Goal: Transaction & Acquisition: Purchase product/service

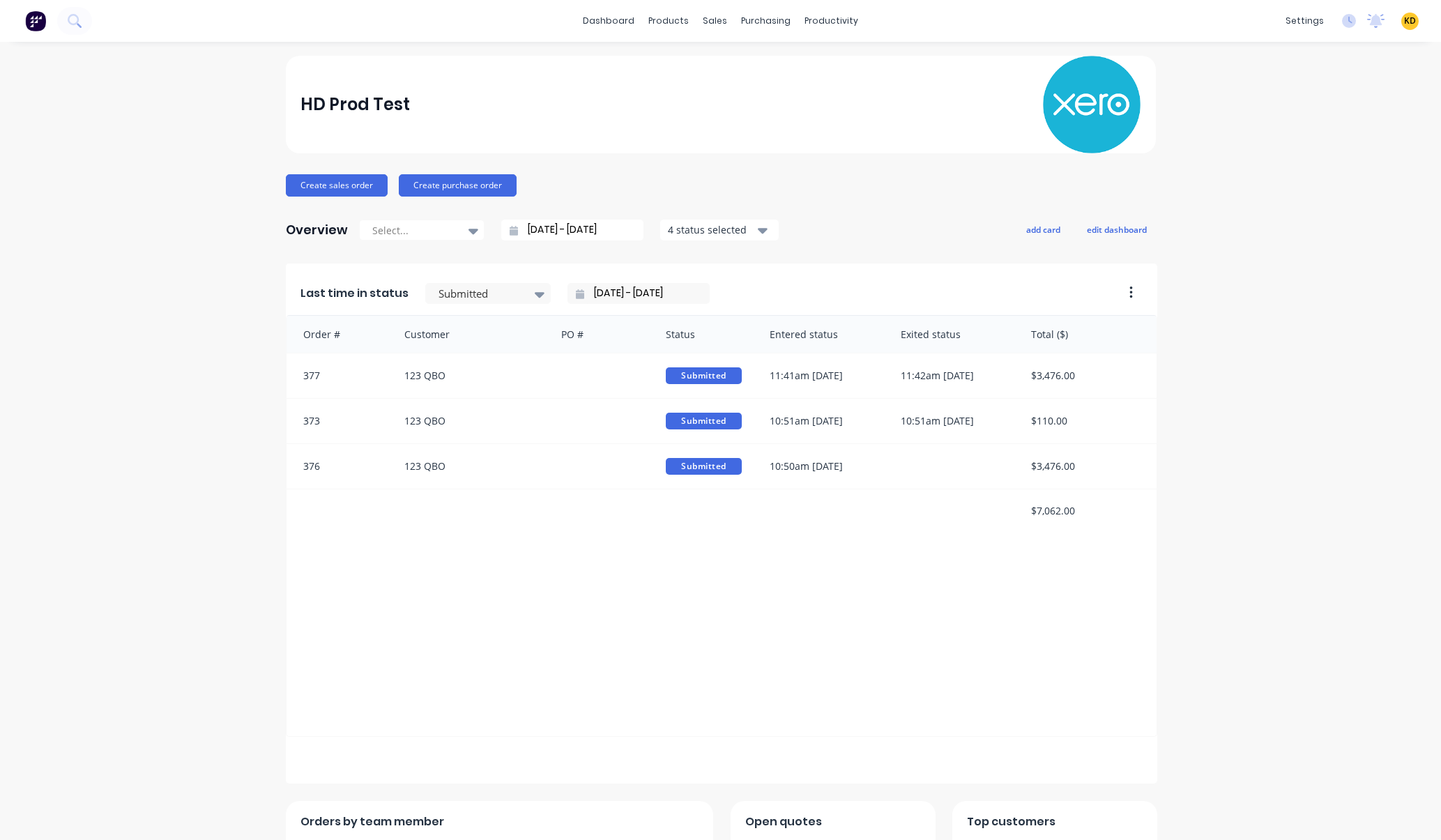
click at [134, 437] on div "HD Prod Test Create sales order Create purchase order Overview Select... 08/09/…" at bounding box center [720, 599] width 1441 height 1086
click at [1404, 21] on span "KD" at bounding box center [1410, 21] width 12 height 13
click at [1304, 177] on button "Sign out" at bounding box center [1323, 175] width 185 height 28
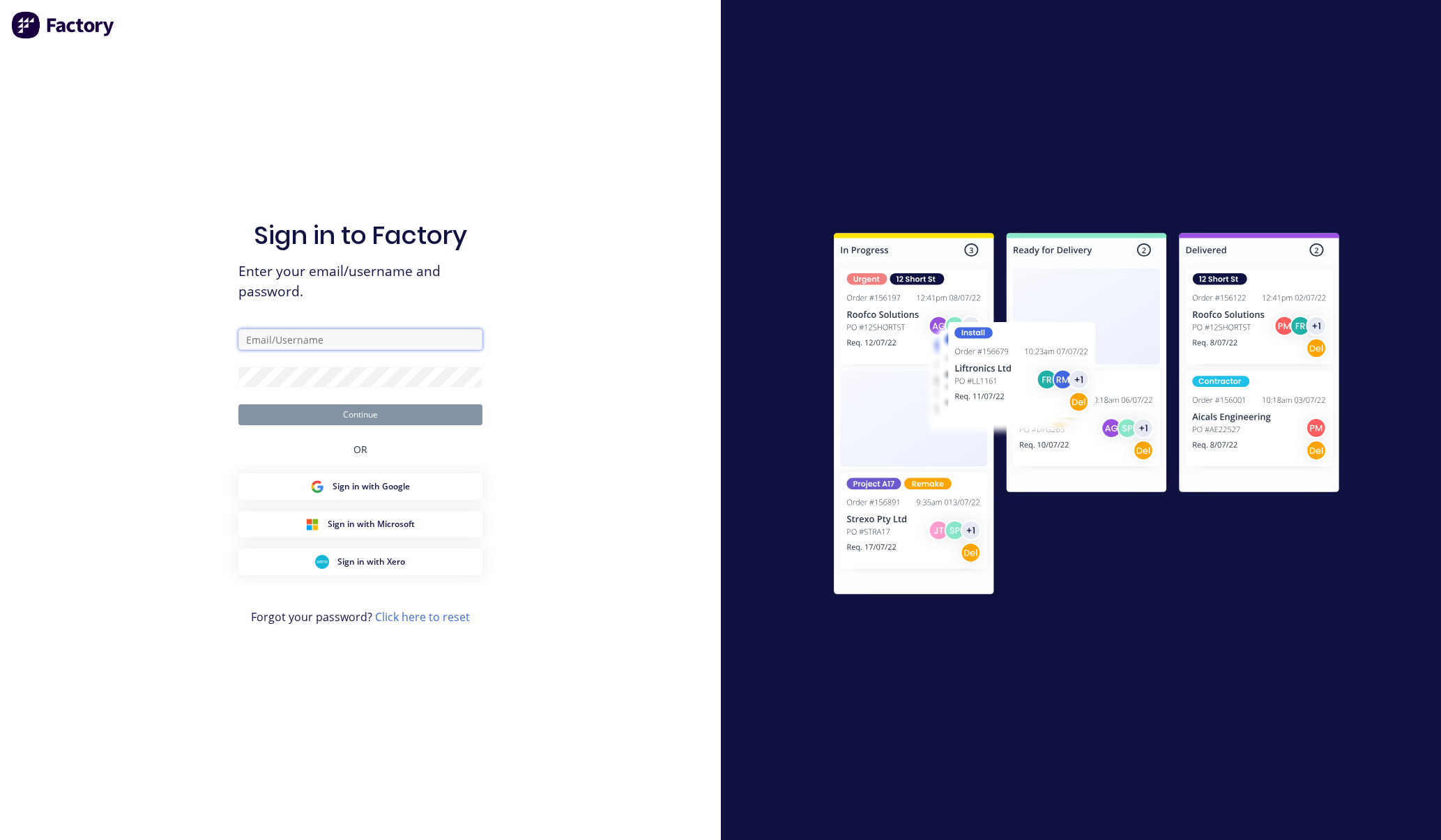
click at [404, 333] on input "text" at bounding box center [360, 339] width 244 height 21
type input "karmela"
click at [394, 337] on input "defa" at bounding box center [360, 339] width 244 height 21
paste input "karmela+default@factory.app"
type input "karmela+default@factory.app"
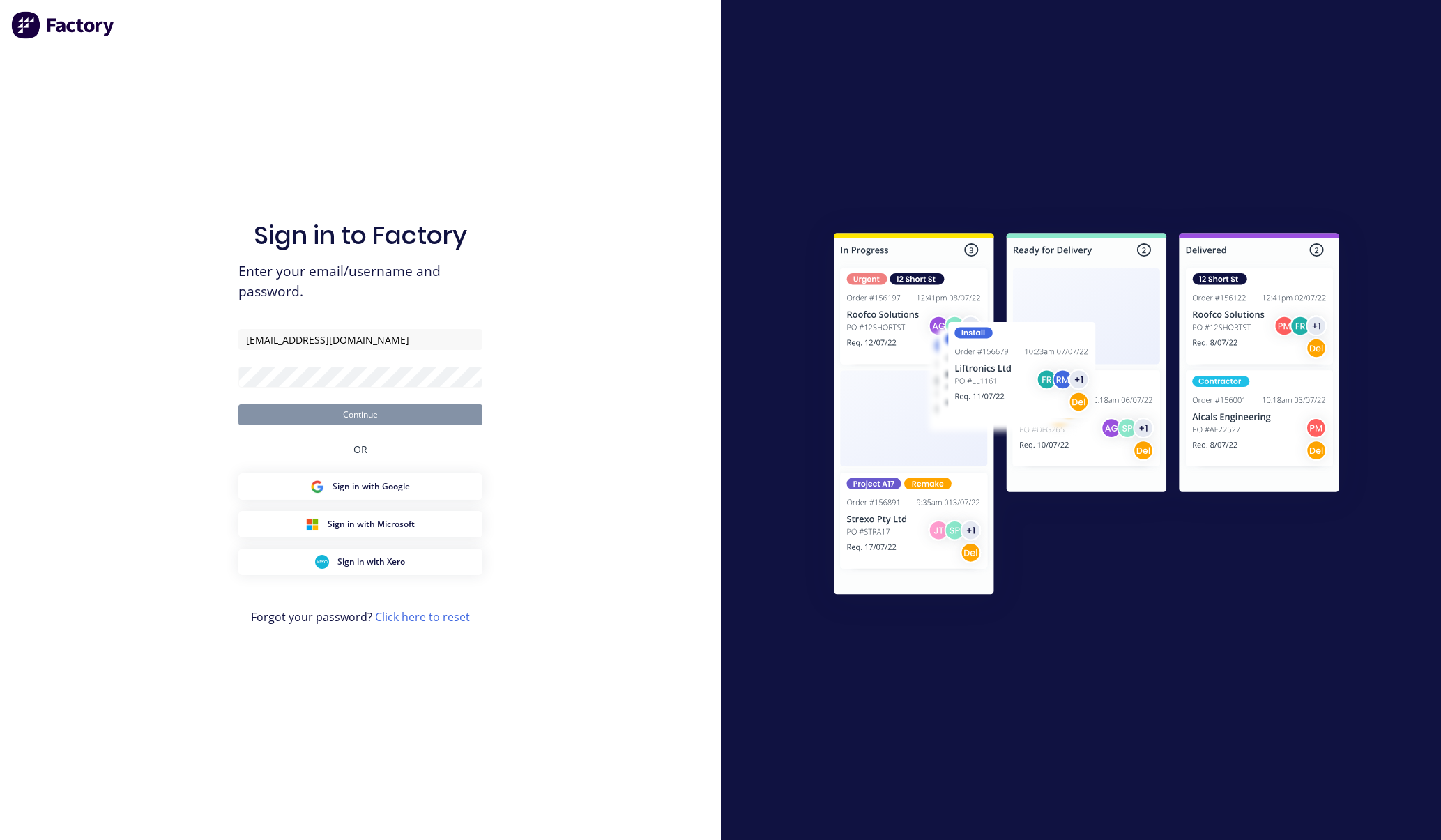
click at [591, 285] on div "Sign in to Factory Enter your email/username and password. karmela+default@fact…" at bounding box center [360, 420] width 721 height 840
click at [621, 216] on div "Sign in to Factory Enter your email/username and password. karmela+default@fact…" at bounding box center [360, 420] width 721 height 840
click at [416, 413] on button "Continue" at bounding box center [360, 415] width 244 height 21
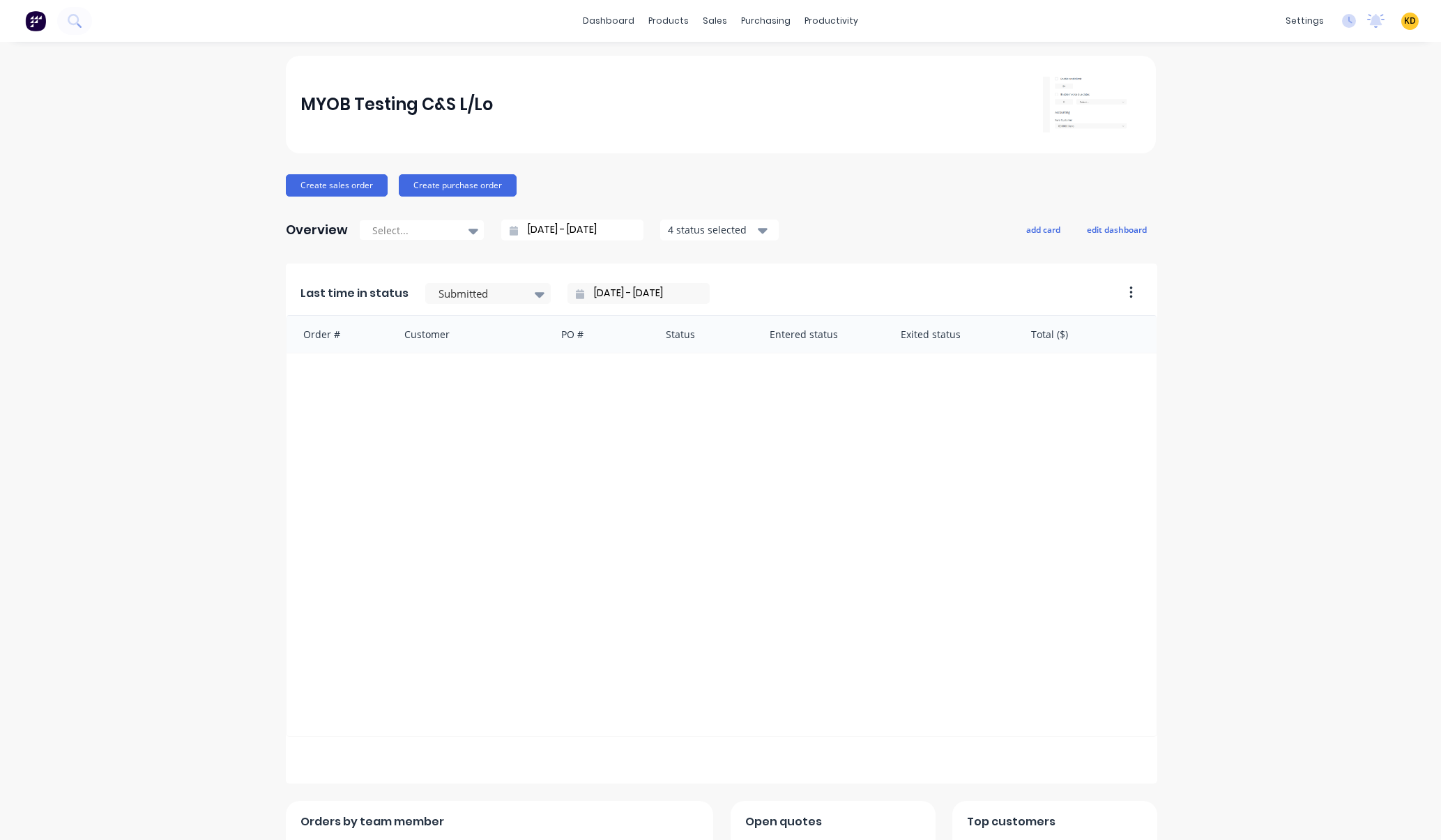
click at [1292, 149] on div "MYOB Testing C&S L/Lo Create sales order Create purchase order Overview Select.…" at bounding box center [720, 599] width 1441 height 1086
click at [1255, 68] on link "Company" at bounding box center [1228, 66] width 185 height 28
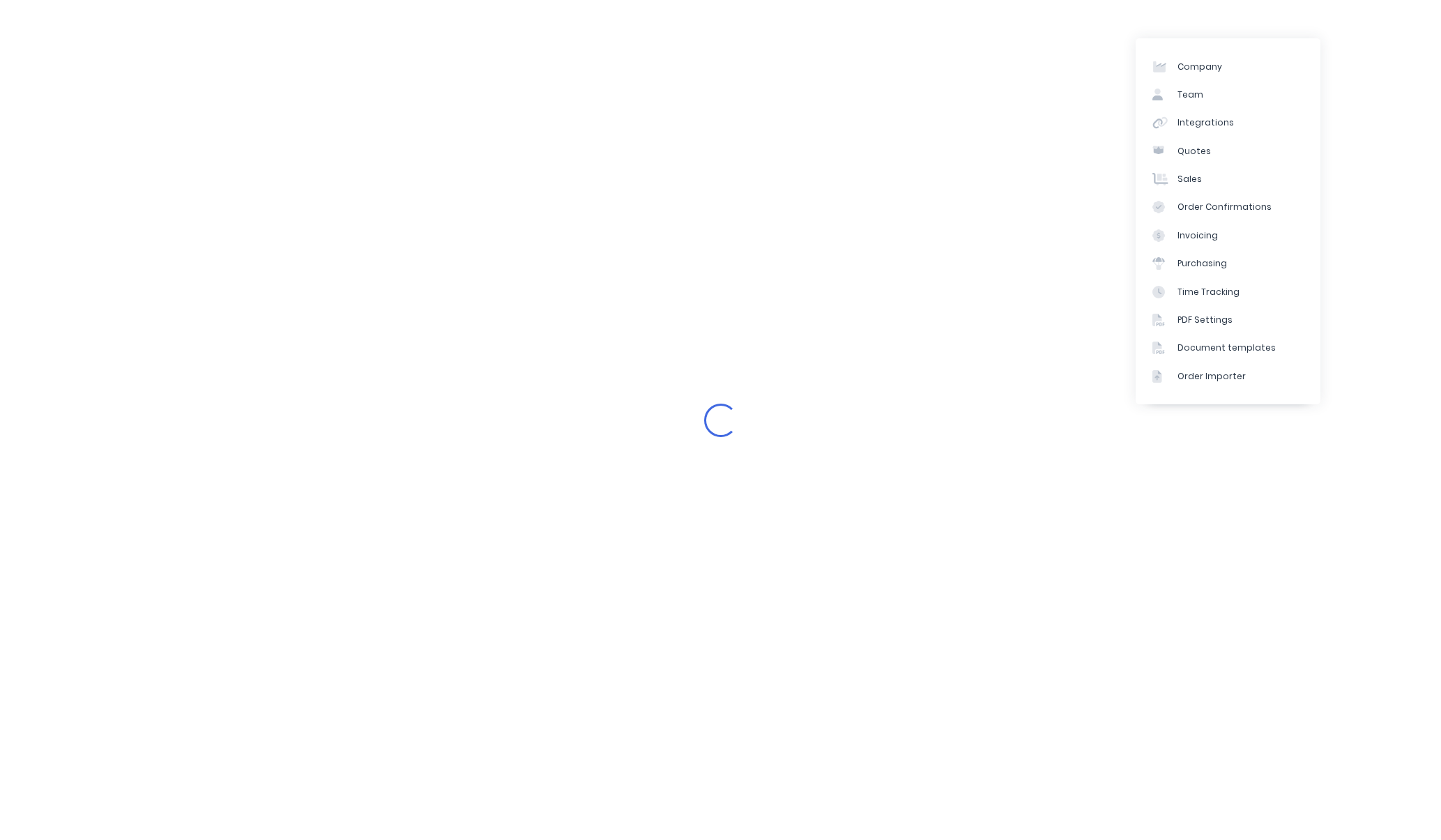
select select "AU"
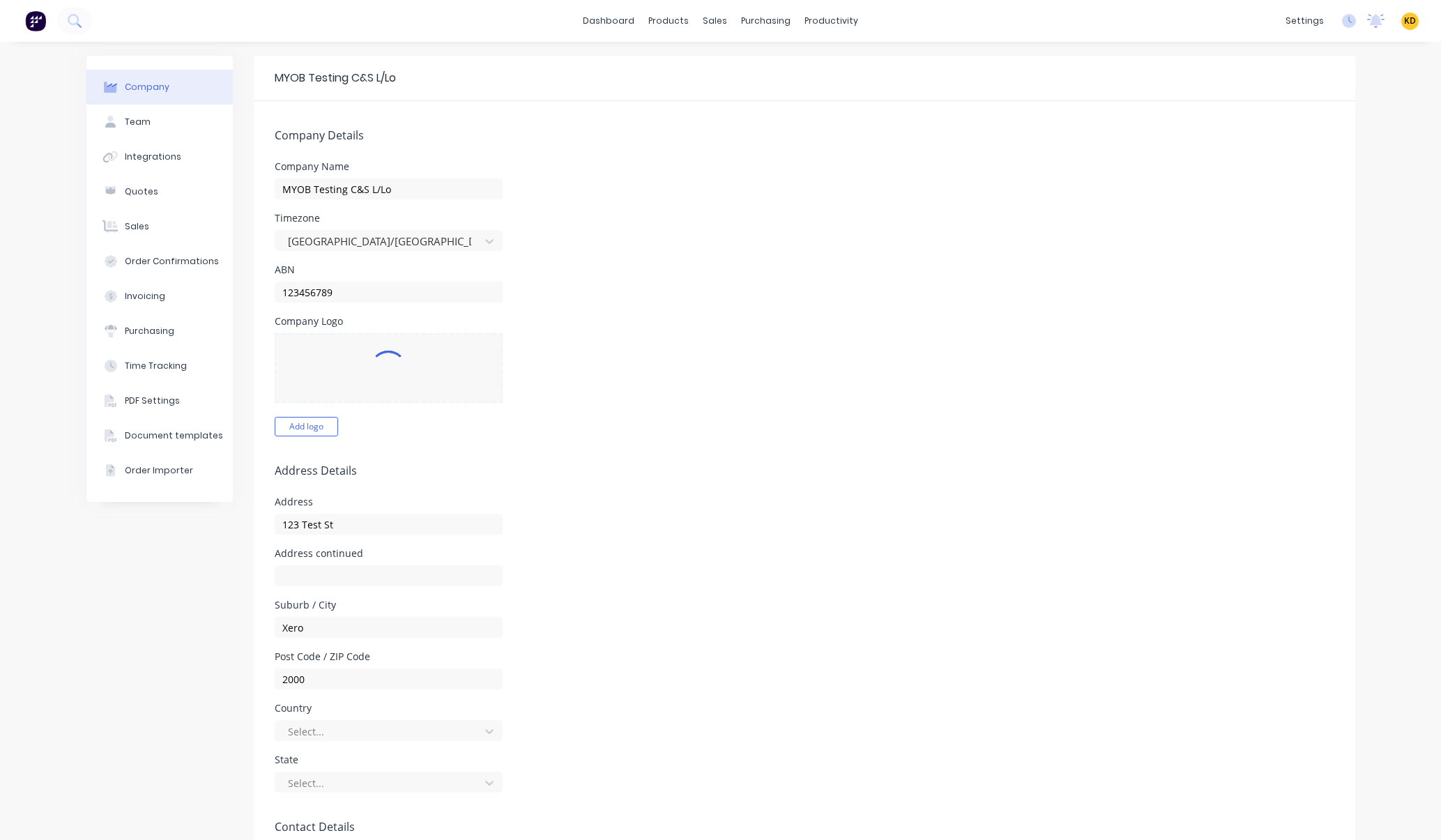
click at [645, 220] on div "Timezone Australia/Sydney" at bounding box center [804, 232] width 1059 height 38
click at [1401, 20] on div "KD MYOB Testing C&S L/Lo Karmela (Factory) Deogracias Administrator Profile Sig…" at bounding box center [1410, 21] width 18 height 18
click at [1404, 21] on span "KD" at bounding box center [1410, 21] width 12 height 13
click at [1330, 145] on button "Profile" at bounding box center [1323, 147] width 185 height 28
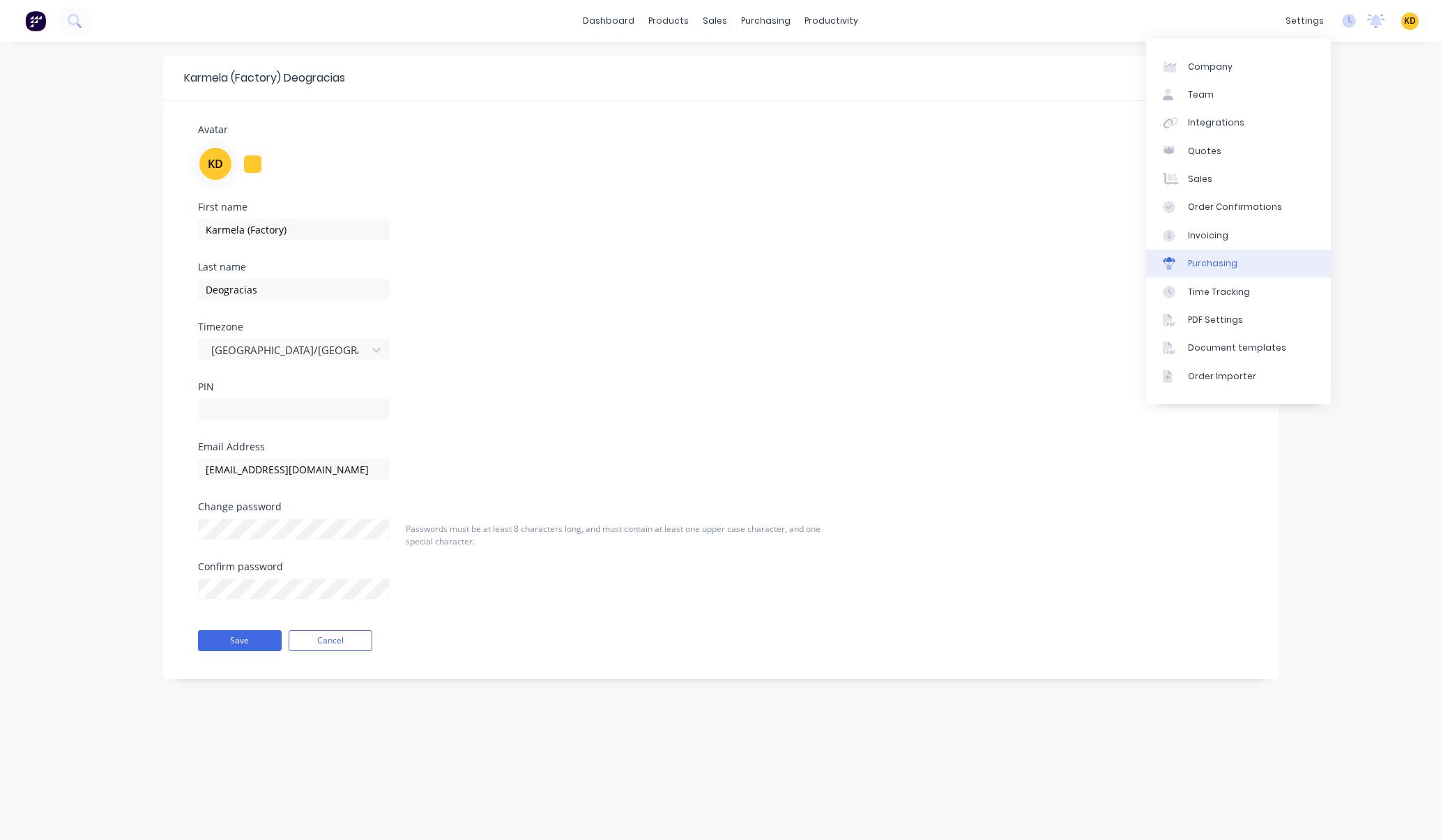
click at [1254, 275] on link "Purchasing" at bounding box center [1238, 263] width 185 height 28
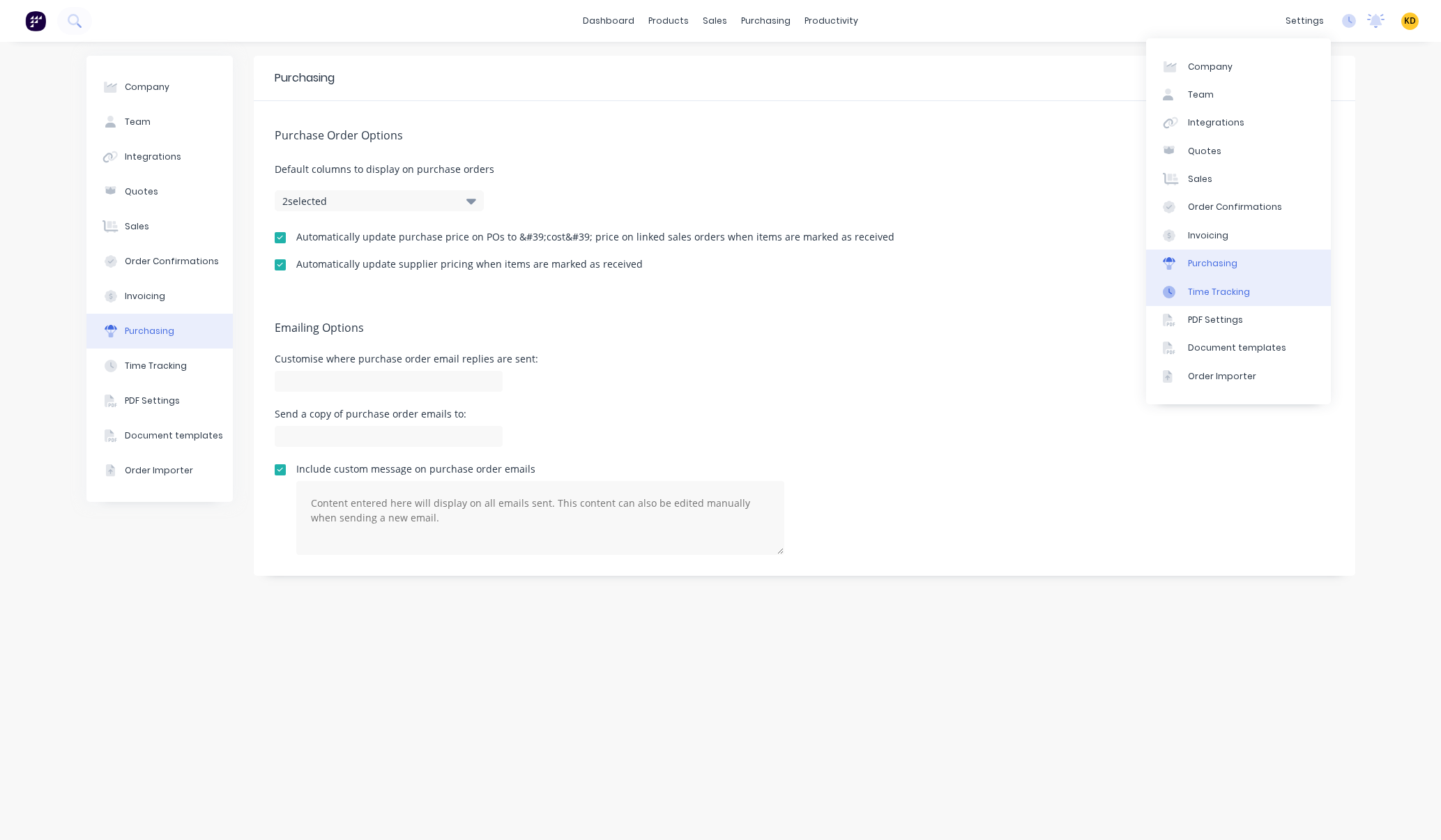
click at [1256, 301] on link "Time Tracking" at bounding box center [1238, 291] width 185 height 28
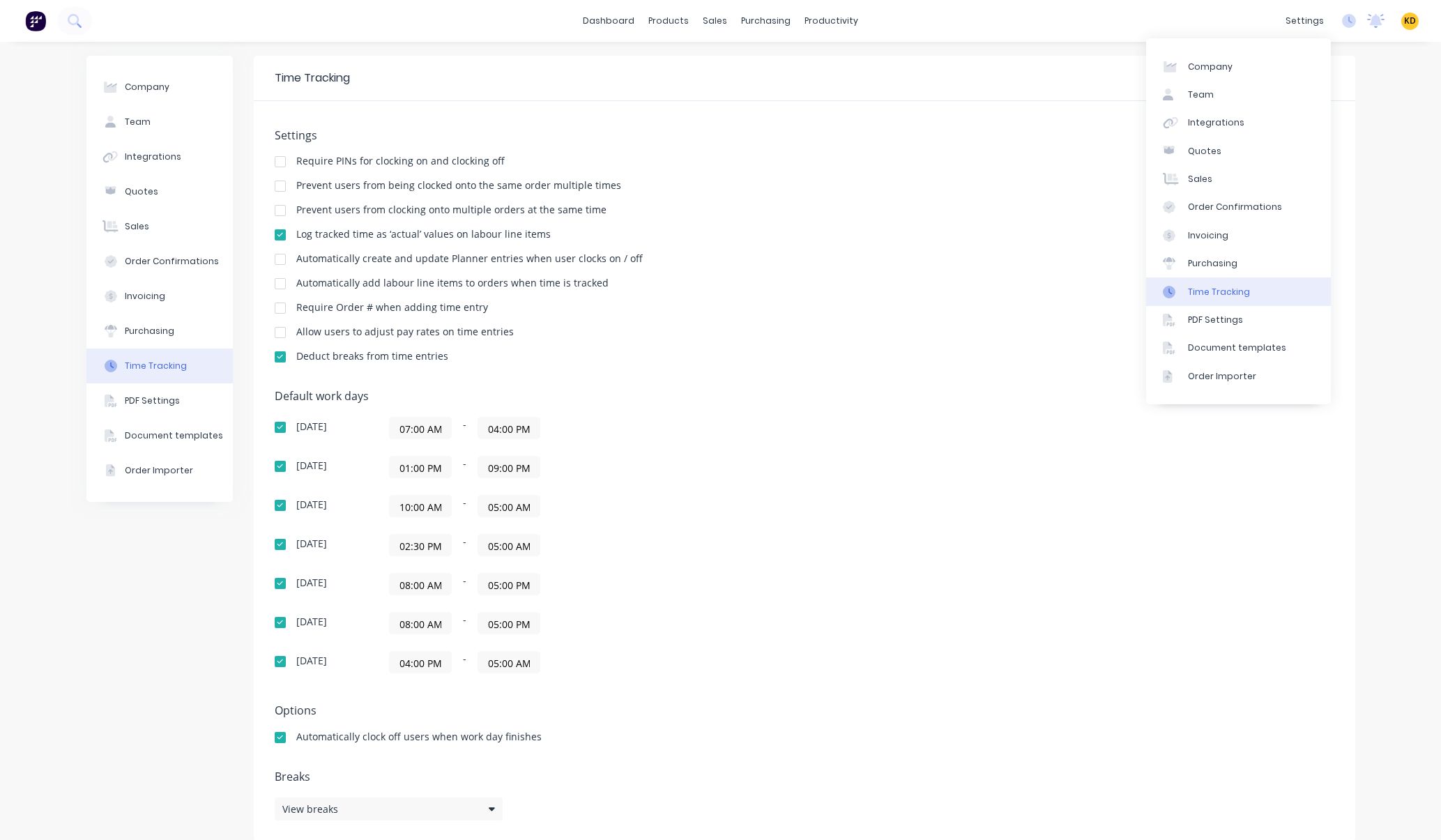
click at [1354, 262] on div "Company Team Integrations Quotes Sales Order Confirmations Invoicing Purchasing…" at bounding box center [720, 449] width 1441 height 814
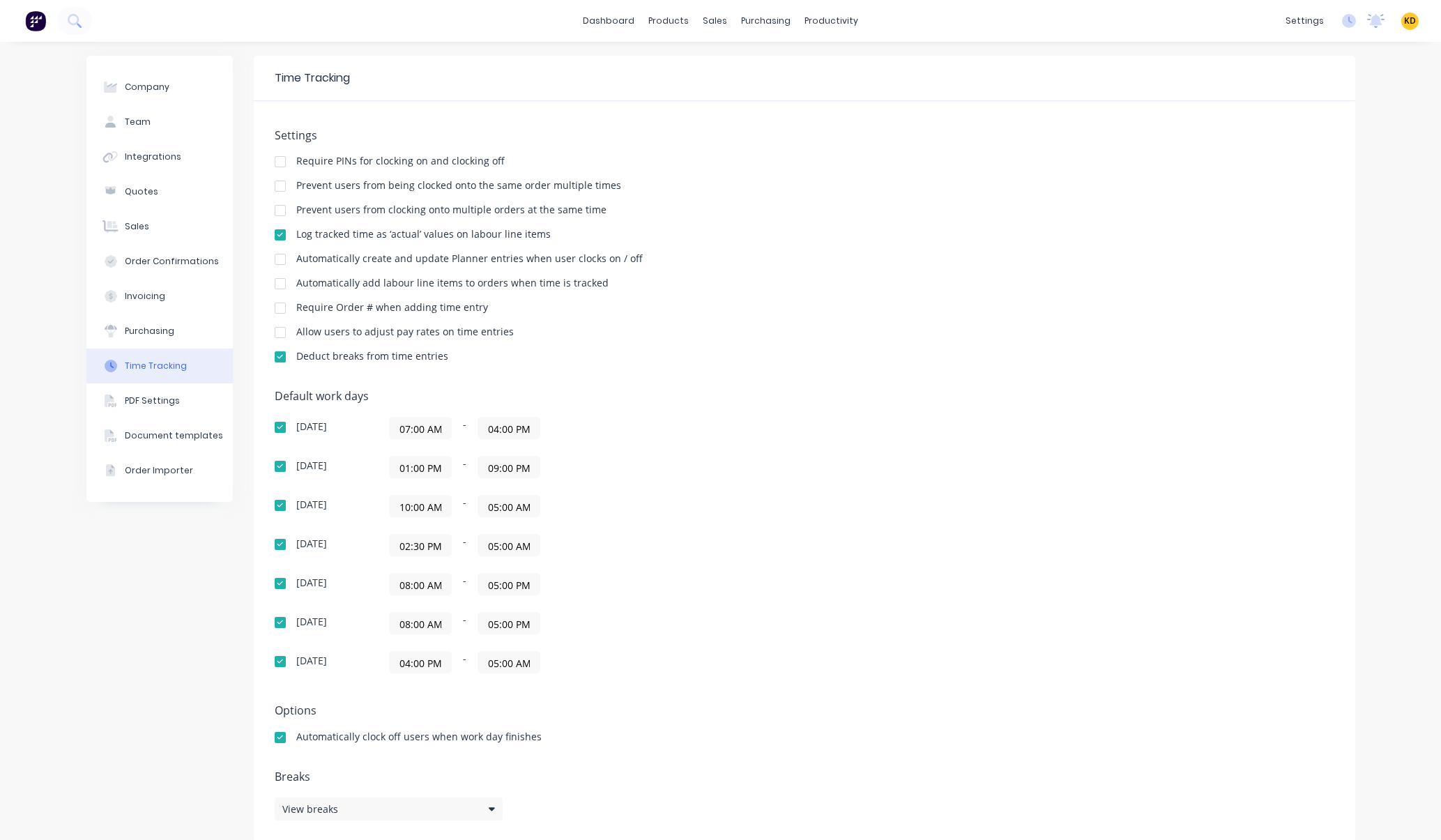
click at [433, 586] on input "08:00 AM" at bounding box center [420, 584] width 61 height 21
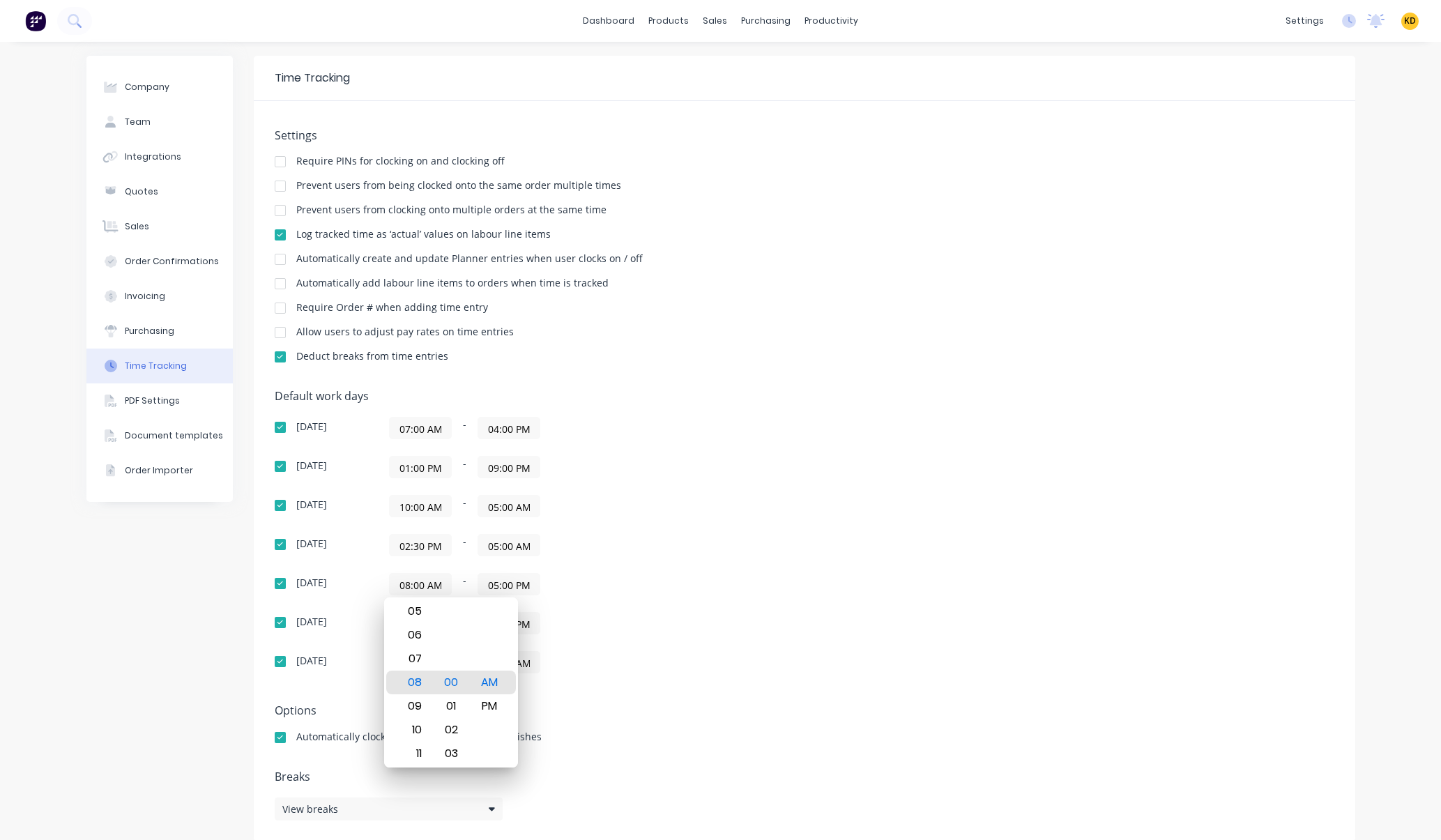
click at [650, 576] on div "08:00 AM - 05:00 PM" at bounding box center [563, 584] width 349 height 22
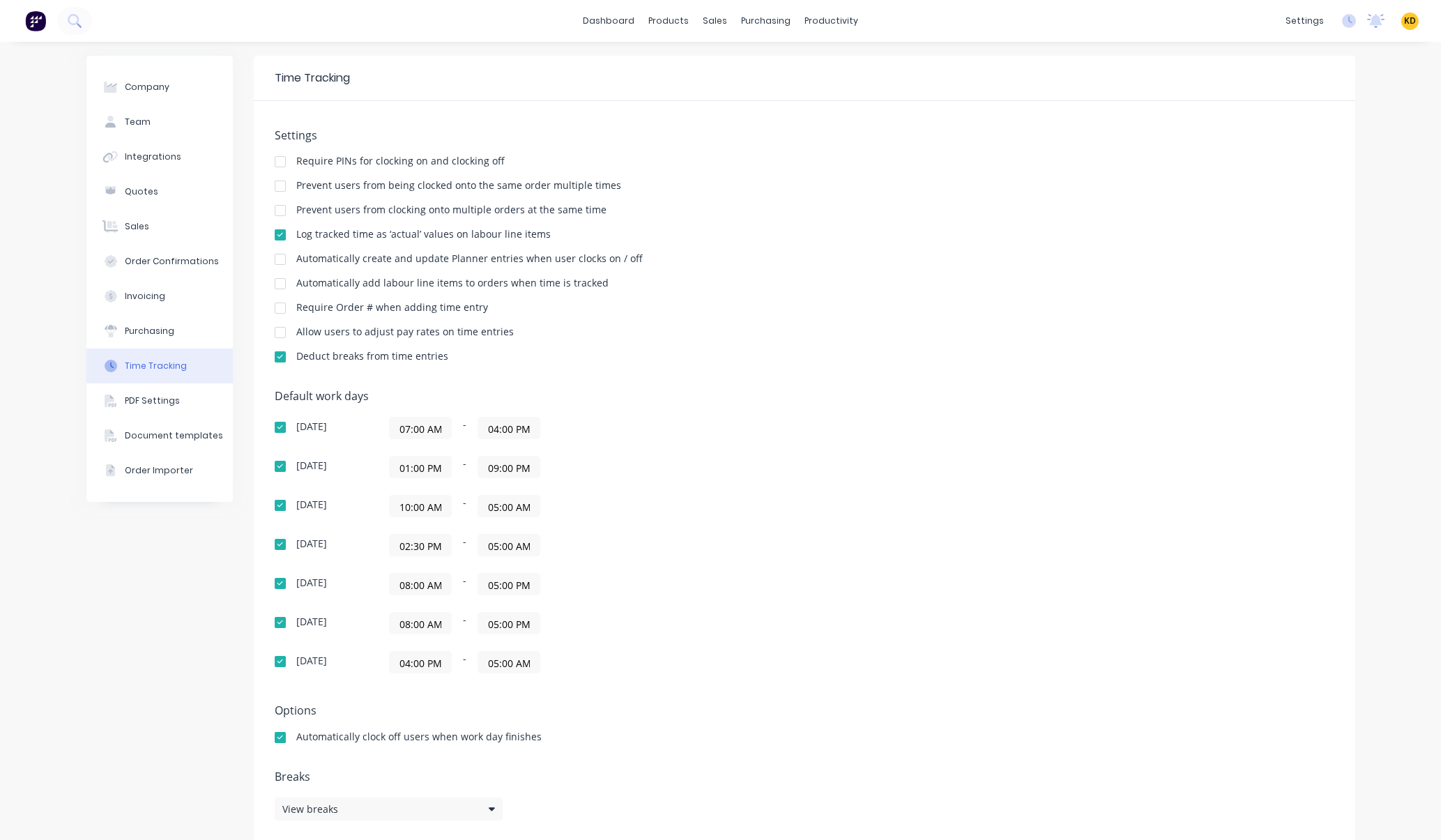
click at [502, 586] on input "05:00 PM" at bounding box center [508, 584] width 61 height 21
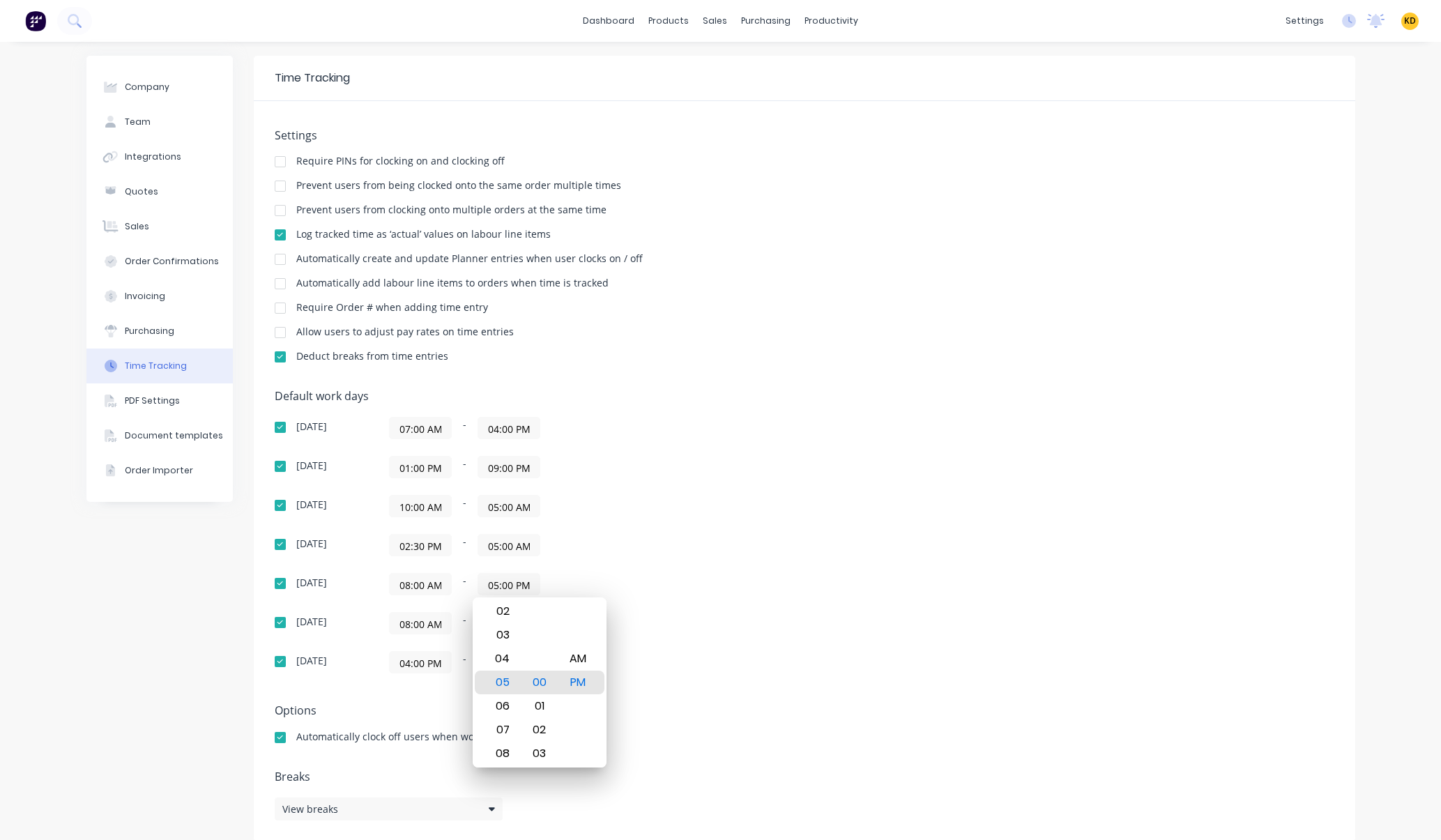
click at [816, 566] on div "Default work days Sunday 07:00 AM - 04:00 PM Monday 01:00 PM - 09:00 PM Tuesday…" at bounding box center [804, 540] width 1059 height 300
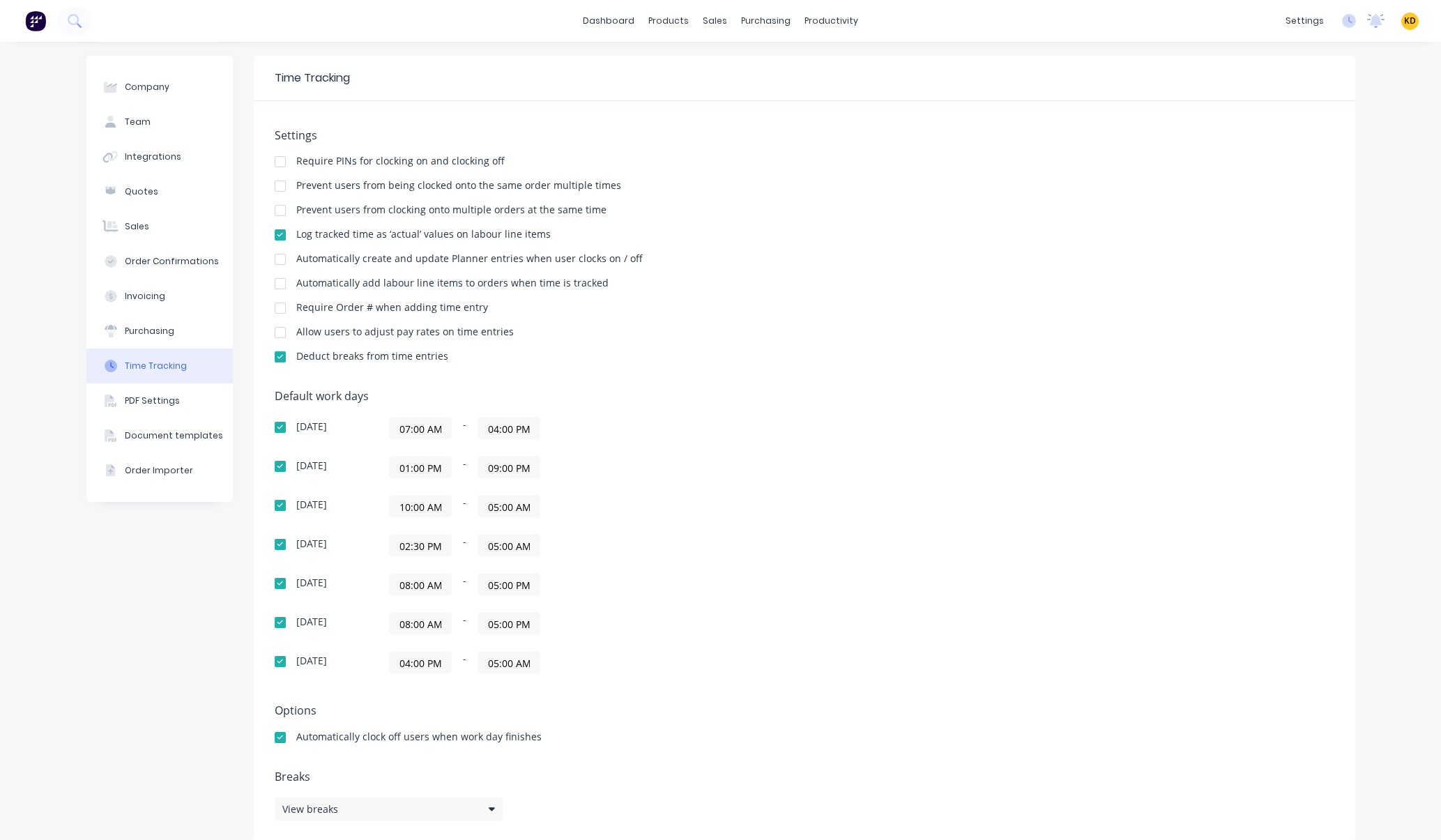
click at [416, 583] on input "08:00 AM" at bounding box center [420, 584] width 61 height 21
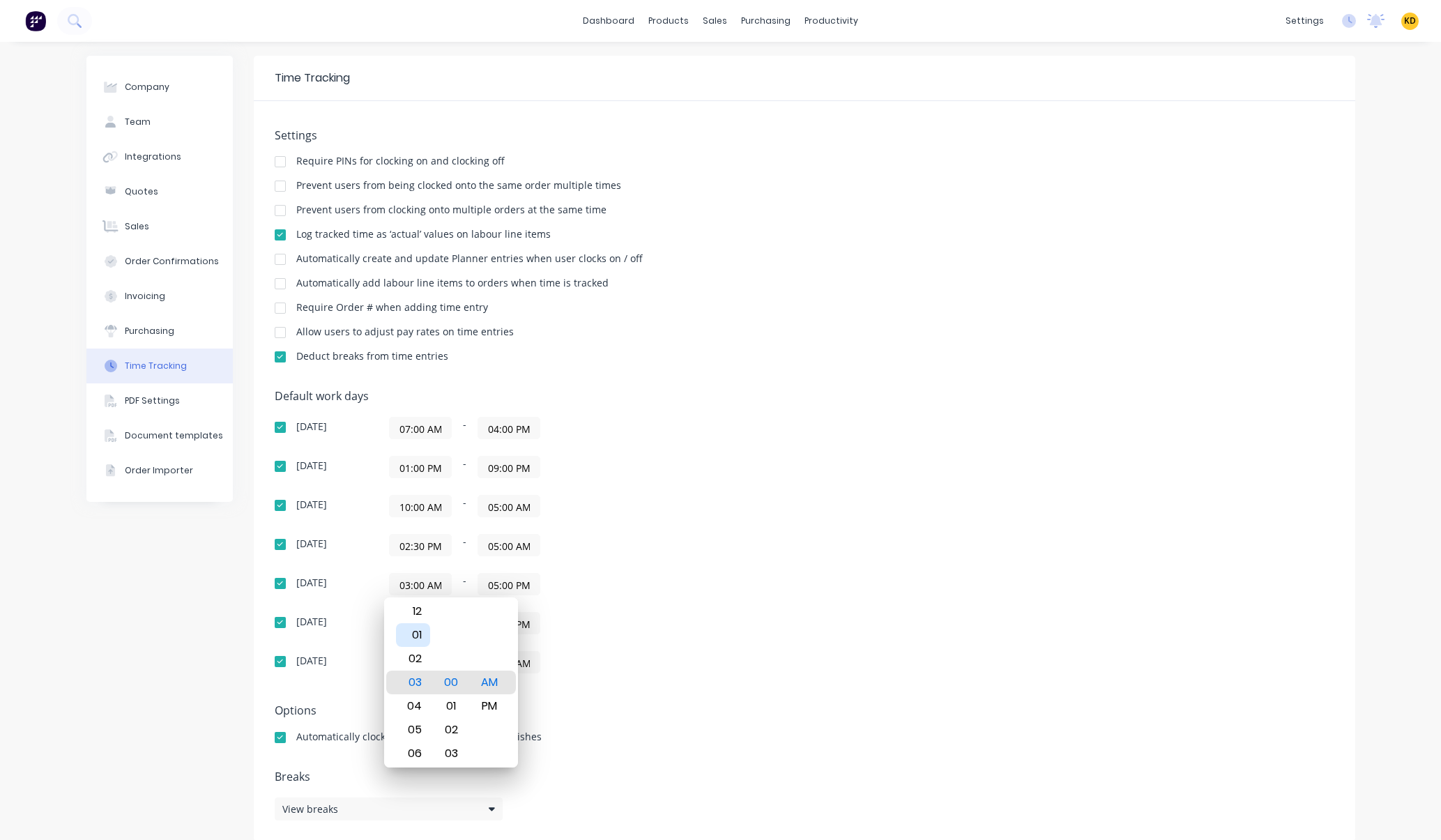
click at [415, 635] on div "01" at bounding box center [413, 635] width 34 height 24
click at [485, 708] on div "PM" at bounding box center [489, 706] width 34 height 24
type input "01:00 PM"
click at [708, 641] on div "Sunday 07:00 AM - 04:00 PM Monday 01:00 PM - 09:00 PM Tuesday 10:00 AM - 05:00 …" at bounding box center [518, 545] width 488 height 257
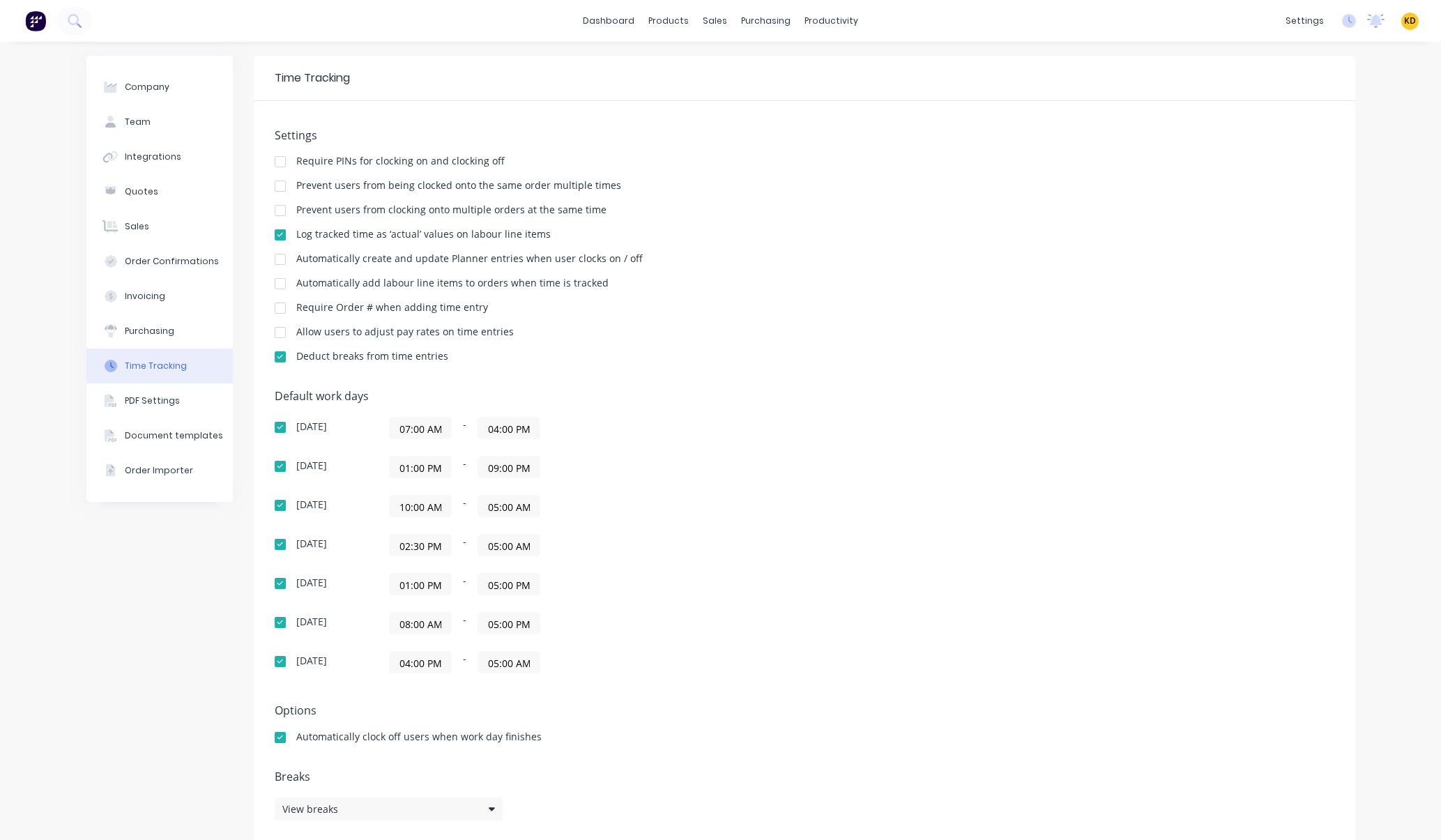
click at [479, 585] on input "05:00 PM" at bounding box center [508, 584] width 61 height 21
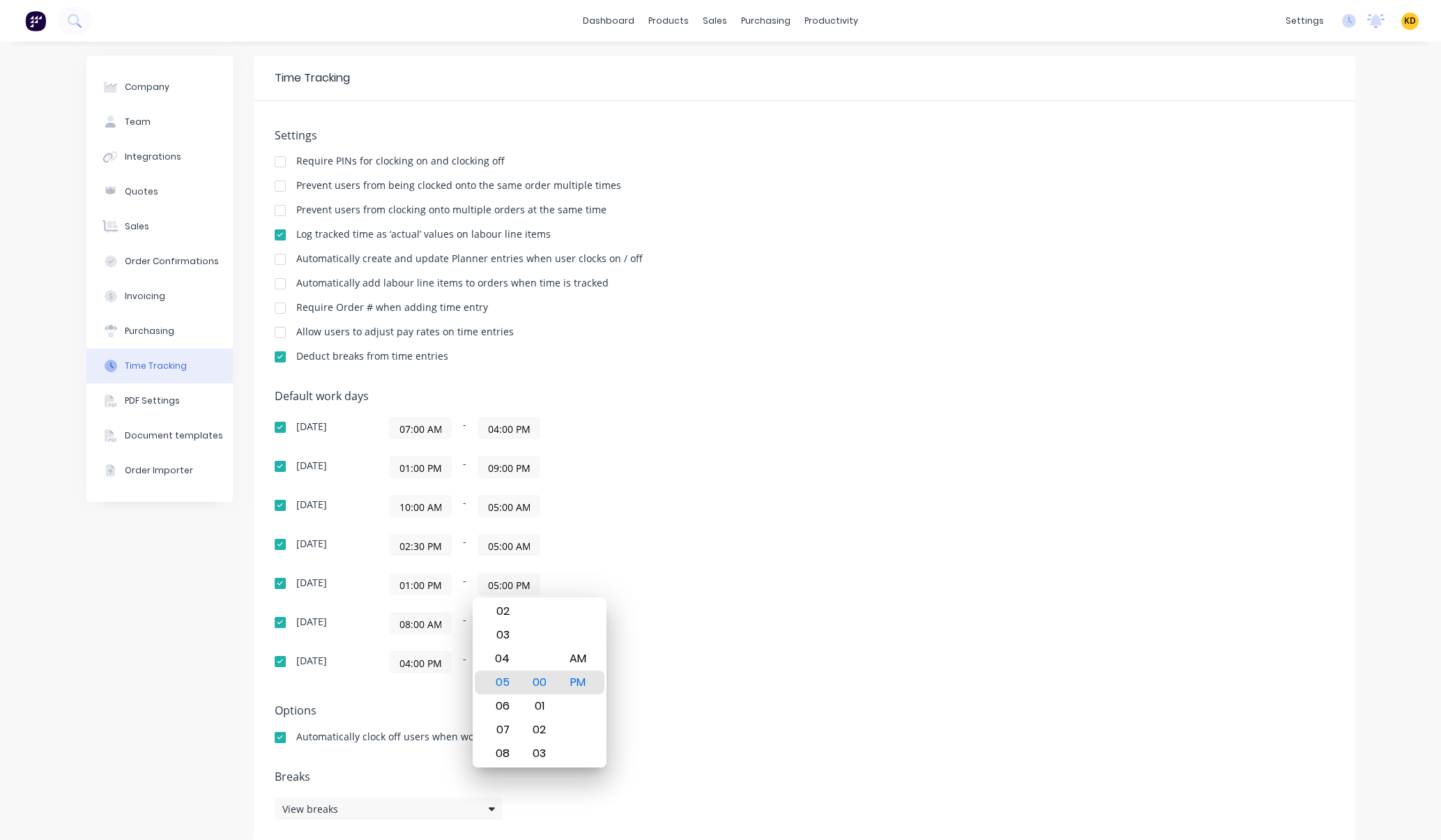
click at [745, 492] on div "Sunday 07:00 AM - 04:00 PM Monday 01:00 PM - 09:00 PM Tuesday 10:00 AM - 05:00 …" at bounding box center [518, 545] width 488 height 257
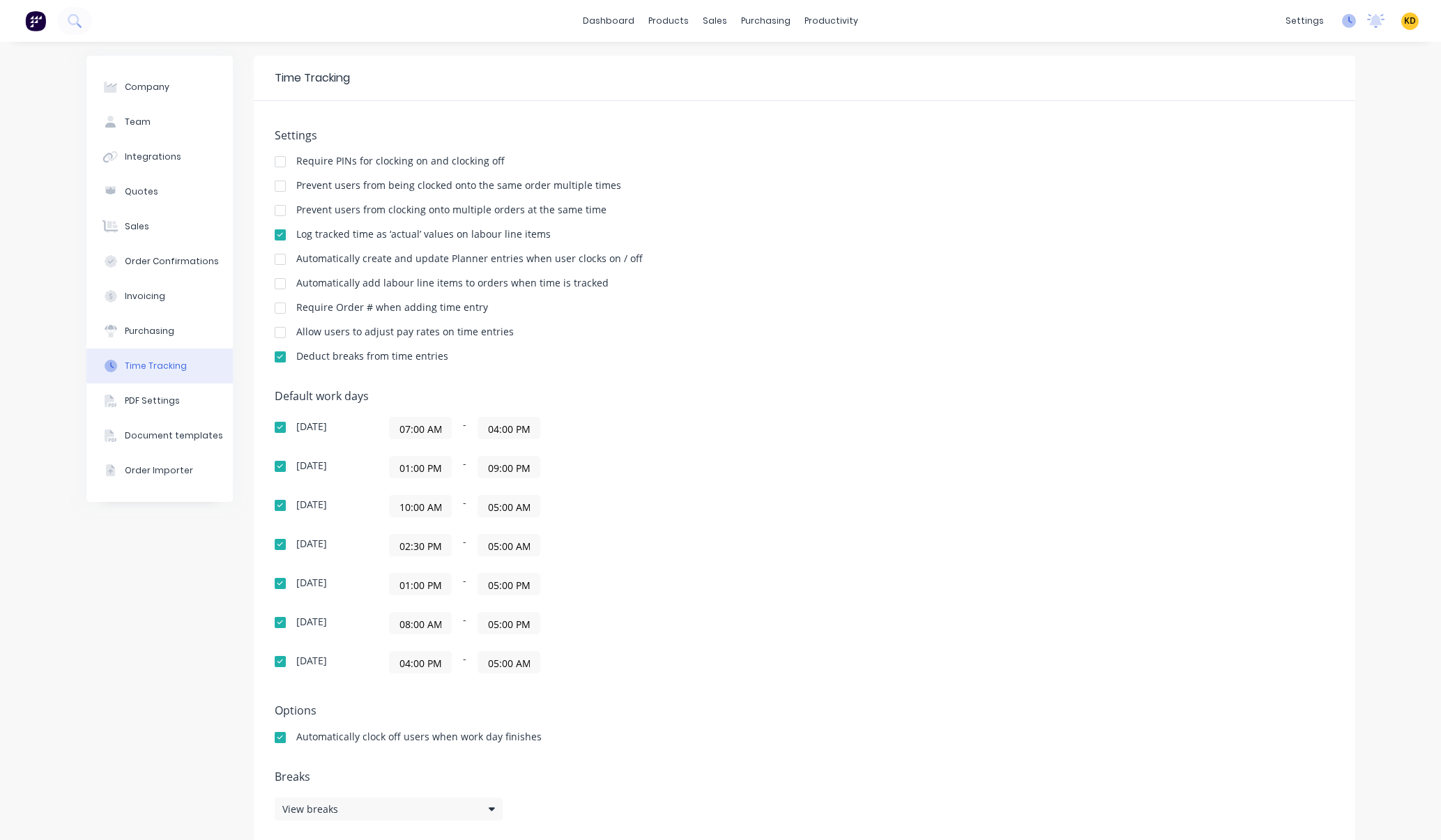
click at [1342, 24] on icon at bounding box center [1348, 21] width 14 height 14
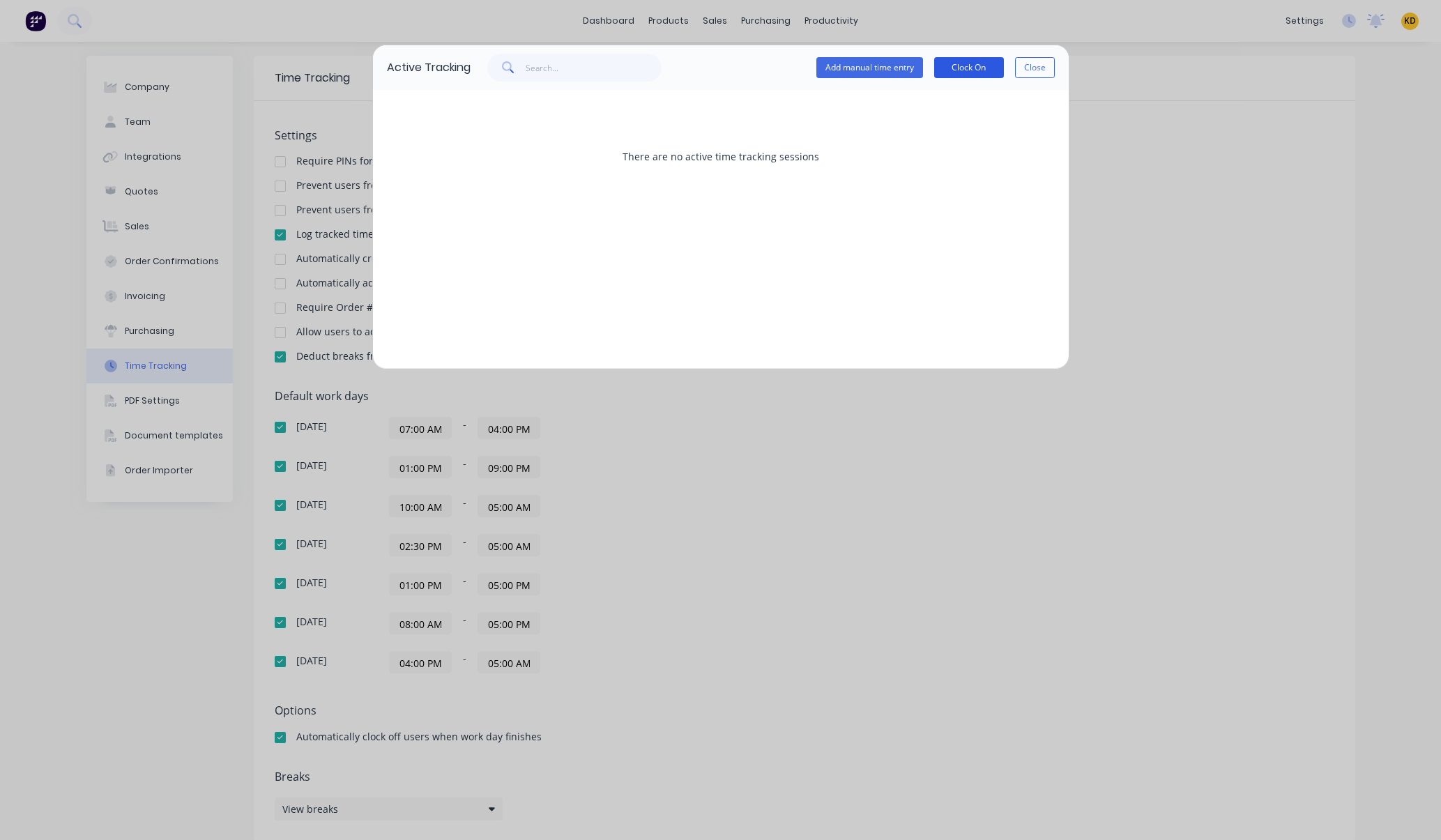
click at [992, 69] on button "Clock On" at bounding box center [969, 68] width 70 height 21
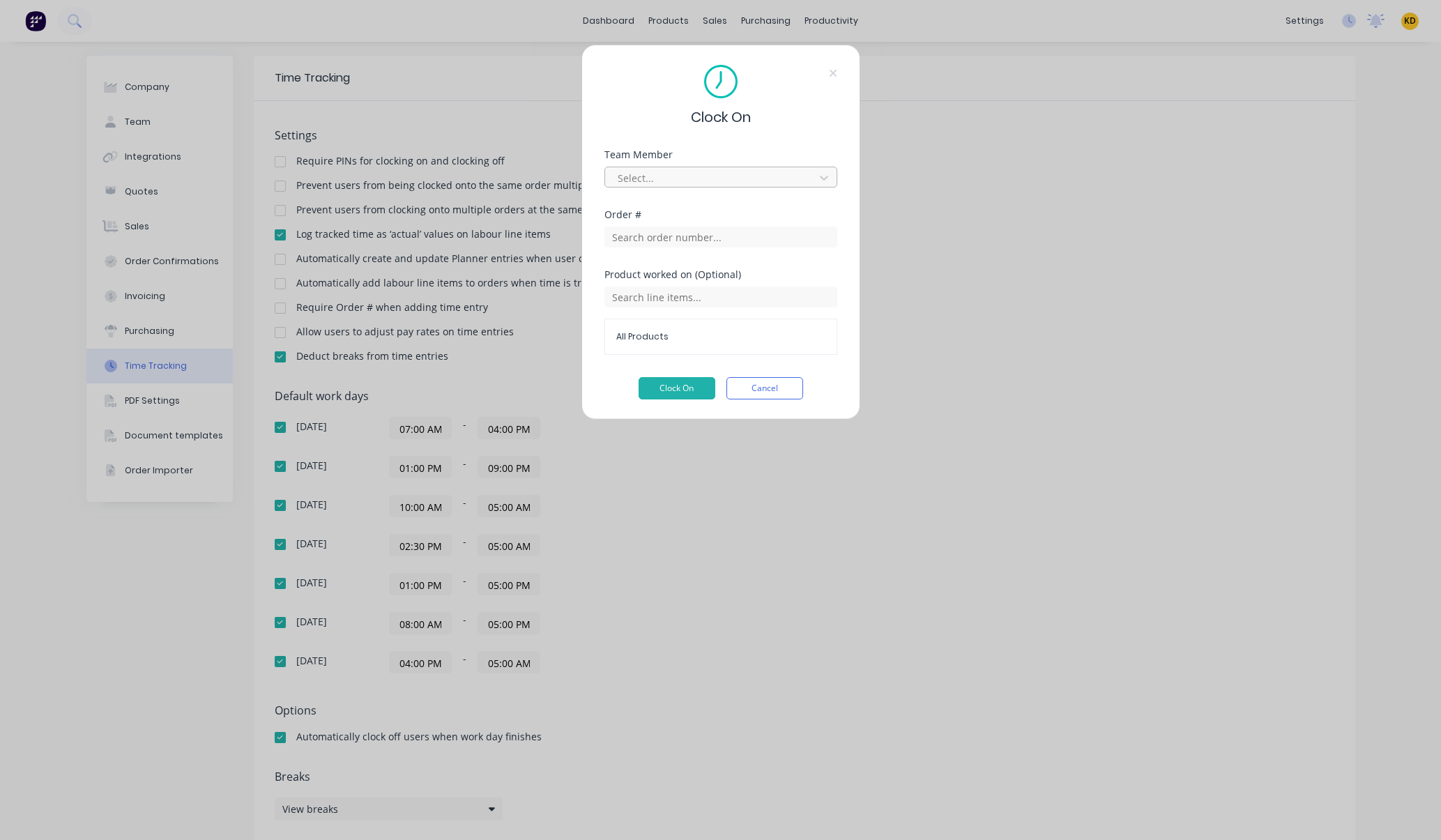
click at [682, 177] on div at bounding box center [712, 178] width 191 height 18
click at [651, 335] on div "Karmela 0318 D" at bounding box center [721, 338] width 233 height 26
click at [651, 378] on button "Clock On" at bounding box center [677, 388] width 77 height 22
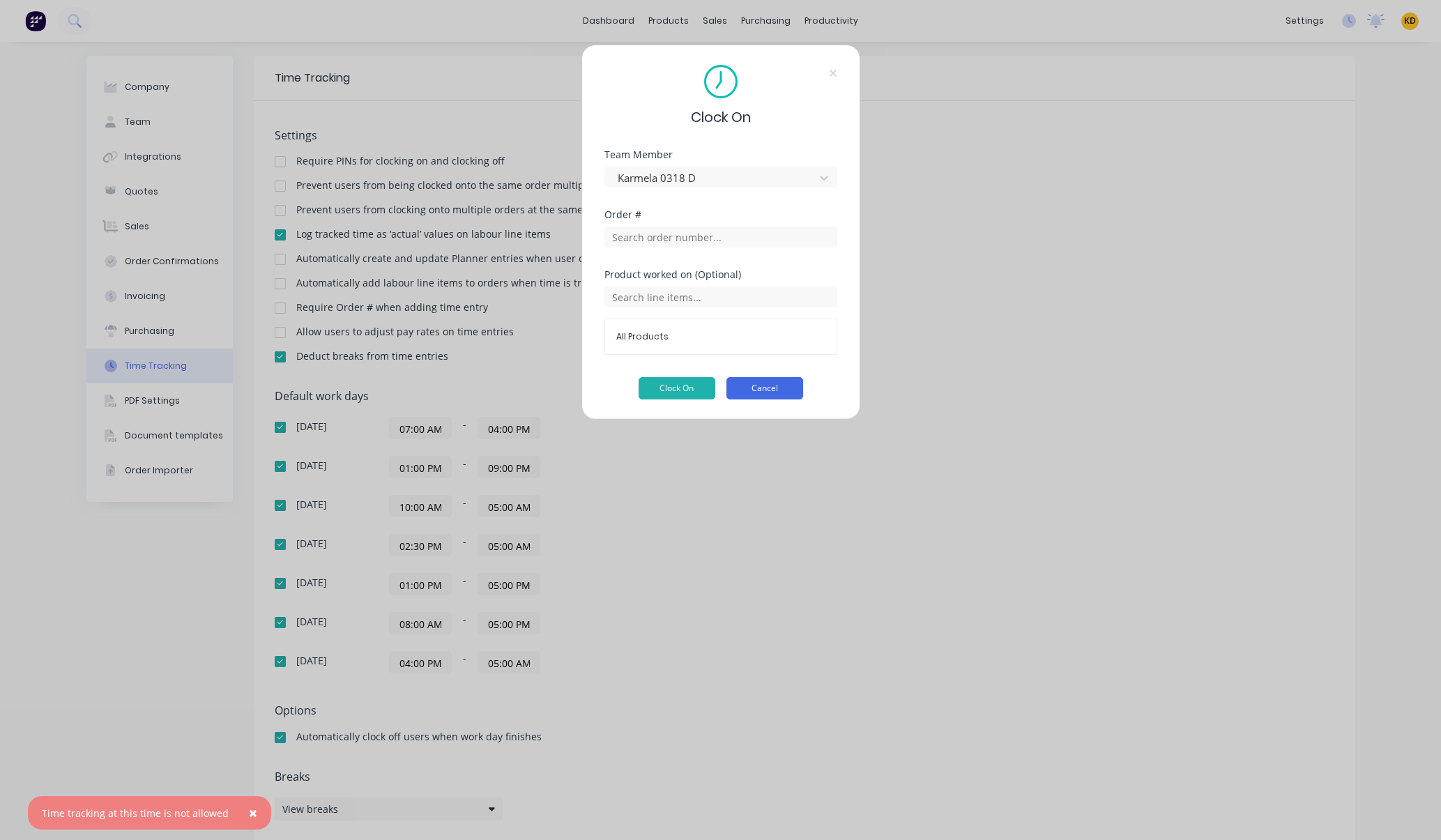
click at [780, 385] on button "Cancel" at bounding box center [764, 388] width 77 height 22
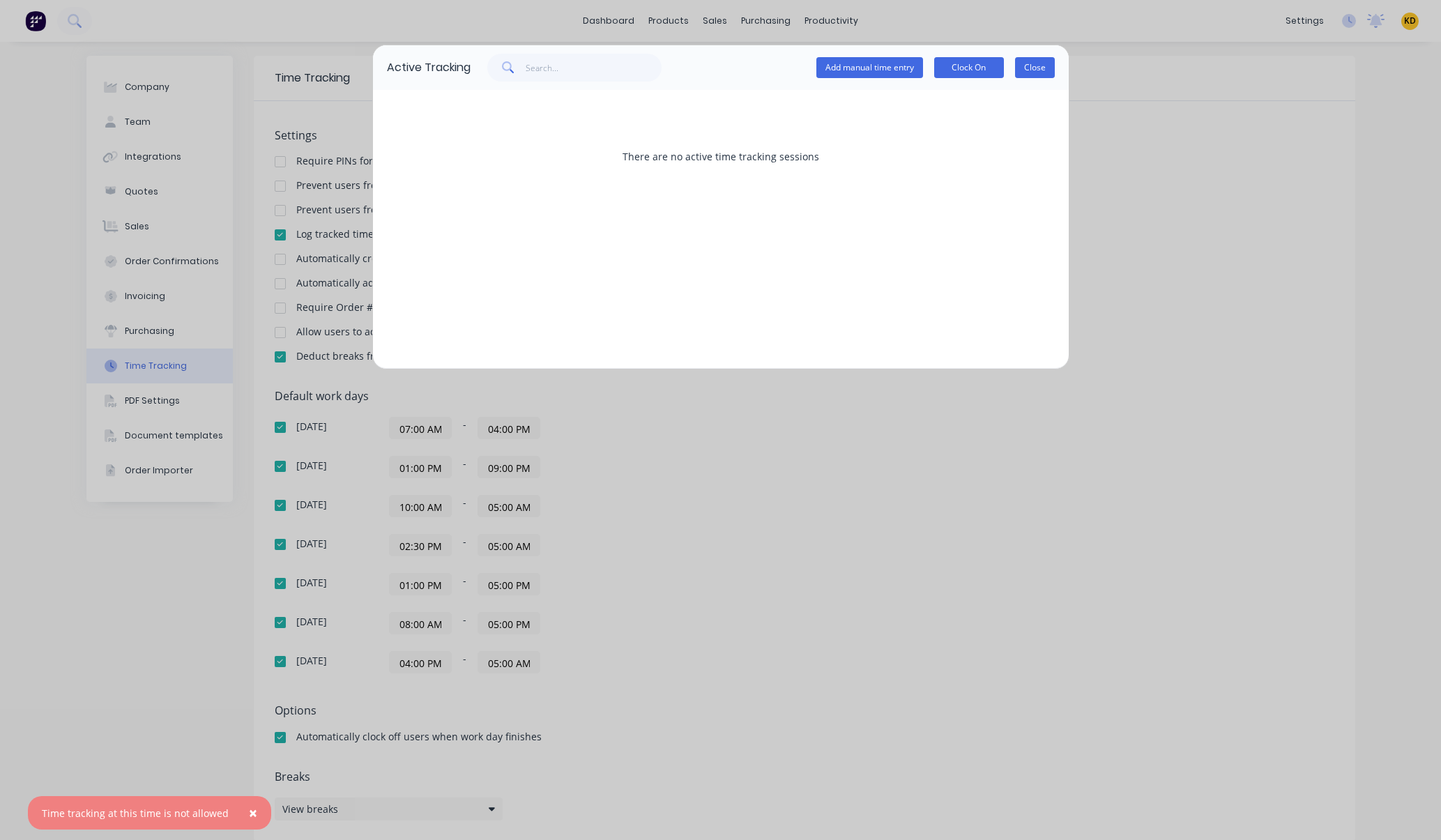
click at [1035, 64] on button "Close" at bounding box center [1035, 68] width 40 height 21
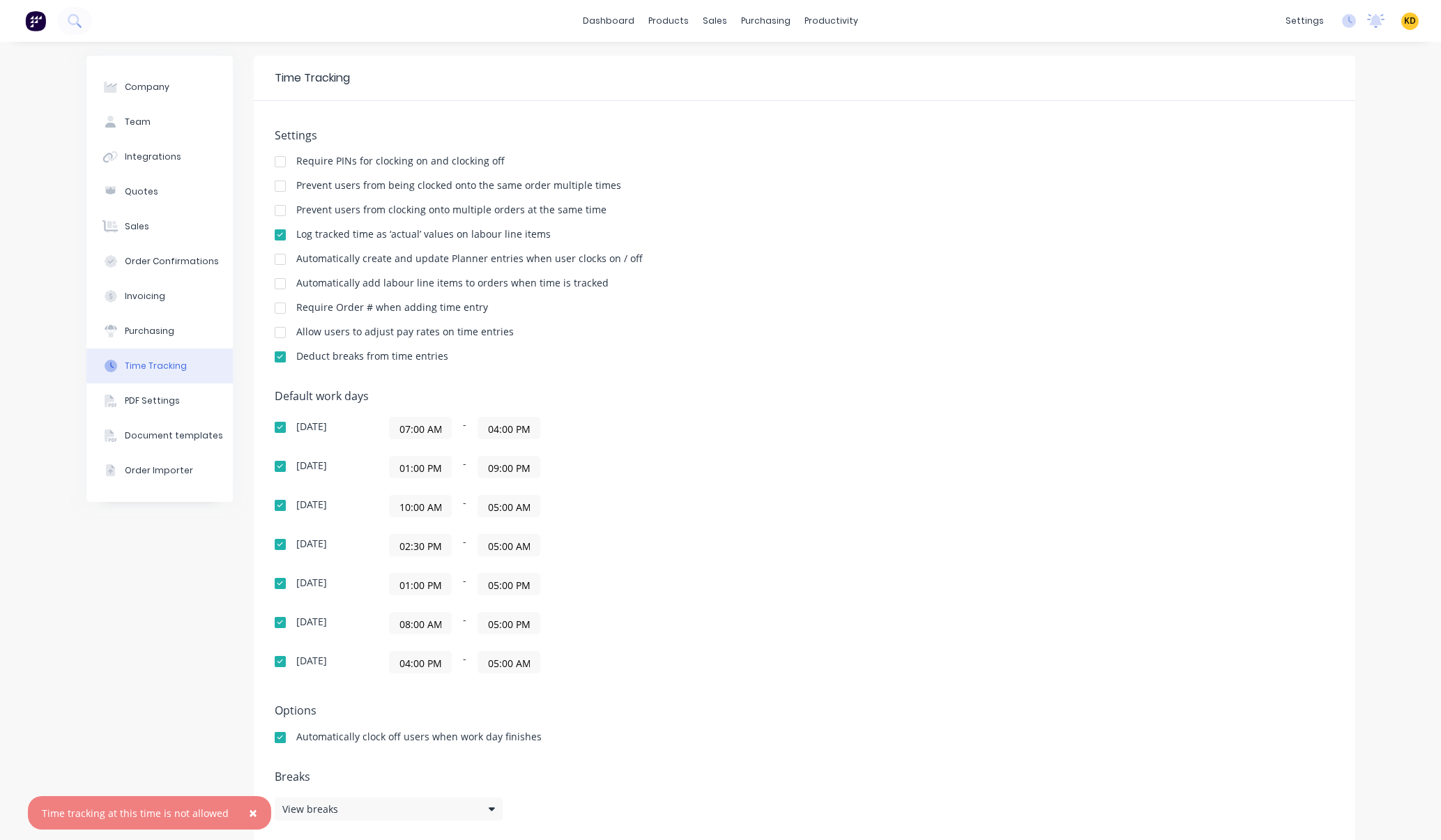
click at [249, 816] on span "×" at bounding box center [252, 813] width 8 height 20
click at [788, 510] on div "Default work days Sunday 07:00 AM - 04:00 PM Monday 01:00 PM - 09:00 PM Tuesday…" at bounding box center [804, 540] width 1059 height 300
click at [1043, 453] on div "Default work days [DATE] 07:00 AM - 04:00 PM [DATE] 01:00 PM - 09:00 PM [DATE] …" at bounding box center [804, 540] width 1059 height 300
click at [770, 485] on div "Default work days [DATE] 07:00 AM - 04:00 PM [DATE] 01:00 PM - 09:00 PM [DATE] …" at bounding box center [804, 540] width 1059 height 300
click at [793, 452] on div "Default work days [DATE] 07:00 AM - 04:00 PM [DATE] 01:00 PM - 09:00 PM [DATE] …" at bounding box center [804, 540] width 1059 height 300
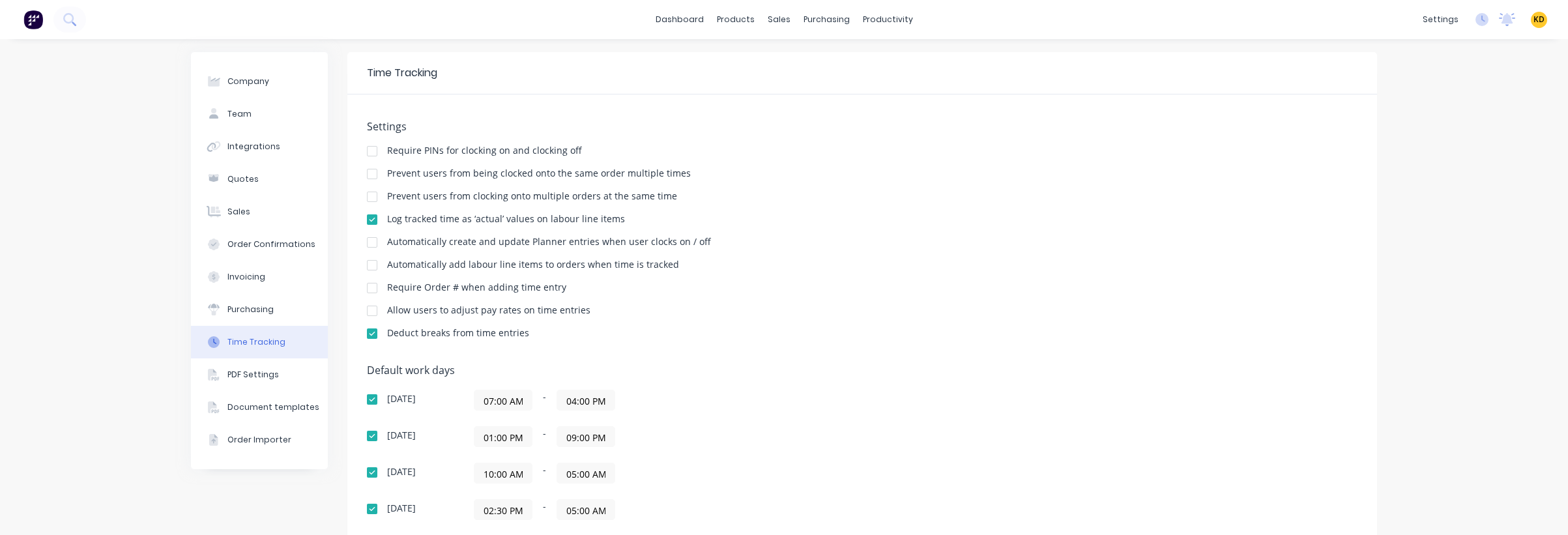
click at [1347, 358] on div "Company Team Integrations Quotes Sales Order Confirmations Invoicing Purchasing…" at bounding box center [784, 419] width 1568 height 761
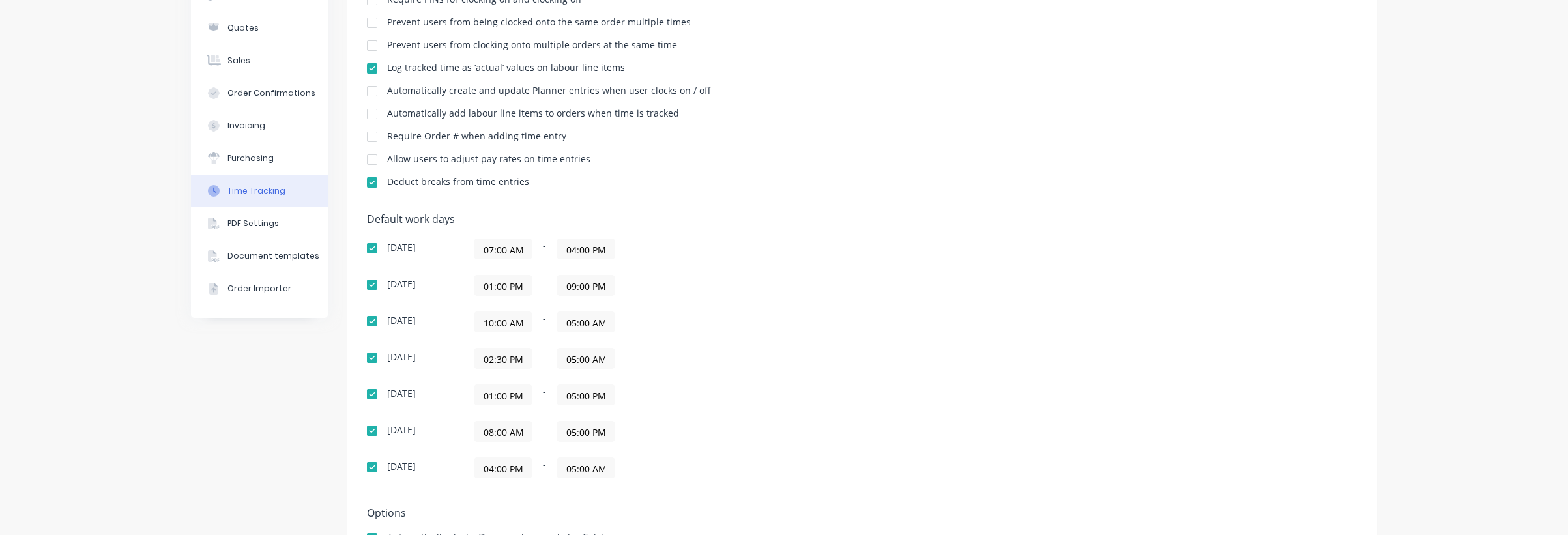
scroll to position [265, 0]
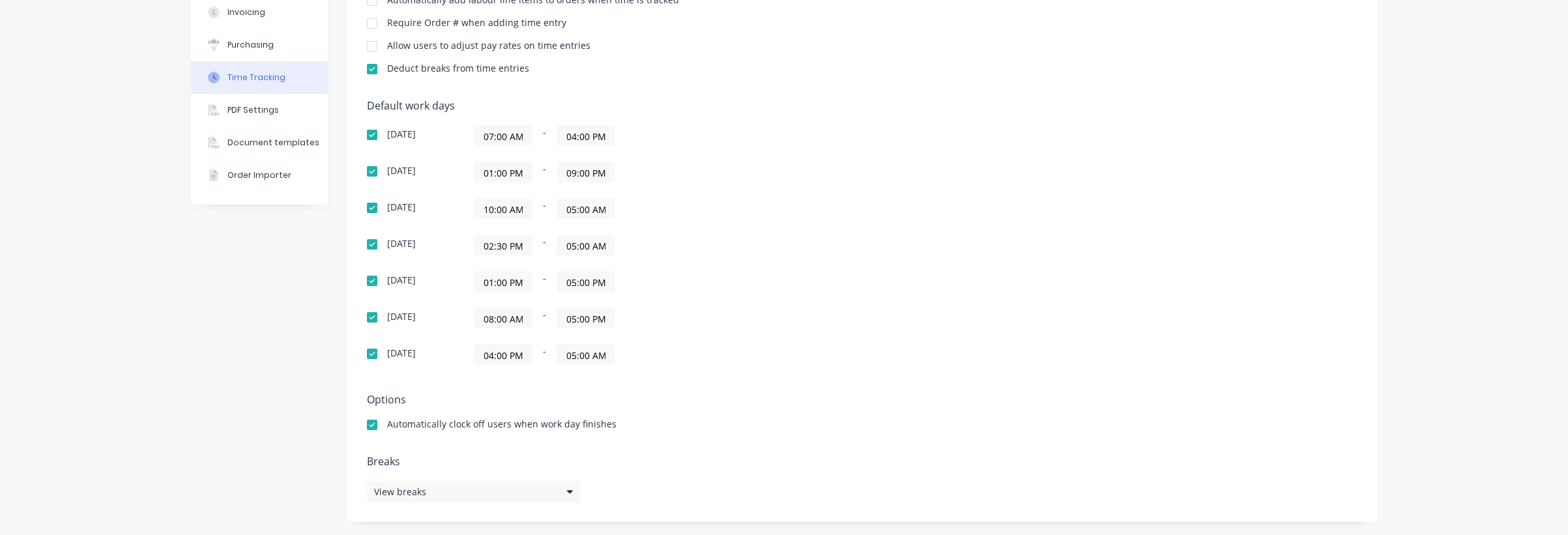
click at [206, 423] on div "Company Team Integrations Quotes Sales Order Confirmations Invoicing Purchasing…" at bounding box center [259, 155] width 137 height 734
click at [156, 406] on div "Company Team Integrations Quotes Sales Order Confirmations Invoicing Purchasing…" at bounding box center [784, 155] width 1568 height 761
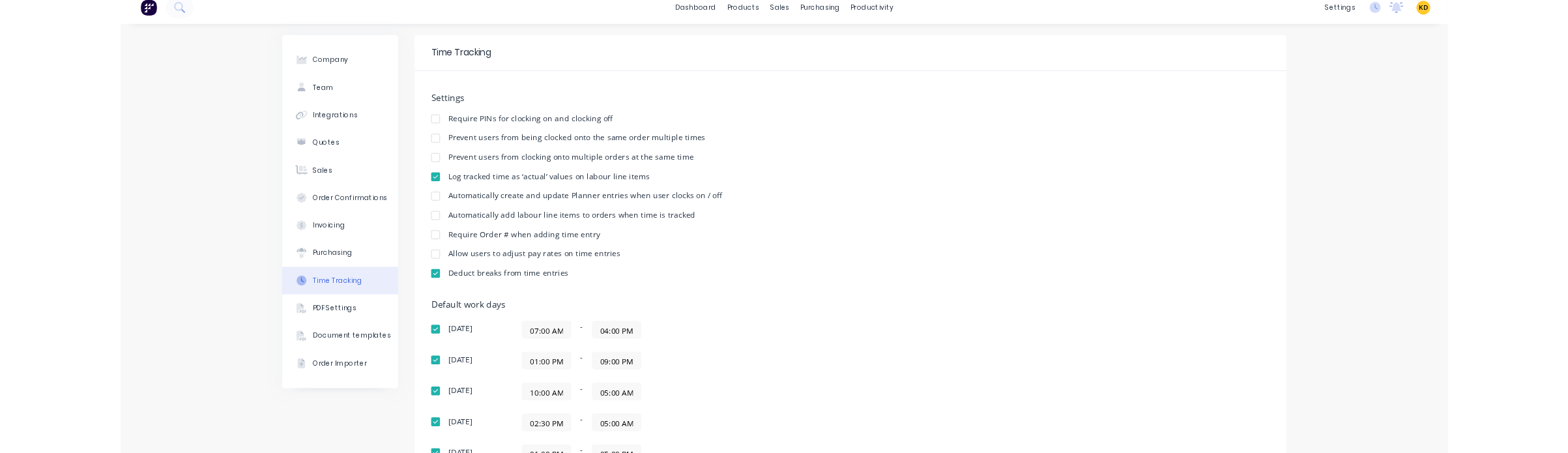
scroll to position [0, 0]
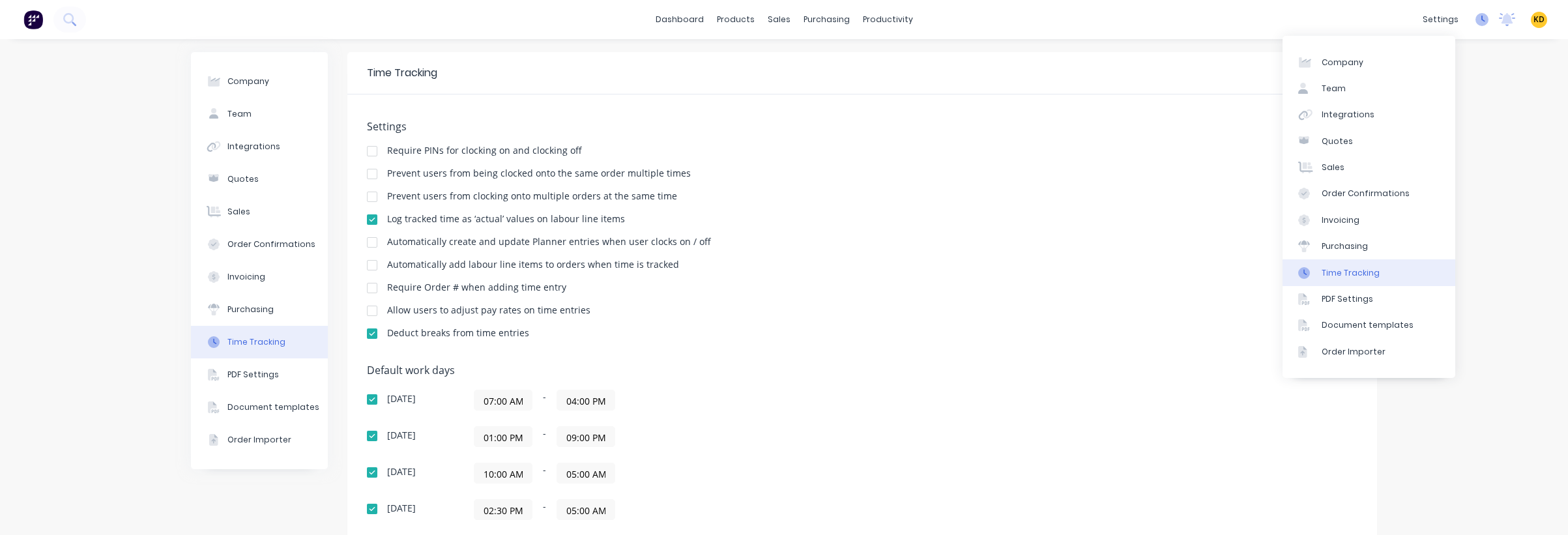
click at [1347, 19] on icon at bounding box center [1483, 19] width 4 height 6
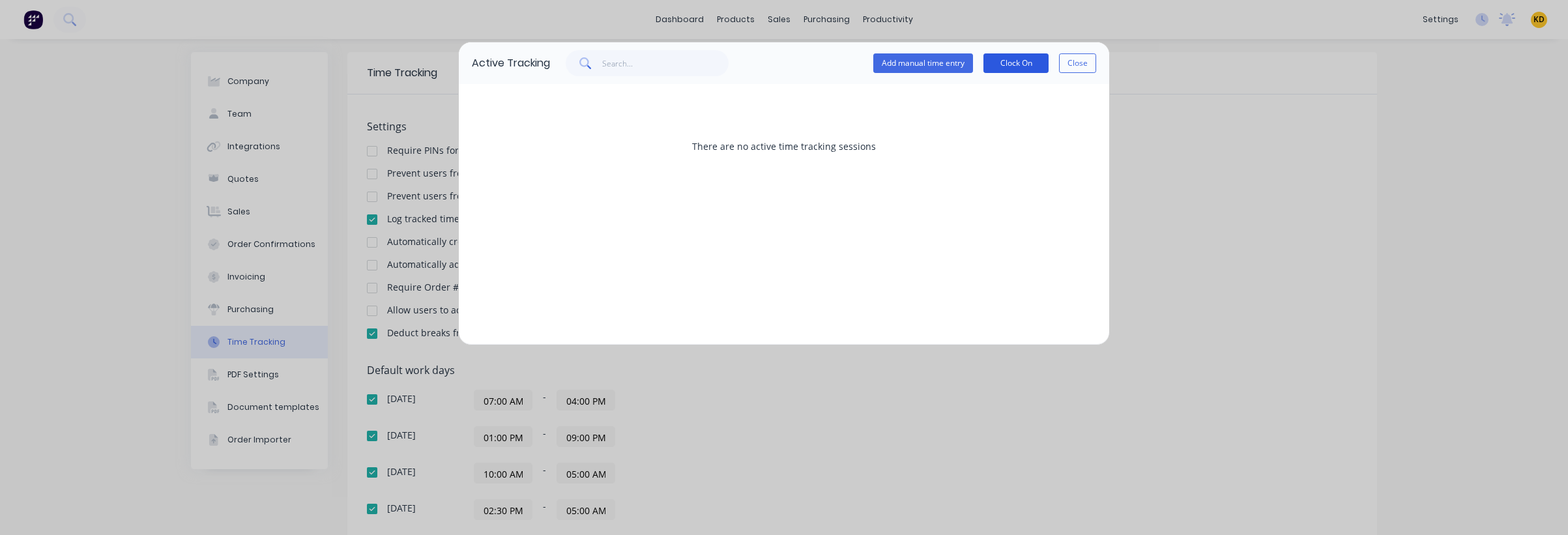
click at [1019, 61] on button "Clock On" at bounding box center [1016, 63] width 65 height 19
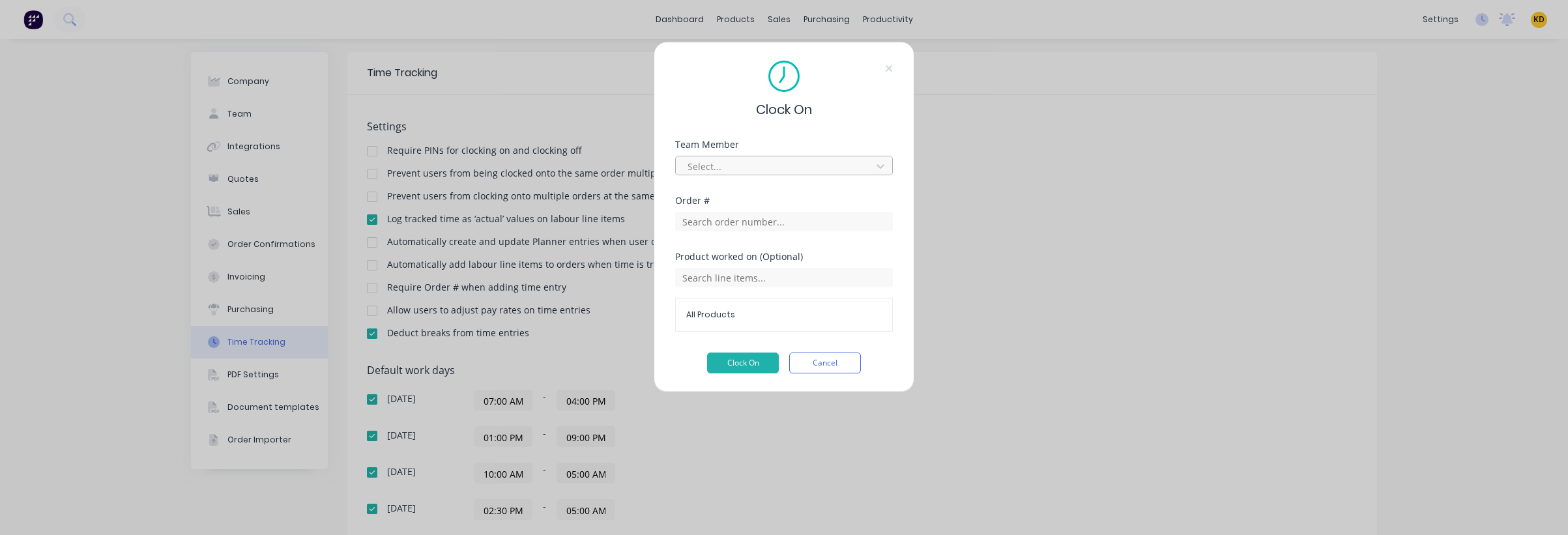
click at [736, 163] on div at bounding box center [776, 166] width 179 height 17
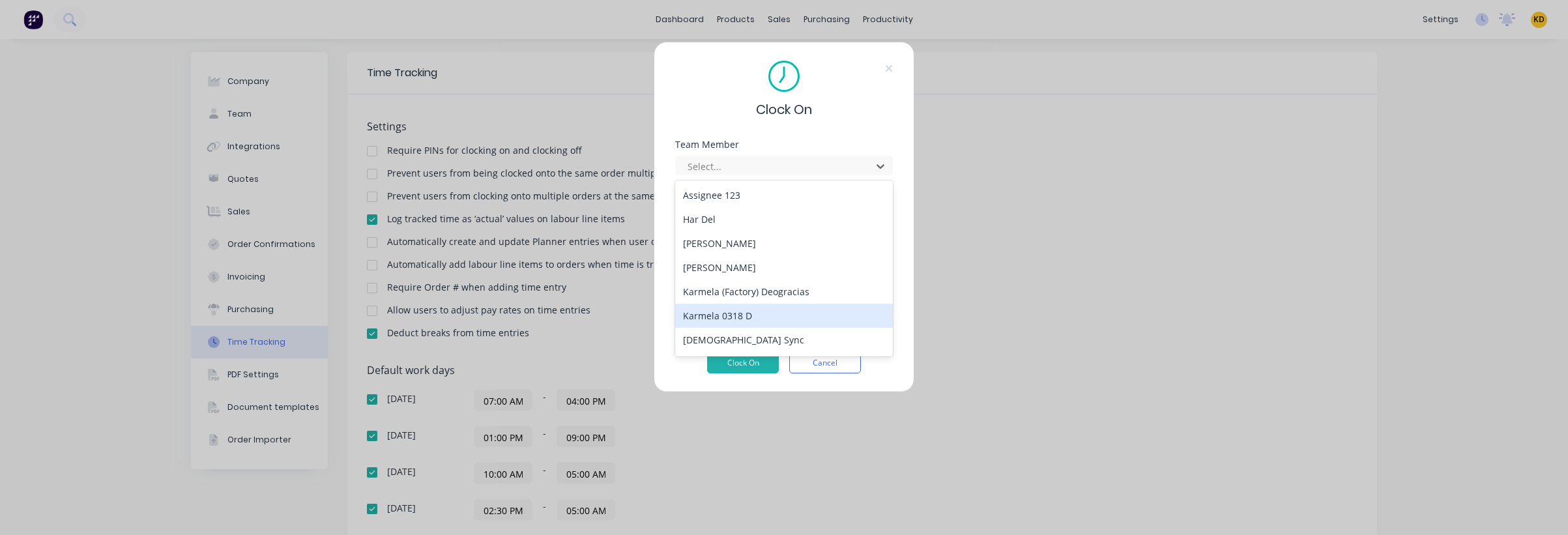
click at [725, 324] on div "Karmela 0318 D" at bounding box center [784, 316] width 218 height 24
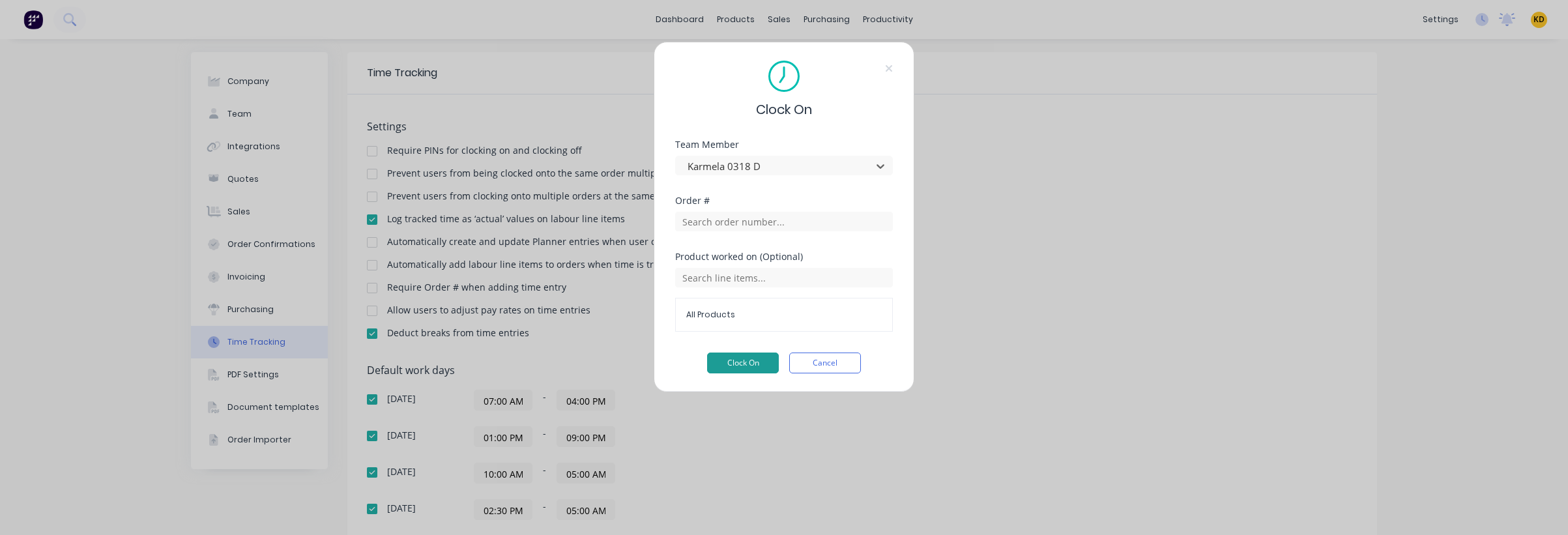
click at [728, 365] on button "Clock On" at bounding box center [743, 363] width 72 height 21
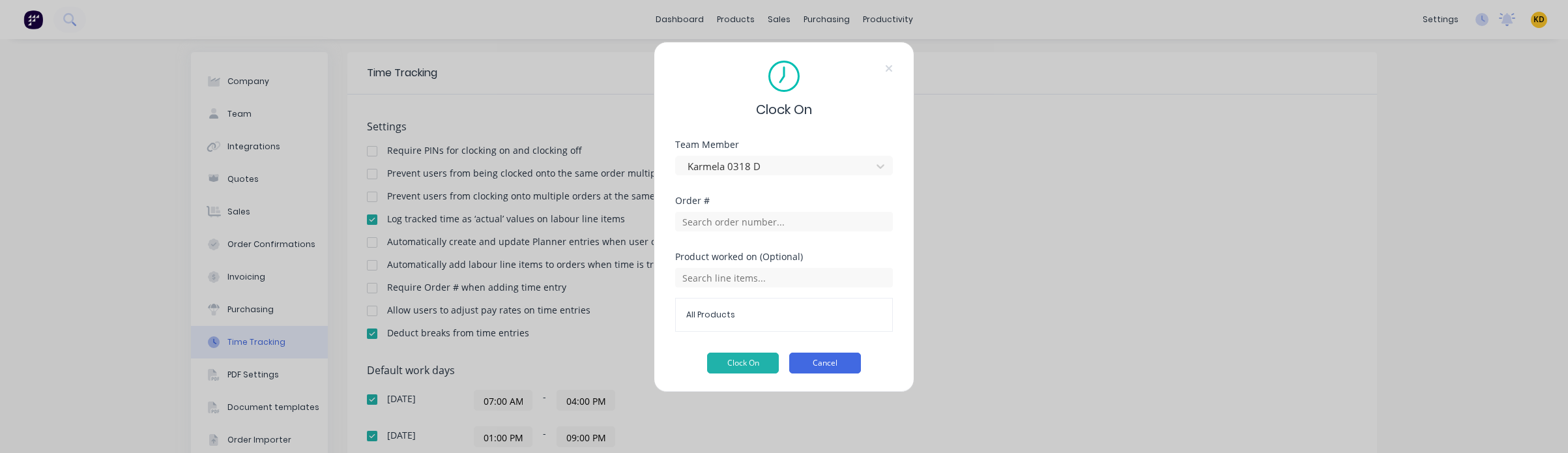
click at [839, 368] on button "Cancel" at bounding box center [825, 363] width 72 height 21
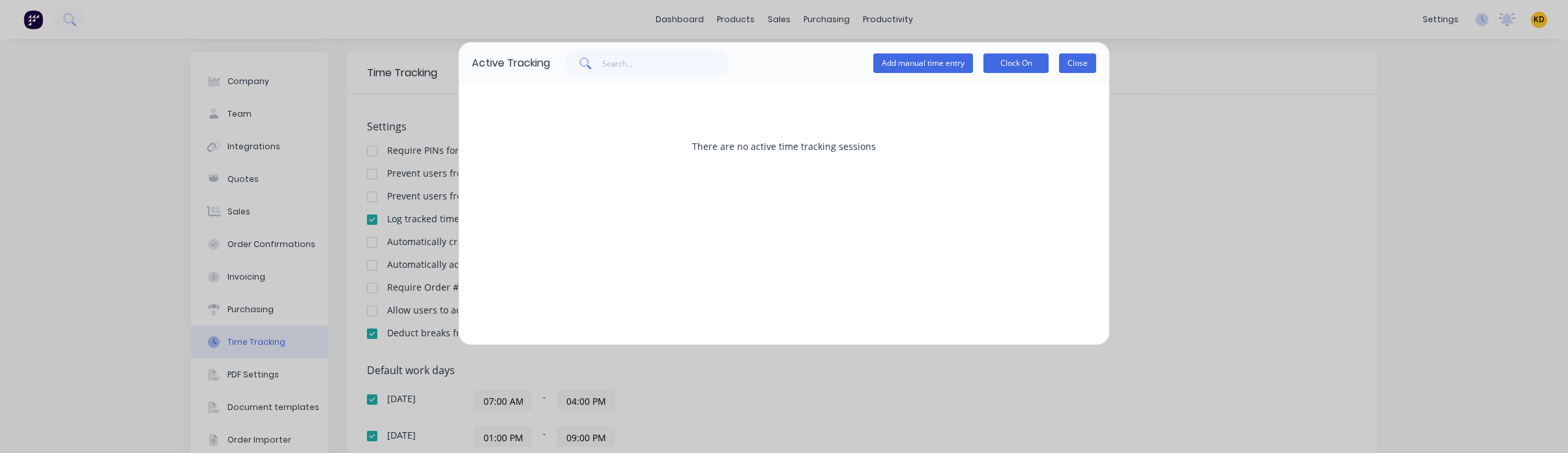
click at [1062, 69] on button "Close" at bounding box center [1078, 63] width 37 height 19
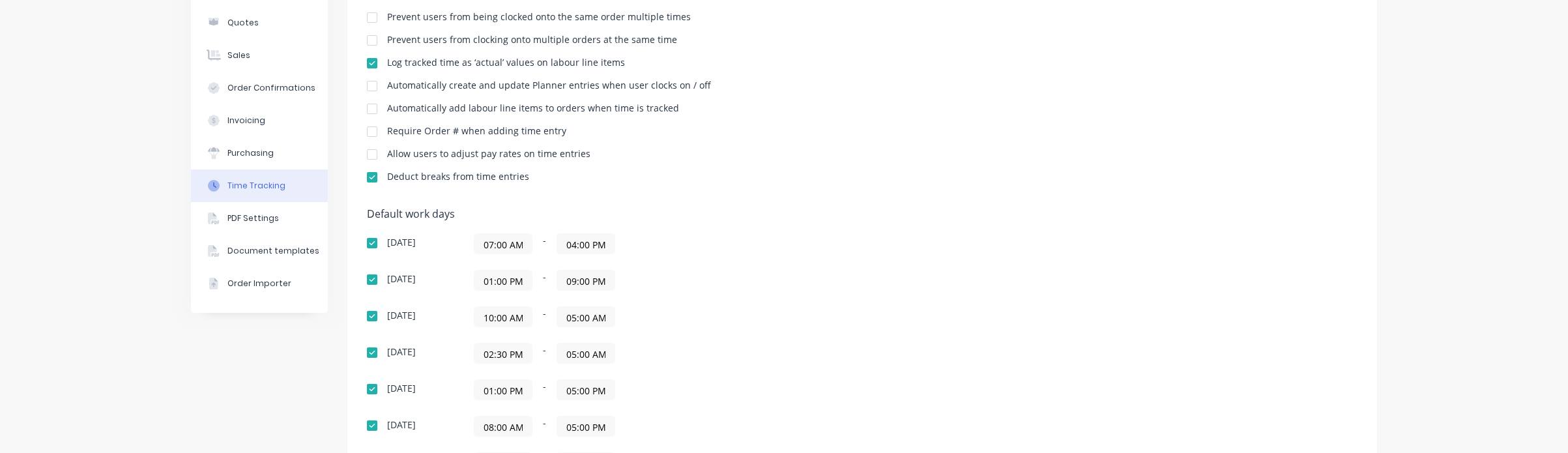
scroll to position [234, 0]
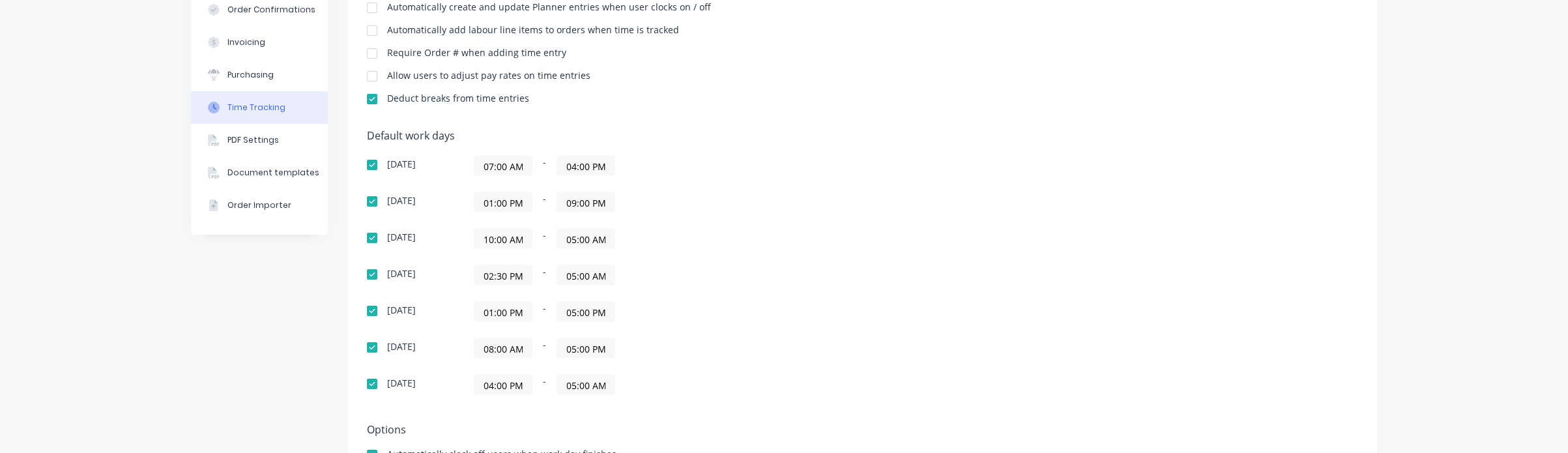
click at [482, 316] on input "01:00 PM" at bounding box center [503, 311] width 57 height 19
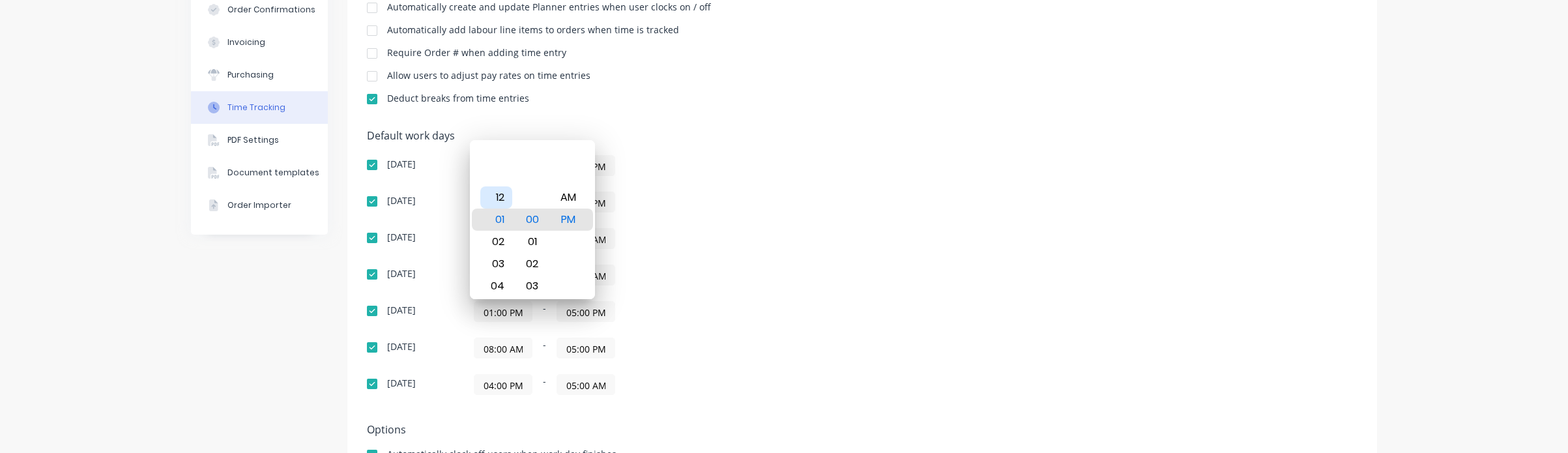
click at [499, 199] on div "12" at bounding box center [496, 197] width 32 height 22
type input "12:00 PM"
click at [846, 206] on div "Default work days Sunday 07:00 AM - 04:00 PM Monday 01:00 PM - 09:00 PM Tuesday…" at bounding box center [862, 270] width 990 height 280
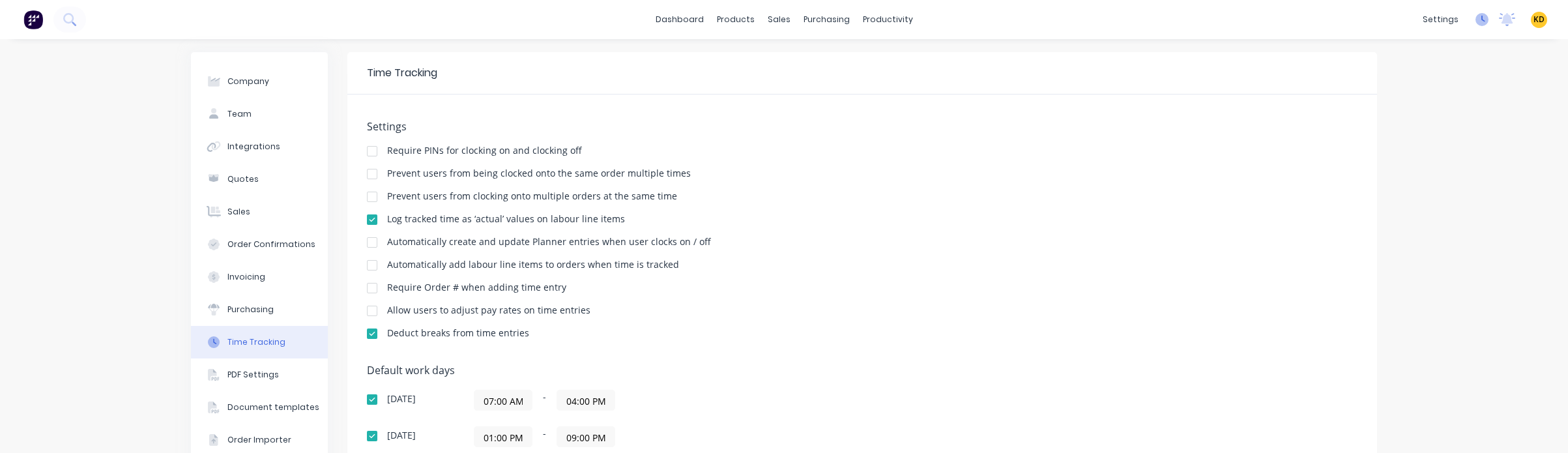
click at [1475, 21] on icon at bounding box center [1481, 19] width 13 height 13
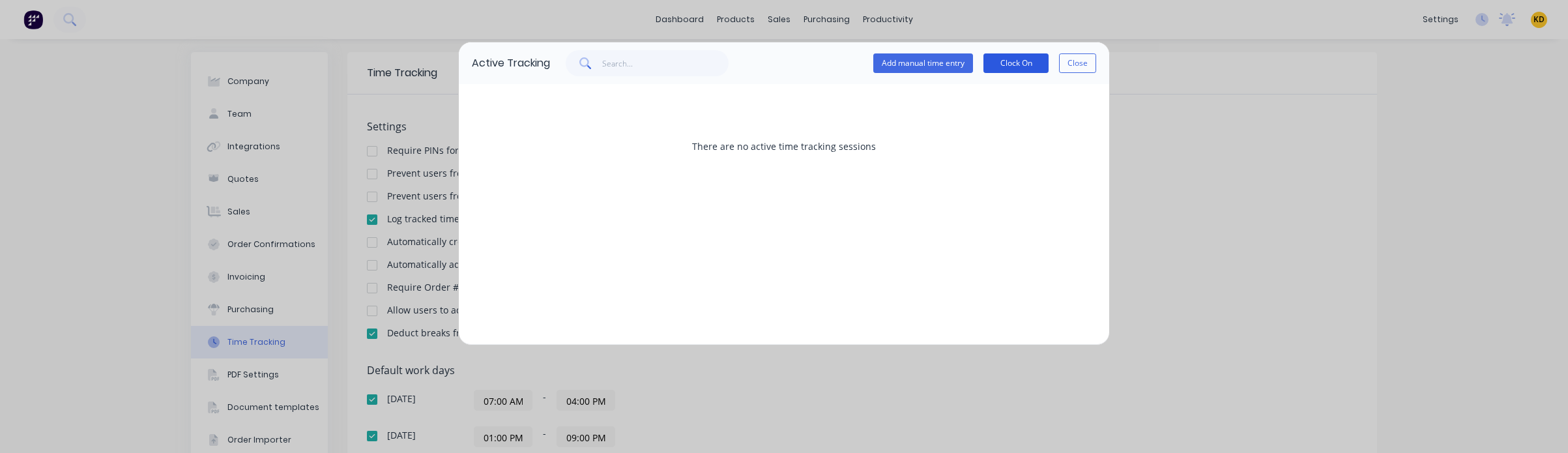
click at [1024, 65] on button "Clock On" at bounding box center [1016, 63] width 65 height 19
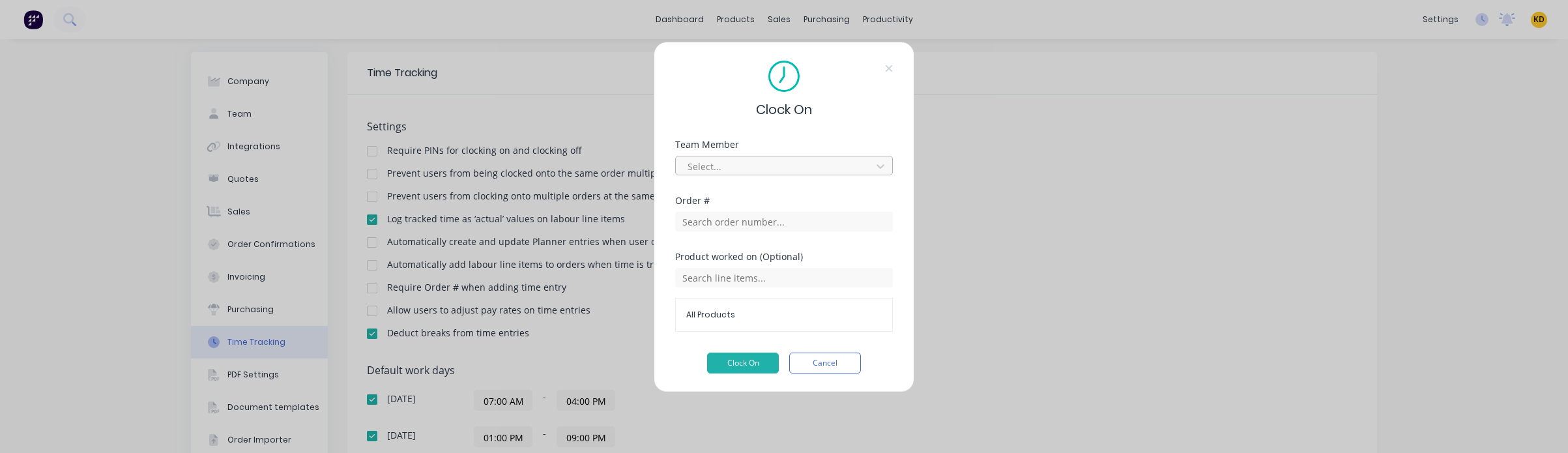
click at [734, 172] on div at bounding box center [776, 166] width 179 height 16
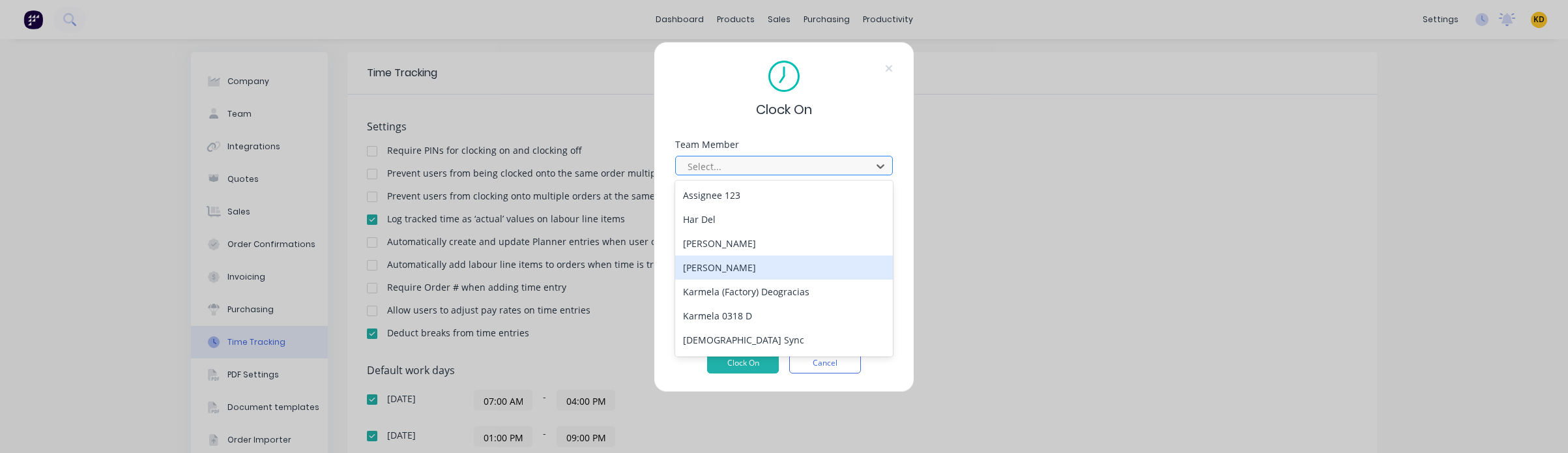
click at [728, 270] on div "[PERSON_NAME]" at bounding box center [784, 267] width 218 height 24
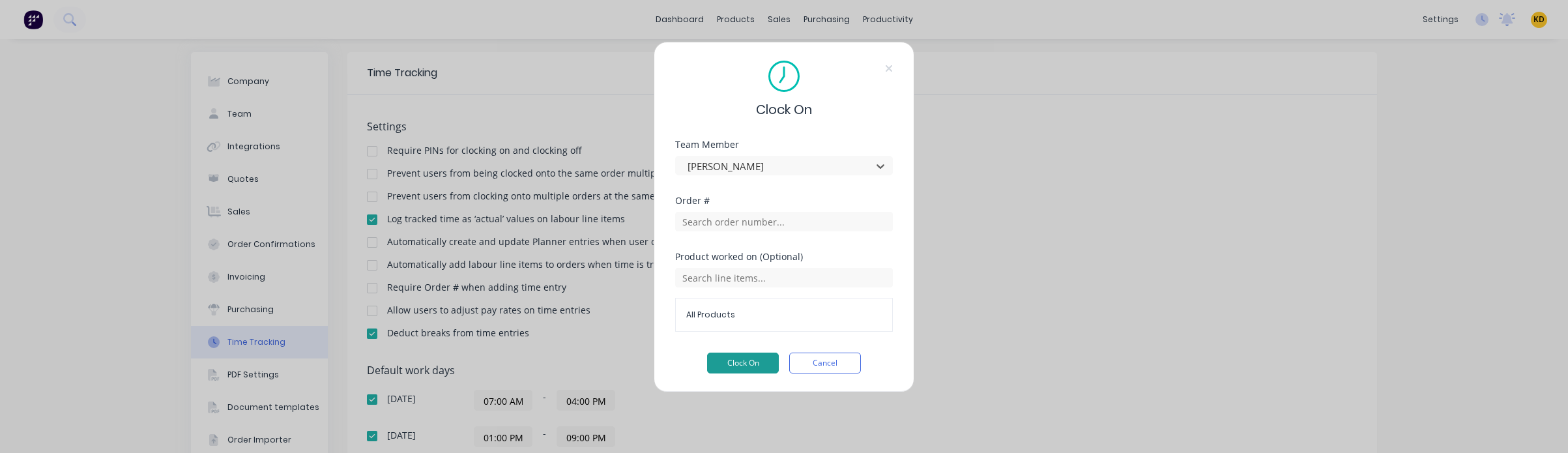
click at [732, 364] on button "Clock On" at bounding box center [743, 363] width 72 height 21
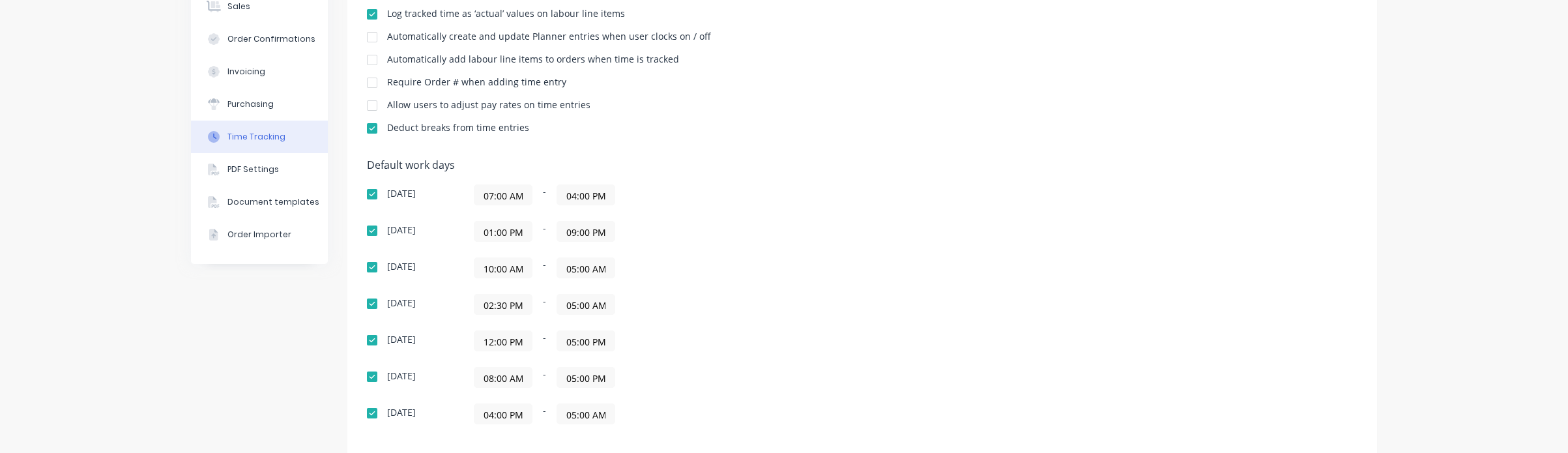
scroll to position [313, 0]
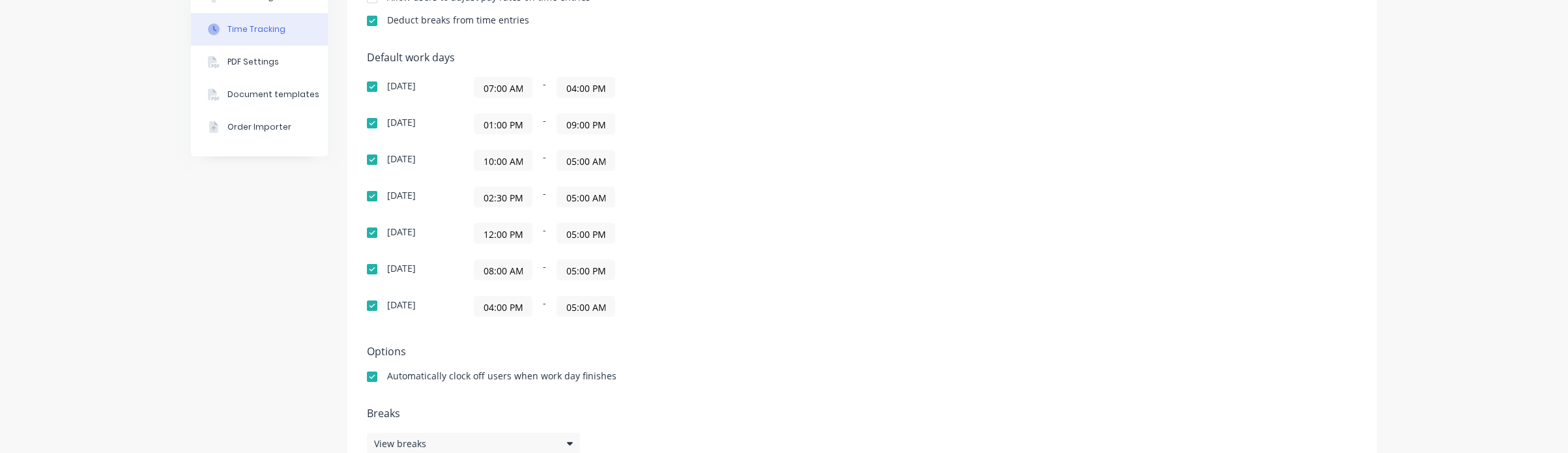
click at [776, 317] on div "04:00 PM - 05:00 AM" at bounding box center [637, 306] width 326 height 21
click at [483, 241] on input "12:00 PM" at bounding box center [503, 233] width 57 height 19
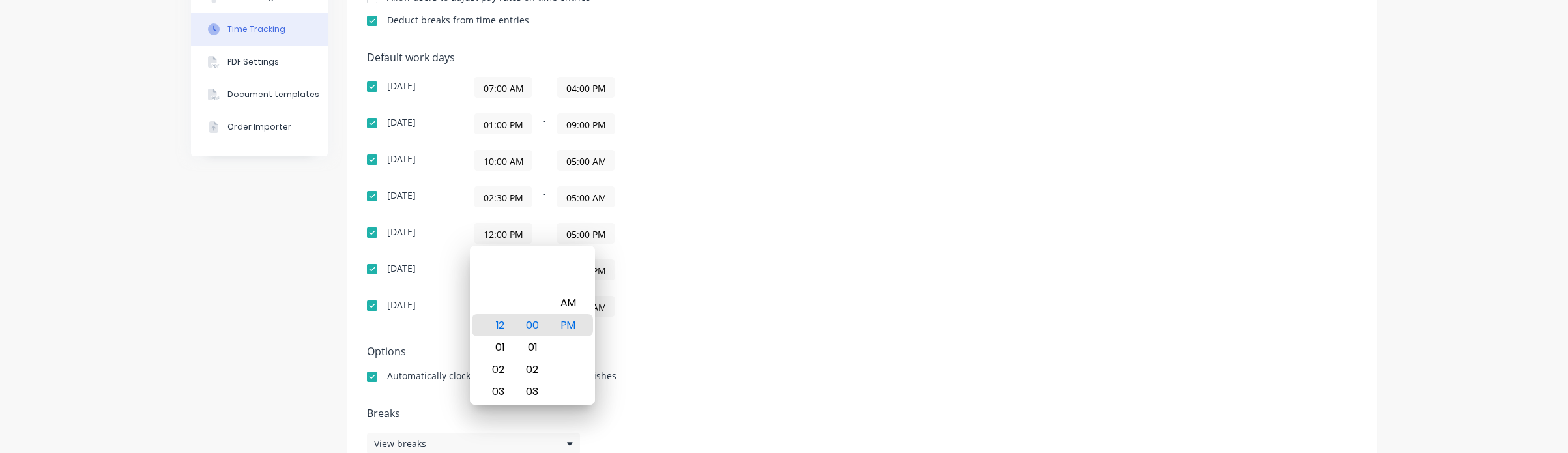
click at [851, 282] on div "Default work days Sunday 07:00 AM - 04:00 PM Monday 01:00 PM - 09:00 PM Tuesday…" at bounding box center [862, 192] width 990 height 280
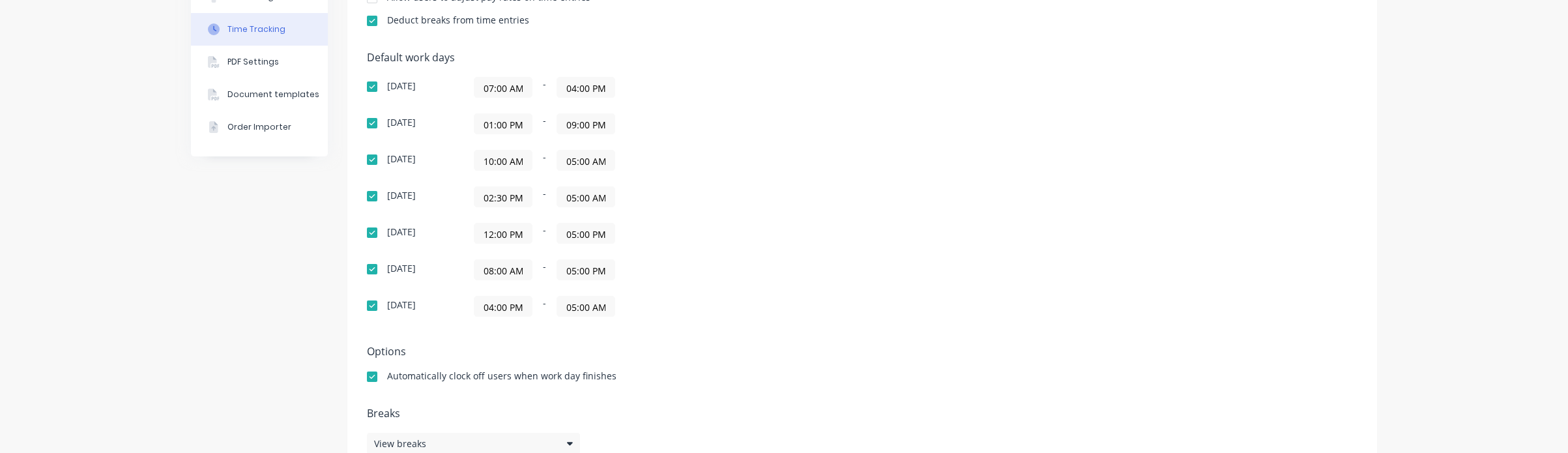
click at [583, 235] on input "05:00 PM" at bounding box center [585, 233] width 57 height 19
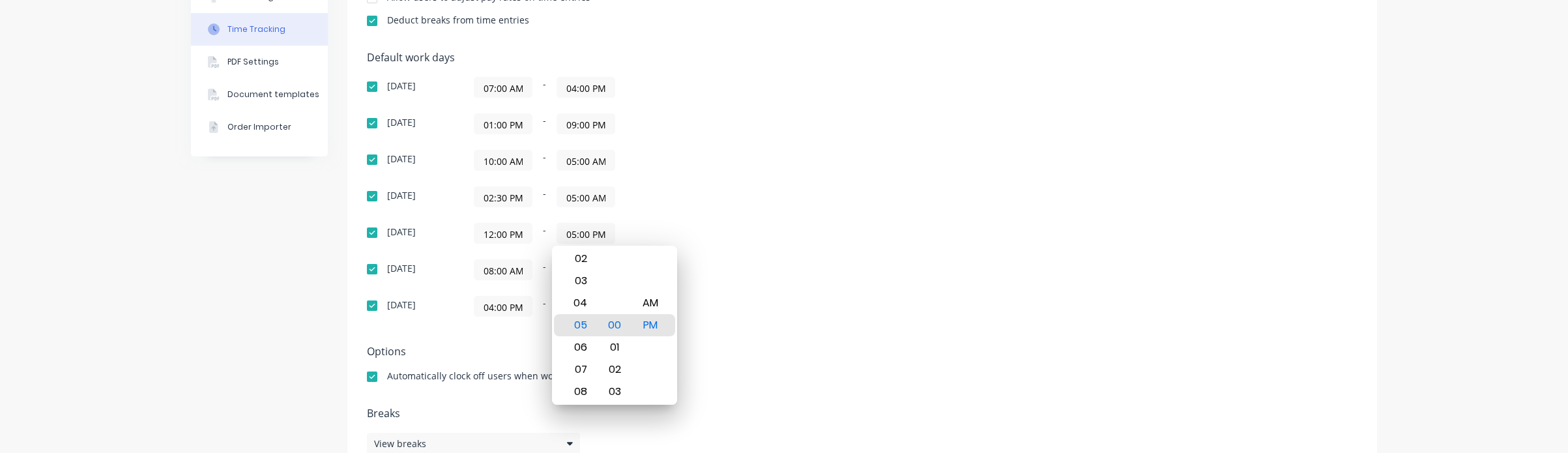
click at [796, 237] on div "Thursday 12:00 PM - 05:00 PM" at bounding box center [595, 233] width 456 height 21
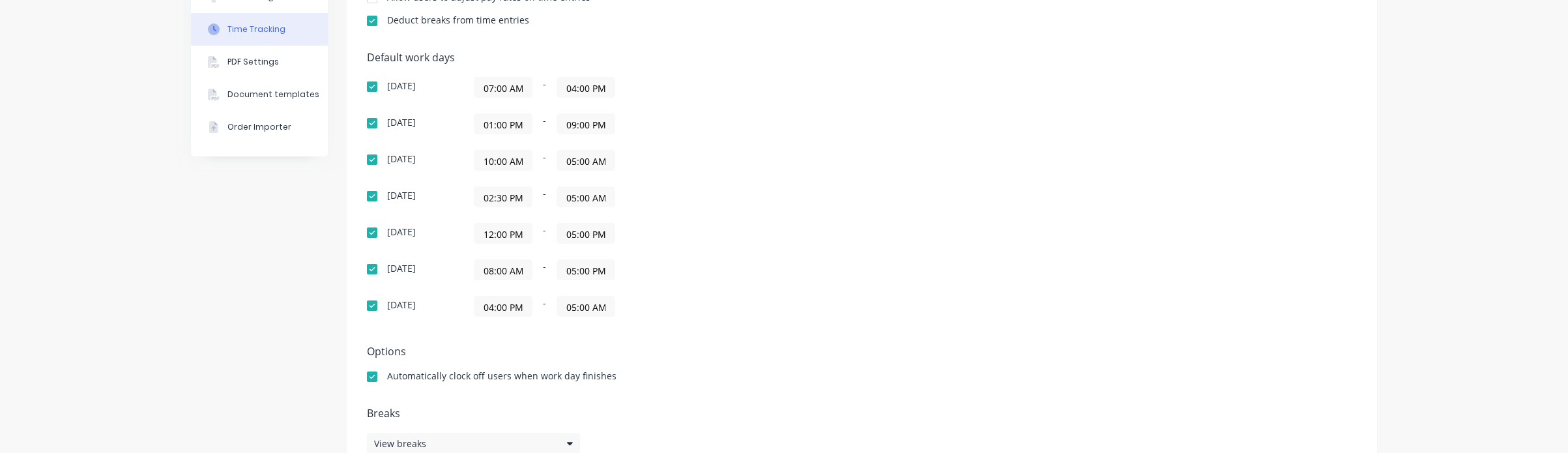
click at [509, 230] on input "12:00 PM" at bounding box center [503, 233] width 57 height 19
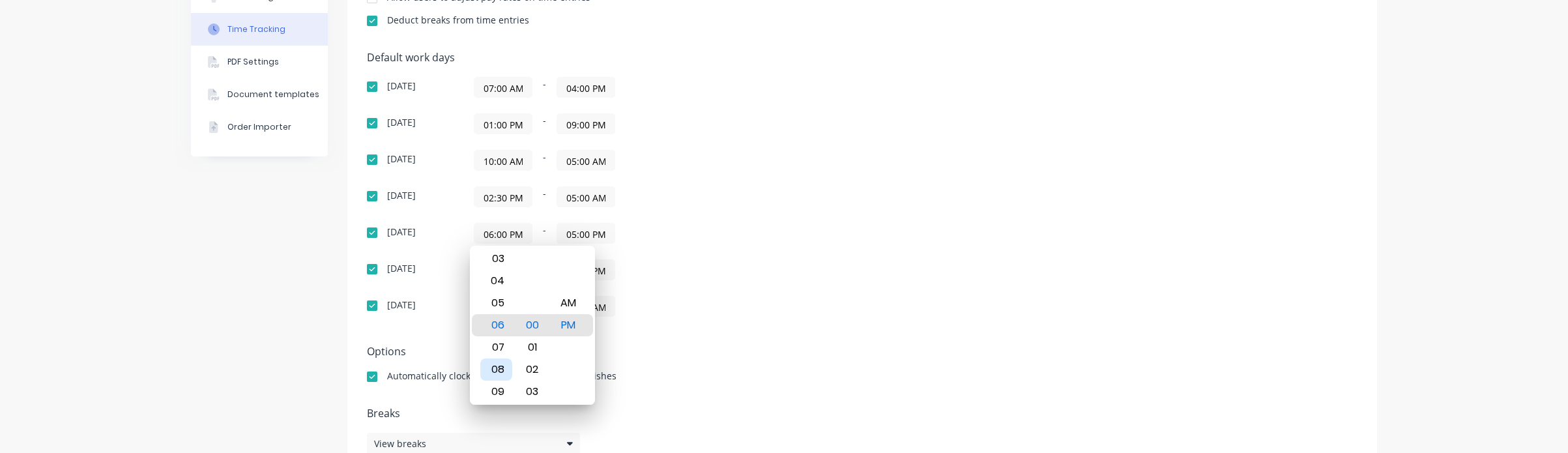
click at [498, 367] on div "08" at bounding box center [496, 369] width 32 height 22
click at [575, 305] on div "AM" at bounding box center [568, 303] width 32 height 22
type input "08:00 AM"
click at [840, 281] on div "Default work days Sunday 07:00 AM - 04:00 PM Monday 01:00 PM - 09:00 PM Tuesday…" at bounding box center [862, 192] width 990 height 280
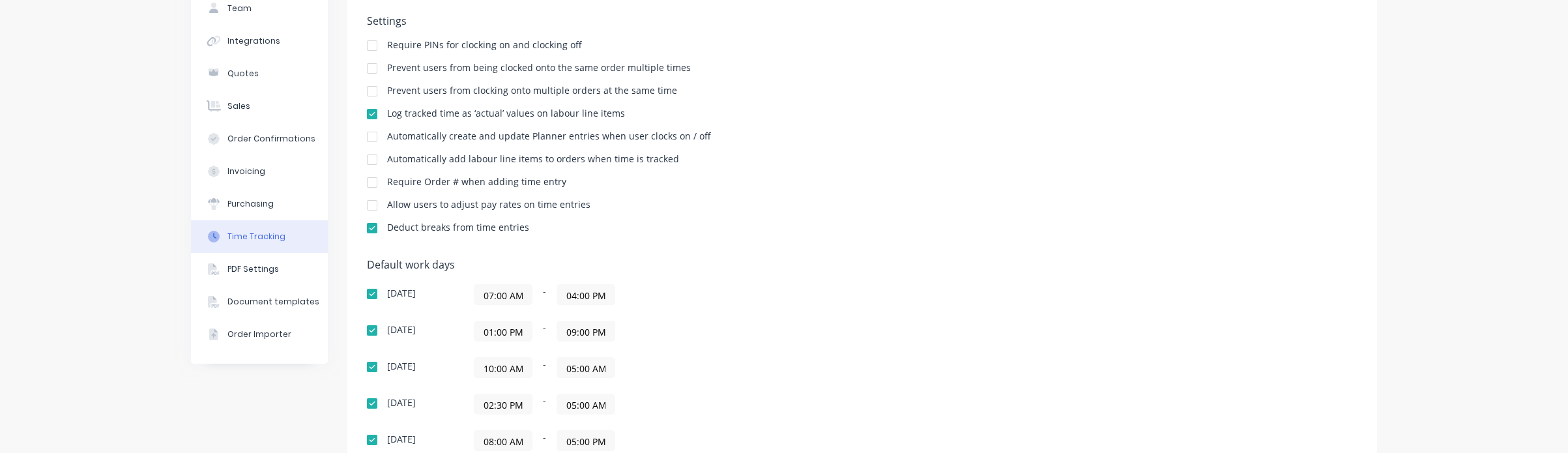
scroll to position [234, 0]
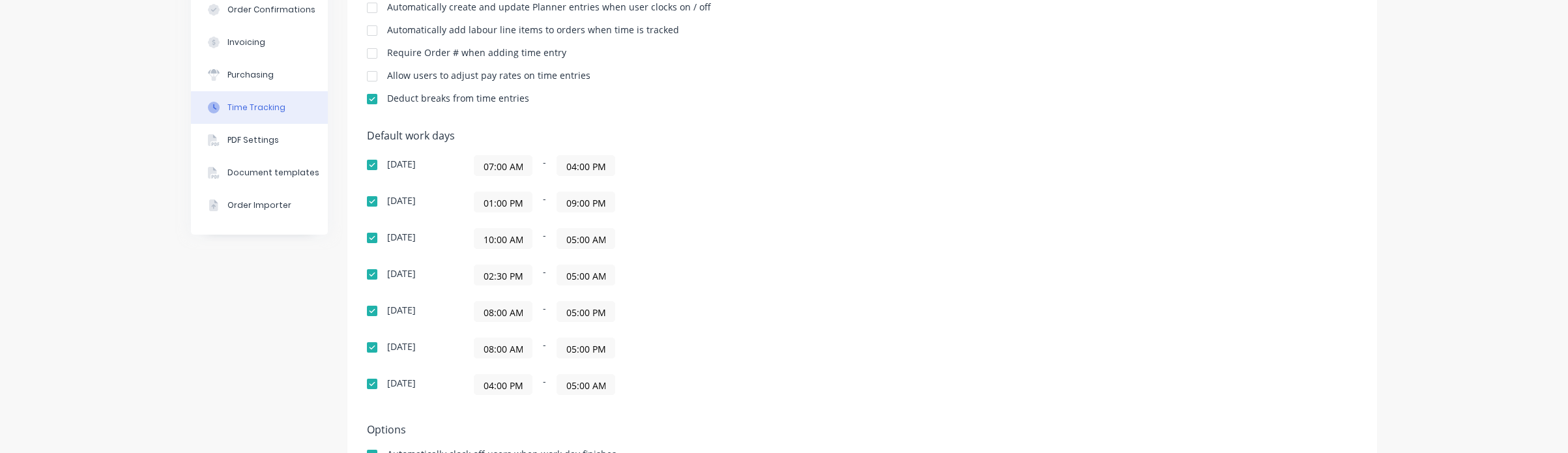
click at [565, 315] on input "05:00 PM" at bounding box center [585, 311] width 57 height 19
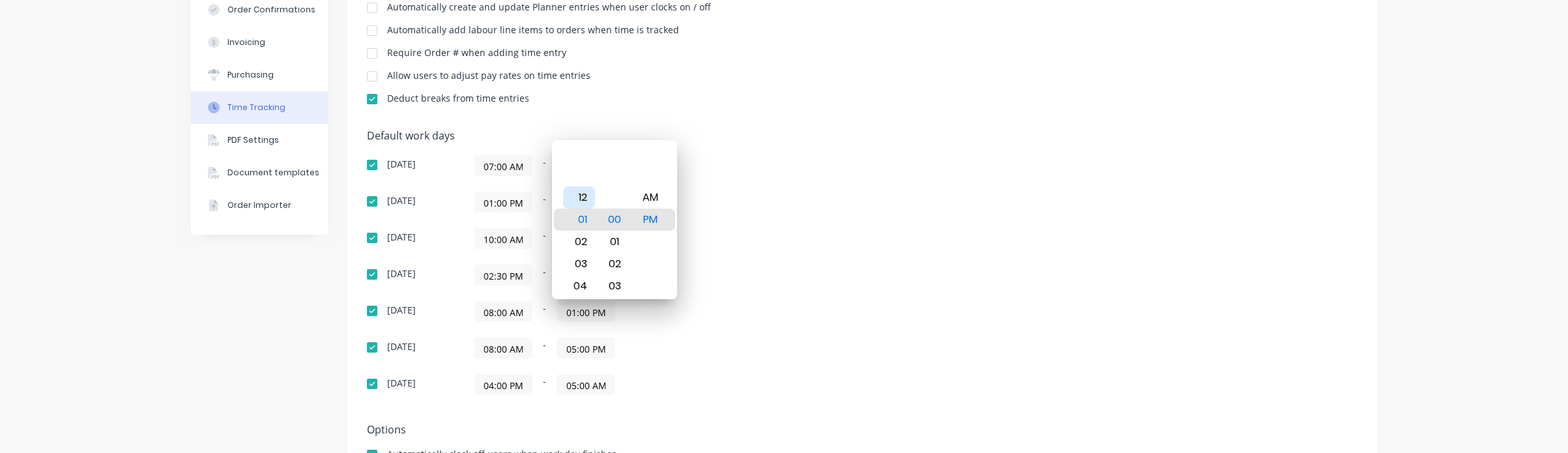
click at [585, 201] on div "12" at bounding box center [579, 197] width 32 height 22
type input "12:00 PM"
click at [908, 196] on div "Default work days Sunday 07:00 AM - 04:00 PM Monday 01:00 PM - 09:00 PM Tuesday…" at bounding box center [862, 270] width 990 height 280
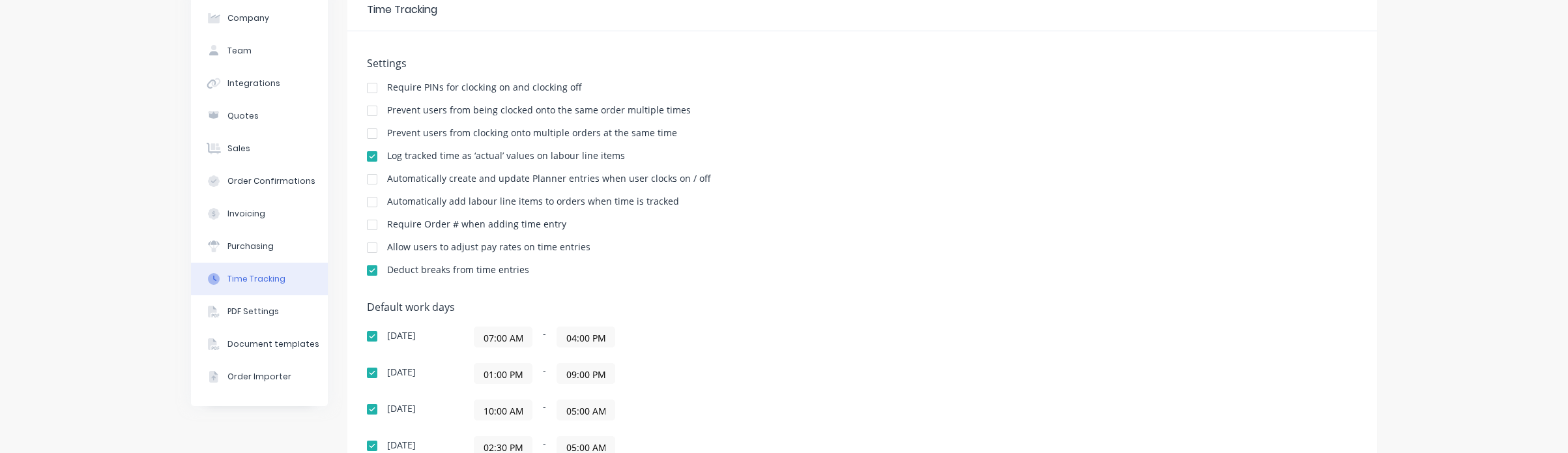
scroll to position [0, 0]
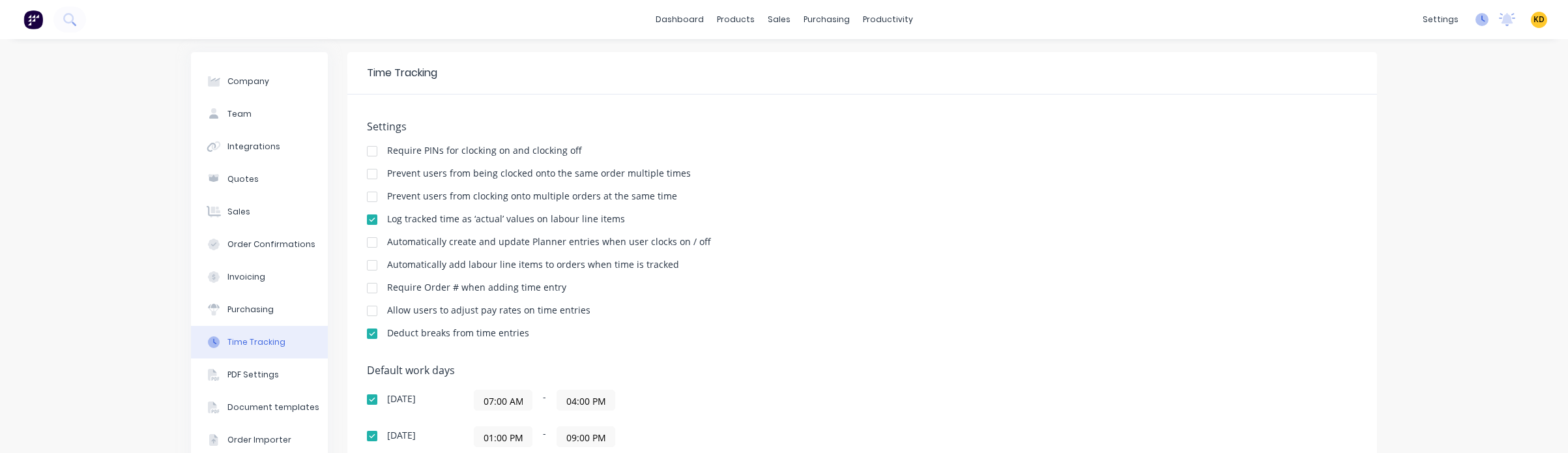
click at [1475, 19] on icon at bounding box center [1481, 19] width 13 height 13
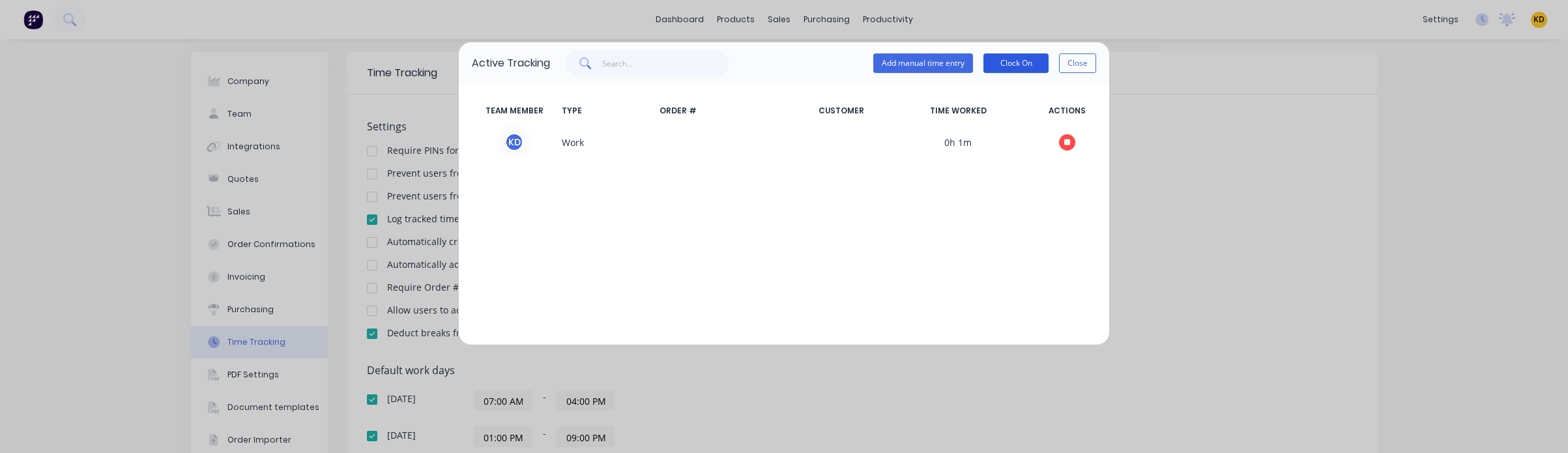
click at [1020, 54] on button "Clock On" at bounding box center [1016, 63] width 65 height 19
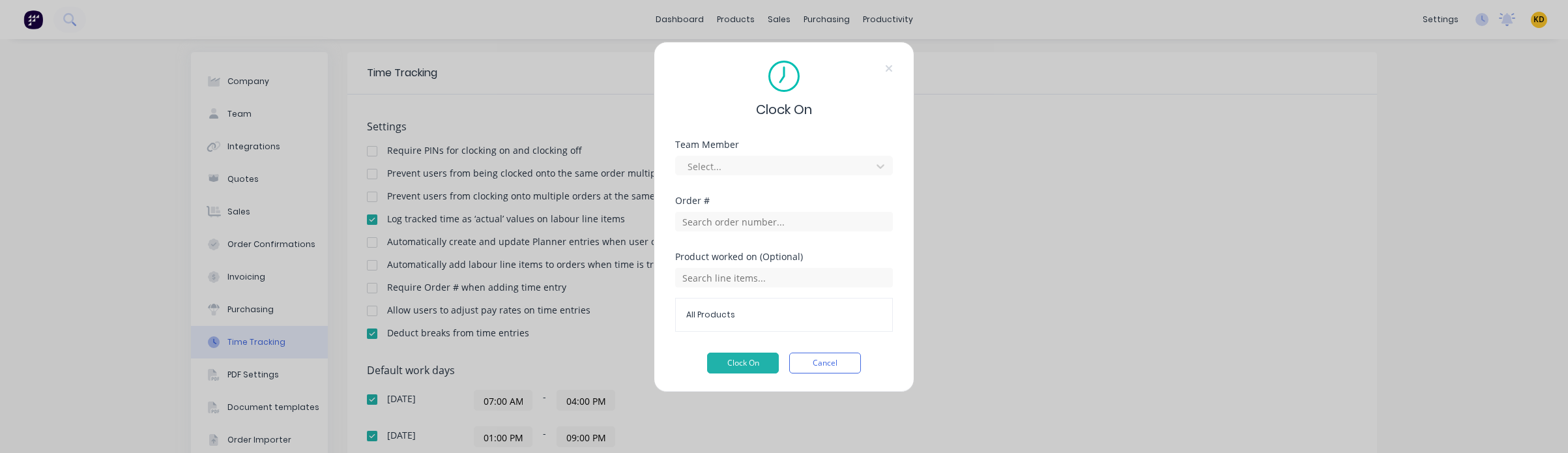
click at [745, 177] on div "Team Member Select..." at bounding box center [784, 168] width 218 height 56
click at [745, 169] on div at bounding box center [776, 166] width 179 height 16
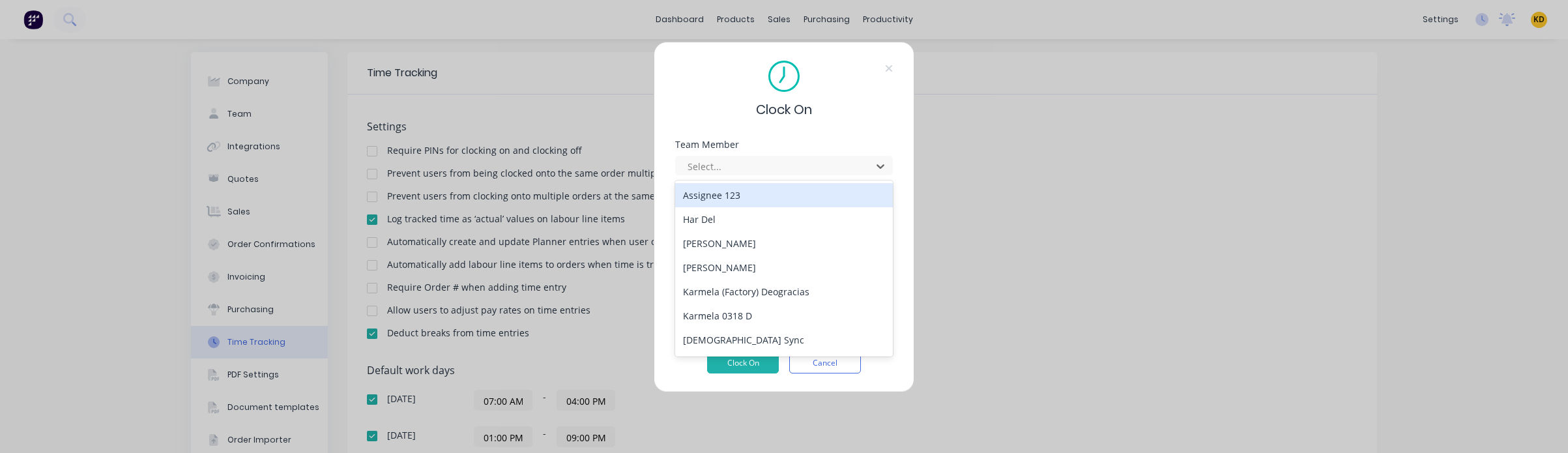
click at [744, 188] on div "Assignee 123" at bounding box center [784, 195] width 218 height 24
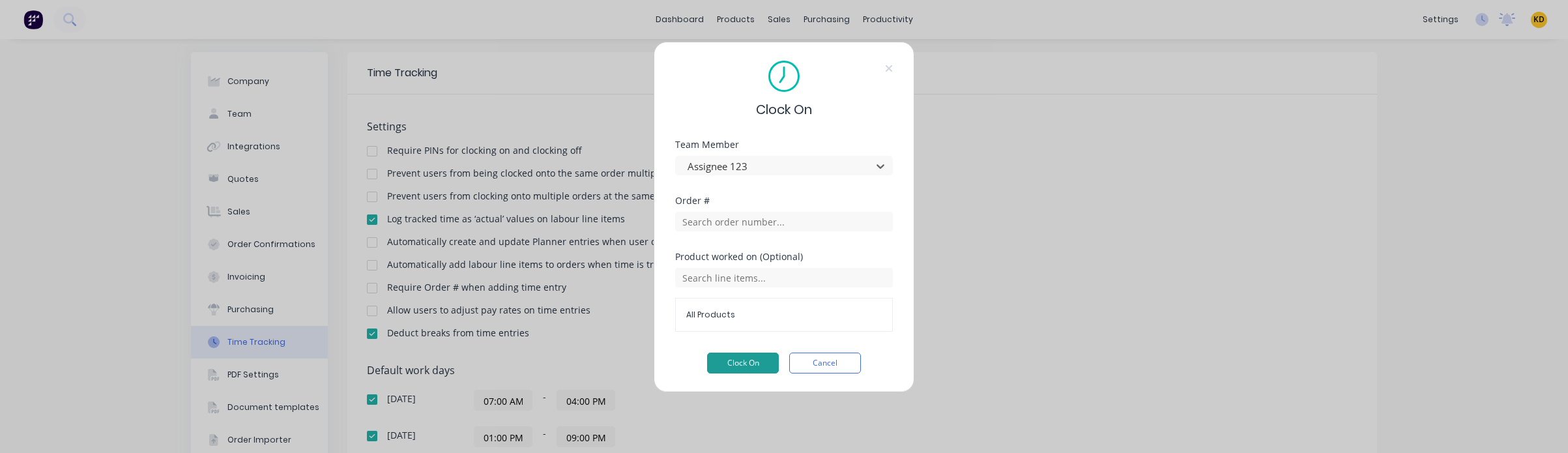
click at [741, 370] on button "Clock On" at bounding box center [743, 363] width 72 height 21
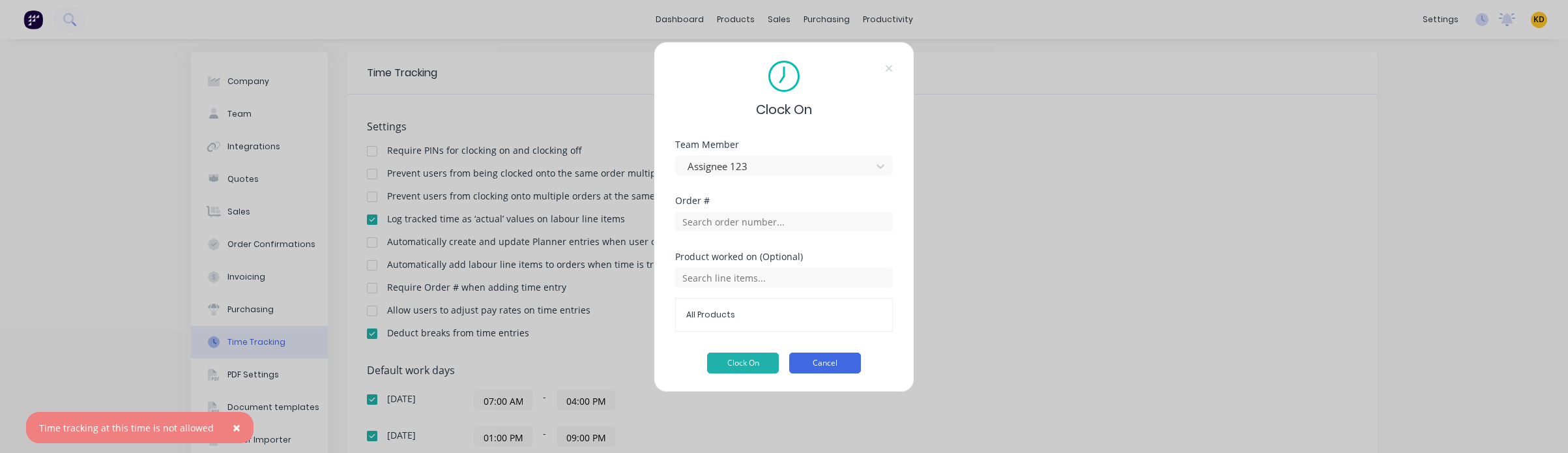
click at [838, 353] on button "Cancel" at bounding box center [825, 363] width 72 height 21
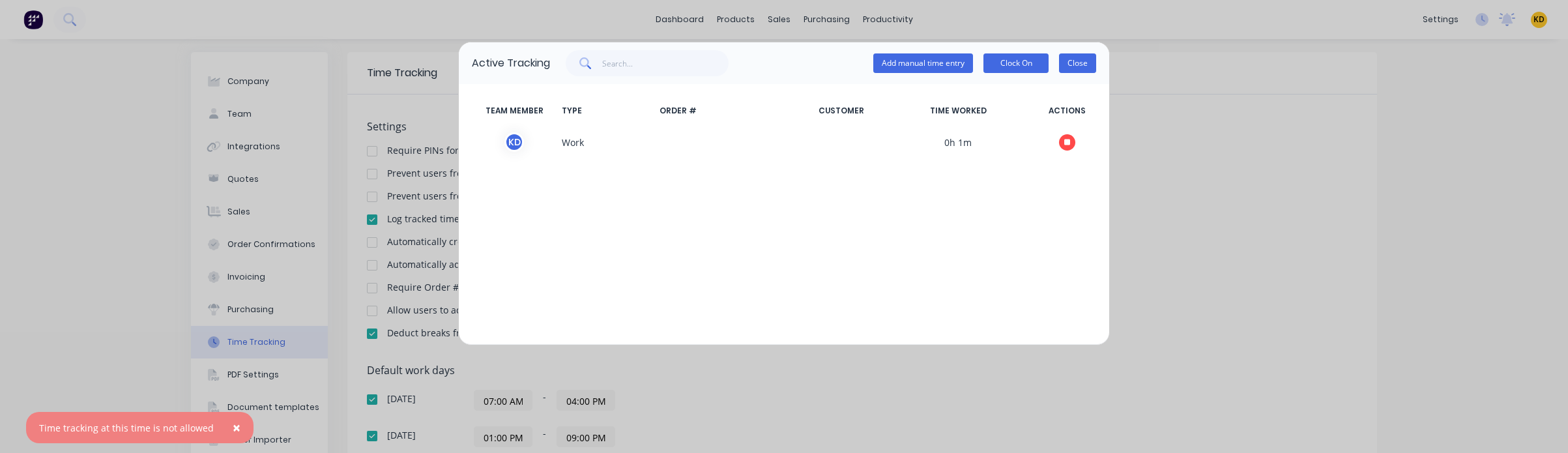
click at [1064, 67] on button "Close" at bounding box center [1078, 63] width 37 height 19
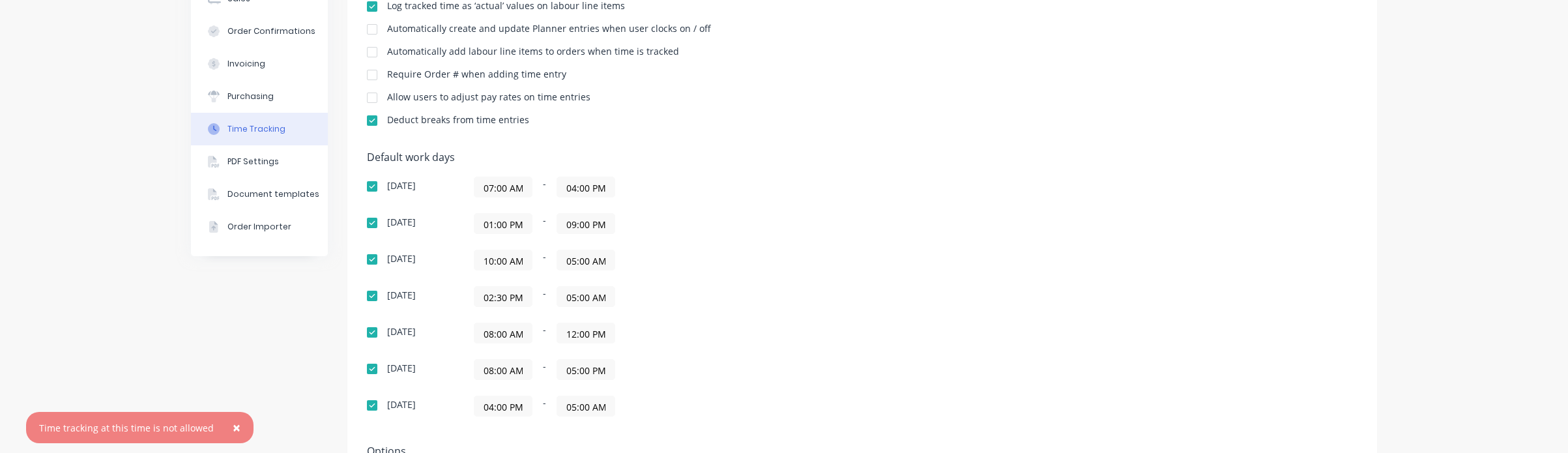
scroll to position [346, 0]
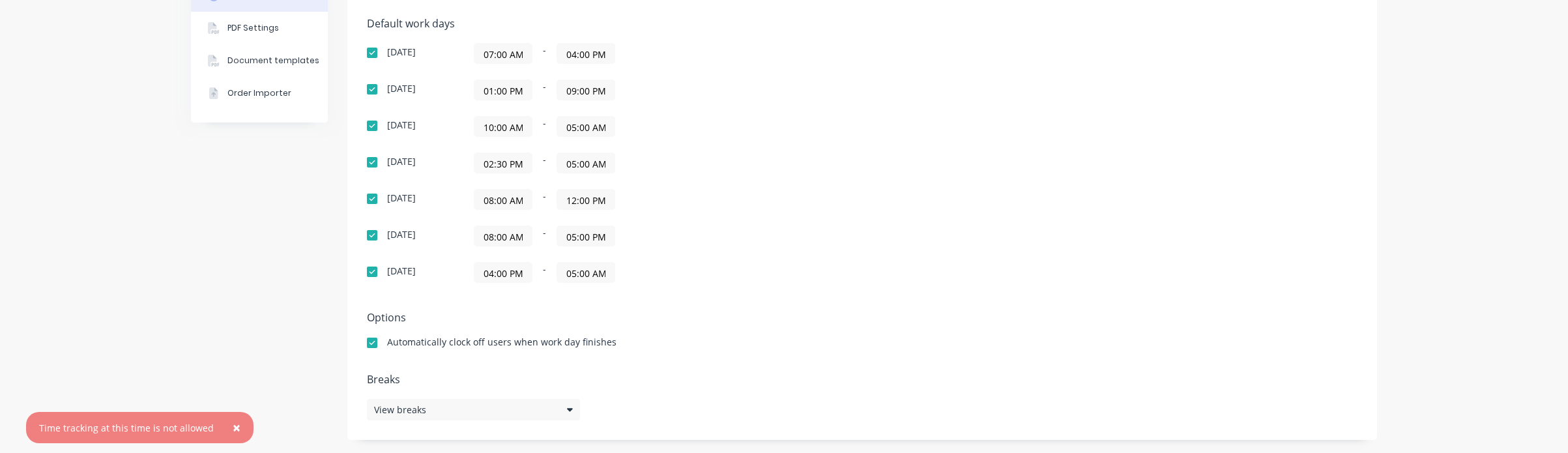
click at [757, 199] on div "08:00 AM - 12:00 PM" at bounding box center [637, 199] width 326 height 21
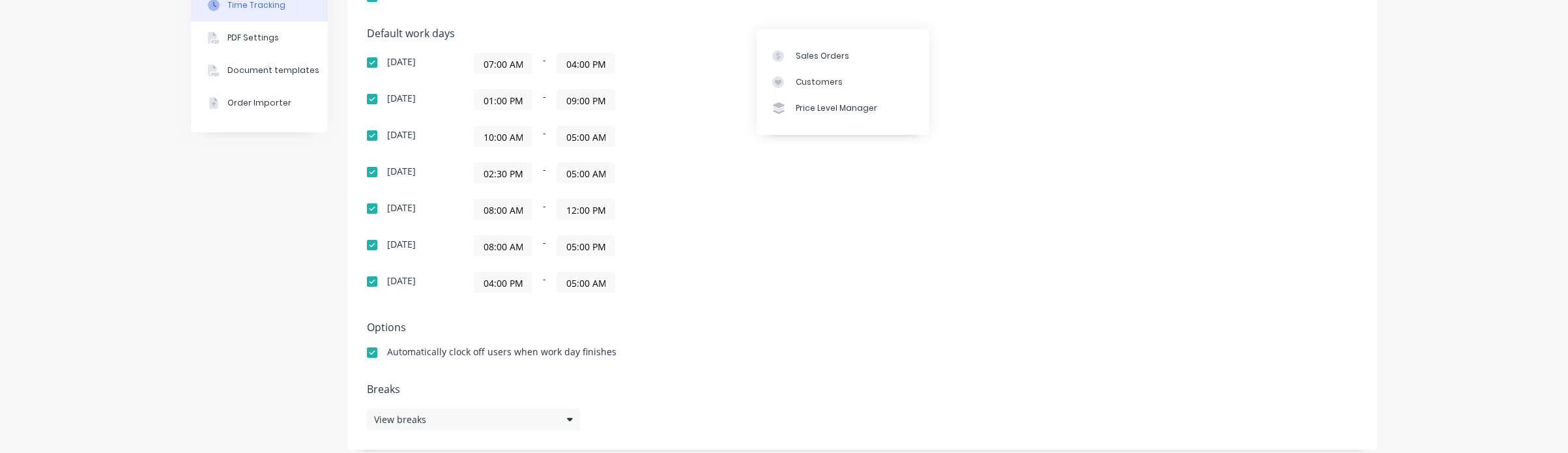
scroll to position [346, 0]
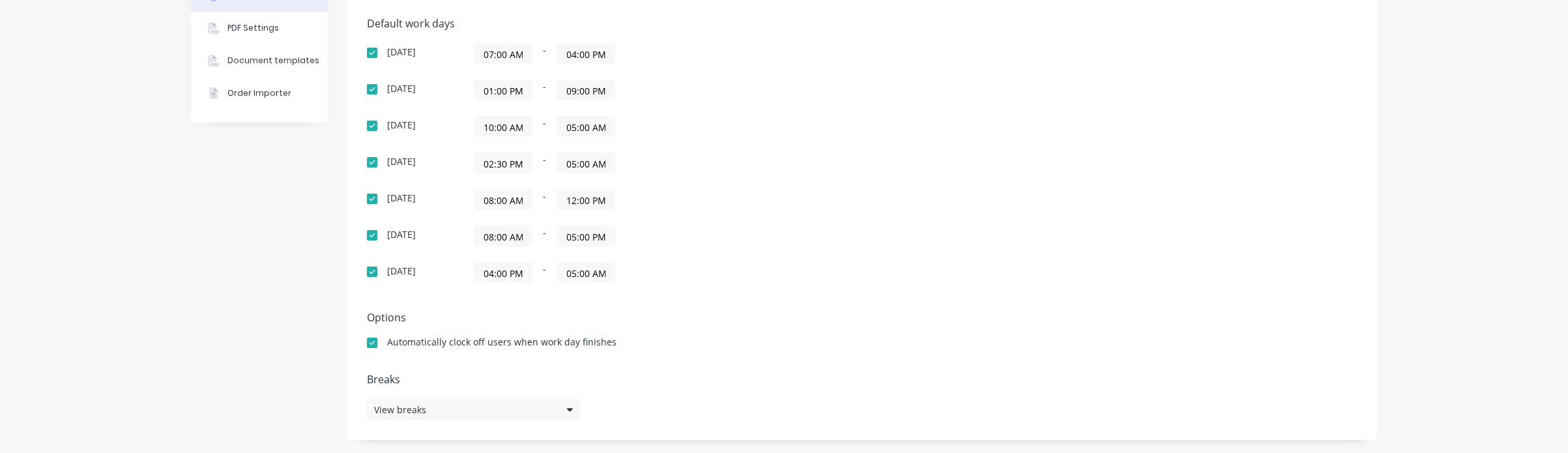
click at [874, 183] on div "Default work days Sunday 07:00 AM - 04:00 PM Monday 01:00 PM - 09:00 PM Tuesday…" at bounding box center [862, 158] width 990 height 280
click at [792, 312] on h5 "Options" at bounding box center [862, 318] width 990 height 12
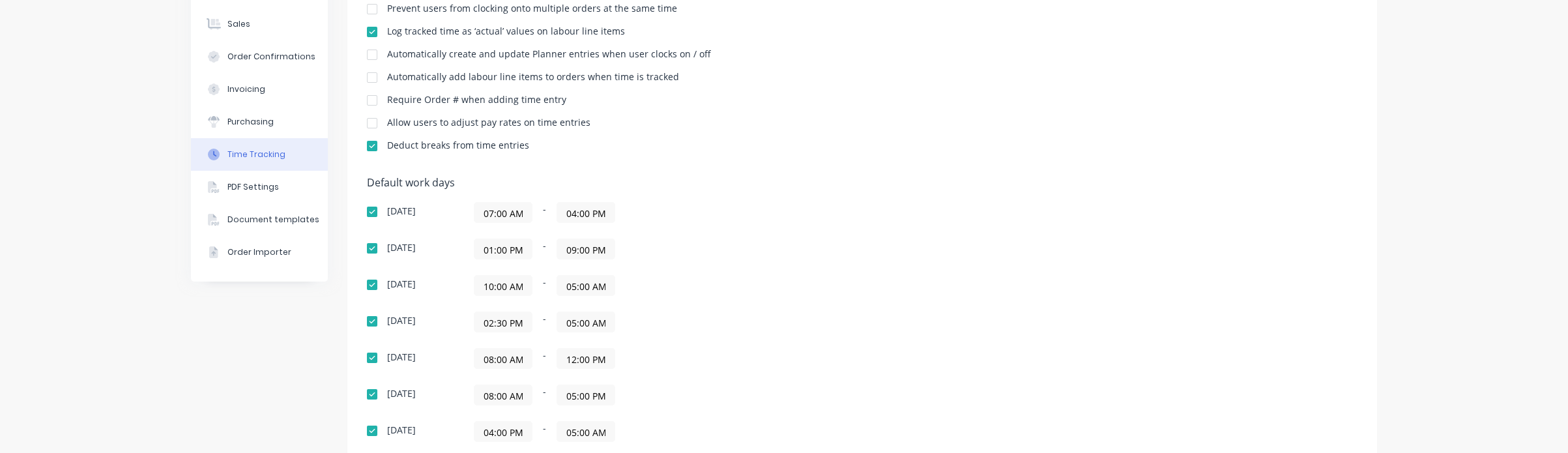
scroll to position [0, 0]
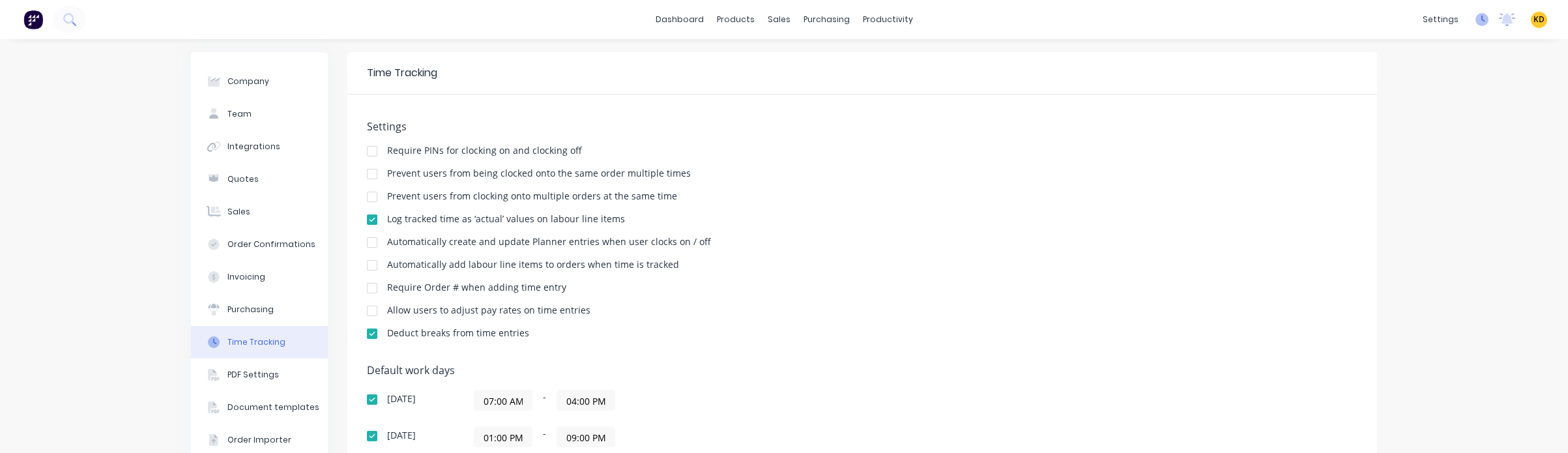
click at [1475, 25] on icon at bounding box center [1481, 19] width 13 height 13
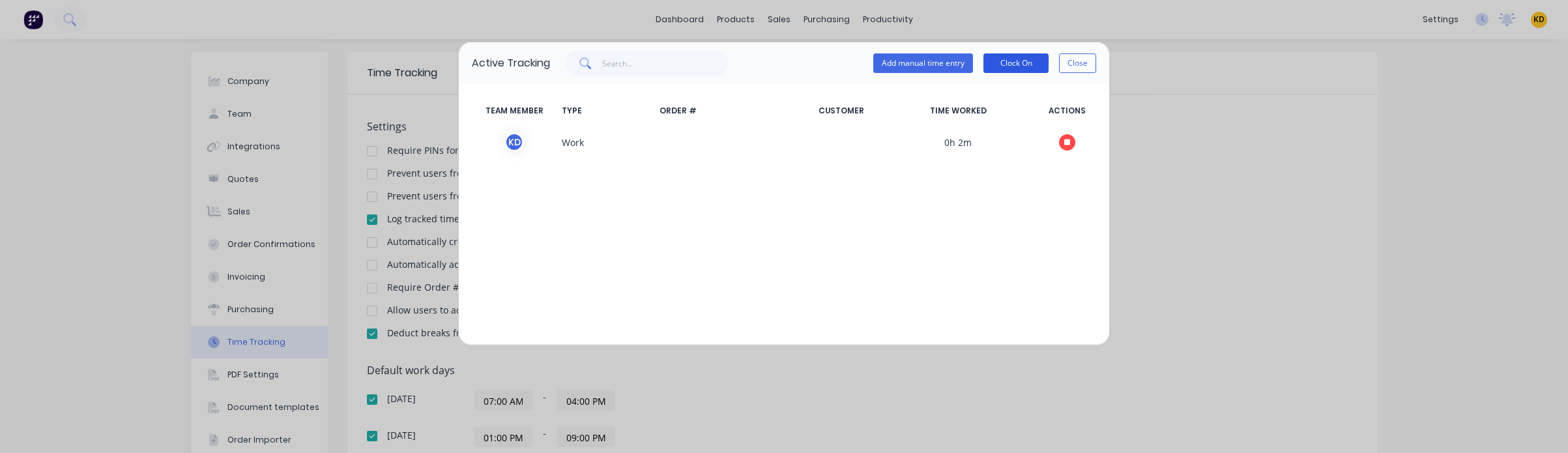
click at [1020, 60] on button "Clock On" at bounding box center [1016, 63] width 65 height 19
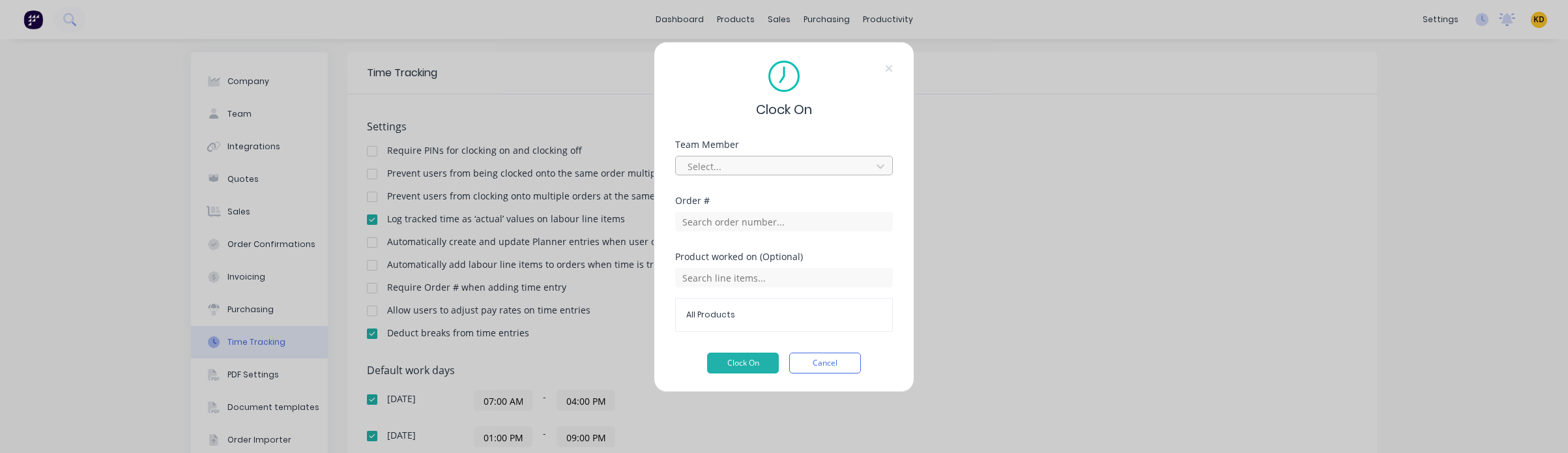
click at [780, 160] on div at bounding box center [776, 166] width 179 height 16
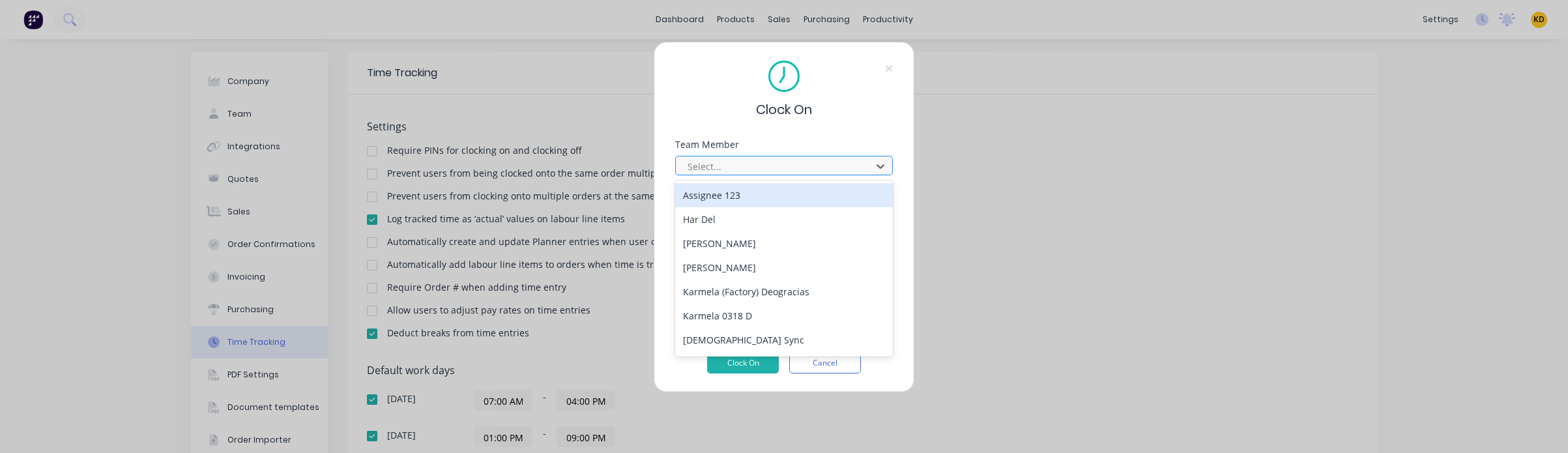
click at [775, 175] on div "Select..." at bounding box center [775, 166] width 186 height 19
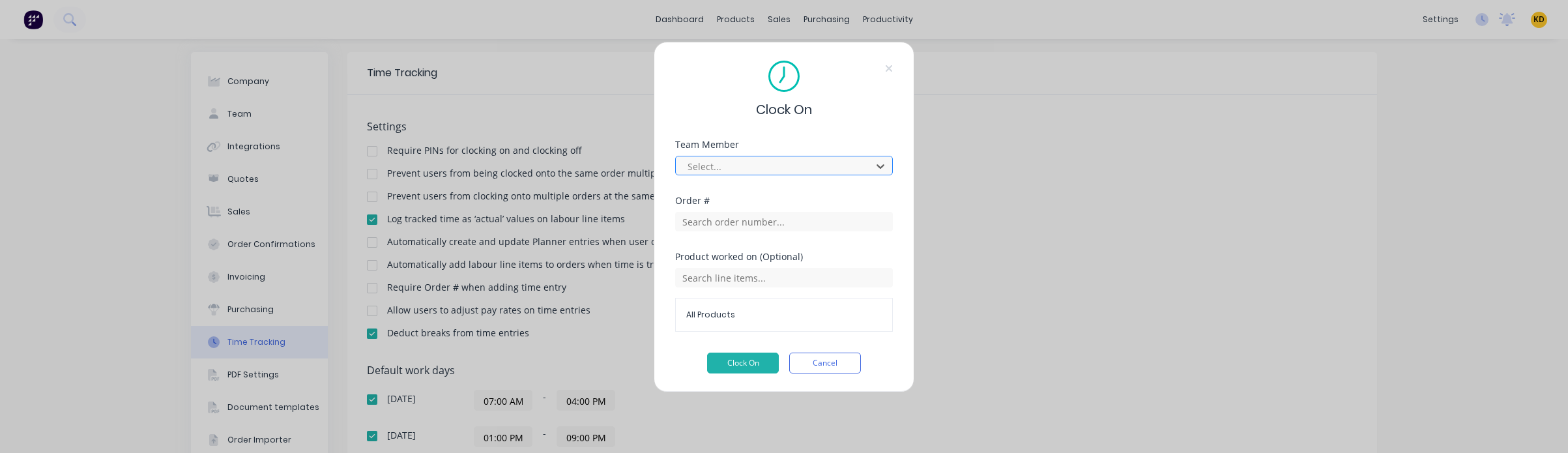
click at [759, 168] on div at bounding box center [776, 166] width 179 height 16
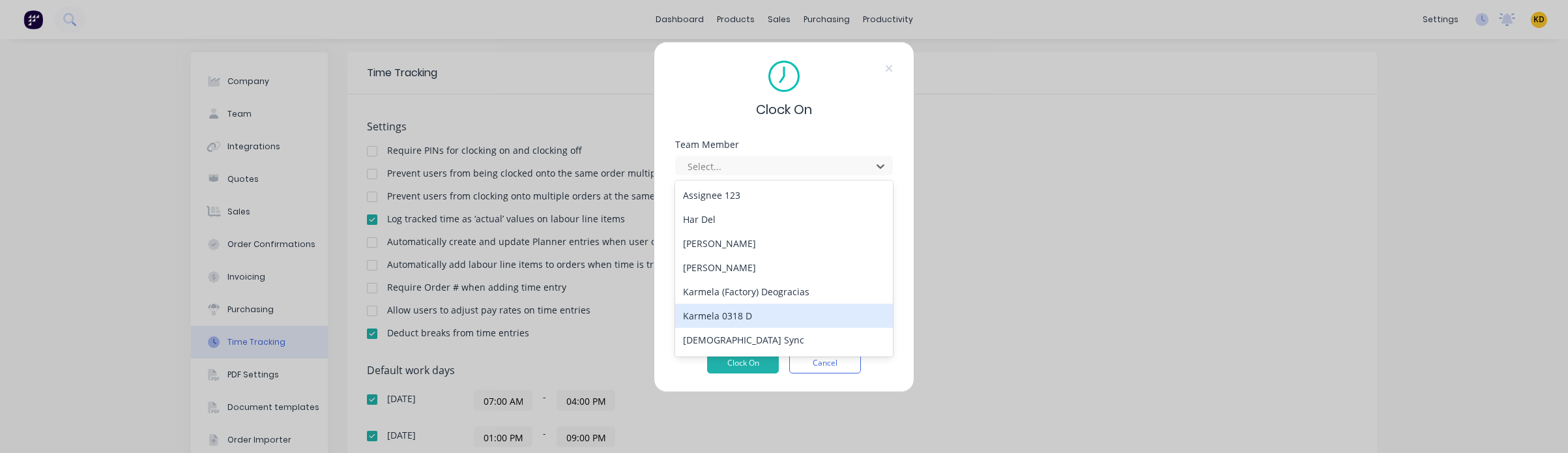
click at [742, 326] on div "Karmela 0318 D" at bounding box center [784, 316] width 218 height 24
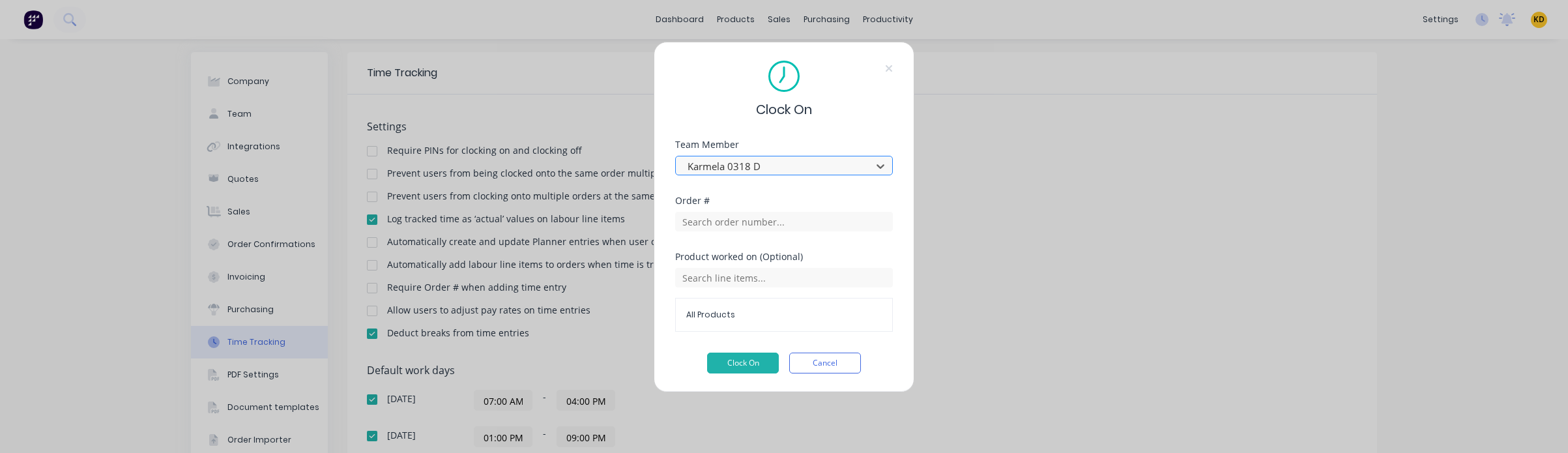
click at [747, 171] on div at bounding box center [776, 166] width 179 height 16
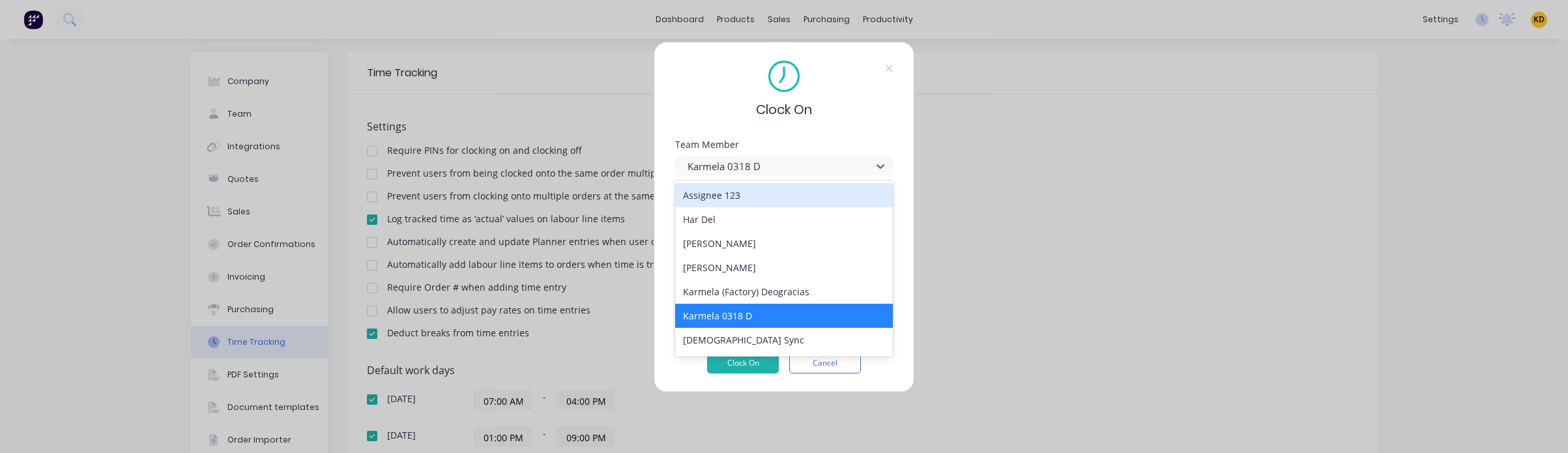
click at [750, 191] on div "Assignee 123" at bounding box center [784, 195] width 218 height 24
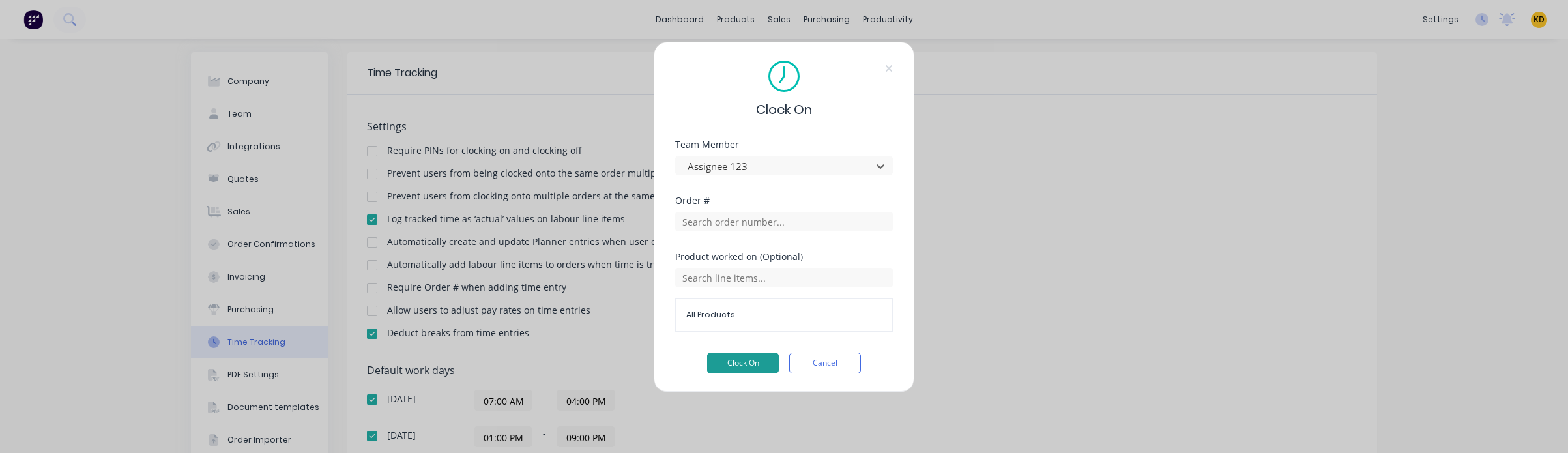
click at [746, 365] on button "Clock On" at bounding box center [743, 363] width 72 height 21
click at [838, 363] on button "Cancel" at bounding box center [825, 363] width 72 height 21
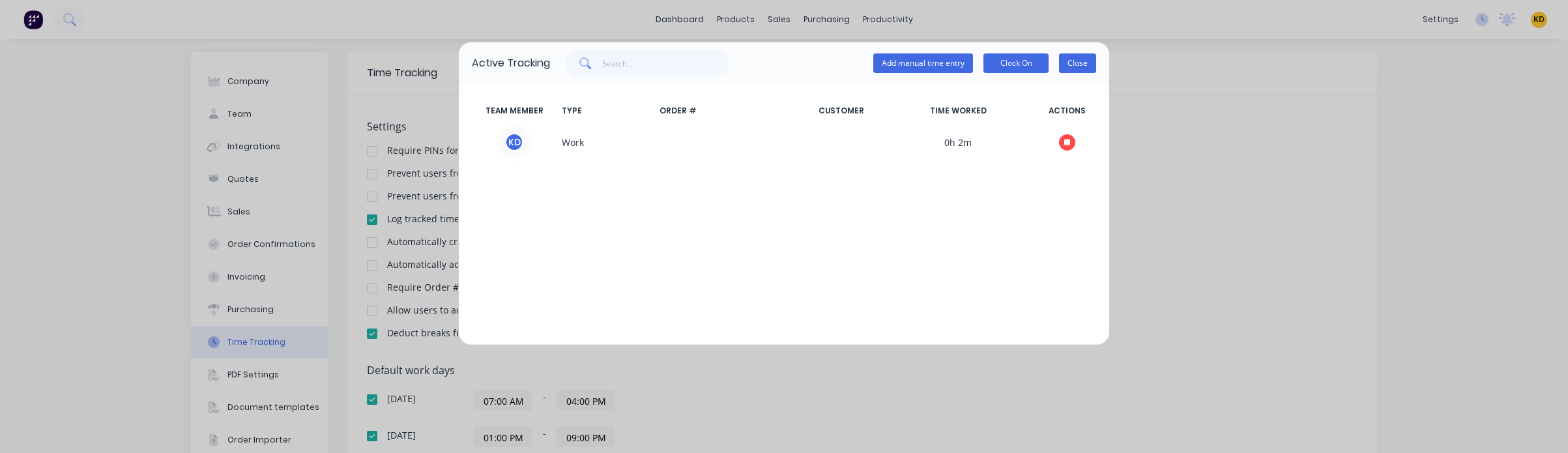
click at [1085, 67] on button "Close" at bounding box center [1078, 63] width 37 height 19
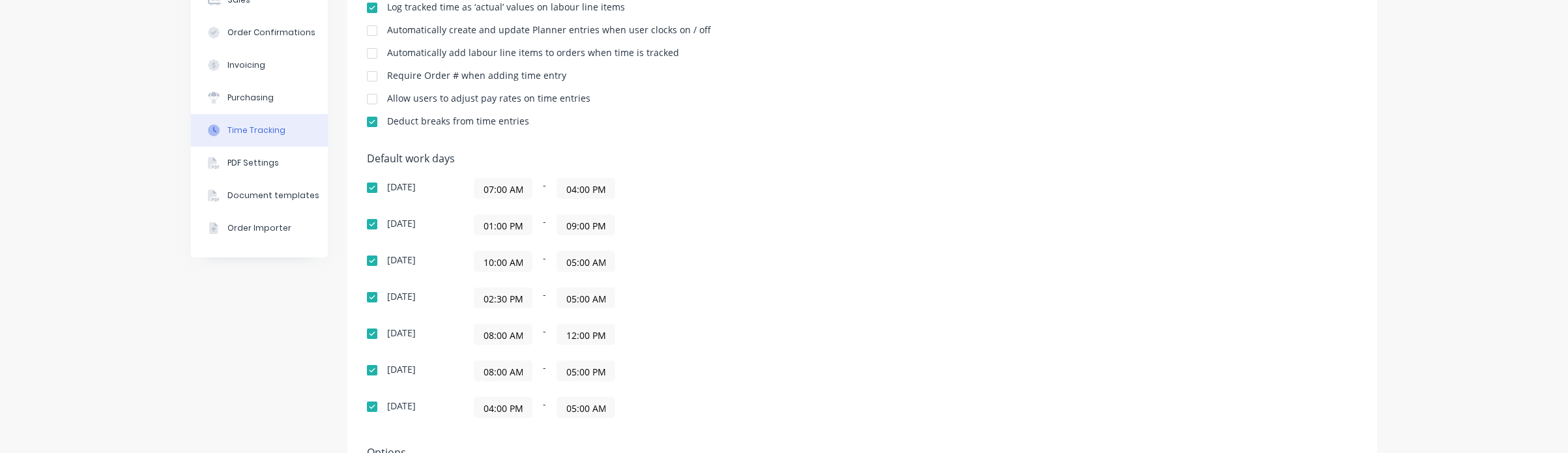
scroll to position [234, 0]
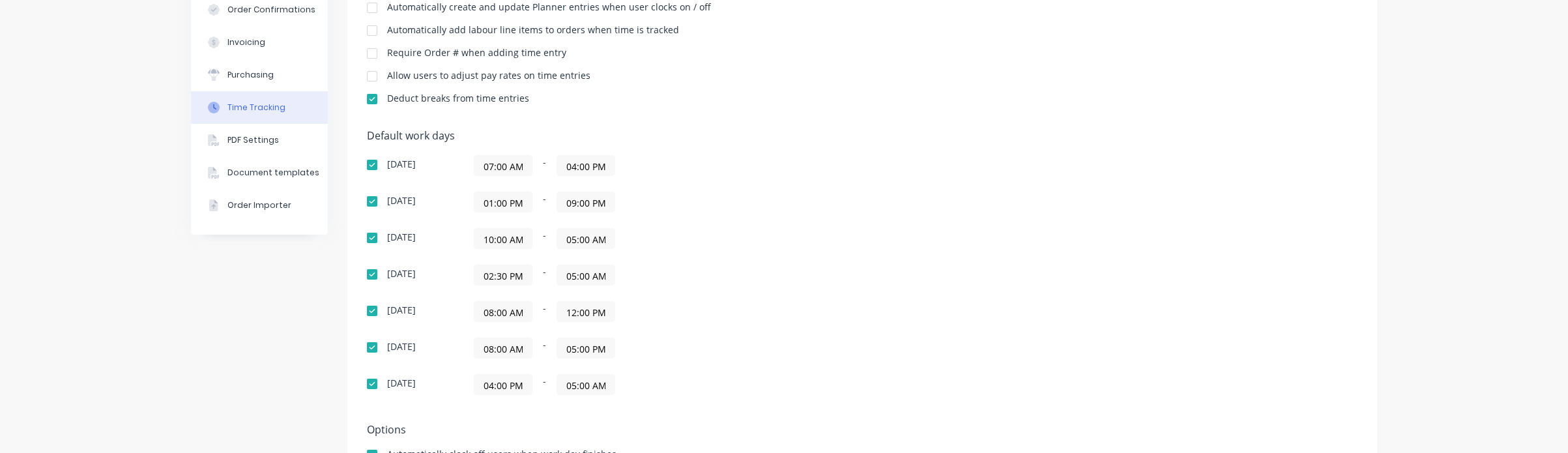
click at [572, 305] on input "12:00 PM" at bounding box center [585, 311] width 57 height 19
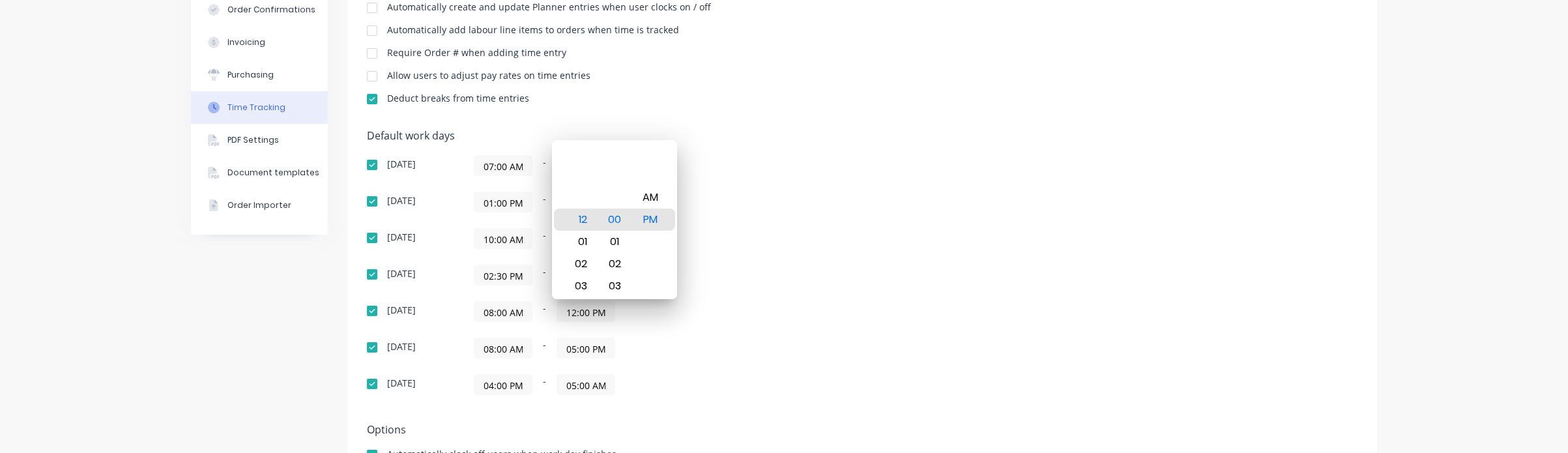
click at [983, 258] on div "Default work days Sunday 07:00 AM - 04:00 PM Monday 01:00 PM - 09:00 PM Tuesday…" at bounding box center [862, 270] width 990 height 280
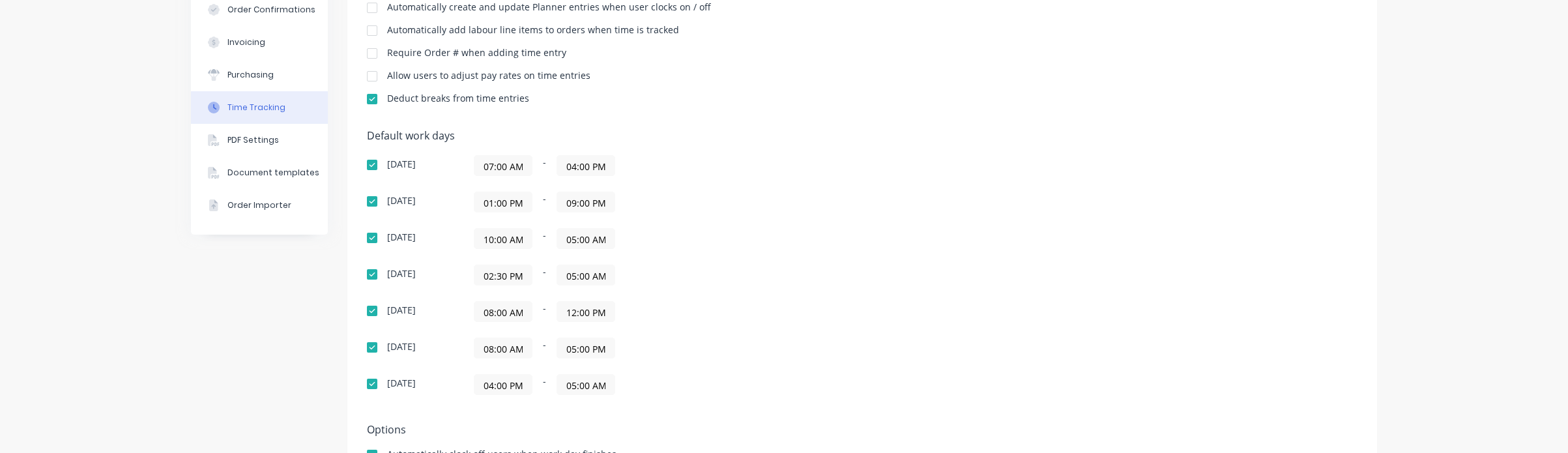
click at [560, 317] on input "12:00 PM" at bounding box center [585, 311] width 57 height 19
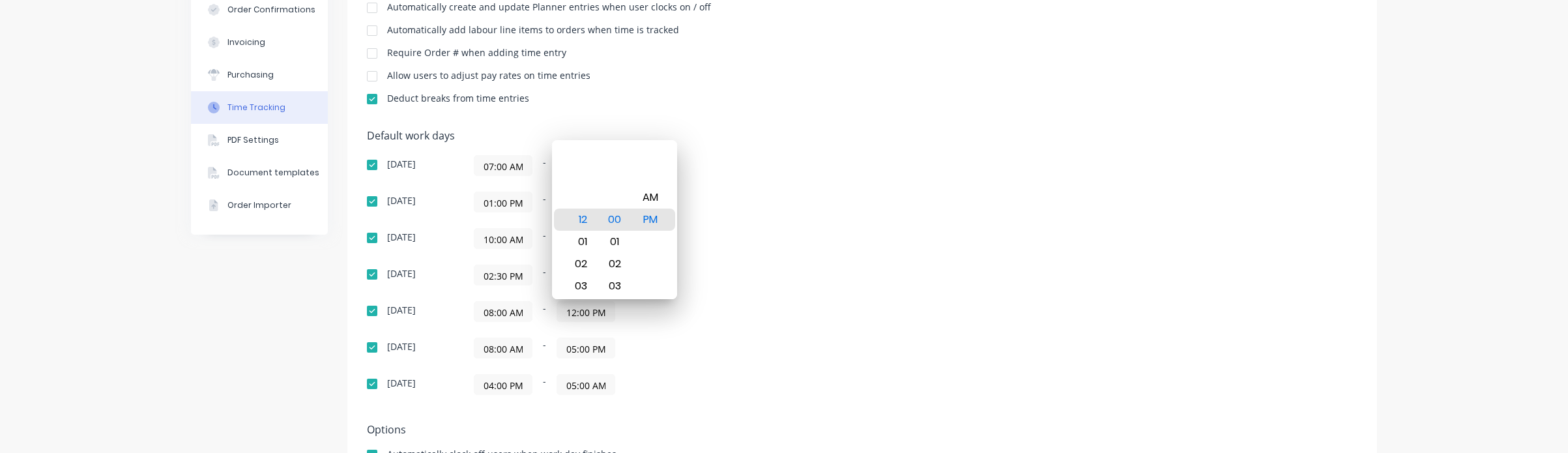
click at [964, 235] on div "Default work days Sunday 07:00 AM - 04:00 PM Monday 01:00 PM - 09:00 PM Tuesday…" at bounding box center [862, 270] width 990 height 280
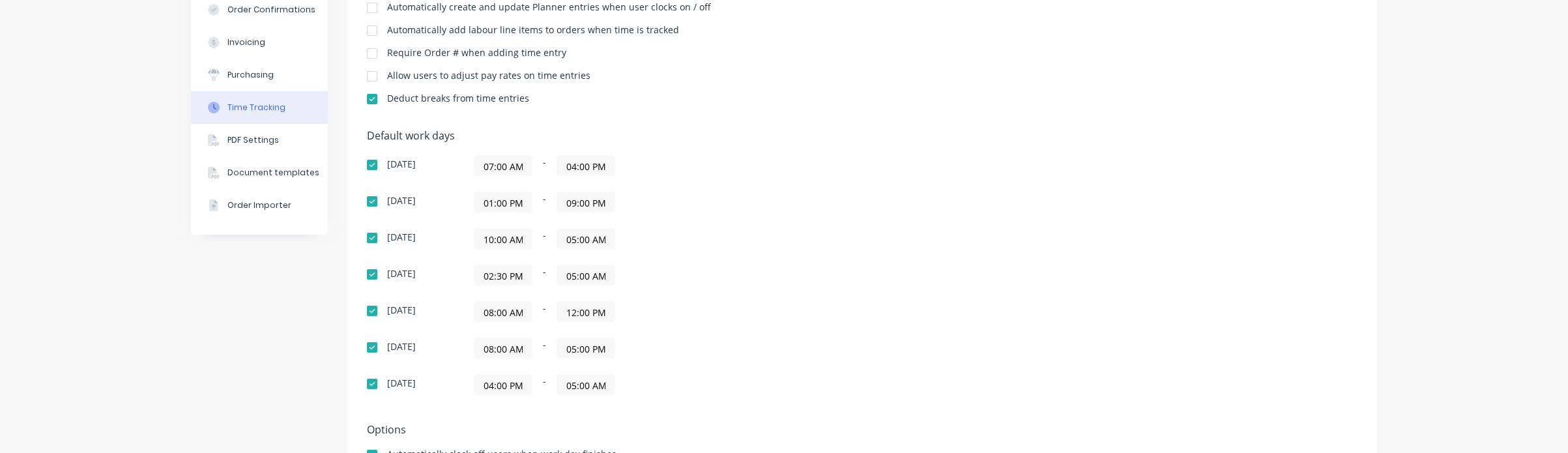
click at [578, 313] on input "12:00 PM" at bounding box center [585, 311] width 57 height 19
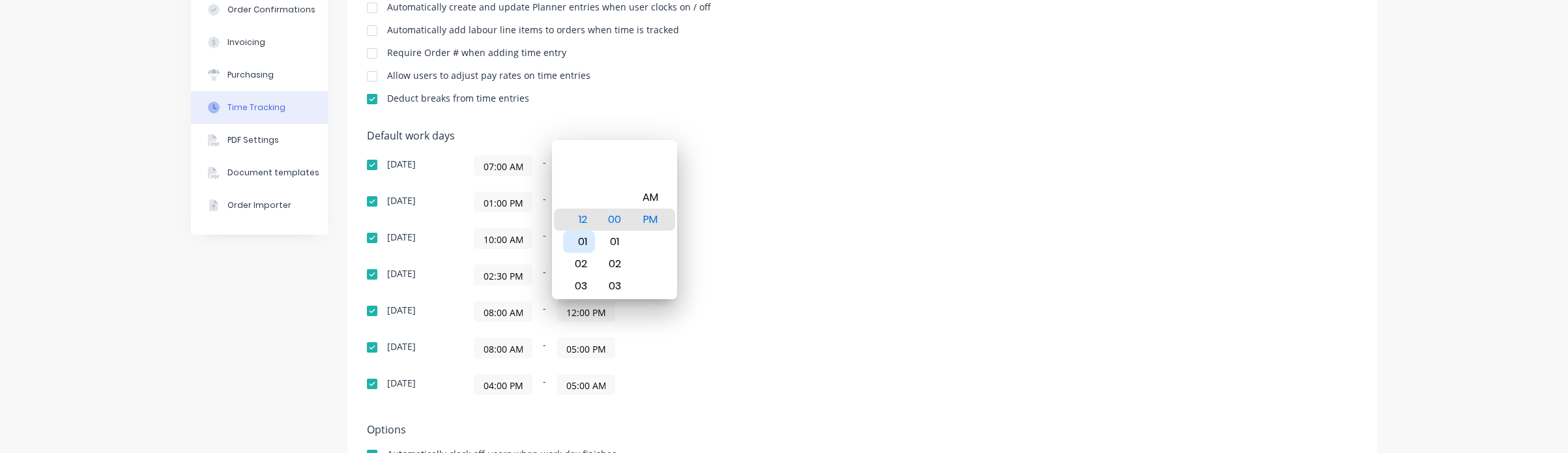
click at [583, 245] on div "01" at bounding box center [579, 241] width 32 height 22
click at [845, 263] on div "Default work days Sunday 07:00 AM - 04:00 PM Monday 01:00 PM - 09:00 PM Tuesday…" at bounding box center [862, 270] width 990 height 280
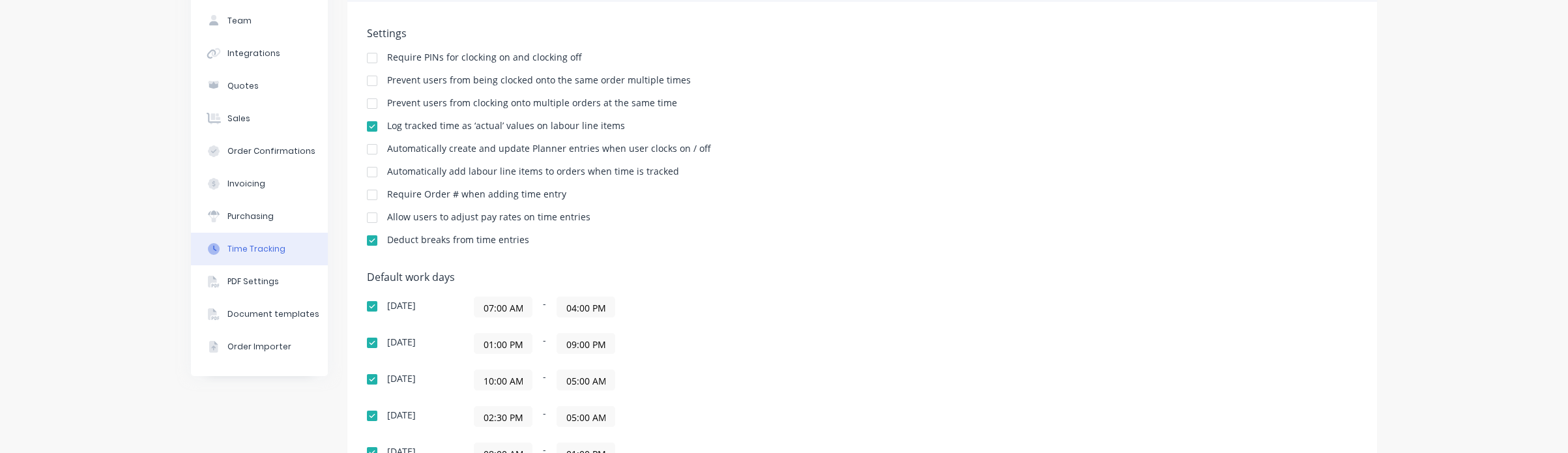
scroll to position [0, 0]
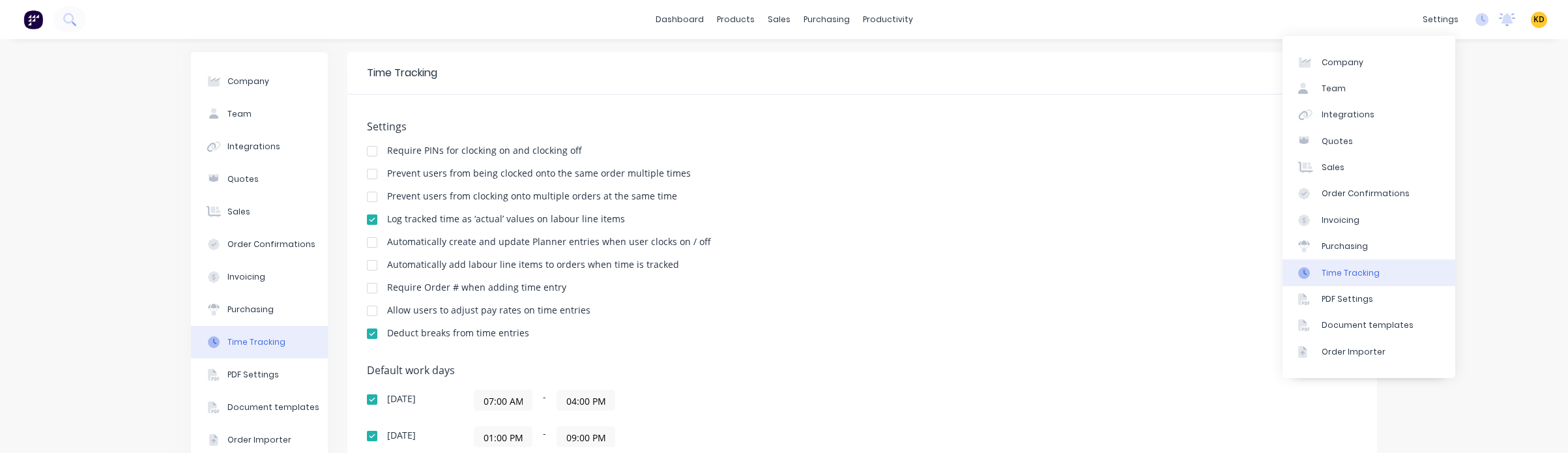
click at [1468, 27] on div "settings No new notifications Mark all as read Billyssss mentioned you in a mes…" at bounding box center [1492, 19] width 152 height 19
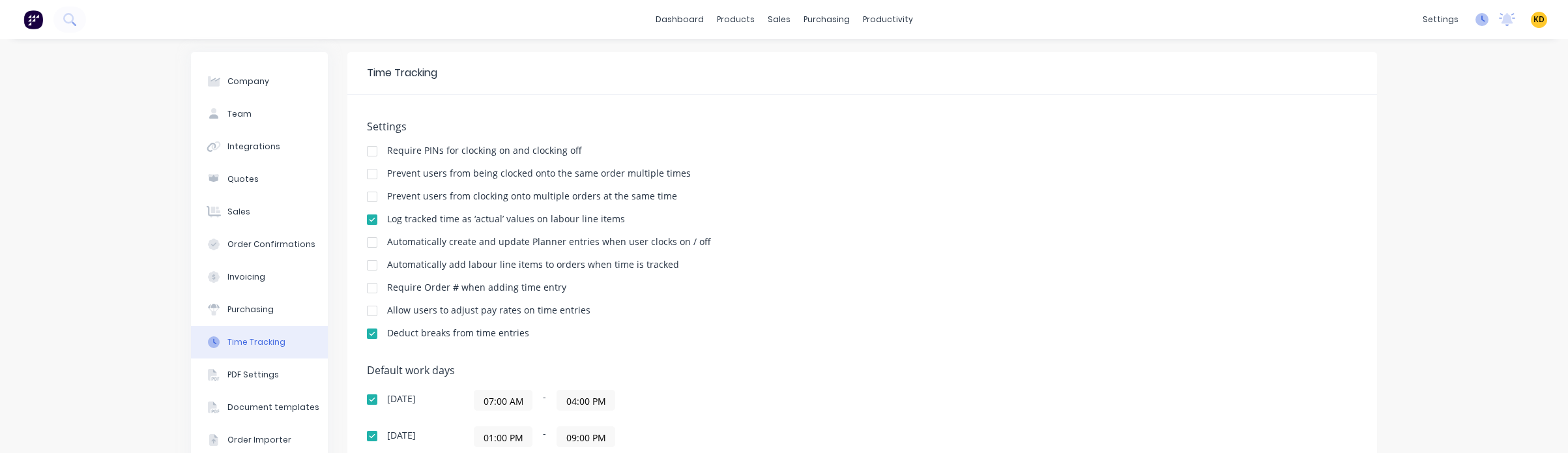
click at [1475, 25] on icon at bounding box center [1481, 19] width 13 height 13
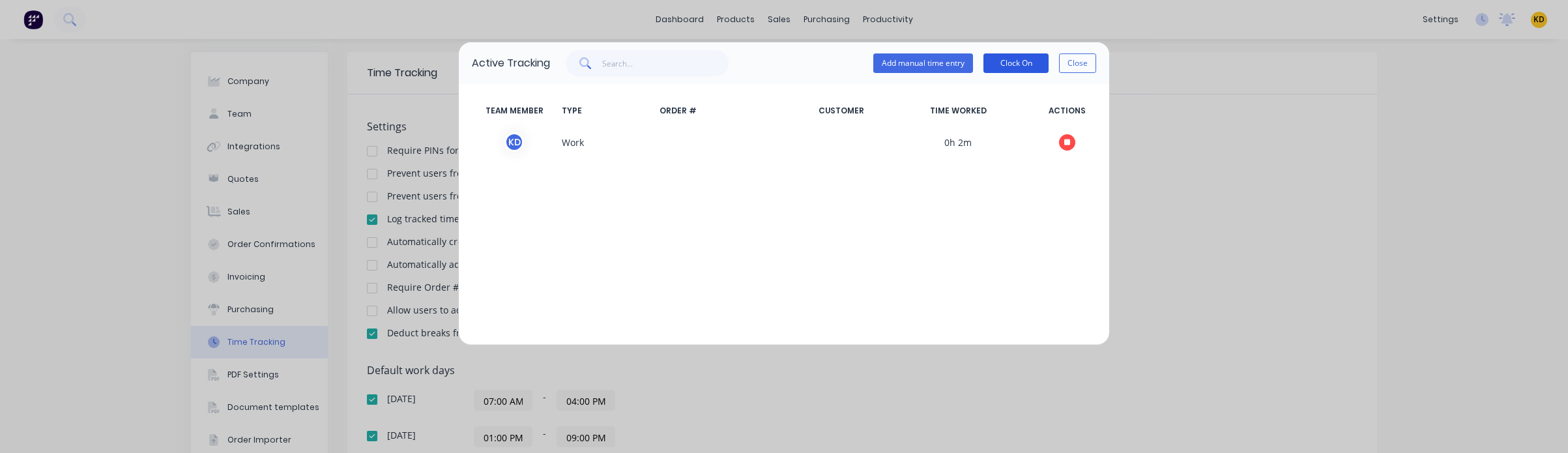
click at [1006, 58] on button "Clock On" at bounding box center [1016, 63] width 65 height 19
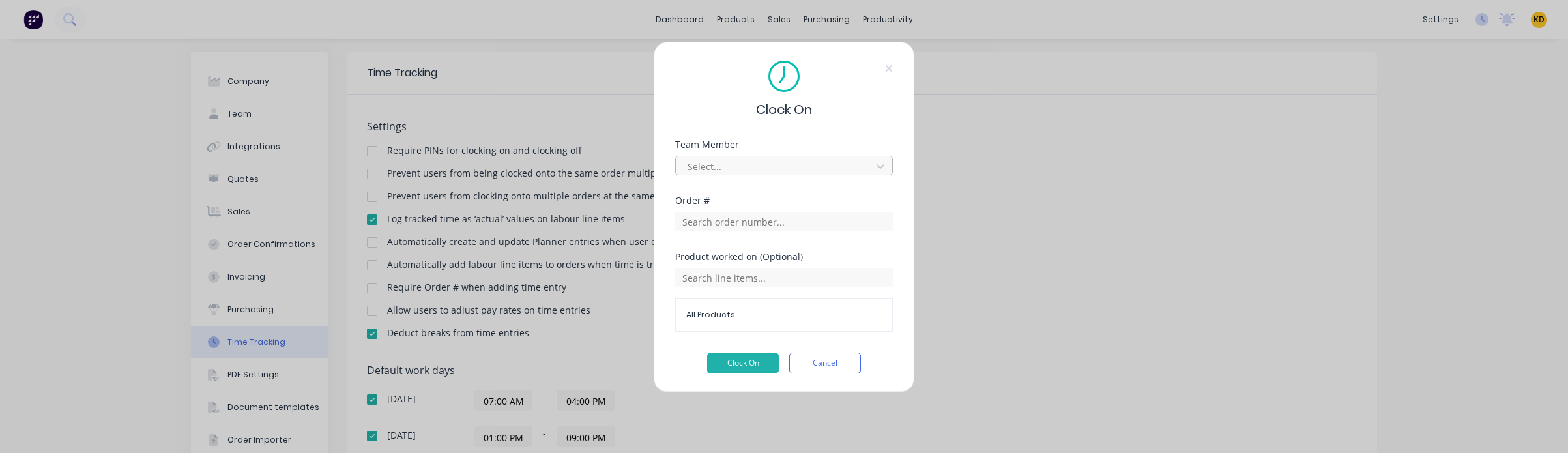
click at [795, 164] on div at bounding box center [776, 166] width 179 height 16
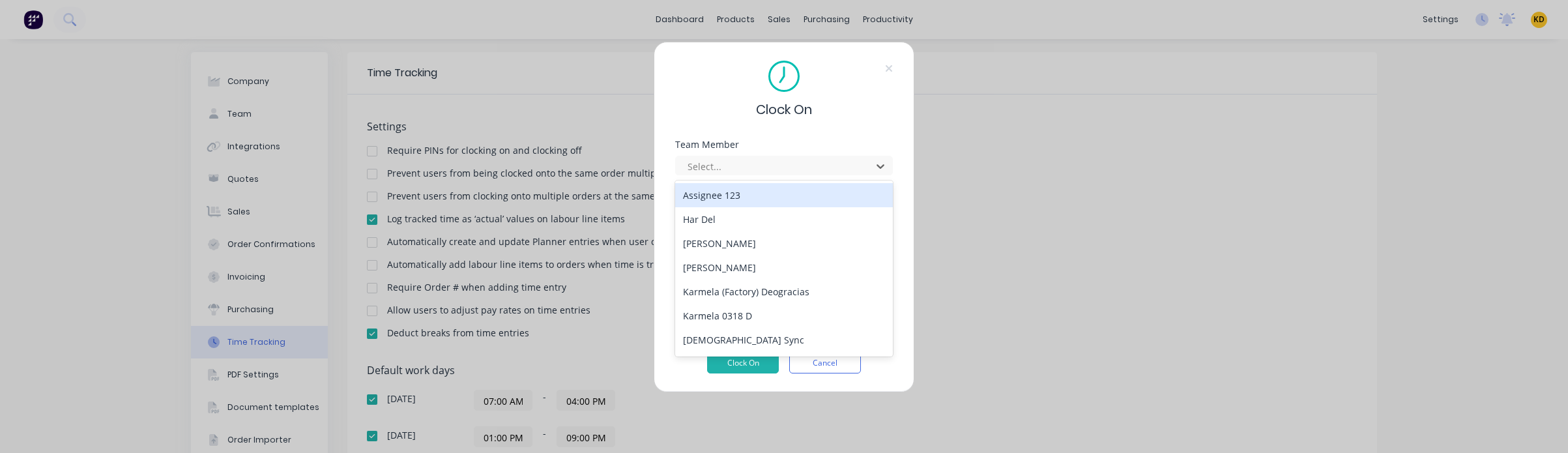
click at [792, 191] on div "Assignee 123" at bounding box center [784, 195] width 218 height 24
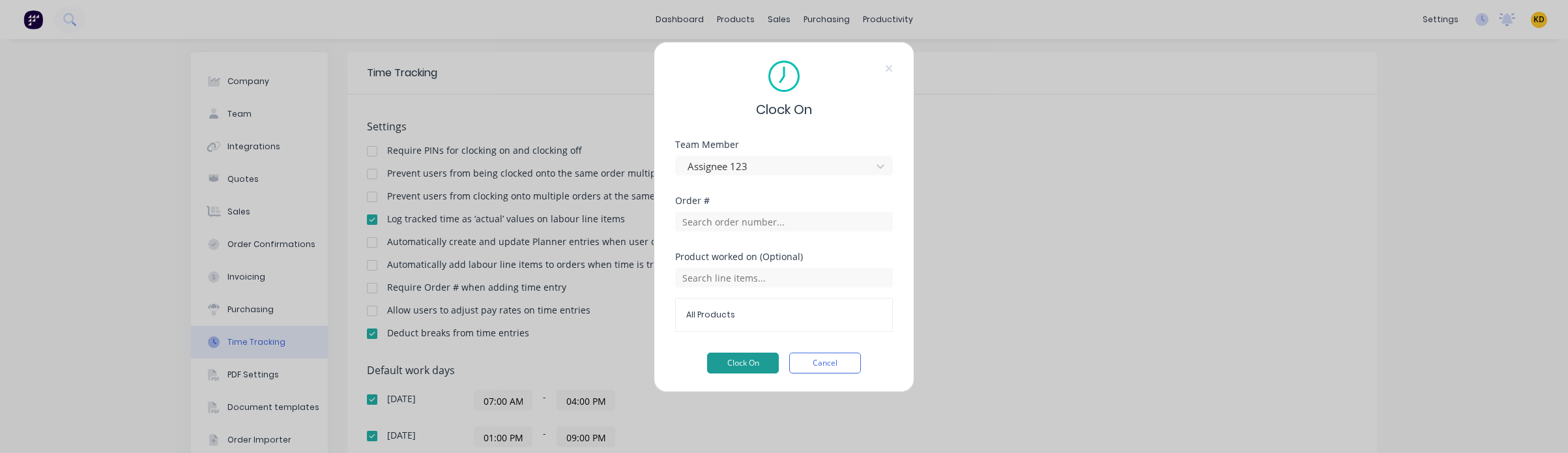
click at [744, 362] on button "Clock On" at bounding box center [743, 363] width 72 height 21
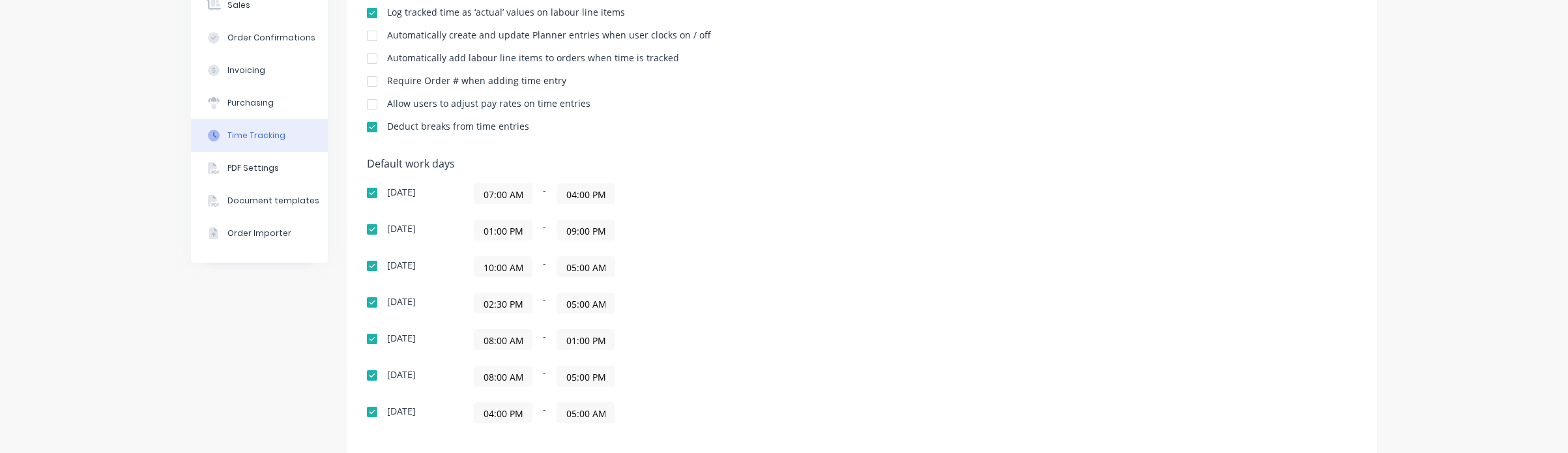
scroll to position [313, 0]
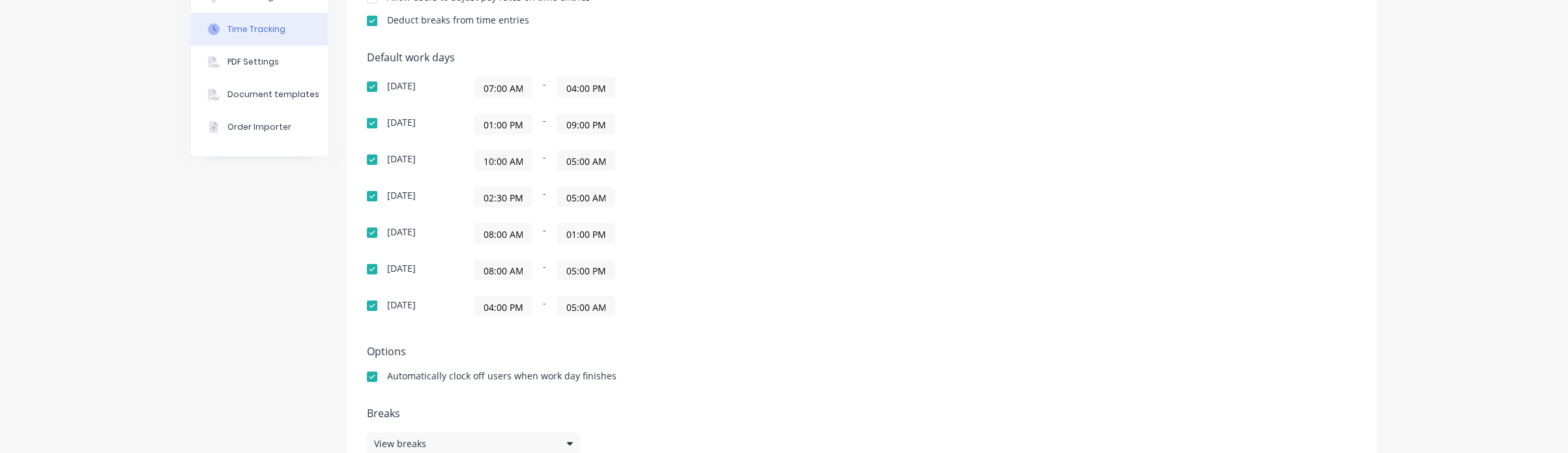
click at [582, 239] on input "01:00 PM" at bounding box center [585, 233] width 57 height 19
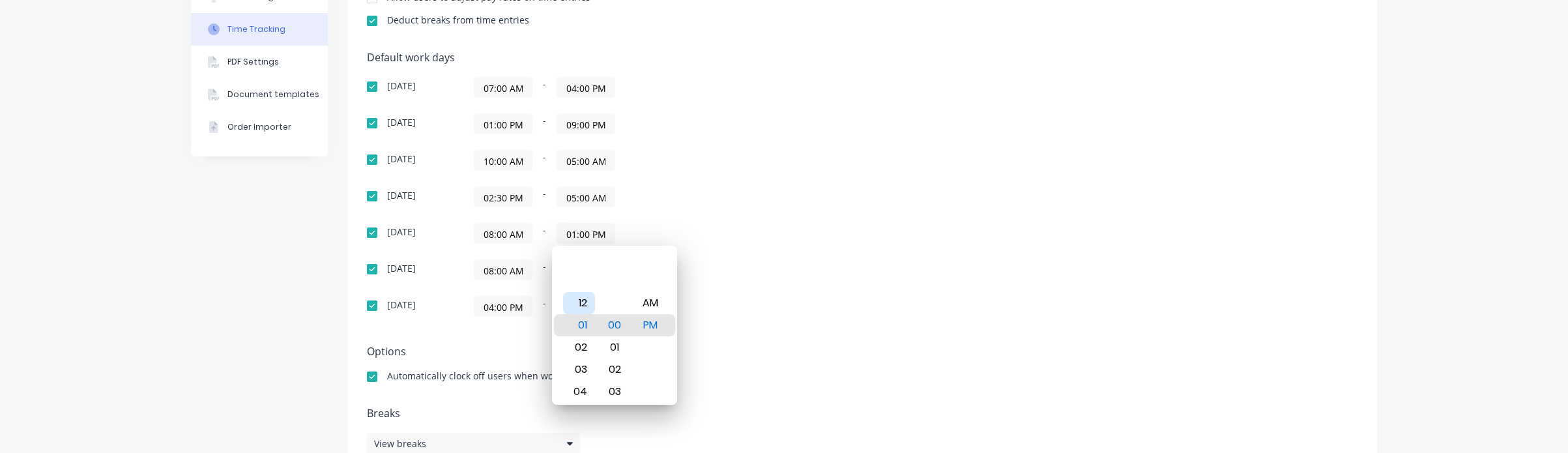
click at [580, 310] on div "12" at bounding box center [579, 303] width 32 height 22
type input "12:00 PM"
click at [968, 276] on div "Default work days Sunday 07:00 AM - 04:00 PM Monday 01:00 PM - 09:00 PM Tuesday…" at bounding box center [862, 192] width 990 height 280
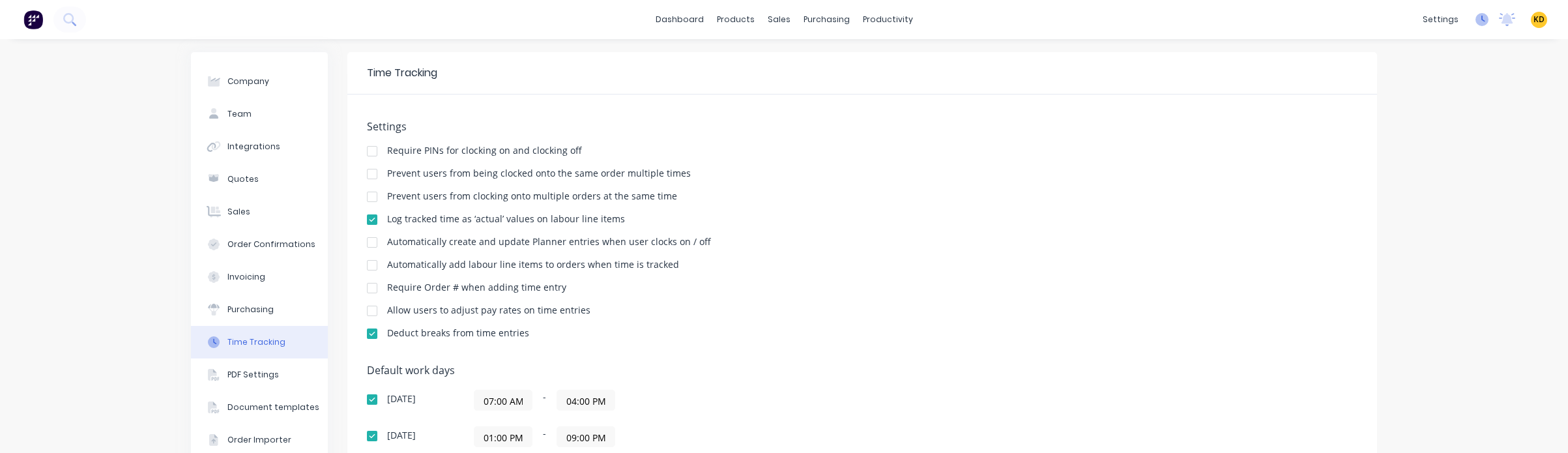
click at [1481, 19] on icon at bounding box center [1483, 19] width 4 height 6
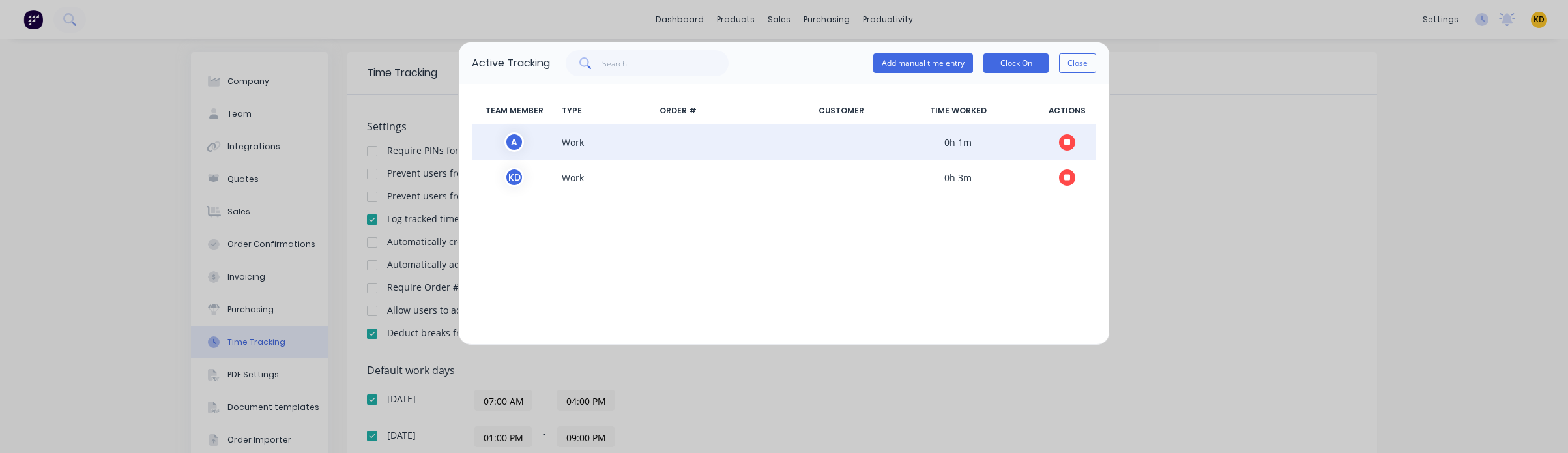
click at [1064, 138] on icon "button" at bounding box center [1067, 142] width 6 height 8
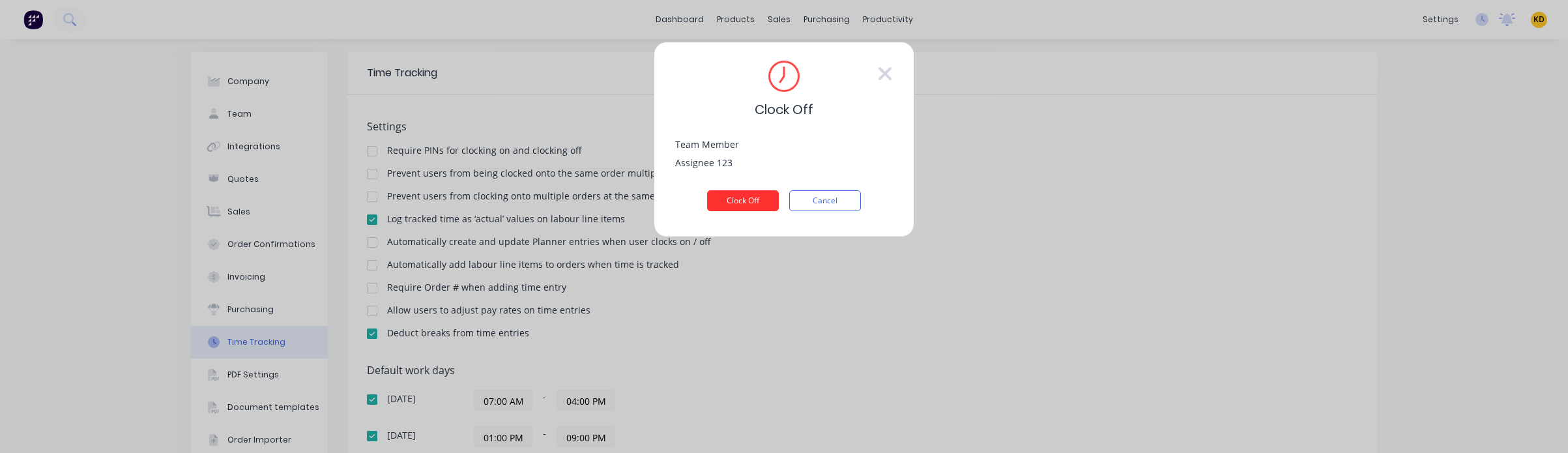
click at [759, 197] on button "Clock Off" at bounding box center [743, 201] width 72 height 21
click at [884, 73] on icon at bounding box center [884, 74] width 13 height 13
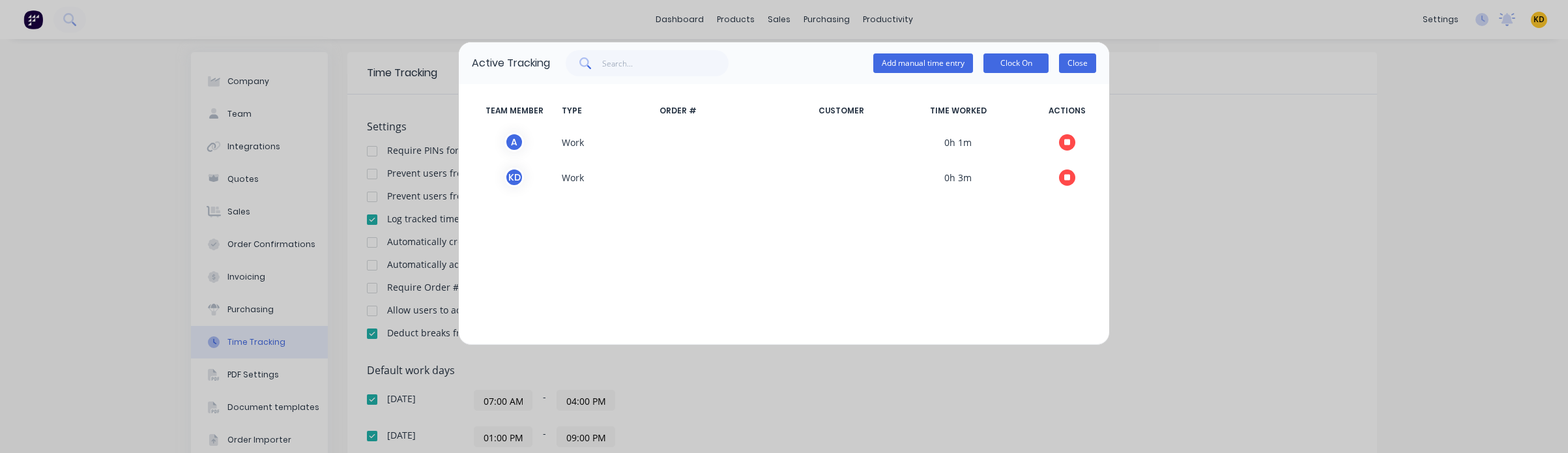
click at [1080, 63] on button "Close" at bounding box center [1078, 63] width 37 height 19
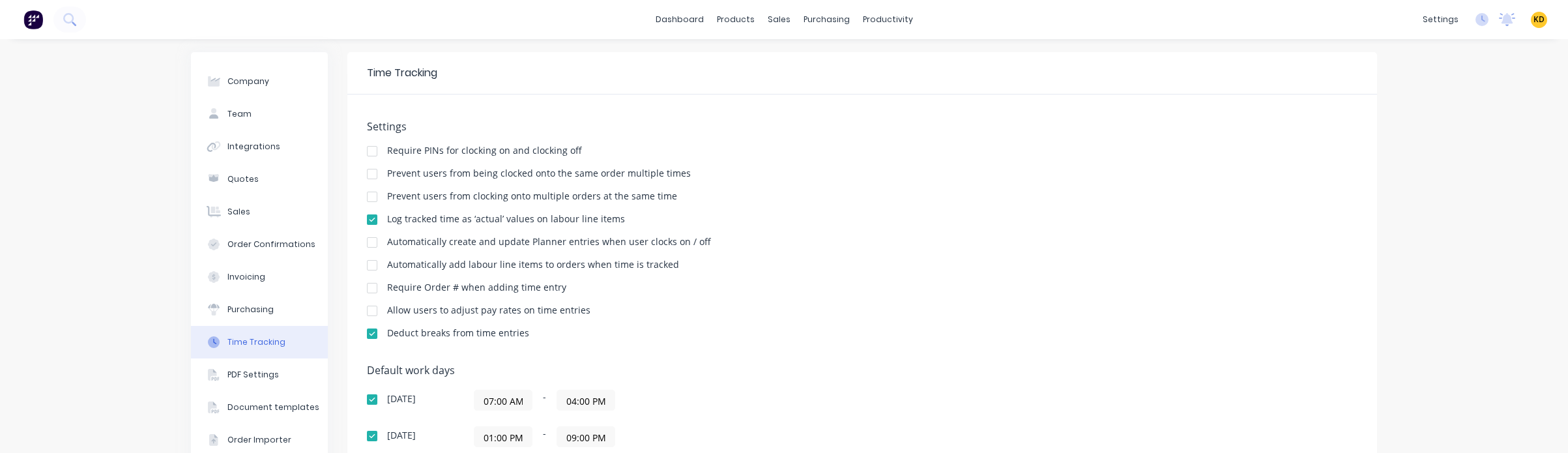
click at [1113, 265] on div "Automatically add labour line items to orders when time is tracked" at bounding box center [862, 266] width 990 height 12
click at [953, 210] on div "Settings Require PINs for clocking on and clocking off Prevent users from being…" at bounding box center [862, 235] width 990 height 230
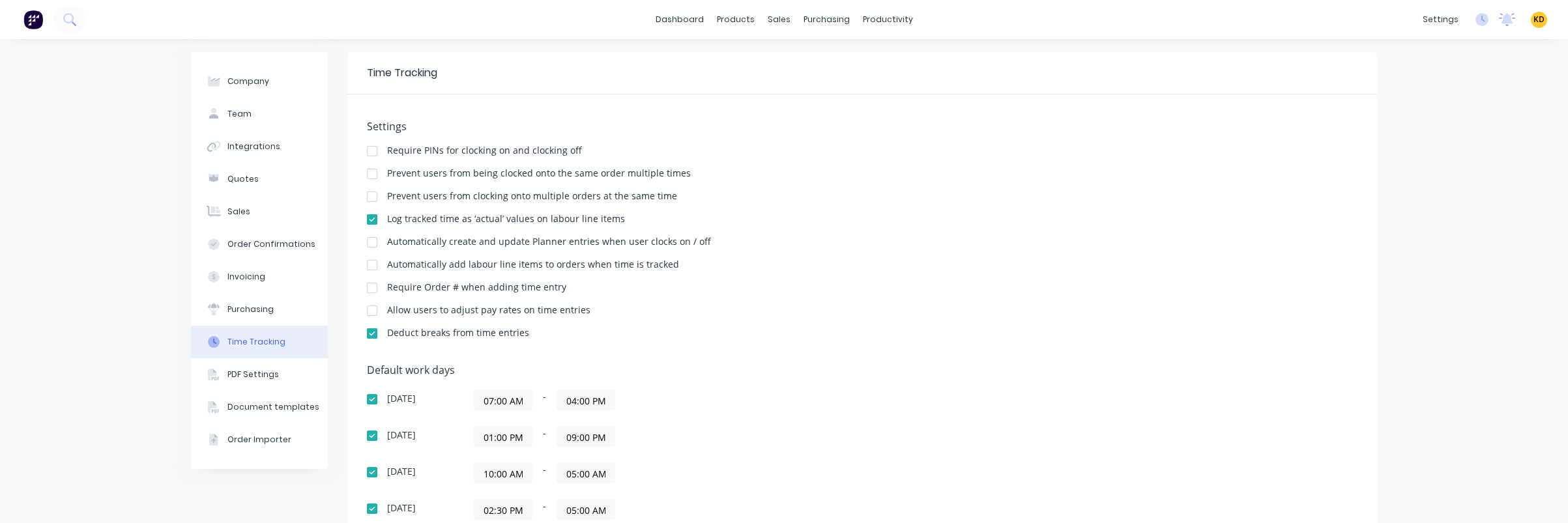
click at [1074, 377] on div "Default work days Sunday 07:00 AM - 04:00 PM Monday 01:00 PM - 09:00 PM Tuesday…" at bounding box center [862, 504] width 990 height 280
click at [1534, 16] on span "KD" at bounding box center [1539, 19] width 11 height 12
click at [1486, 175] on button "Sign out" at bounding box center [1458, 164] width 173 height 26
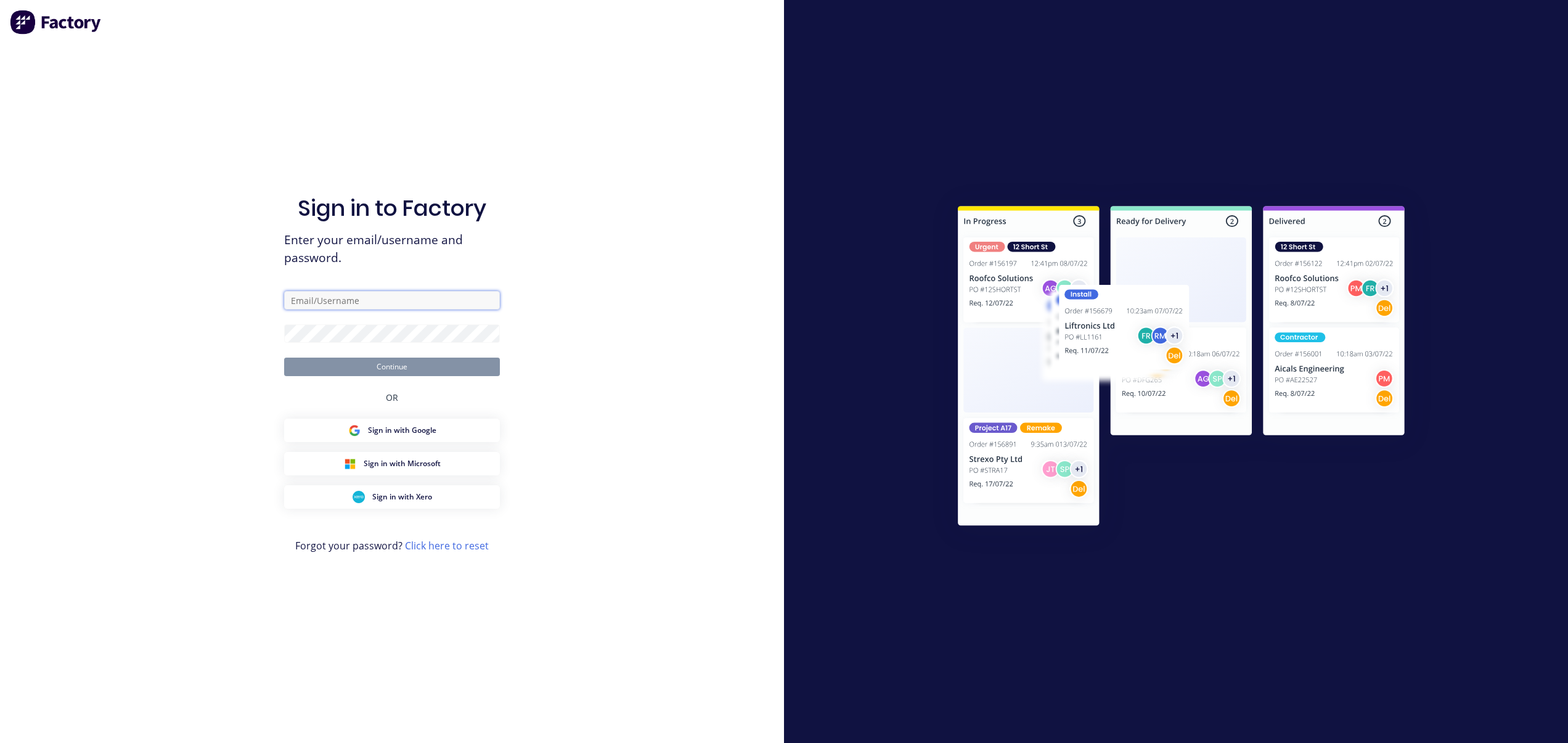
click at [372, 297] on input "text" at bounding box center [392, 300] width 216 height 18
paste input "[EMAIL_ADDRESS][DOMAIN_NAME]"
type input "[EMAIL_ADDRESS][DOMAIN_NAME]"
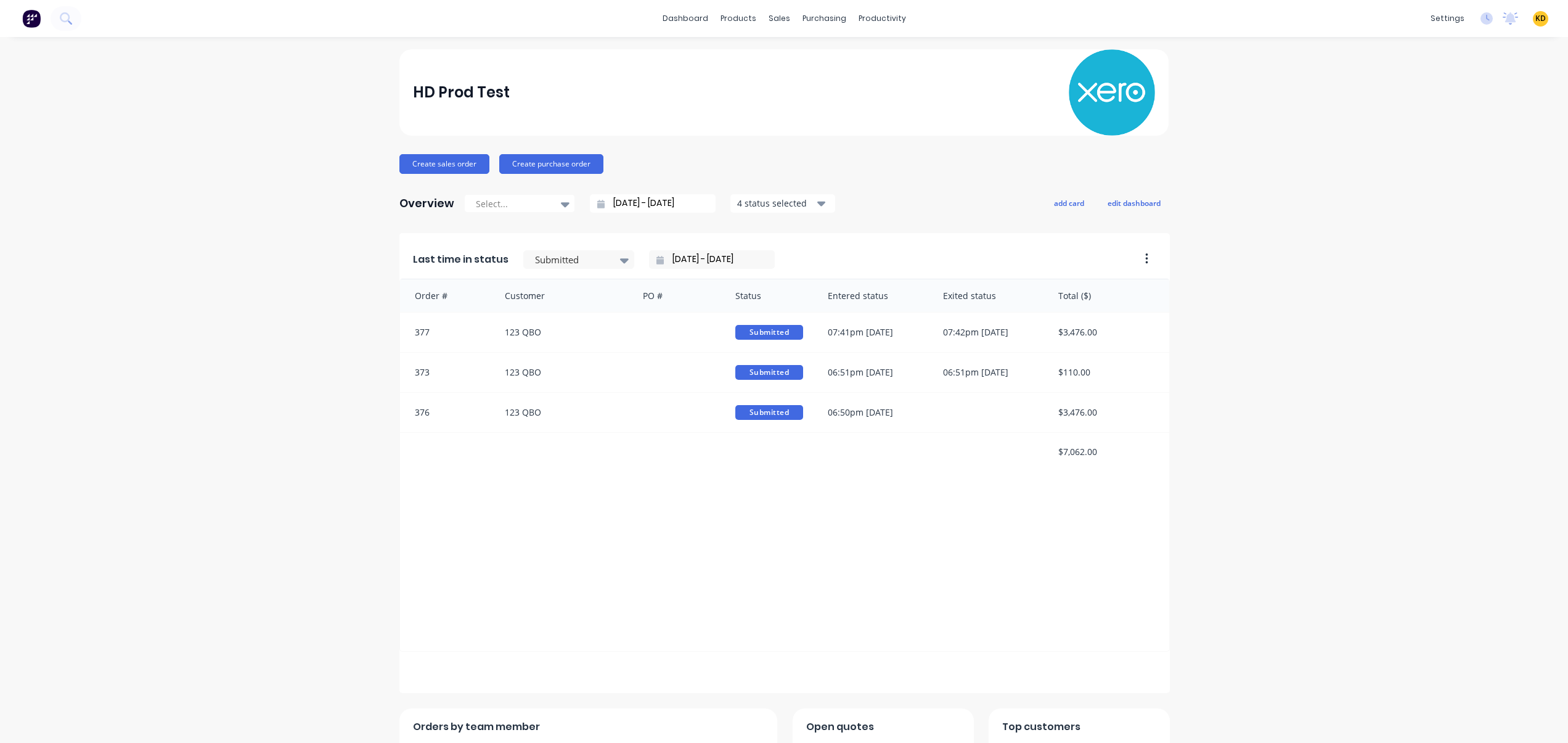
click at [1316, 207] on div "HD Prod Test Create sales order Create purchase order Overview Select... [DATE]…" at bounding box center [784, 530] width 1568 height 960
click at [1435, 278] on div "HD Prod Test Create sales order Create purchase order Overview Select... [DATE]…" at bounding box center [784, 530] width 1568 height 960
click at [821, 75] on link "Customers" at bounding box center [840, 84] width 163 height 25
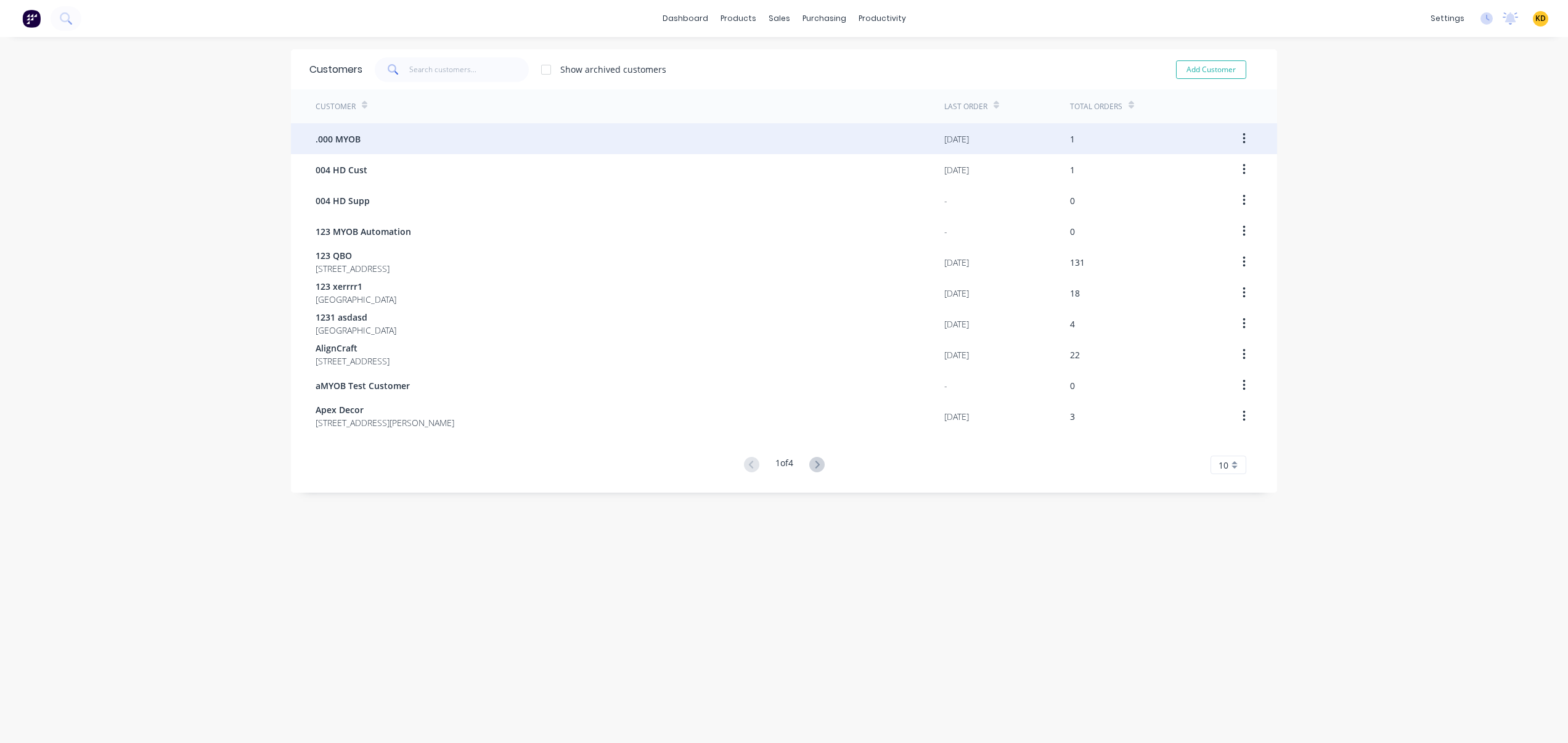
click at [540, 144] on div ".000 MYOB" at bounding box center [630, 139] width 629 height 31
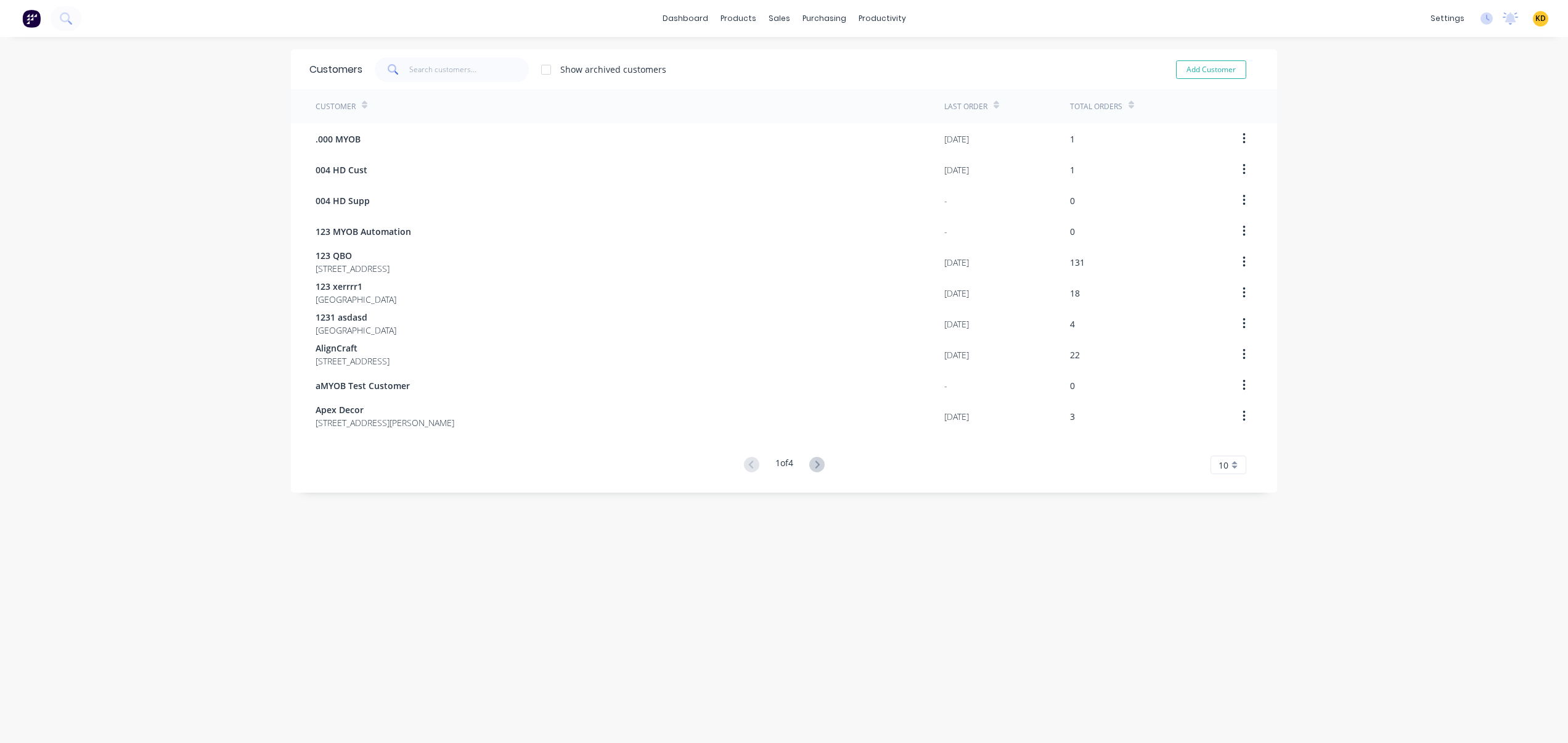
click at [377, 444] on div "Customer Last Order Total Orders .000 MYOB 23/09/25 1 004 HD Cust 02/09/25 1 00…" at bounding box center [784, 281] width 986 height 385
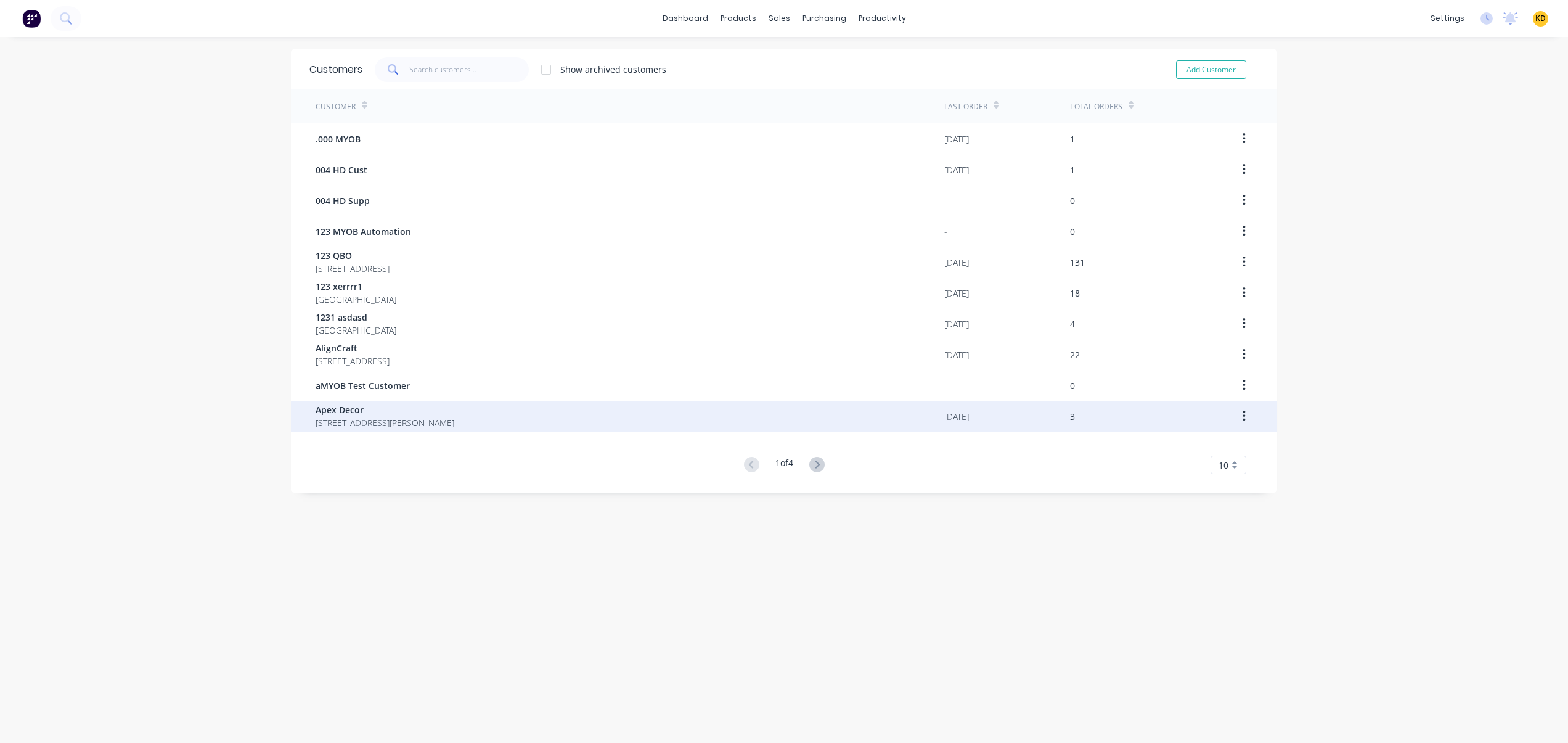
click at [375, 414] on span "Apex Decor" at bounding box center [384, 410] width 139 height 13
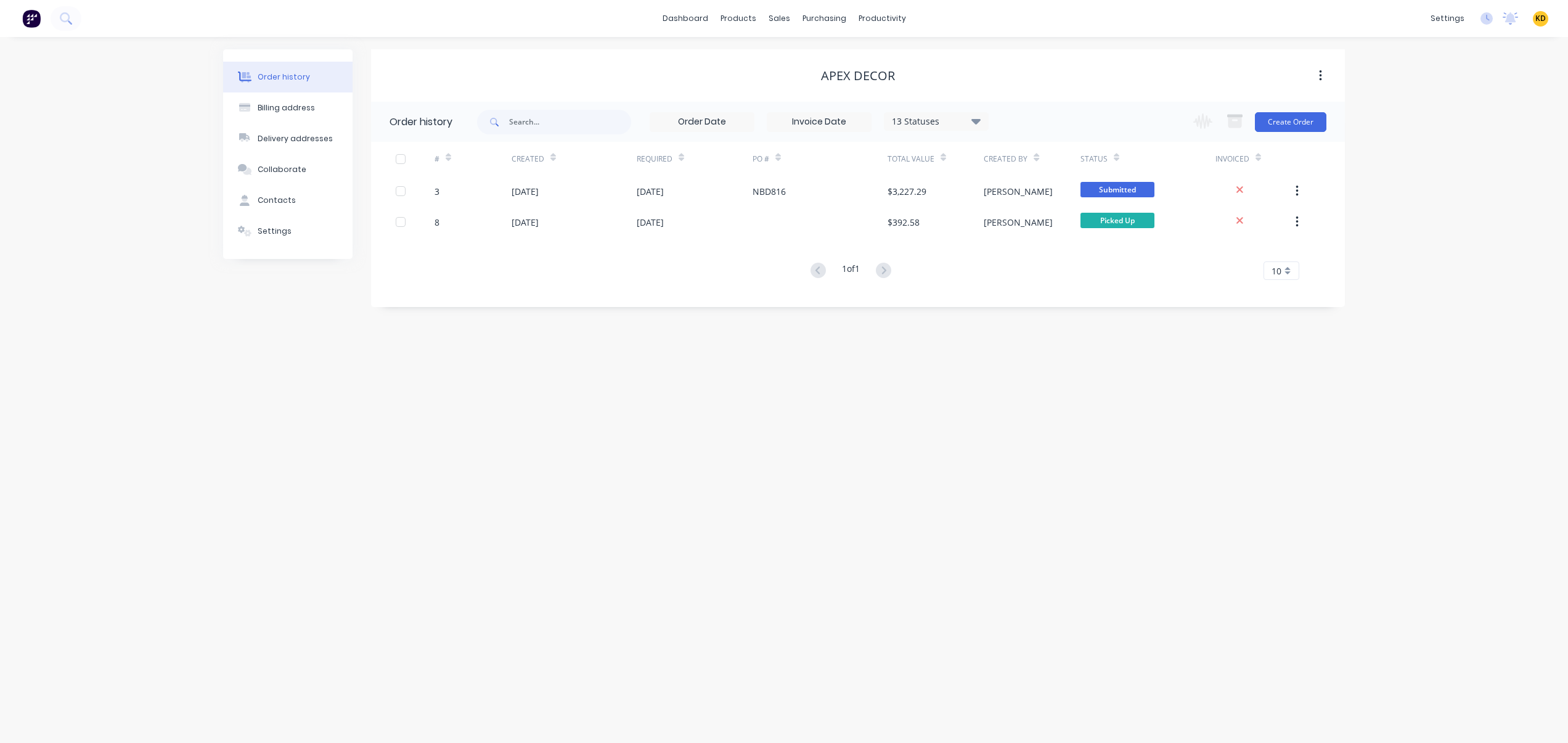
click at [957, 190] on div "$3,227.29" at bounding box center [936, 191] width 96 height 31
click at [1264, 121] on button "Create Order" at bounding box center [1290, 122] width 72 height 20
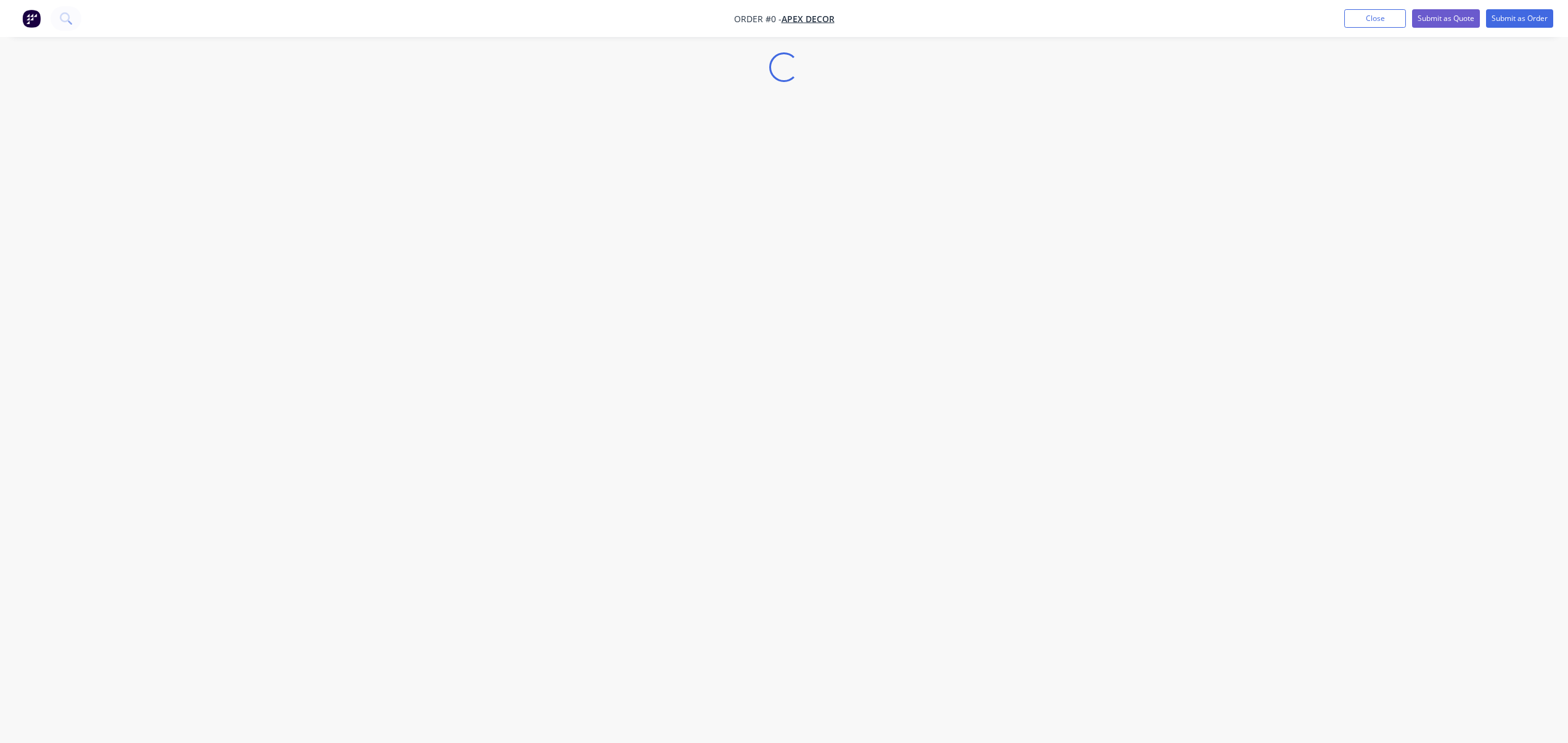
select select "CA"
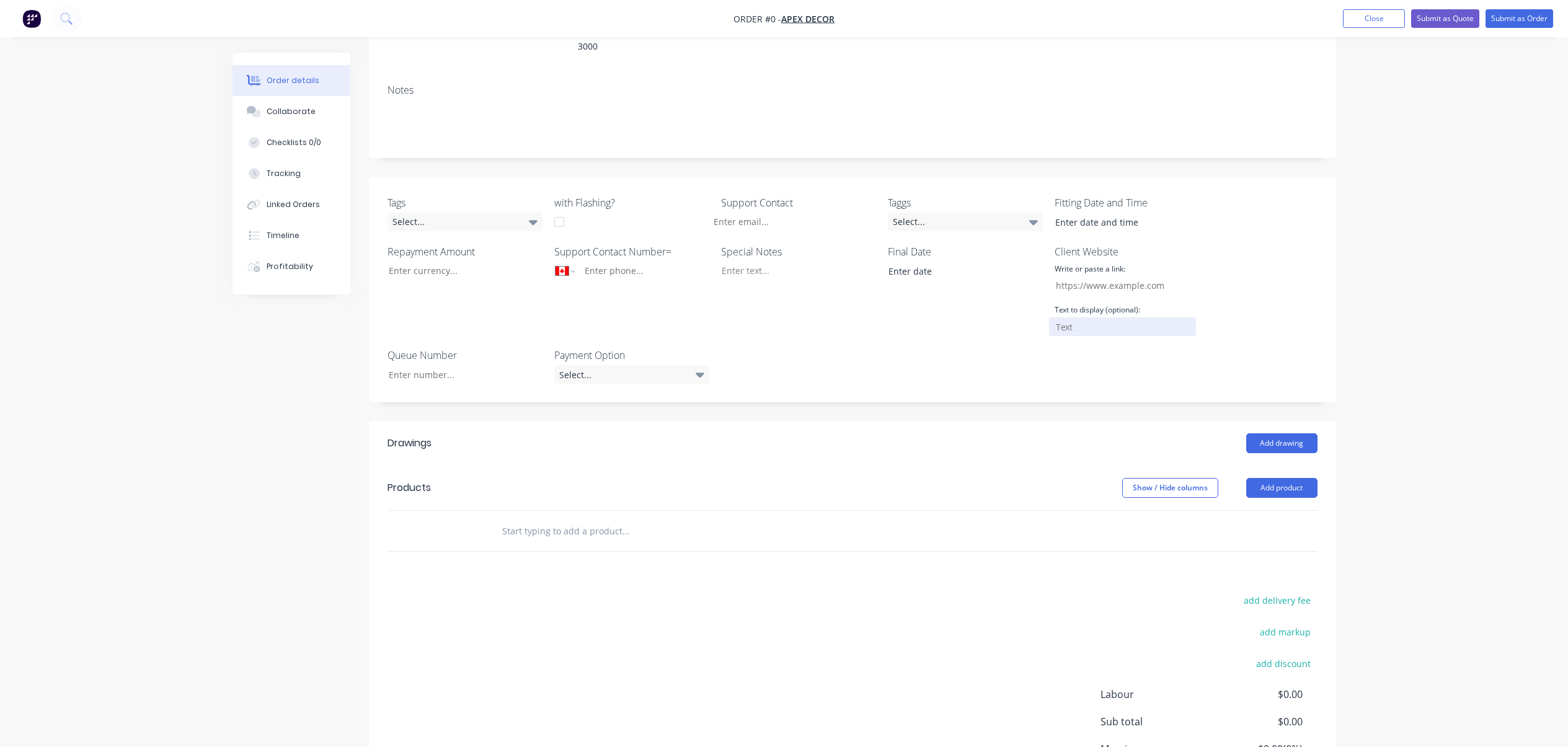
scroll to position [298, 0]
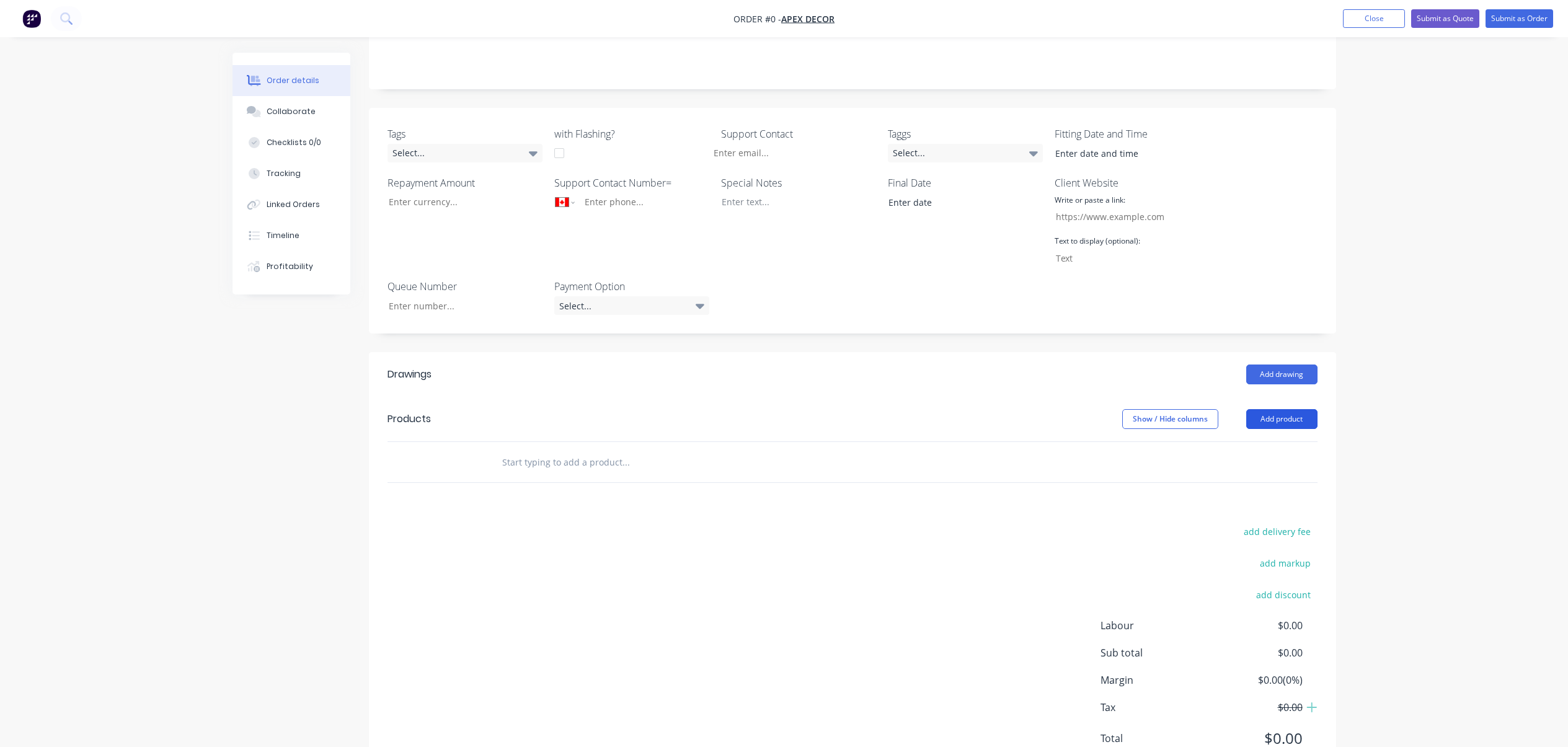
click at [1288, 409] on button "Add product" at bounding box center [1281, 419] width 71 height 20
click at [1281, 442] on div "Product catalogue" at bounding box center [1259, 451] width 96 height 18
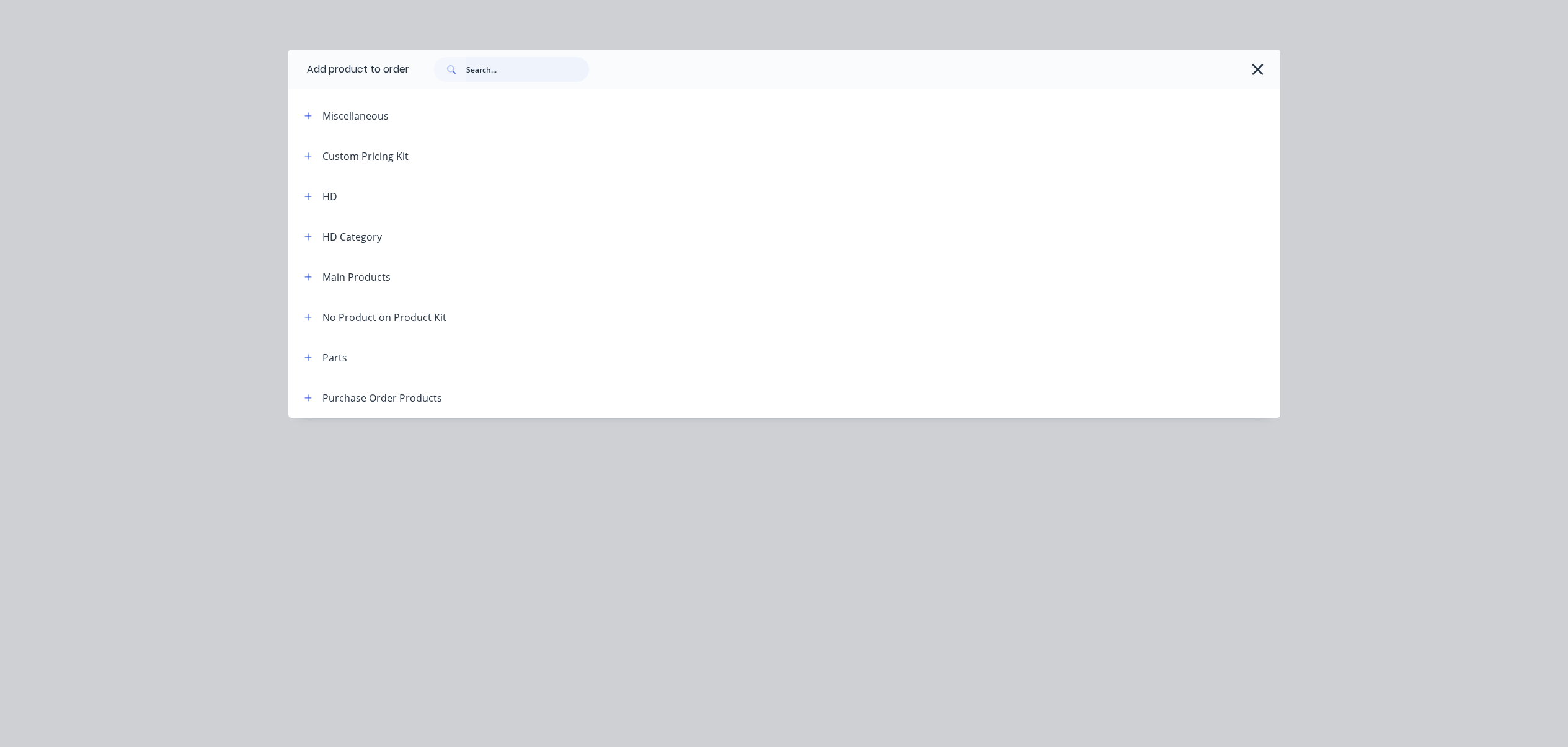
click at [523, 71] on input "text" at bounding box center [528, 69] width 123 height 25
type input "cost"
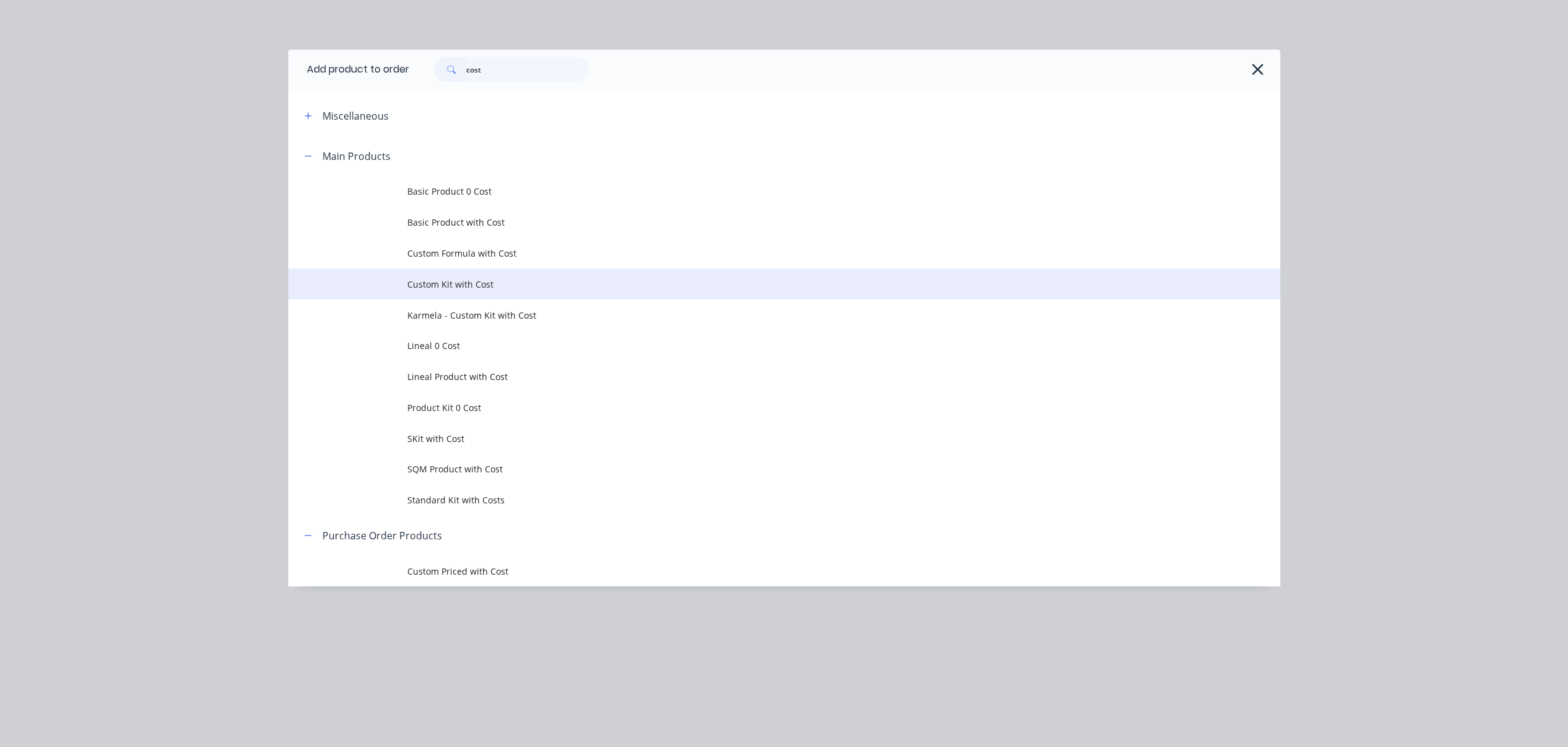
click at [537, 290] on span "Custom Kit with Cost" at bounding box center [756, 285] width 698 height 13
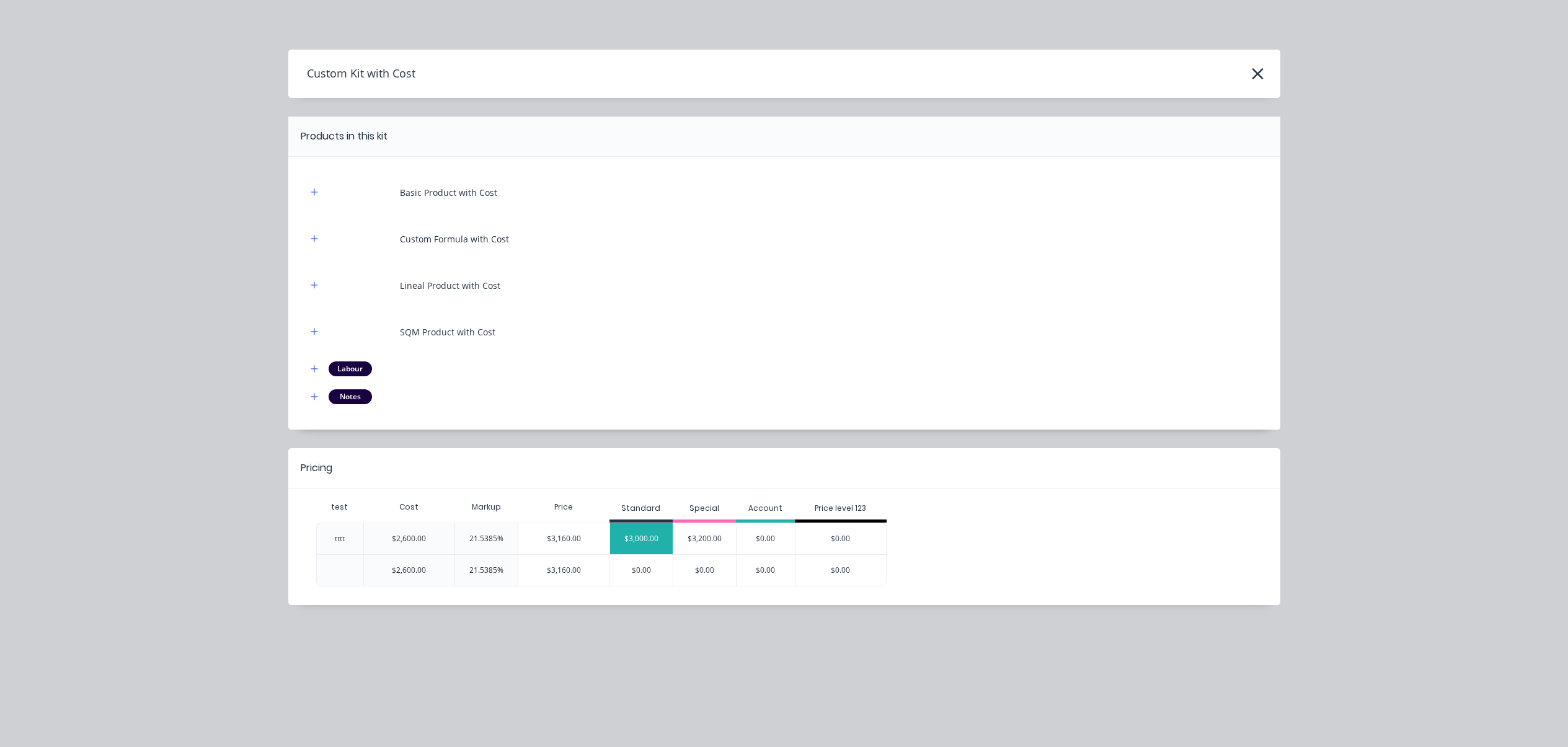
click at [658, 540] on div "$3,000.00" at bounding box center [641, 538] width 63 height 31
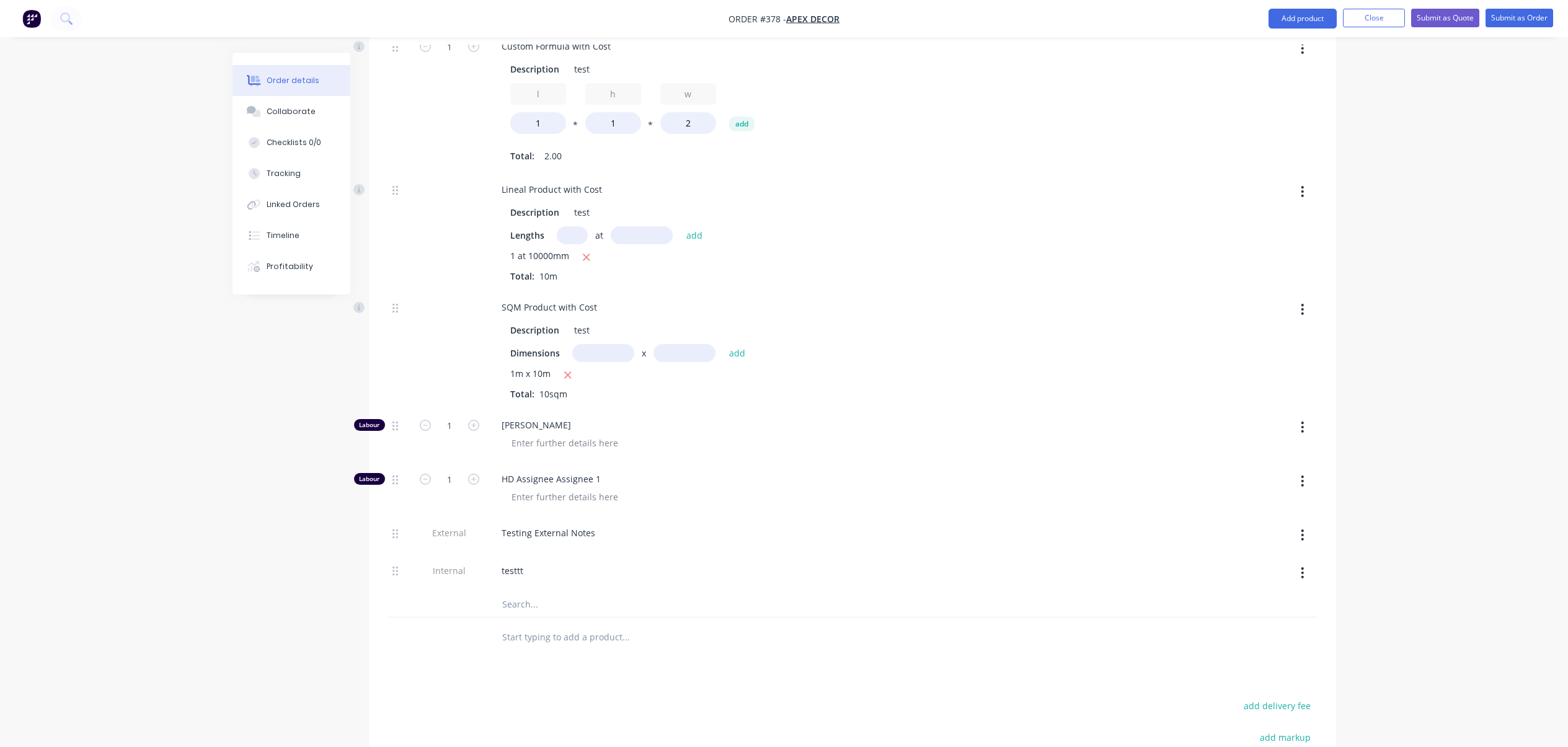
scroll to position [1041, 0]
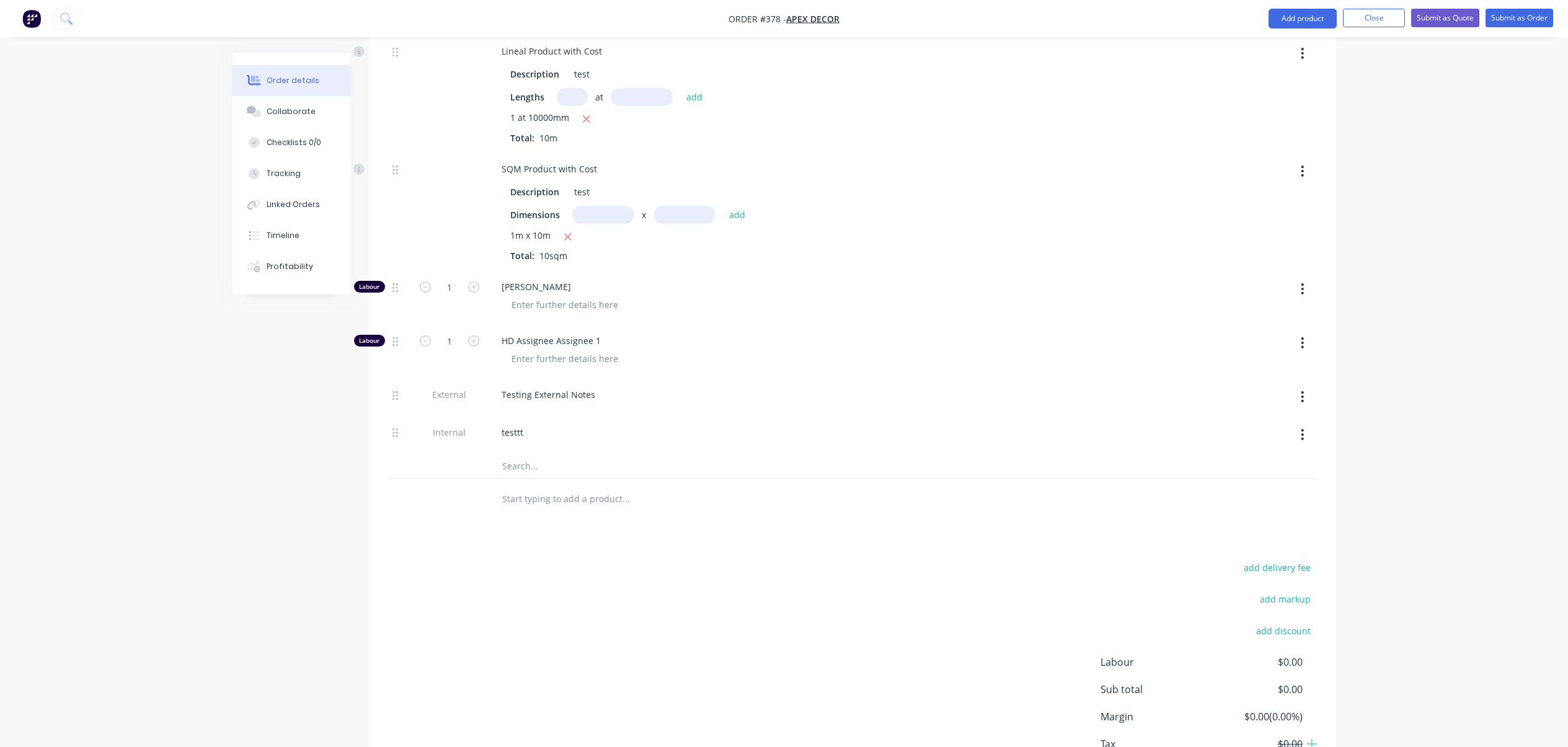
click at [563, 487] on input "text" at bounding box center [625, 499] width 248 height 25
type input "cost"
click at [657, 487] on input "cost" at bounding box center [625, 499] width 248 height 25
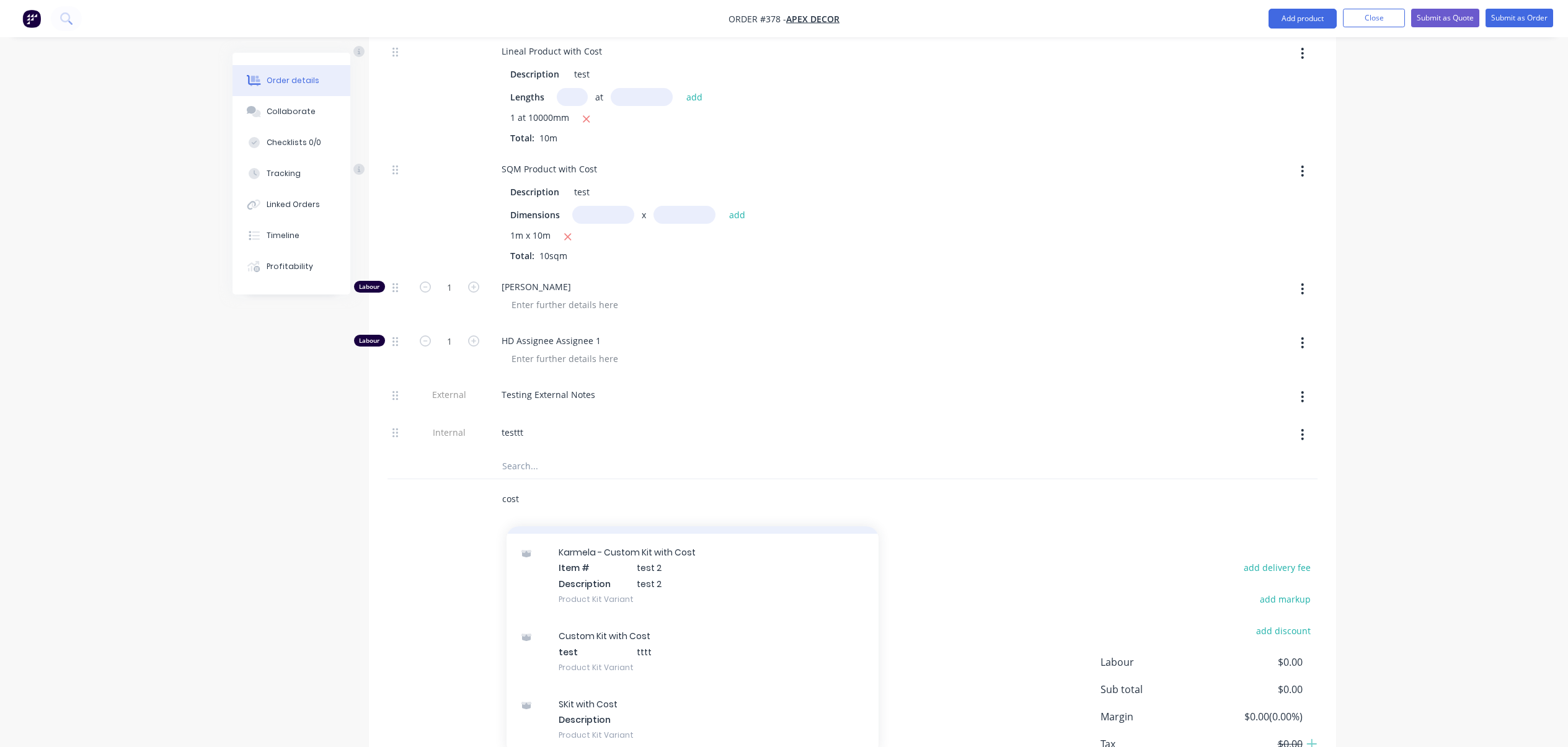
scroll to position [446, 0]
click at [709, 607] on div "Custom Kit with Cost test tttt Product Kit Variant" at bounding box center [692, 641] width 372 height 68
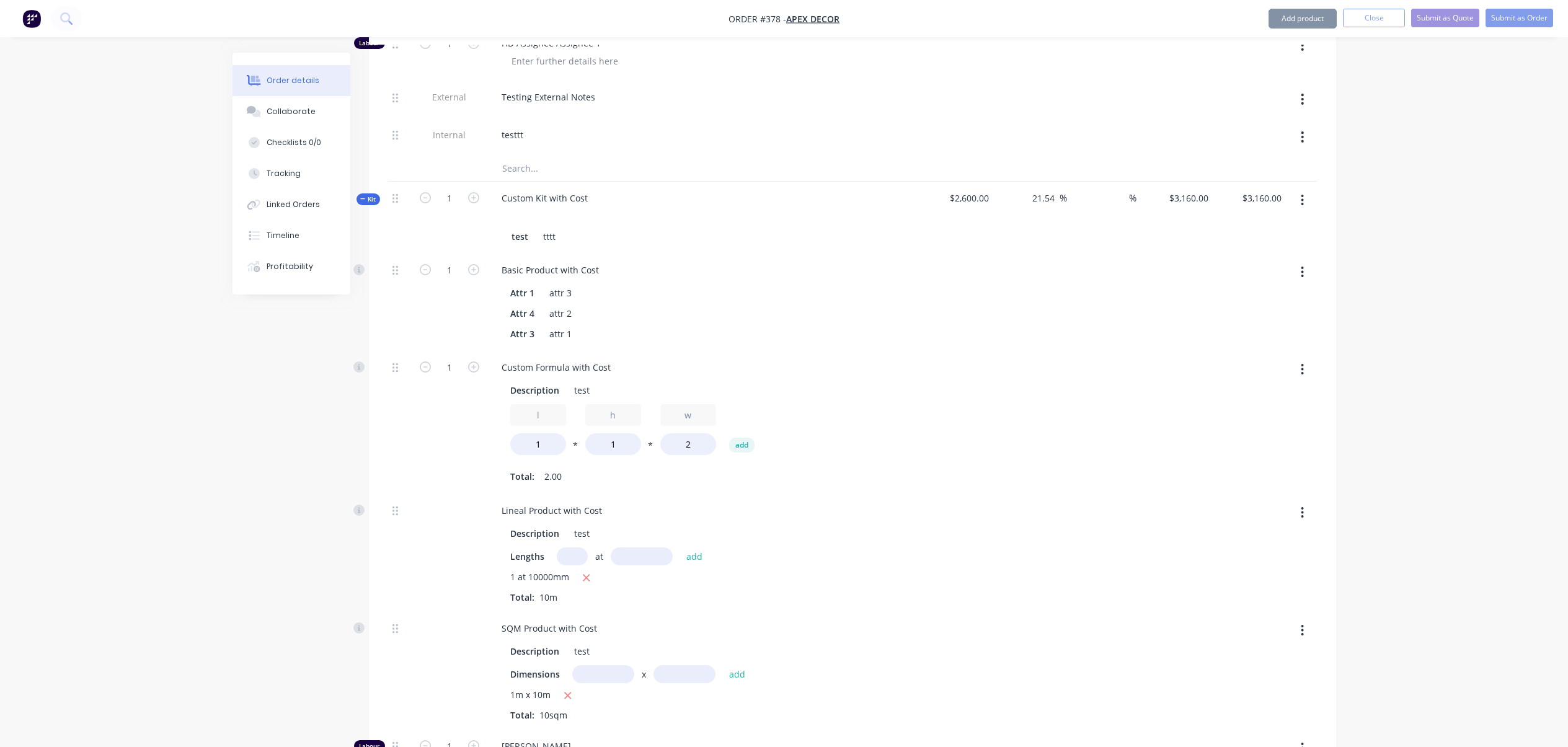
scroll to position [1759, 0]
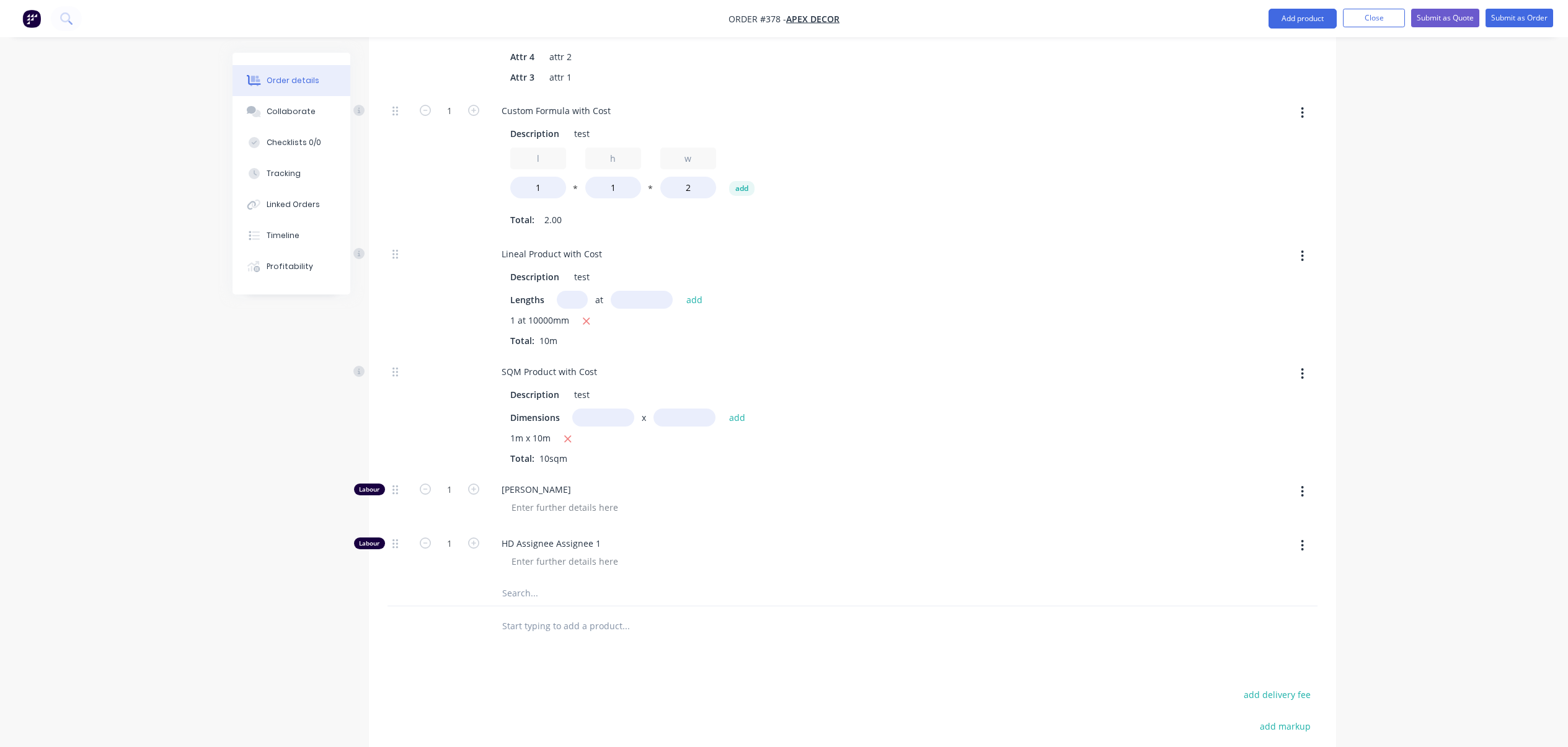
scroll to position [1536, 0]
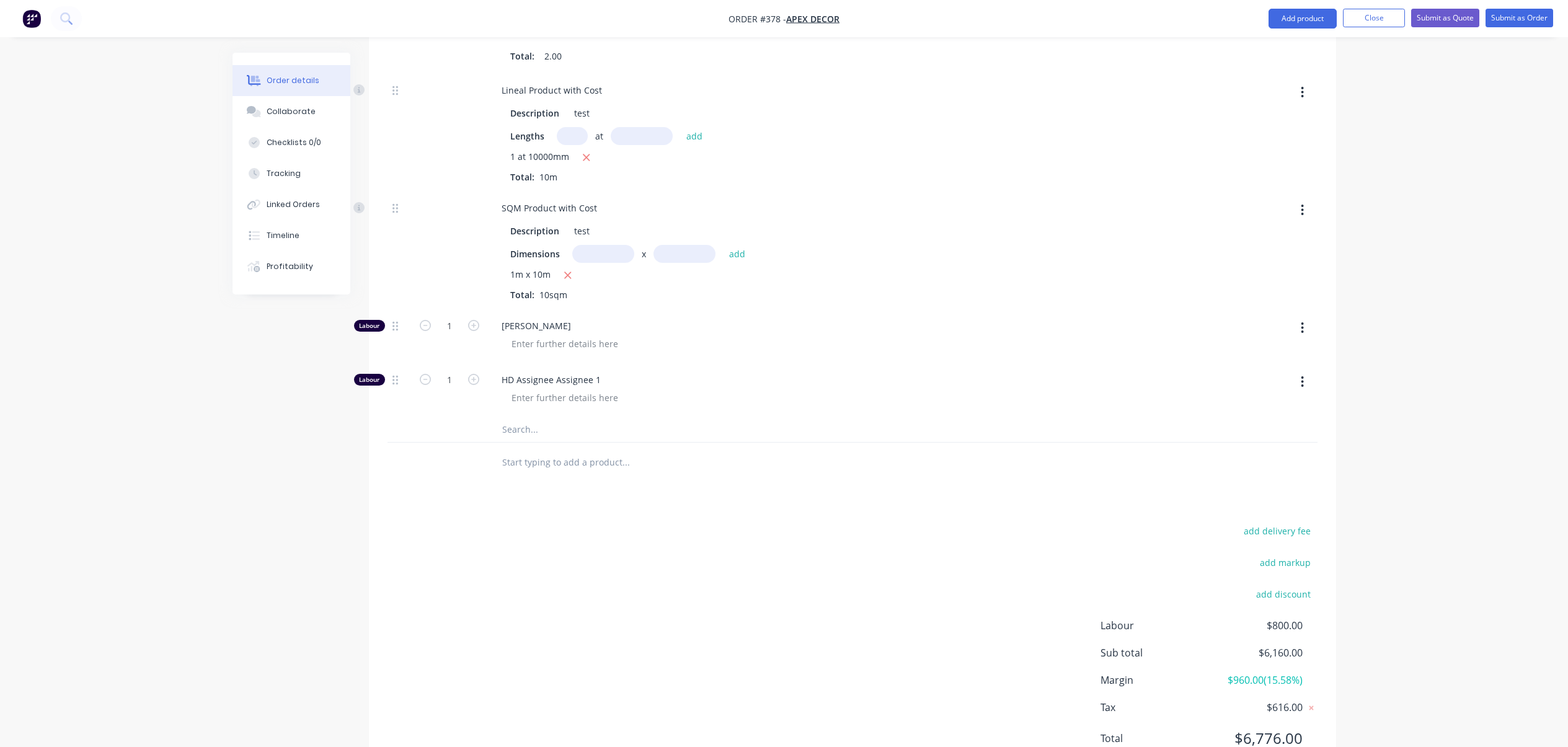
scroll to position [1090, 0]
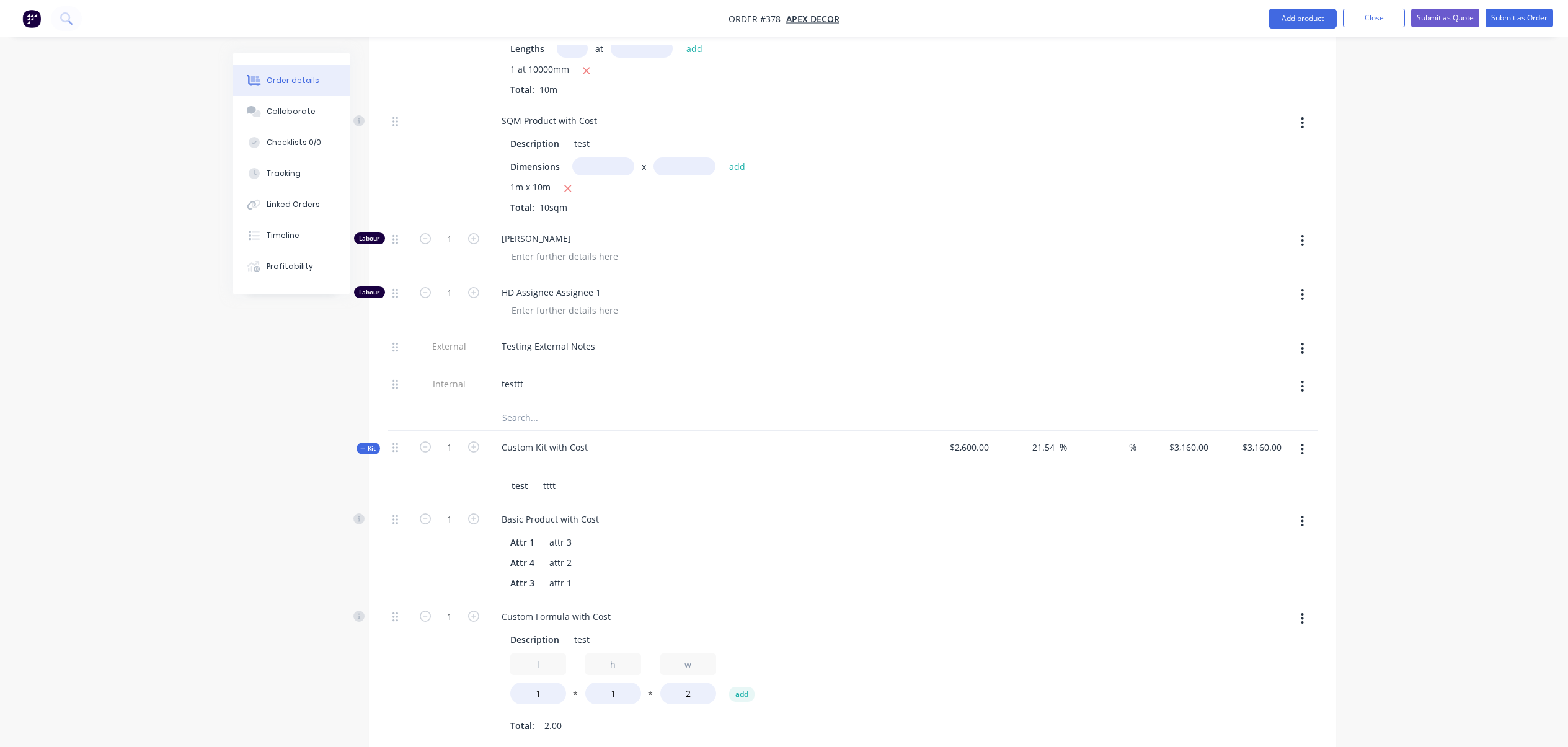
click at [1304, 443] on icon "button" at bounding box center [1302, 449] width 3 height 14
click at [1261, 572] on div "Delete" at bounding box center [1259, 581] width 96 height 18
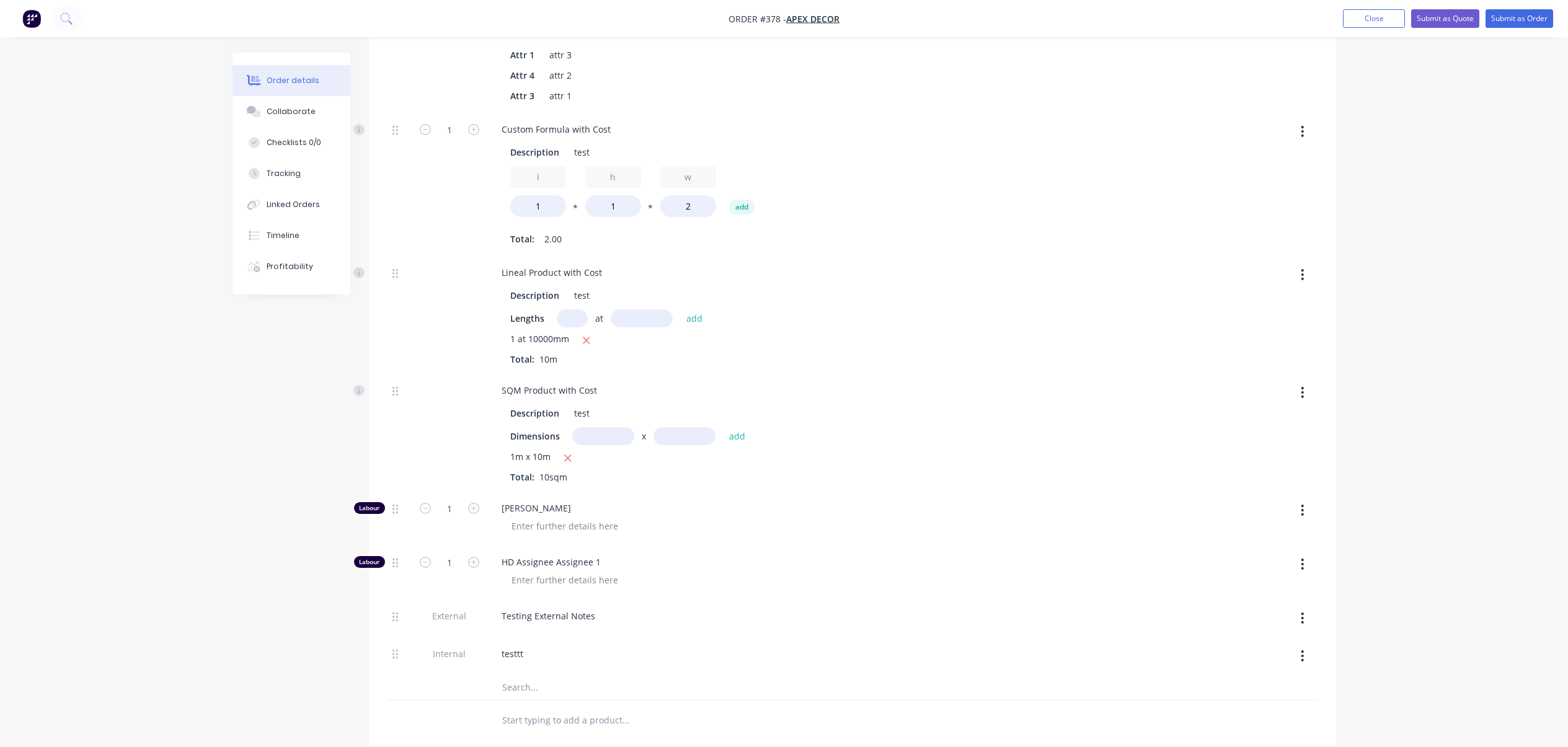
scroll to position [483, 0]
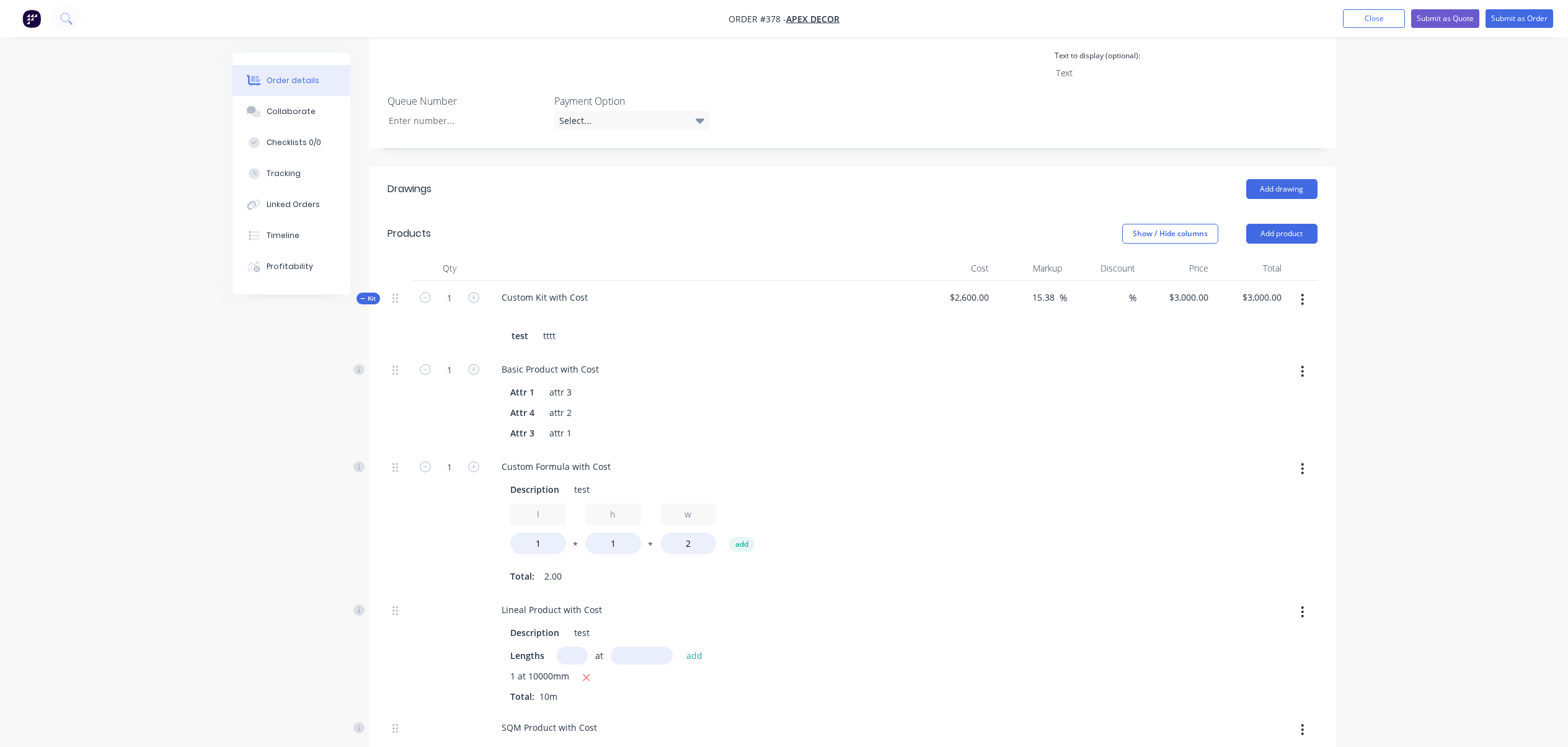
click at [1299, 288] on button "button" at bounding box center [1302, 300] width 29 height 22
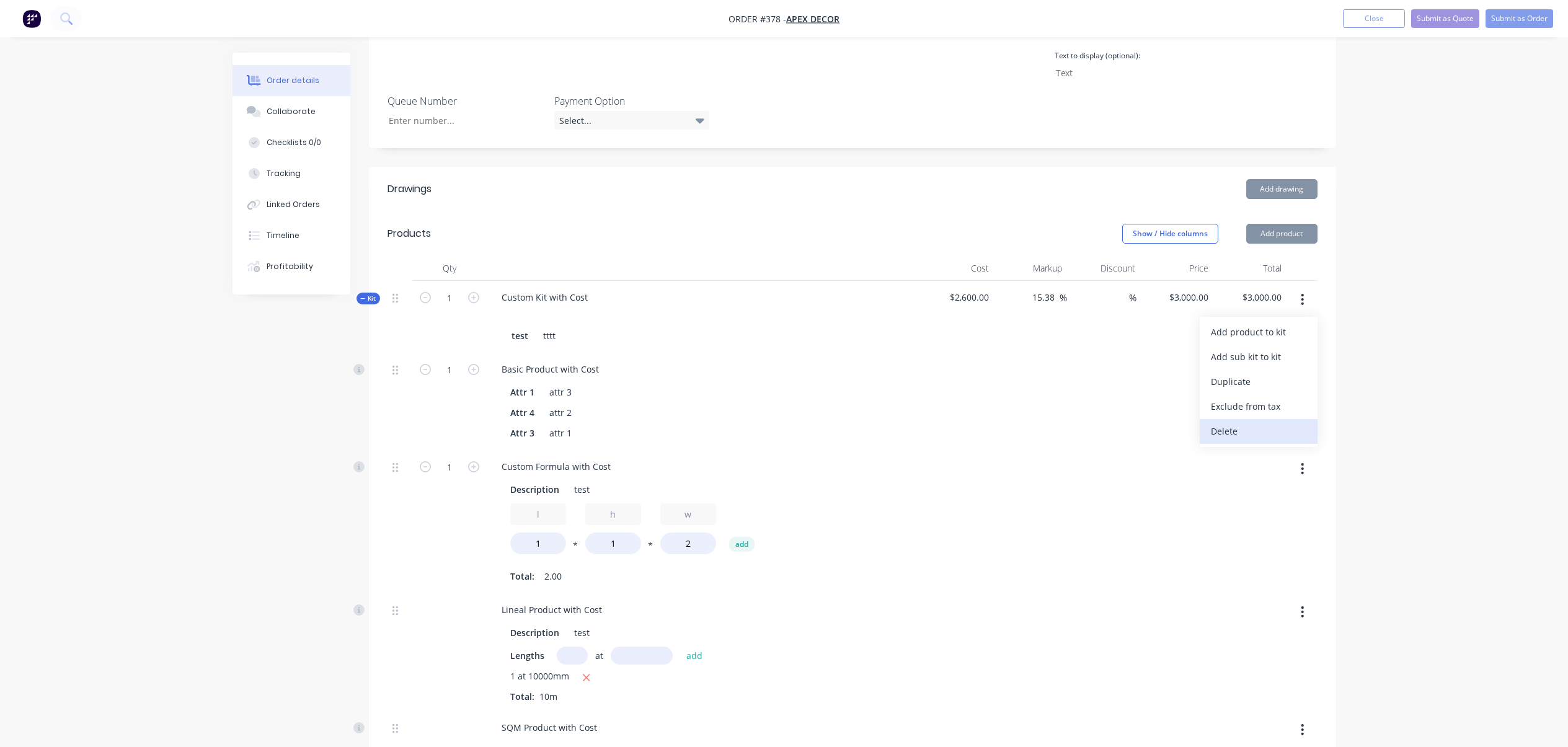
click at [1267, 419] on button "Delete" at bounding box center [1259, 432] width 118 height 25
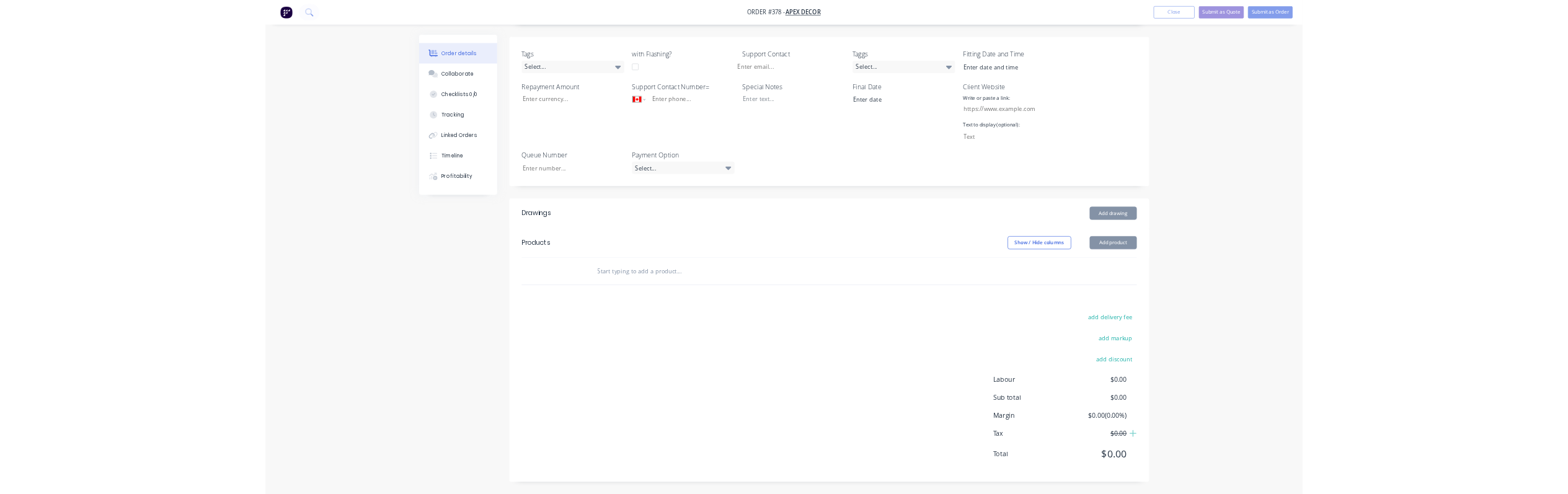
scroll to position [298, 0]
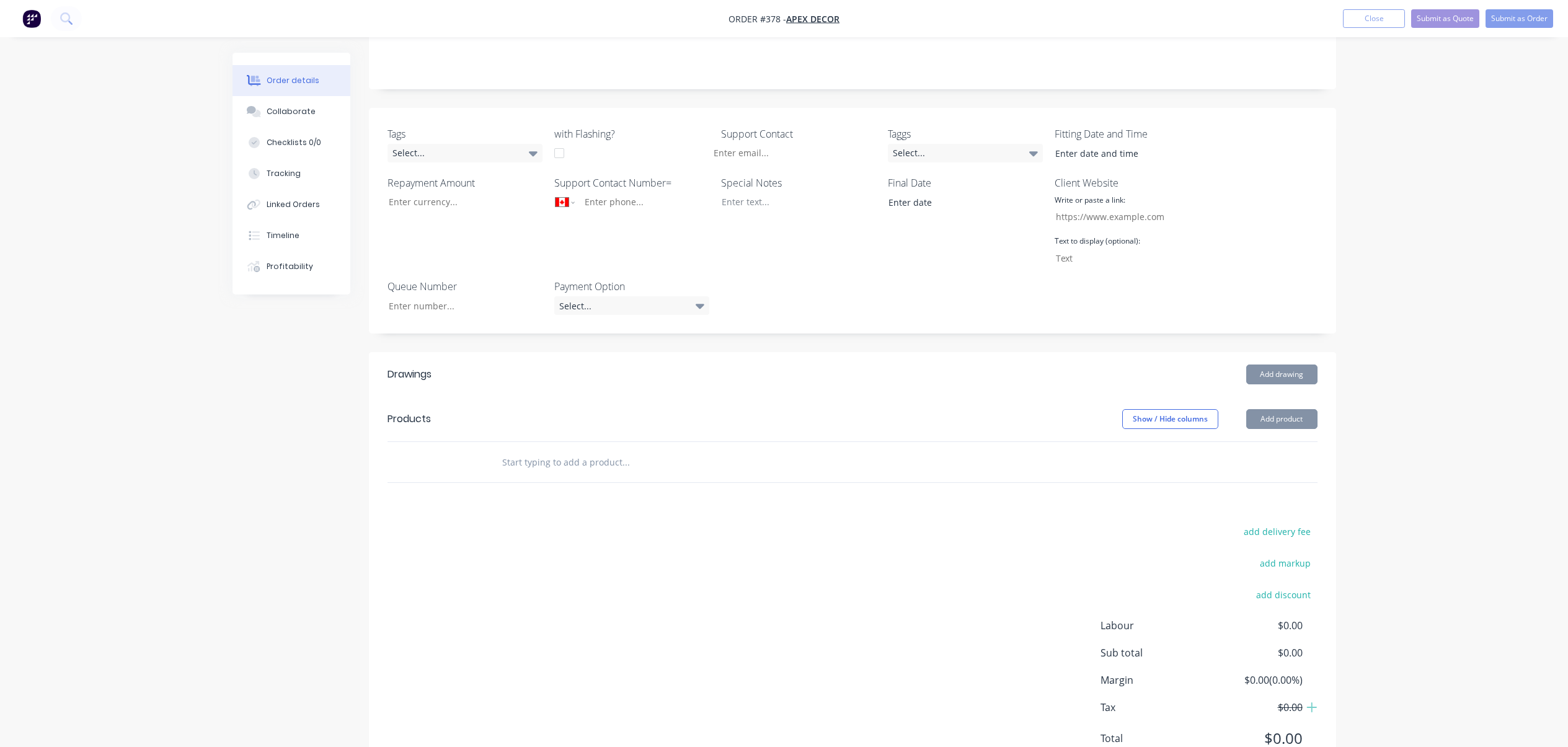
click at [1414, 309] on div "Order details Collaborate Checklists 0/0 Tracking Linked Orders Timeline Profit…" at bounding box center [784, 251] width 1568 height 1096
click at [576, 449] on input "text" at bounding box center [625, 462] width 248 height 25
paste input "Custom Kit with Cost"
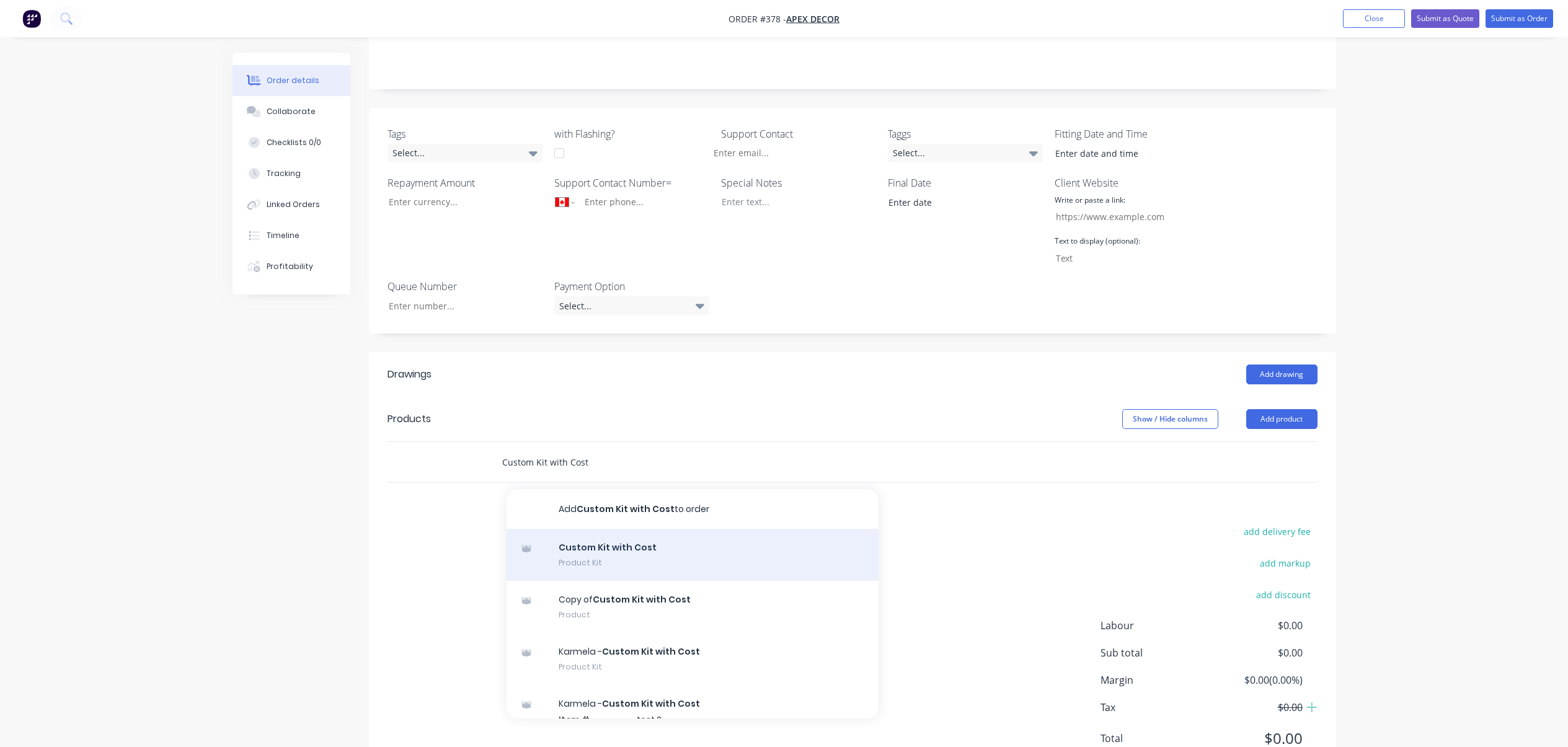
type input "Custom Kit with Cost"
click at [662, 529] on div "Custom Kit with Cost Product Kit" at bounding box center [692, 555] width 372 height 52
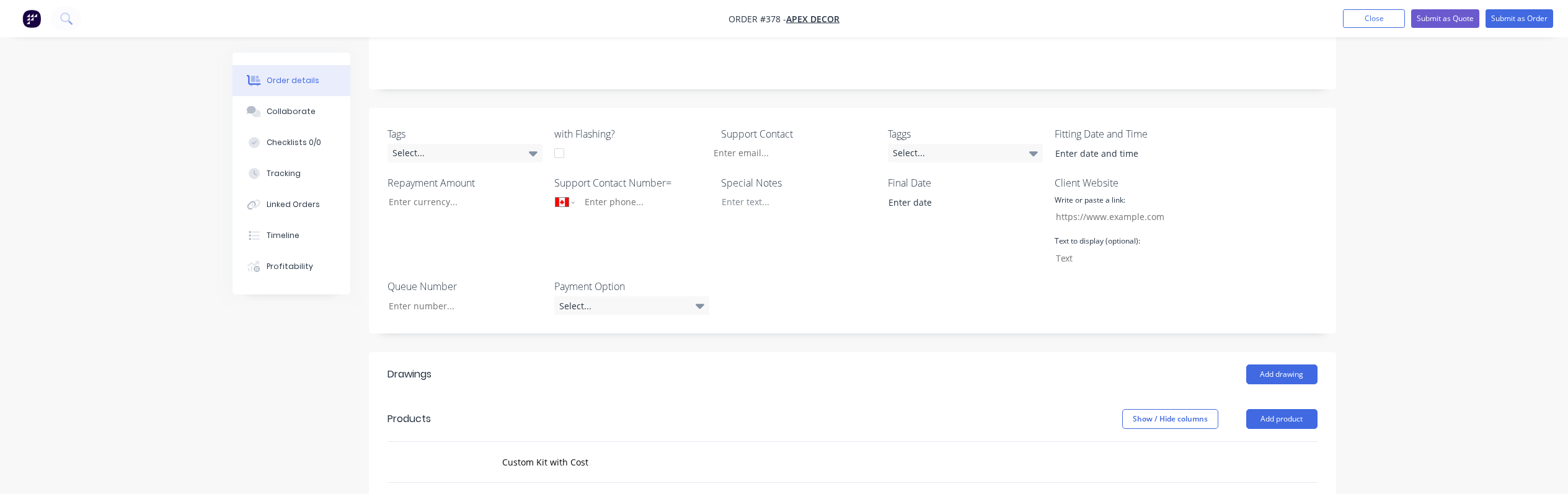
scroll to position [446, 0]
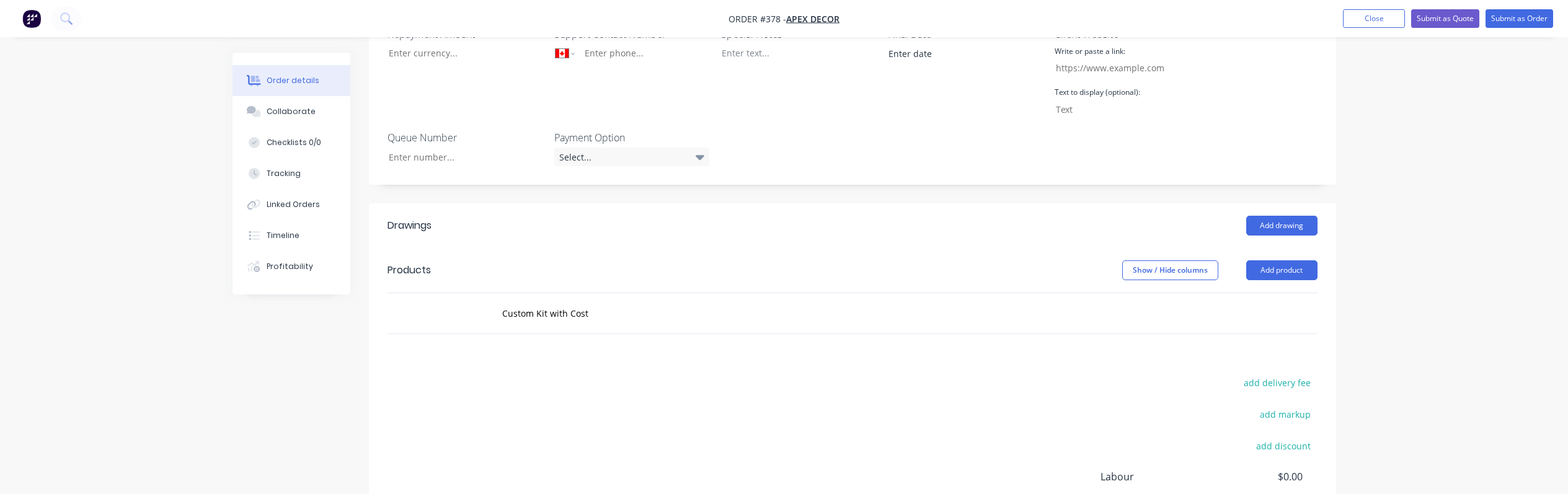
click at [612, 293] on div "Custom Kit with Cost" at bounding box center [710, 313] width 446 height 41
click at [612, 301] on input "Custom Kit with Cost" at bounding box center [625, 313] width 248 height 25
click at [253, 376] on div "Created by Karmela (Factory) Created 09/10/25 Required 09/10/25 Assigned to Add…" at bounding box center [784, 128] width 1104 height 1044
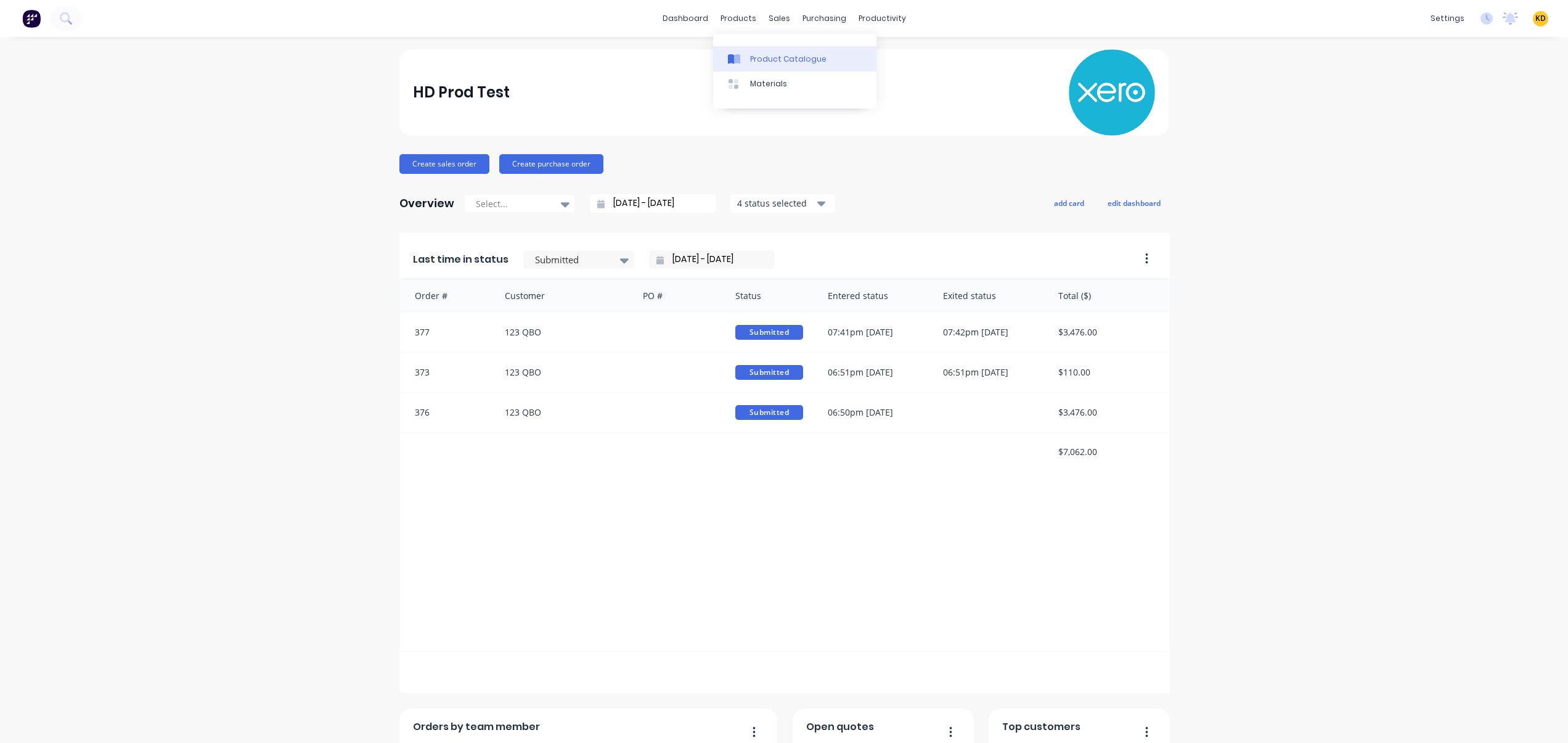
click at [775, 61] on div "Product Catalogue" at bounding box center [788, 59] width 77 height 11
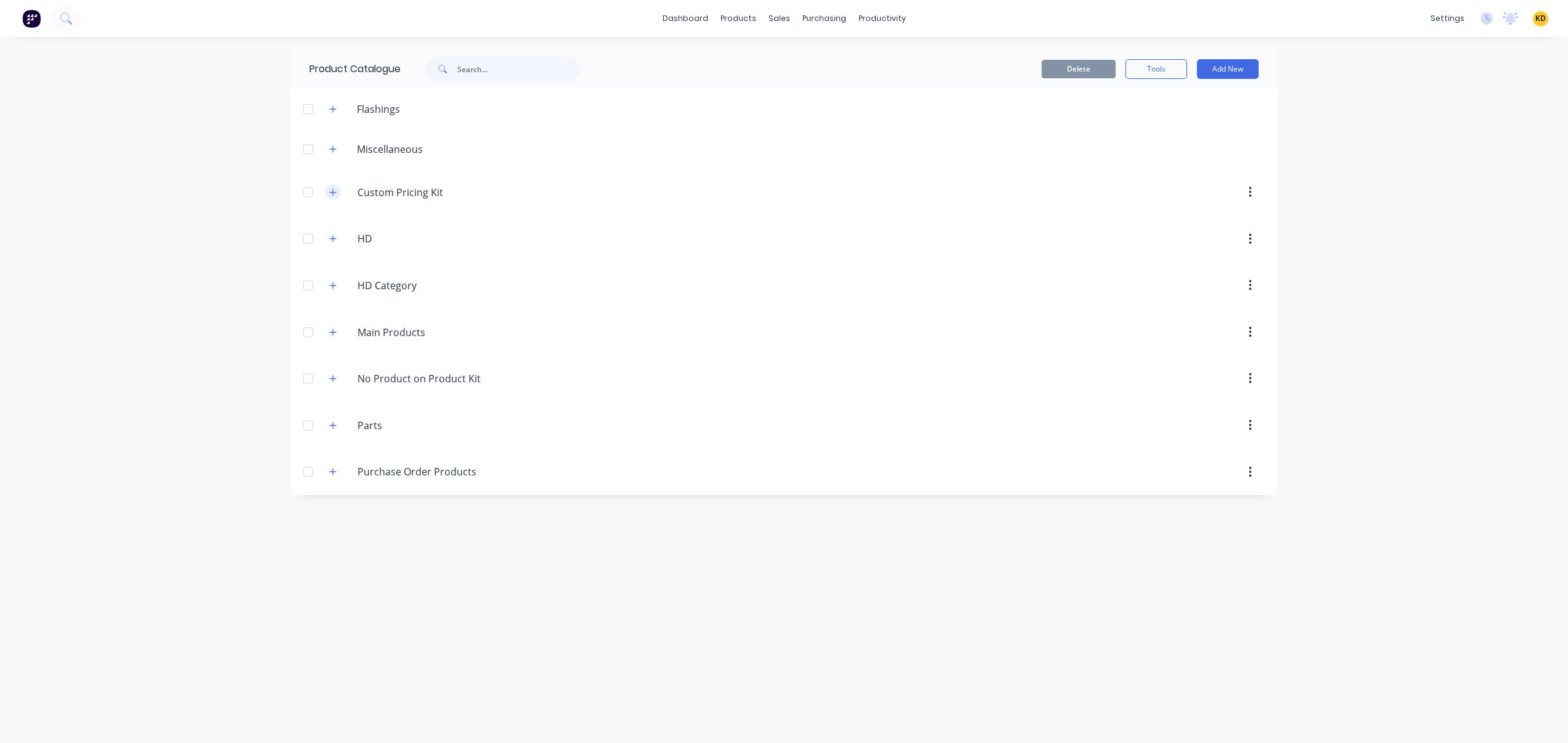
click at [329, 192] on icon "button" at bounding box center [332, 192] width 7 height 8
click at [501, 66] on input "text" at bounding box center [518, 69] width 122 height 25
type input "cost"
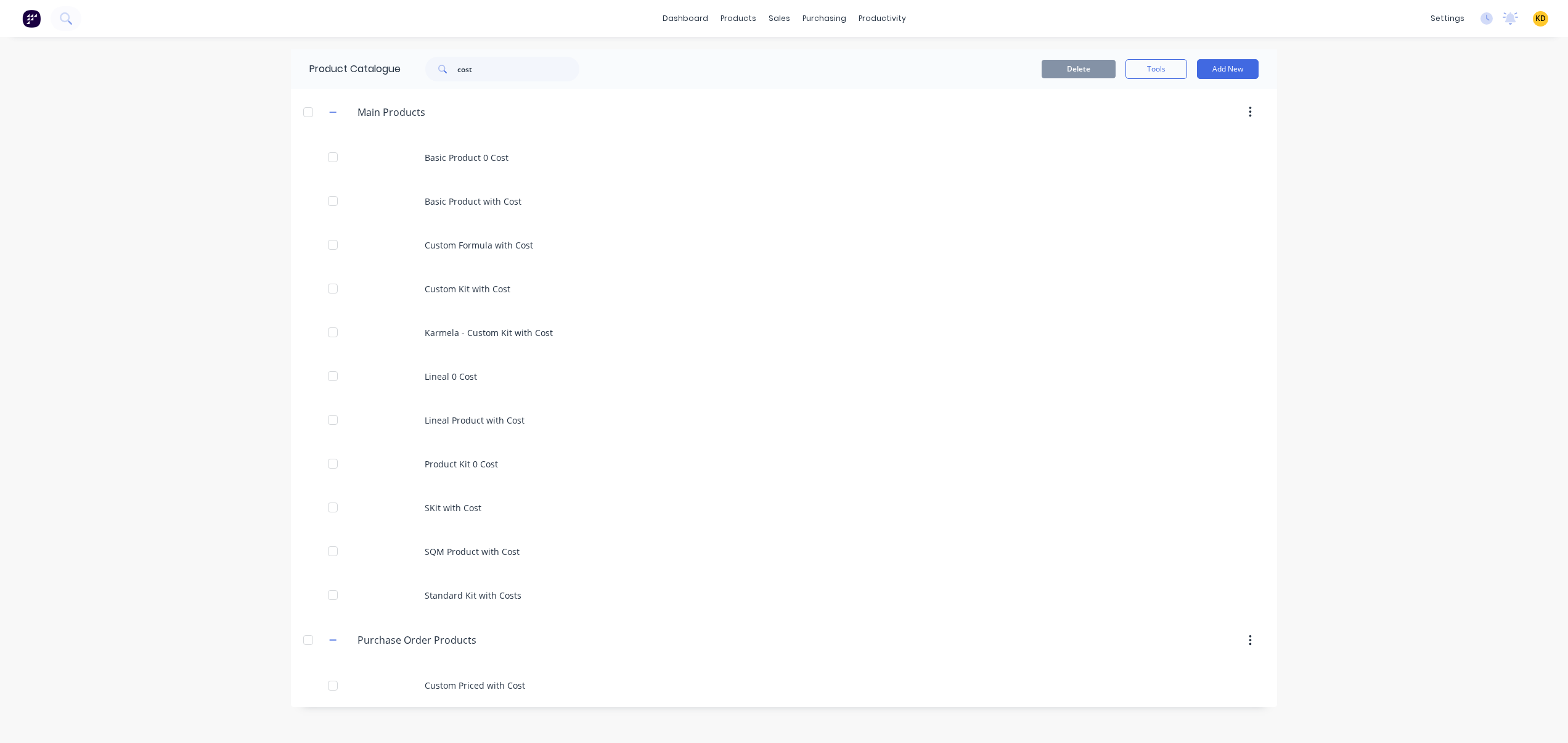
click at [183, 316] on div "dashboard products sales purchasing productivity dashboard products Product Cat…" at bounding box center [784, 372] width 1568 height 743
click at [1530, 18] on div "settings No new notifications Mark all as read You have no notifications KD HD …" at bounding box center [1496, 18] width 144 height 18
click at [1539, 18] on span "KD" at bounding box center [1541, 18] width 10 height 11
click at [1464, 260] on div "dashboard products sales purchasing productivity dashboard products Product Cat…" at bounding box center [784, 372] width 1568 height 743
click at [72, 23] on button at bounding box center [66, 18] width 31 height 25
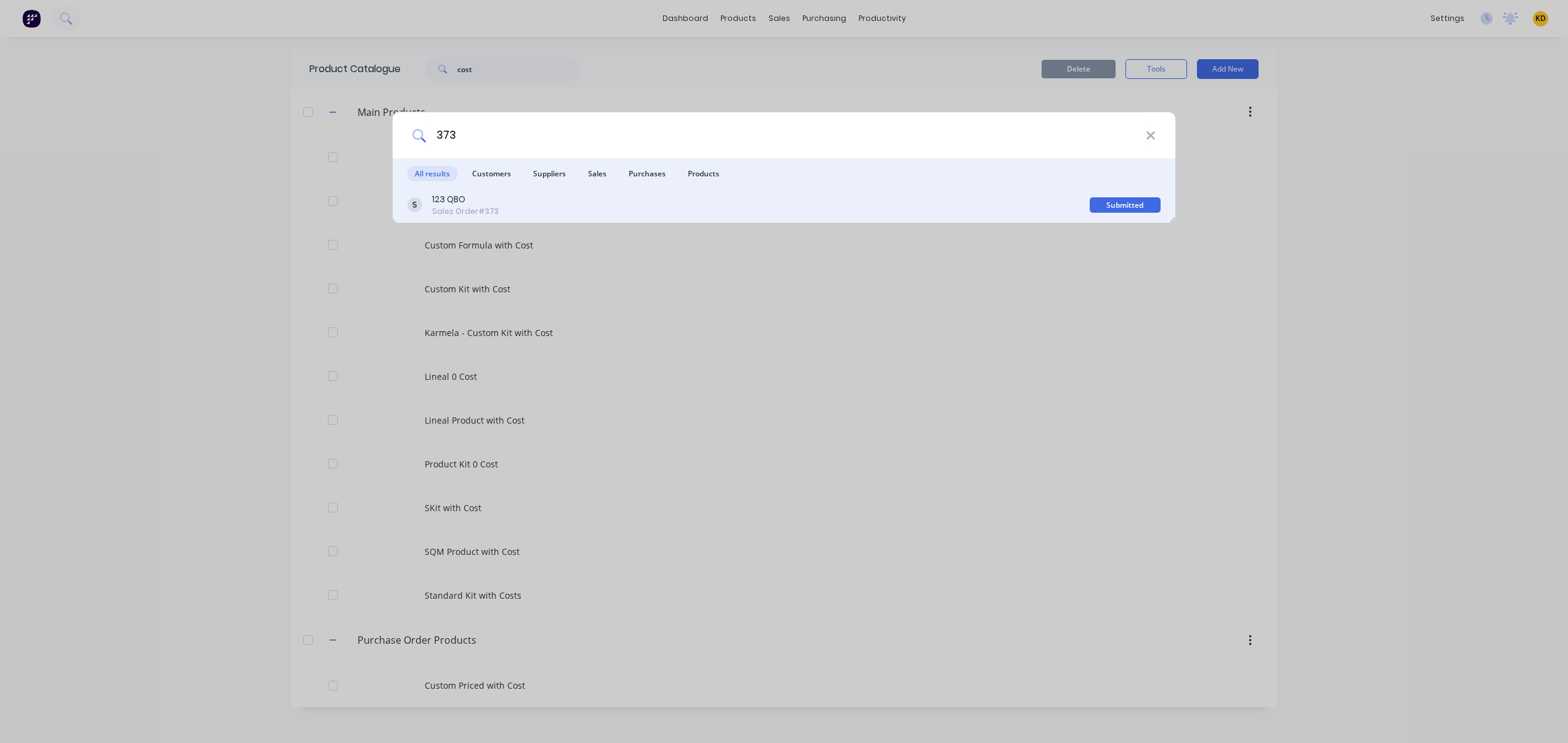
type input "373"
click at [595, 202] on div "123 QBO Sales Order #373" at bounding box center [748, 205] width 682 height 24
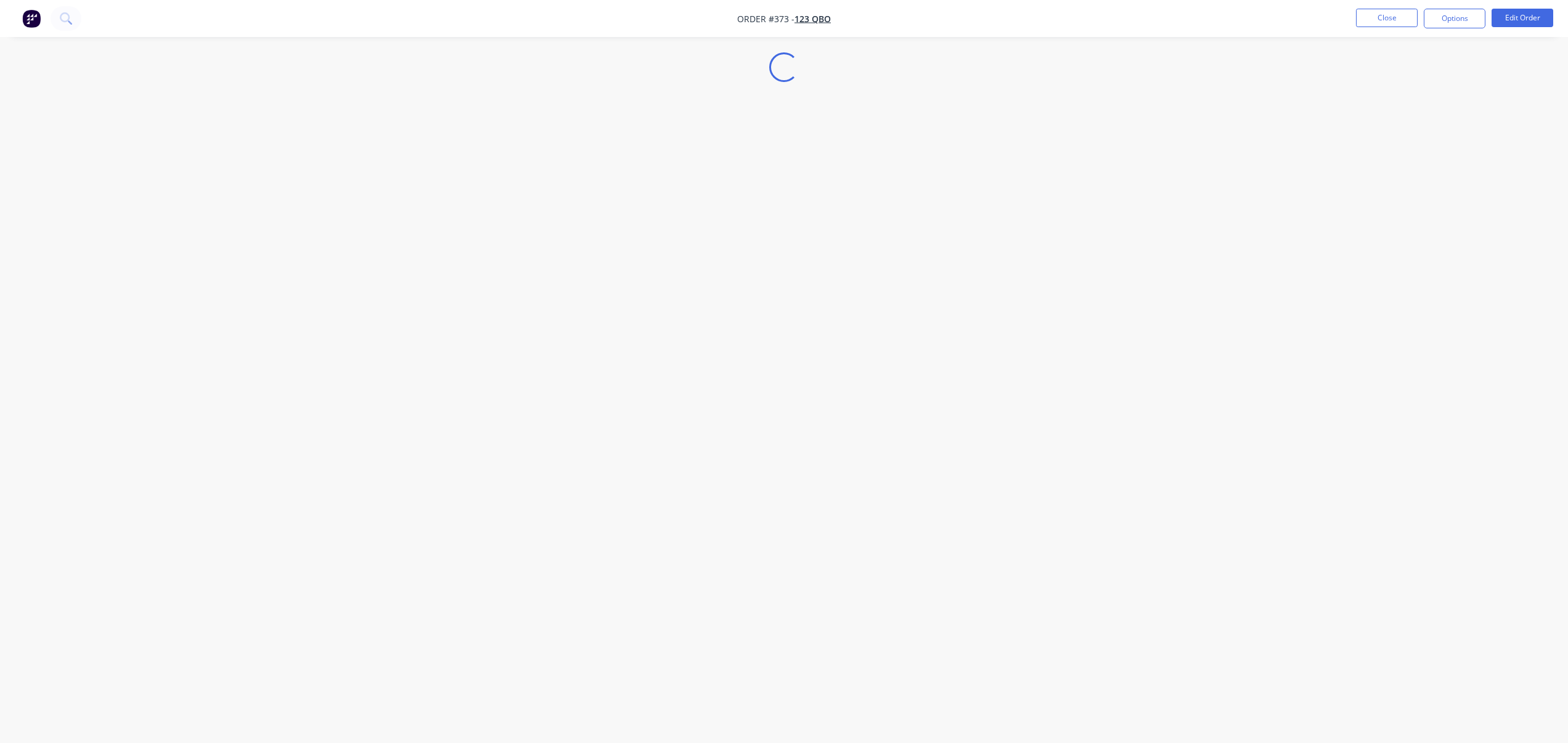
select select "CA"
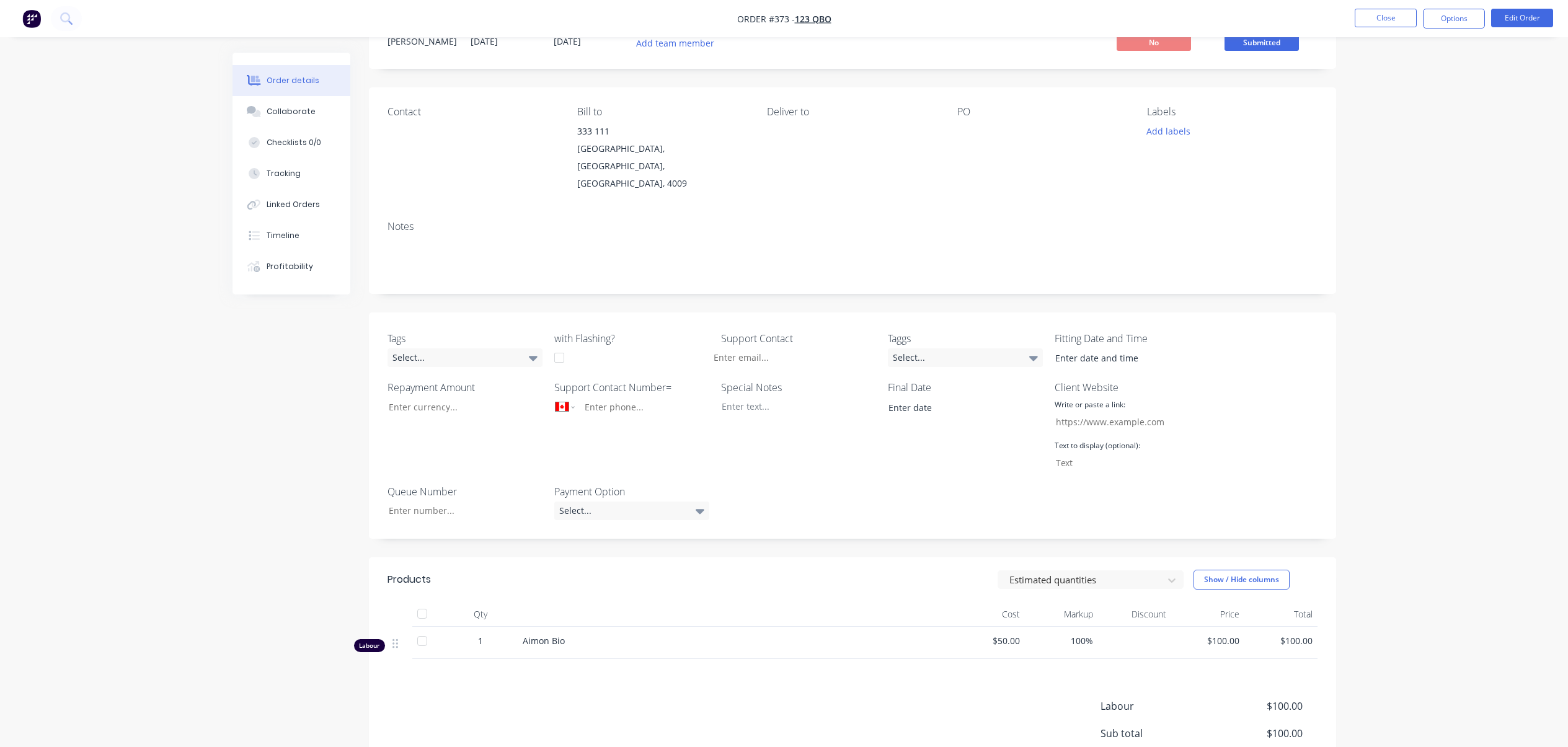
scroll to position [152, 0]
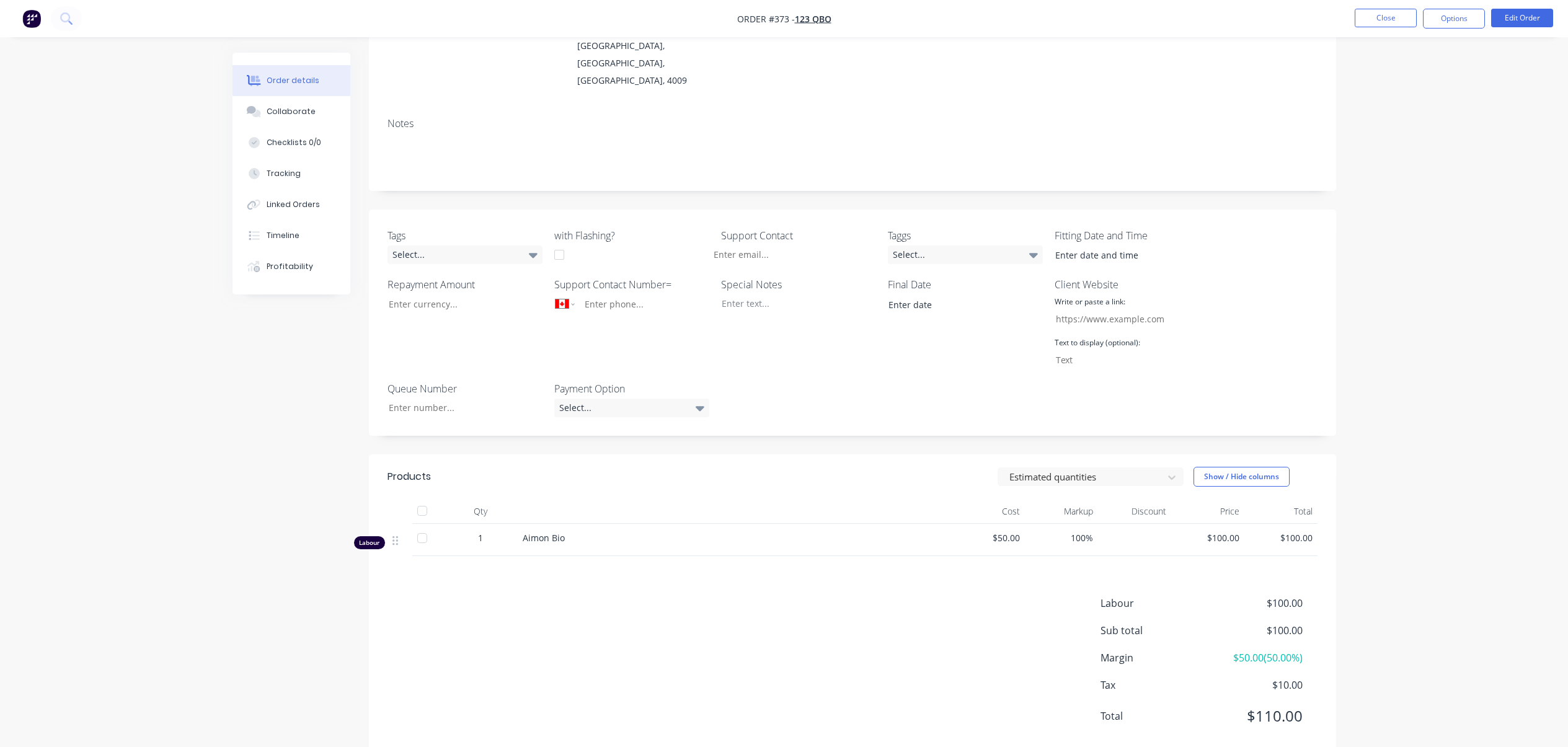
click at [232, 451] on div "Created by Harry Created 08/10/25 Required 08/10/25 Assigned to Add team member…" at bounding box center [784, 338] width 1104 height 877
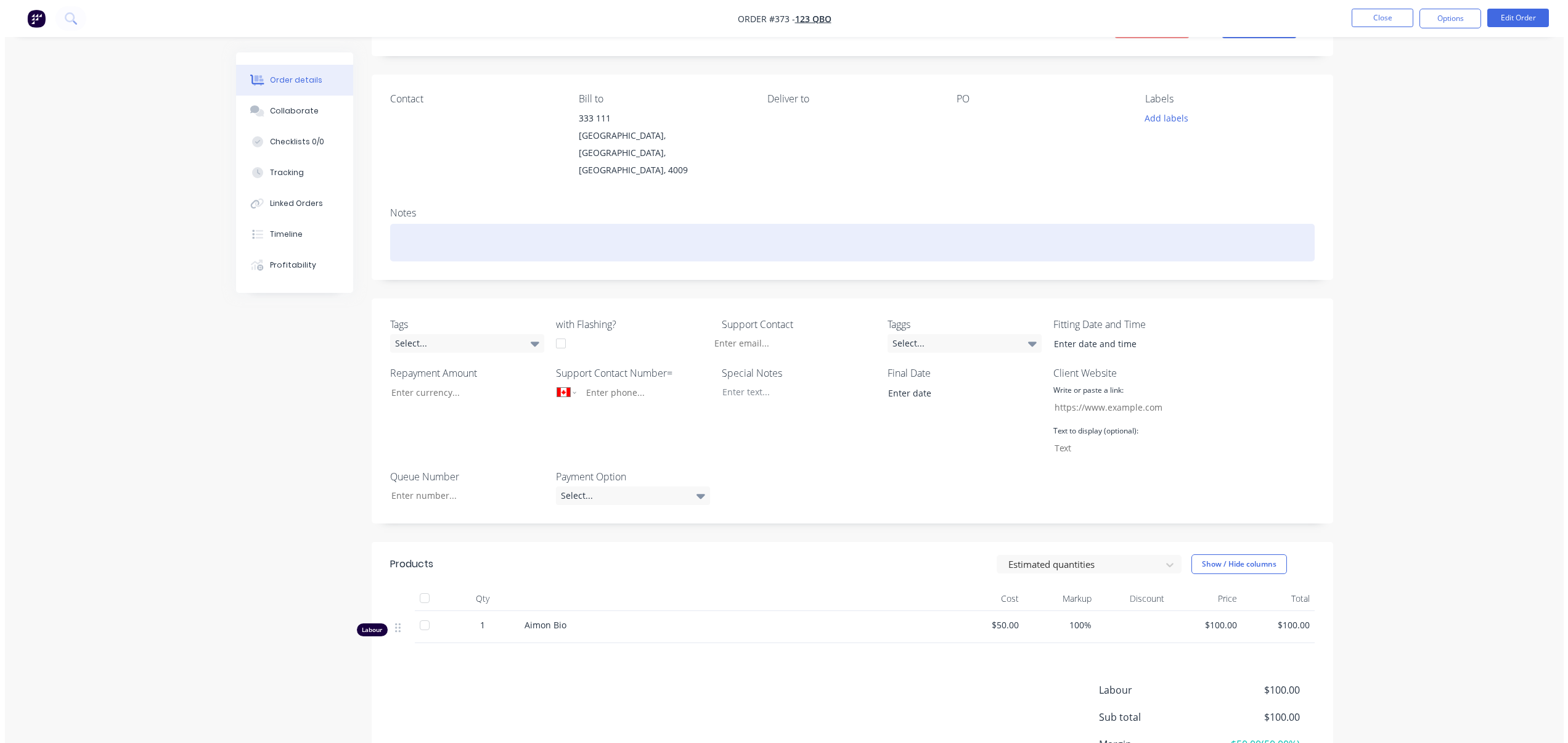
scroll to position [0, 0]
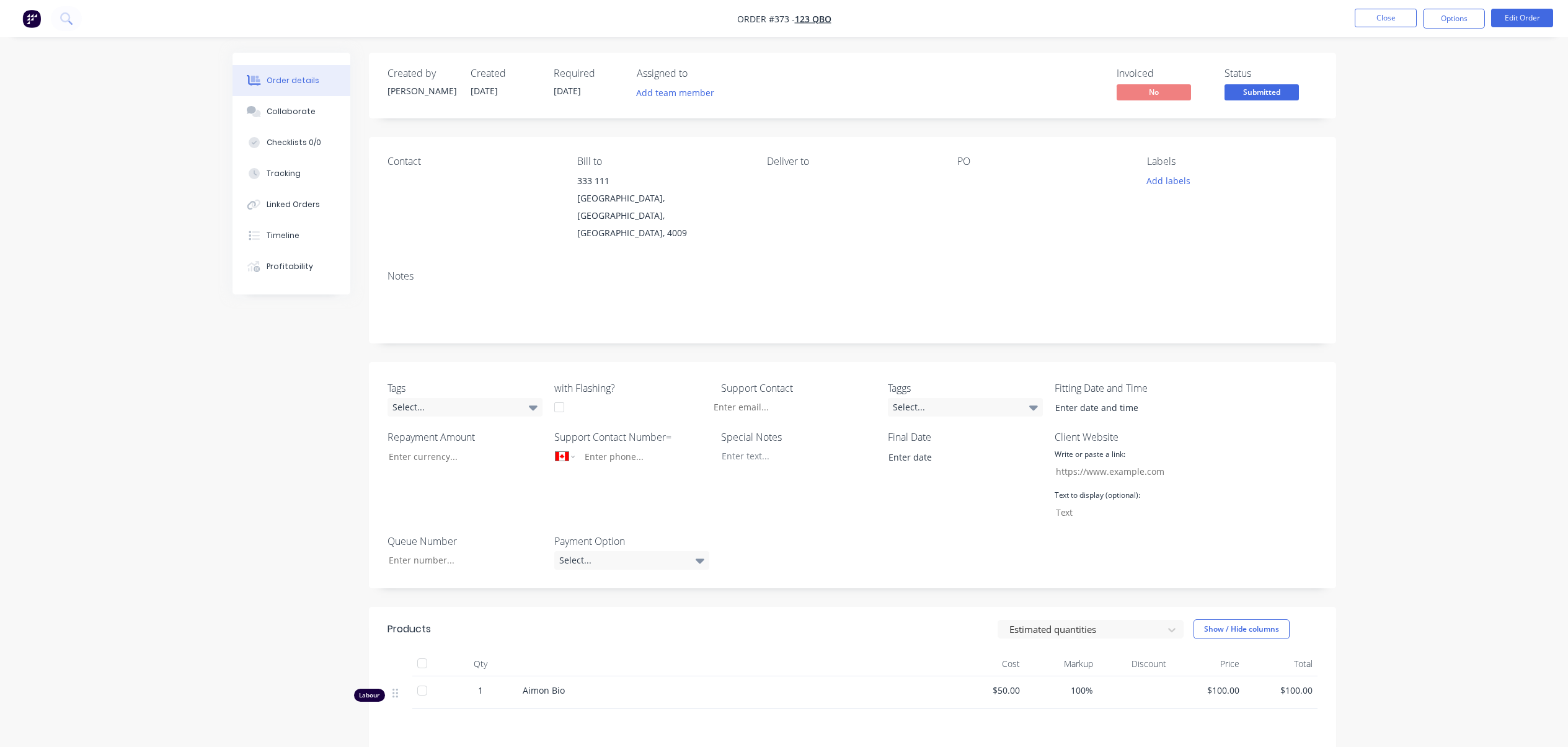
click at [311, 420] on div "Created by Harry Created 08/10/25 Required 08/10/25 Assigned to Add team member…" at bounding box center [784, 491] width 1104 height 877
click at [1533, 32] on nav "Order #373 - 123 QBO Close Options Edit Order" at bounding box center [784, 18] width 1568 height 37
click at [1531, 18] on button "Edit Order" at bounding box center [1522, 18] width 62 height 18
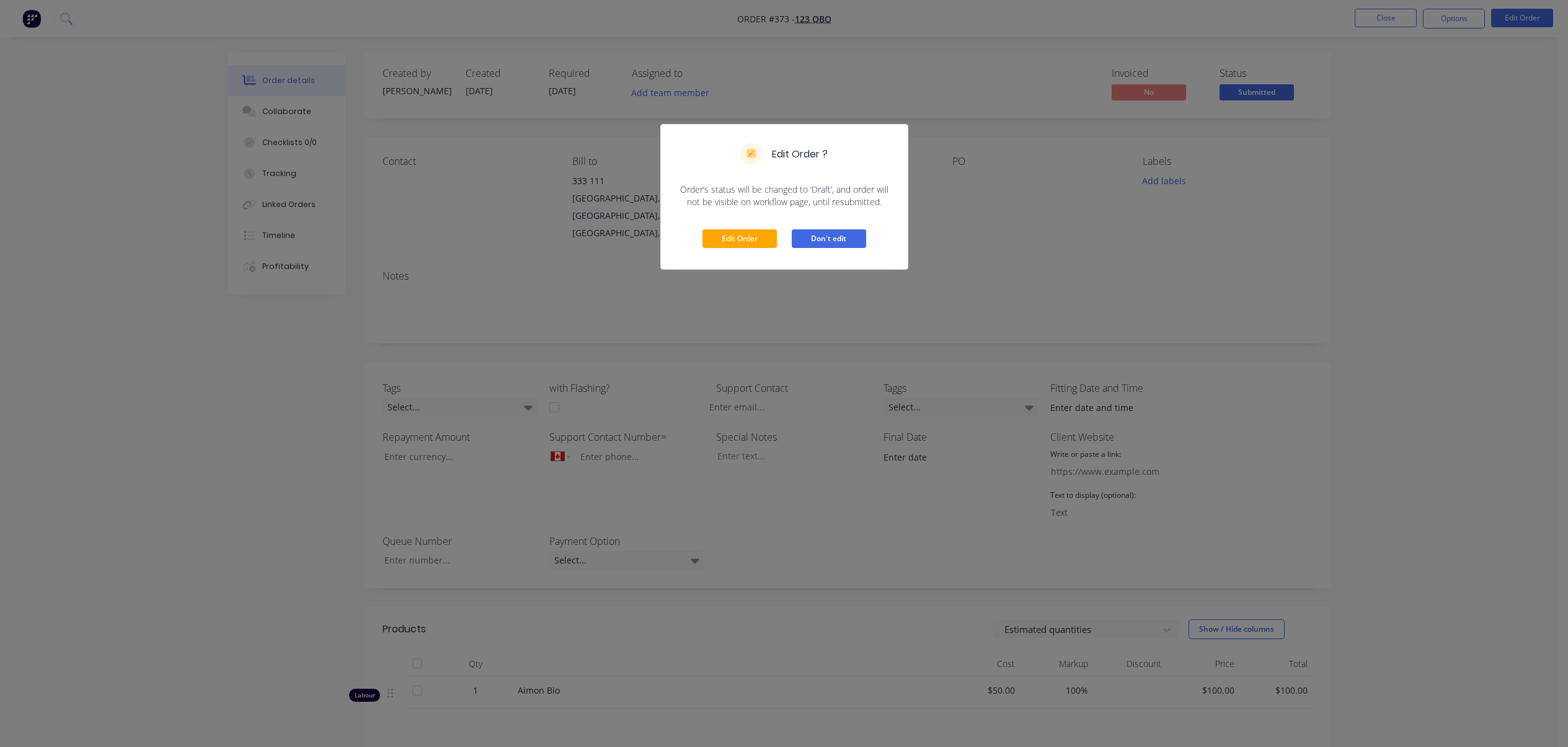
click at [843, 240] on button "Don't edit" at bounding box center [829, 239] width 75 height 18
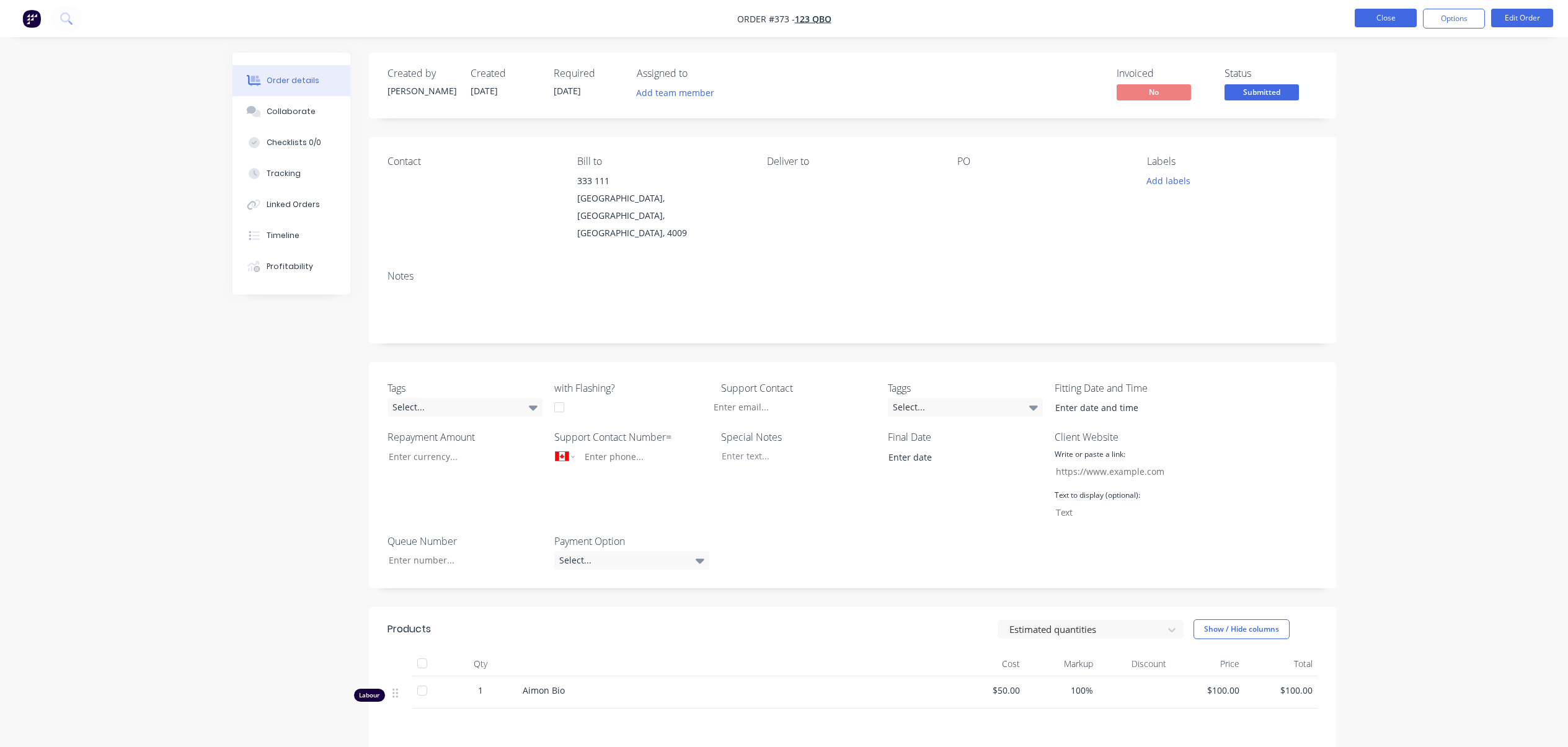
click at [1385, 18] on button "Close" at bounding box center [1385, 18] width 62 height 18
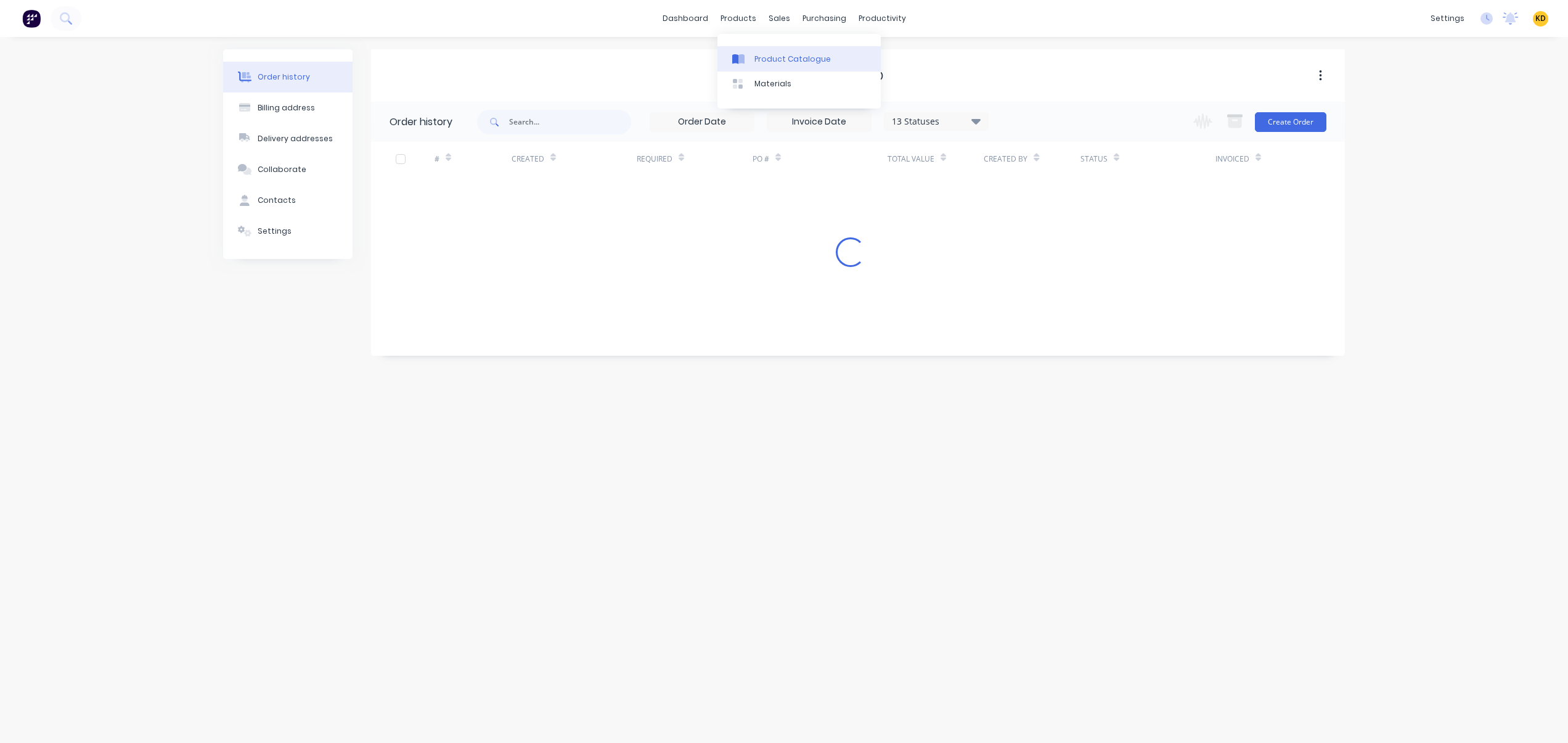
click at [764, 57] on div "Product Catalogue" at bounding box center [793, 59] width 77 height 11
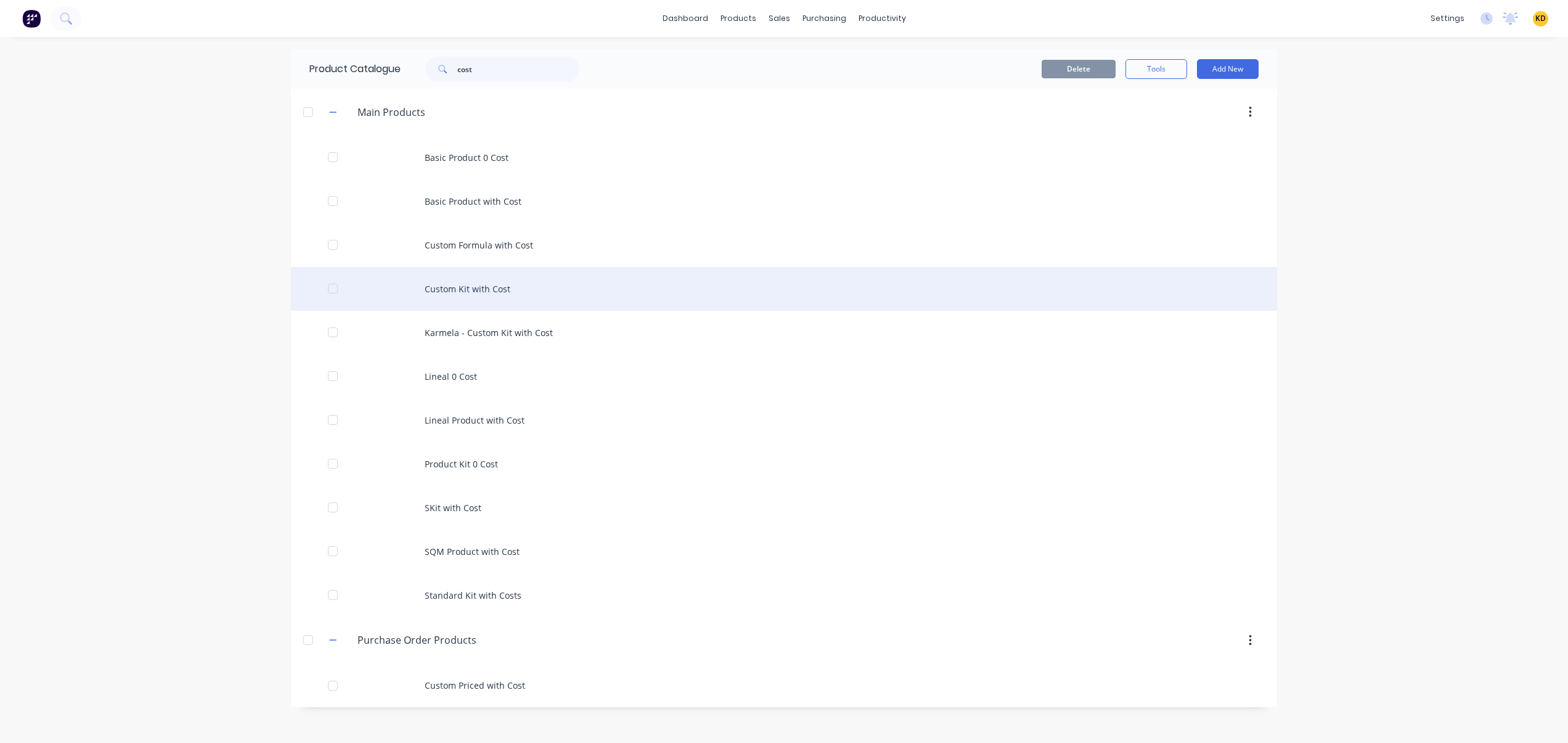
click at [554, 290] on div "Custom Kit with Cost" at bounding box center [784, 288] width 986 height 44
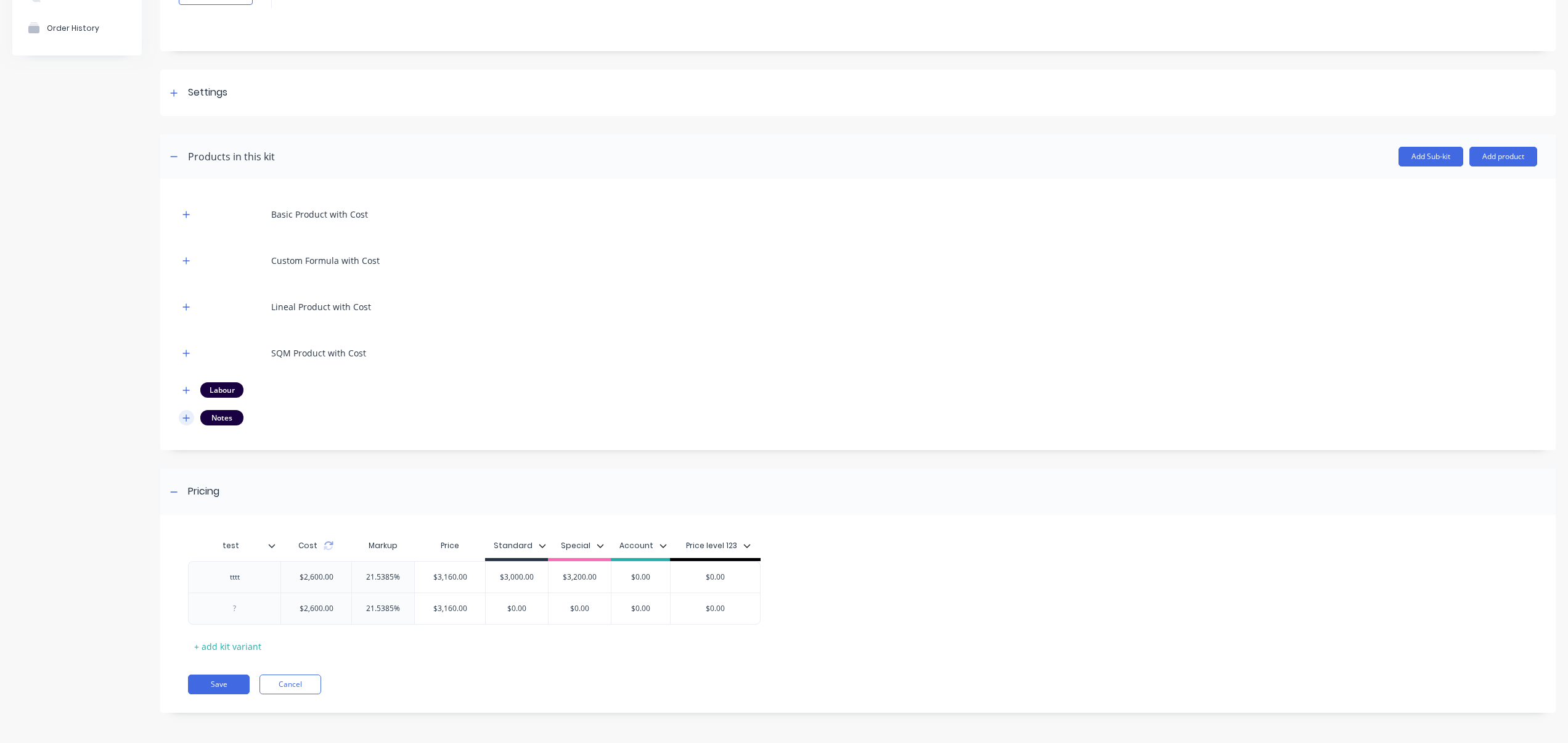
scroll to position [110, 0]
click at [183, 418] on icon "button" at bounding box center [185, 417] width 7 height 8
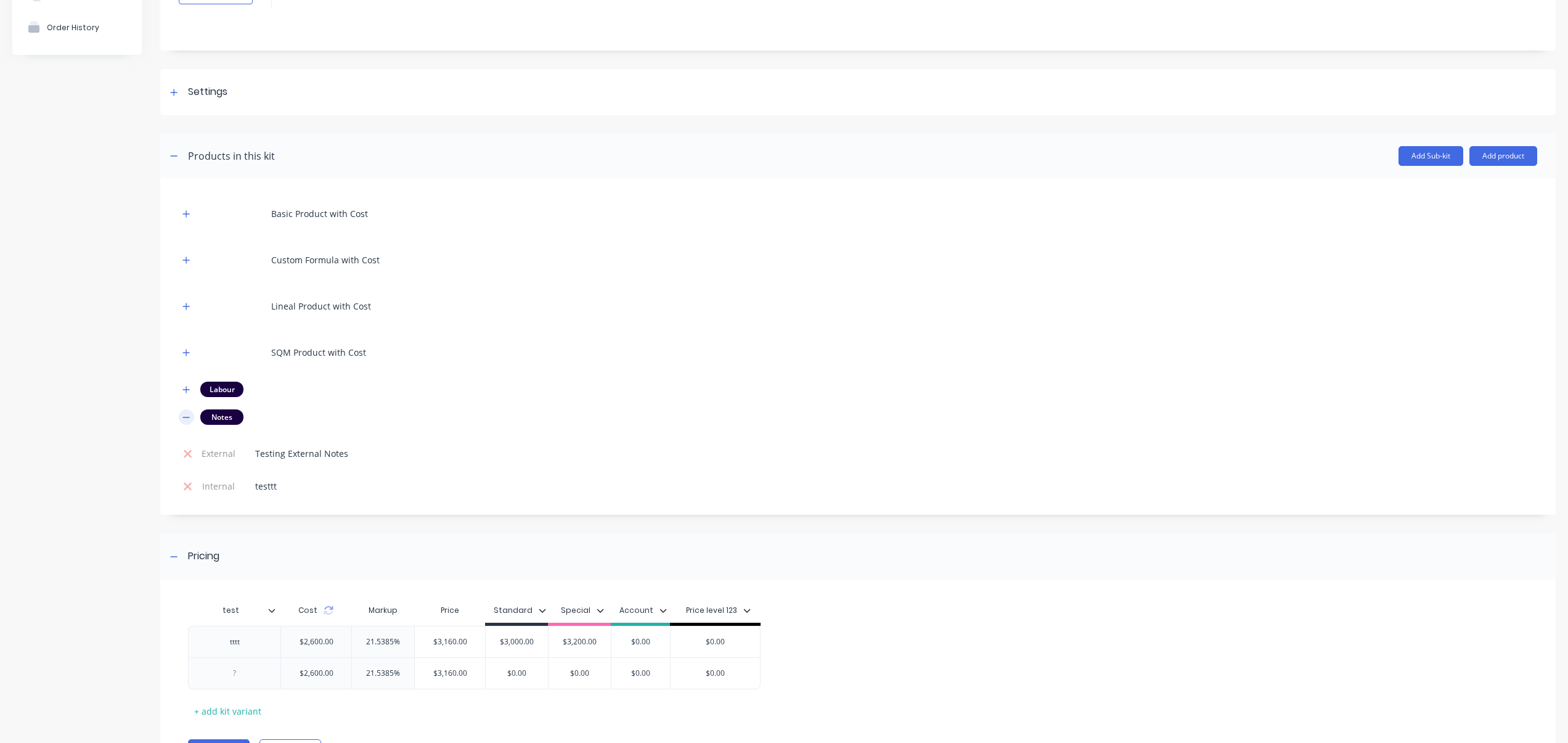
click at [183, 418] on icon "button" at bounding box center [185, 417] width 7 height 8
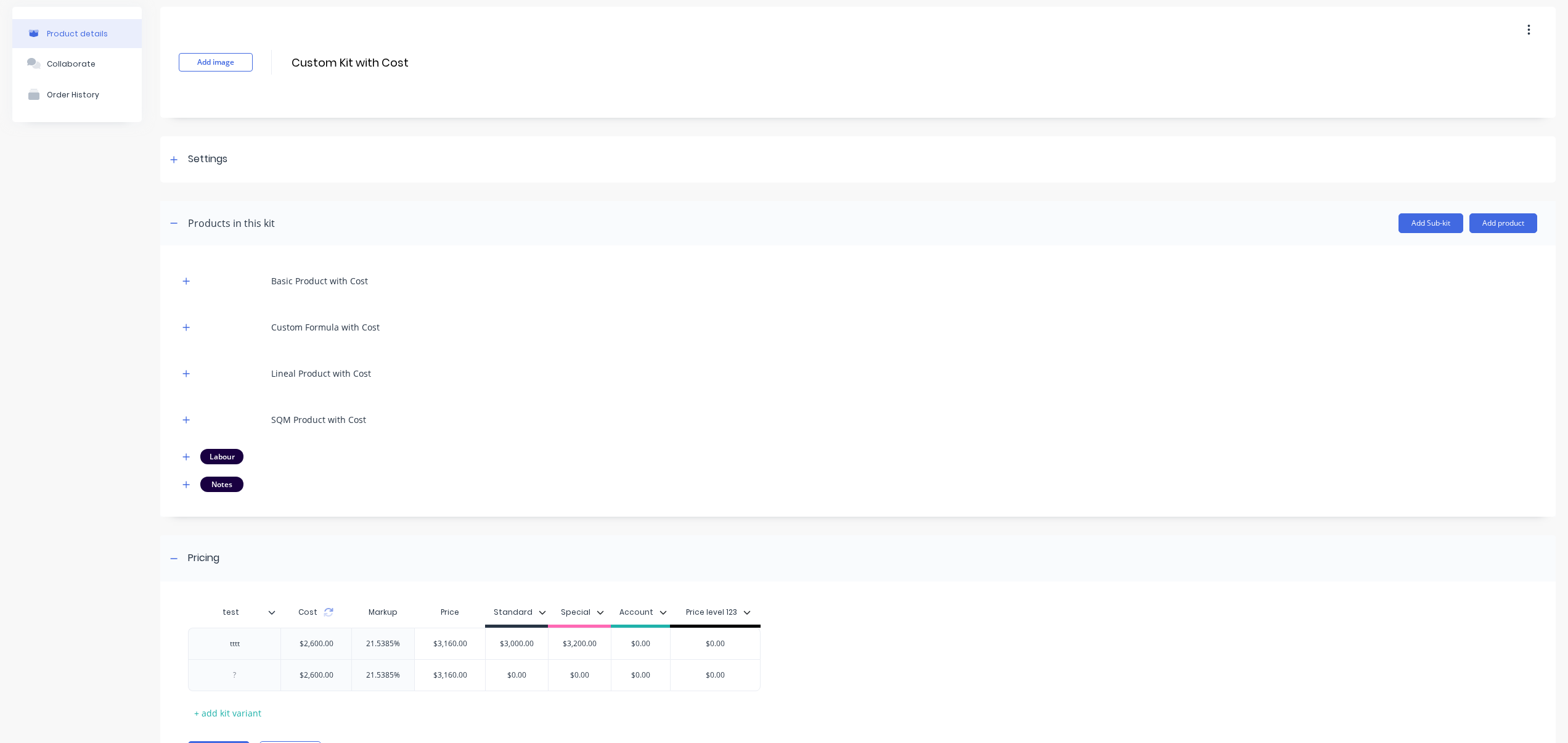
scroll to position [0, 0]
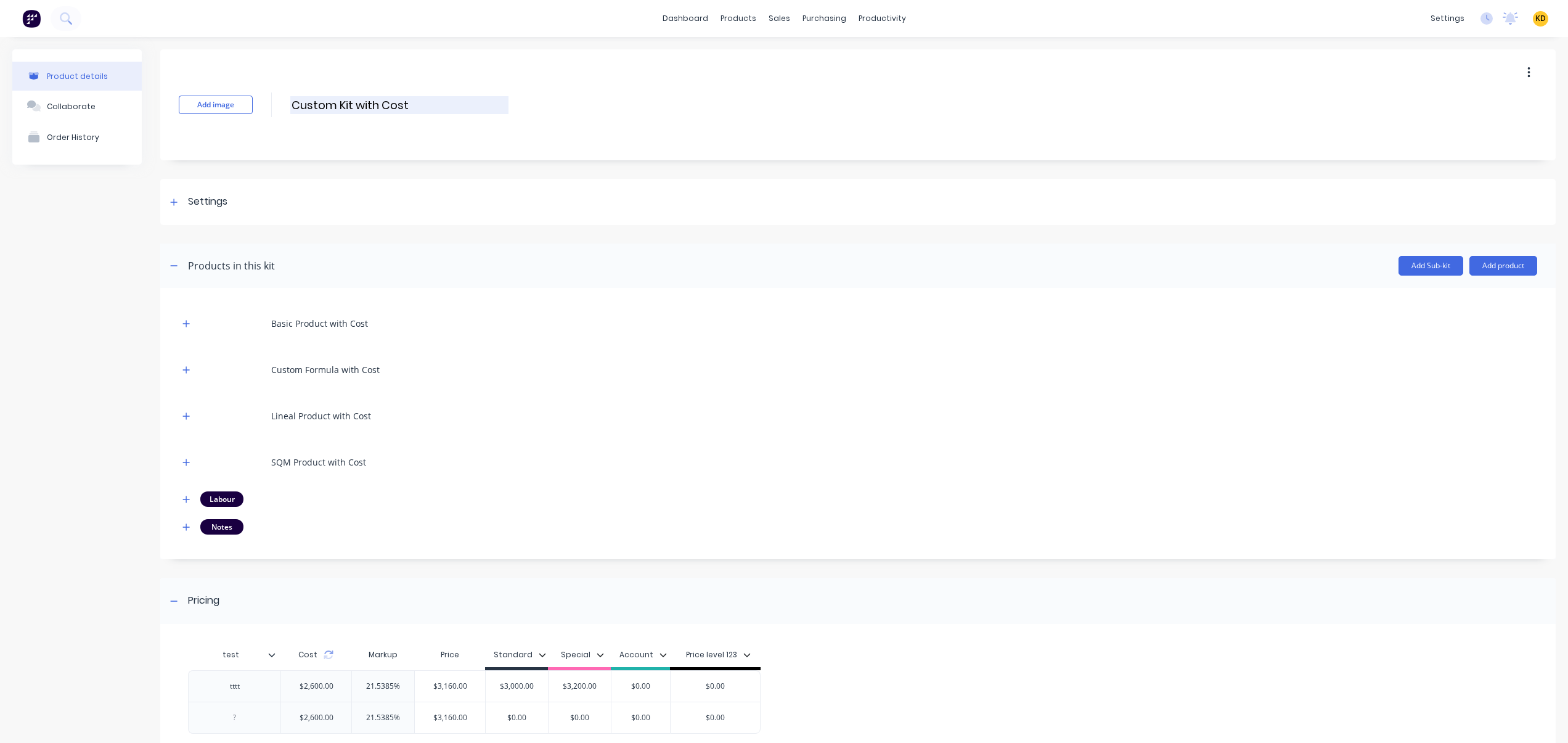
click at [390, 106] on input "Custom Kit with Cost" at bounding box center [399, 105] width 218 height 18
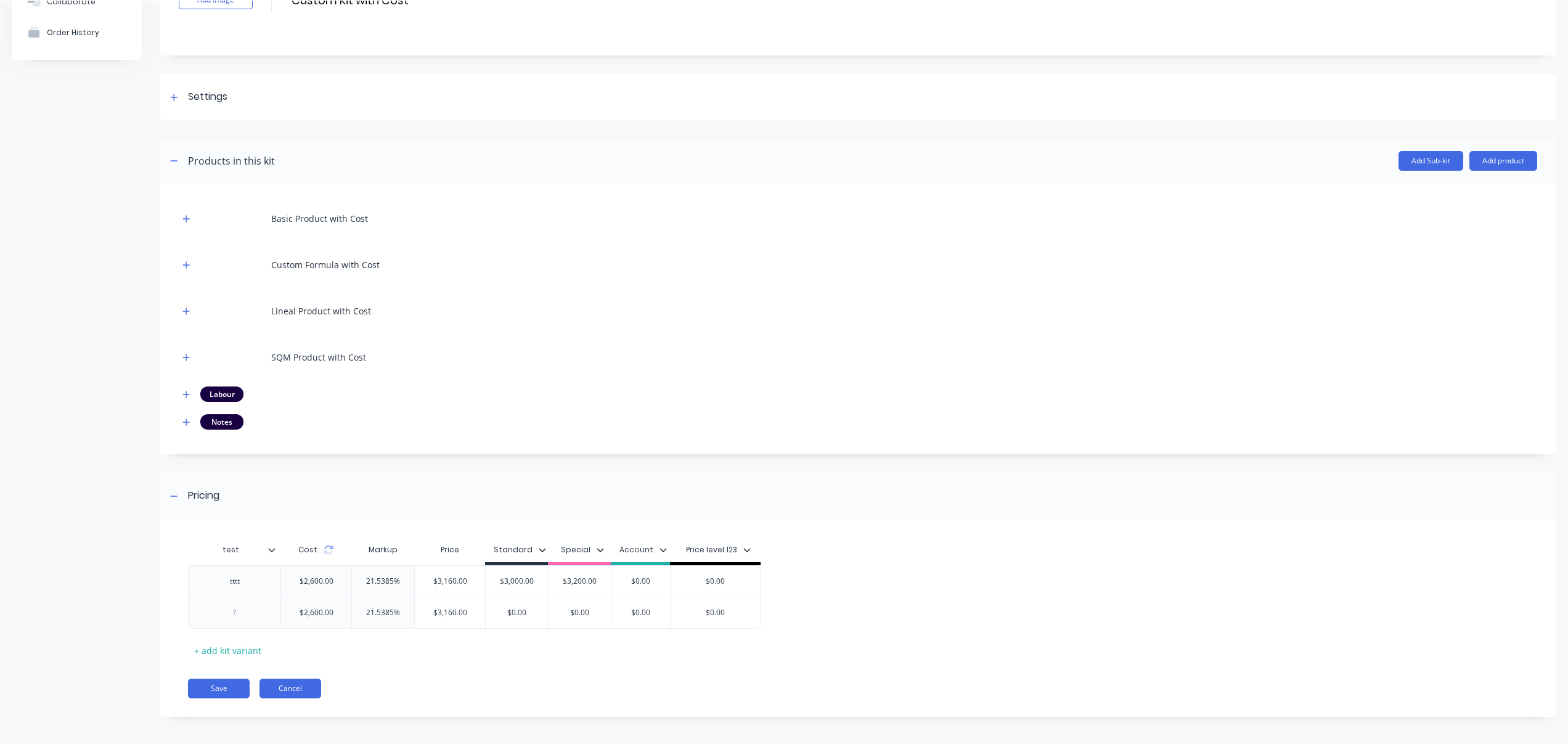
scroll to position [110, 0]
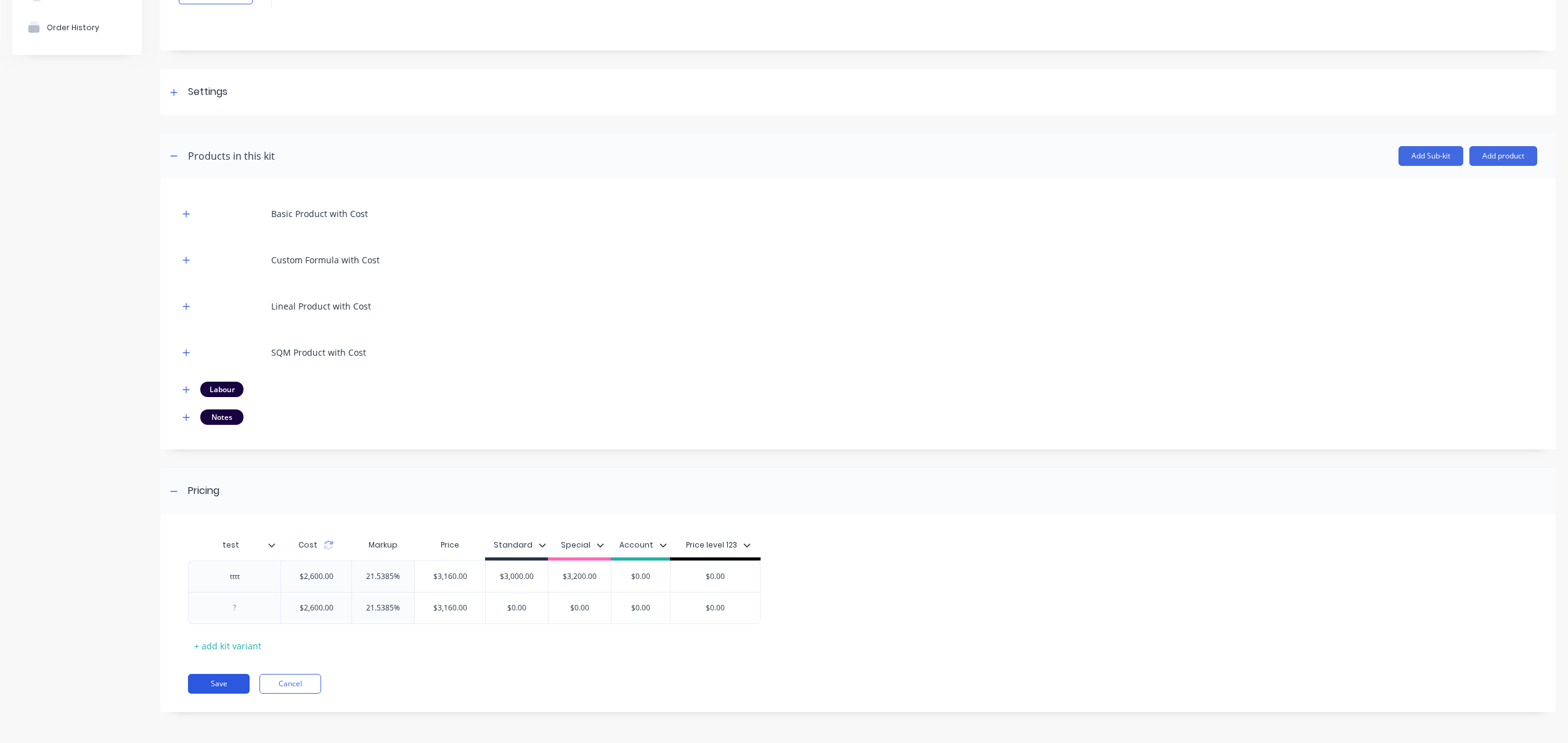
click at [237, 682] on button "Save" at bounding box center [219, 684] width 62 height 20
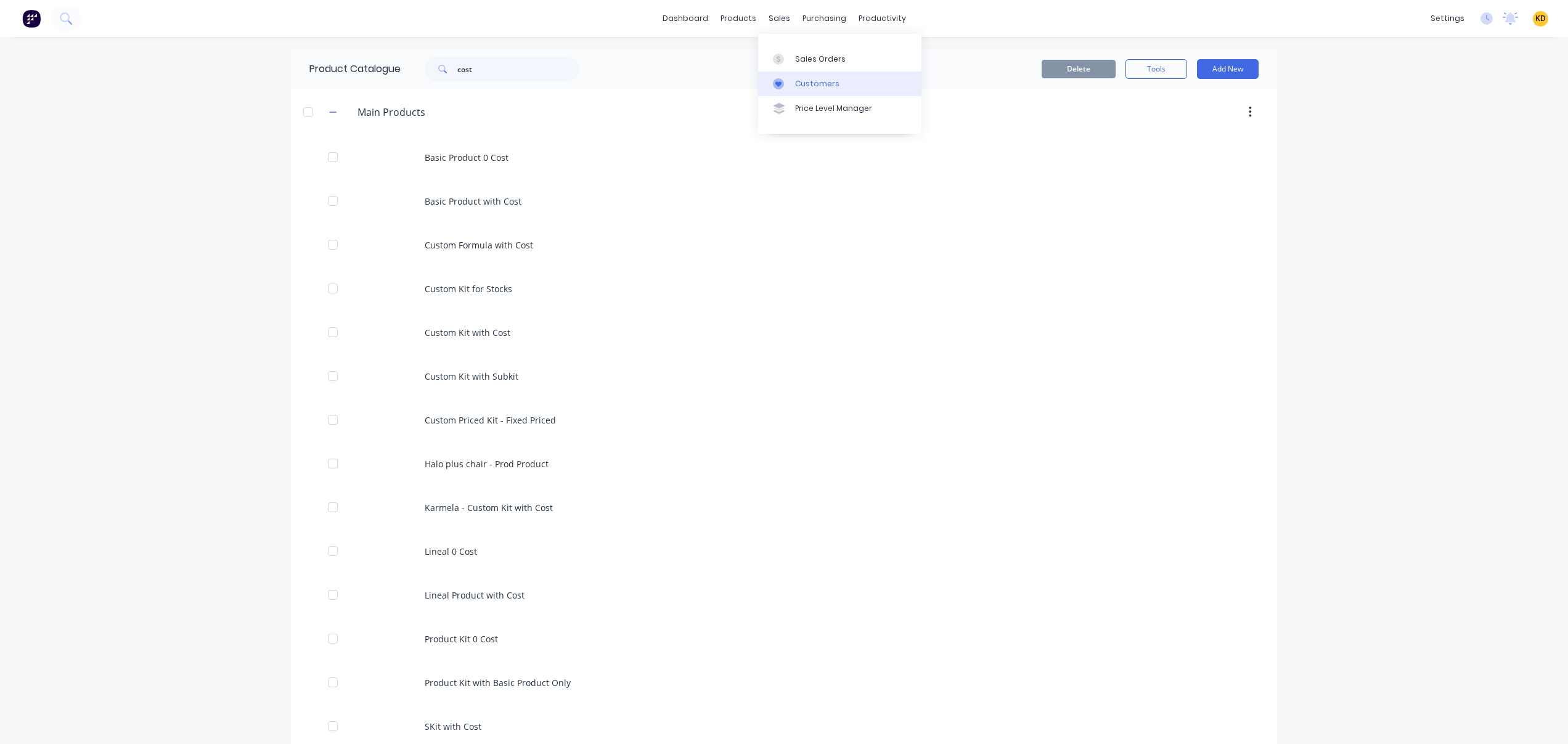
click at [802, 95] on link "Customers" at bounding box center [840, 84] width 163 height 25
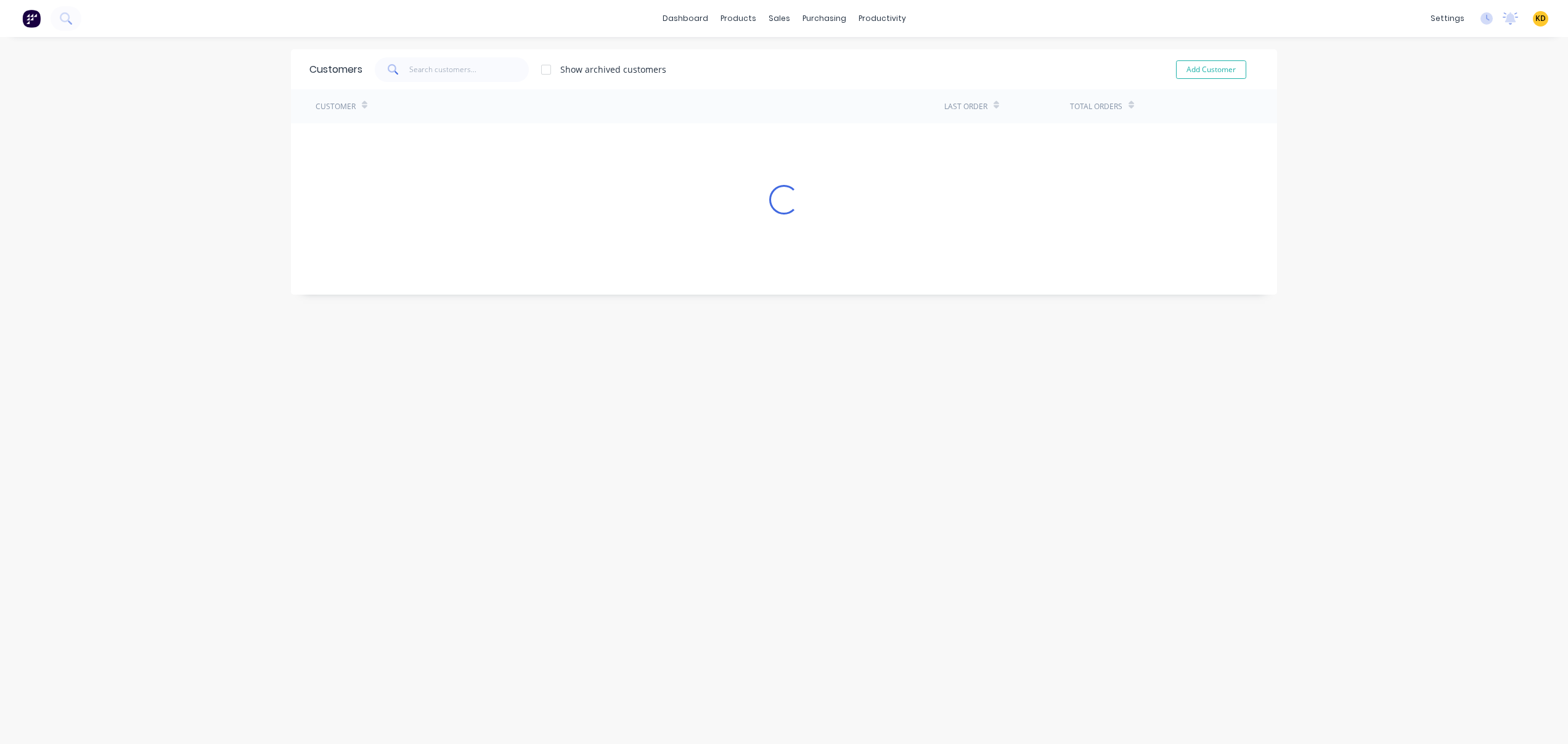
click at [1390, 144] on div "dashboard products sales purchasing productivity dashboard products Product Cat…" at bounding box center [784, 372] width 1568 height 744
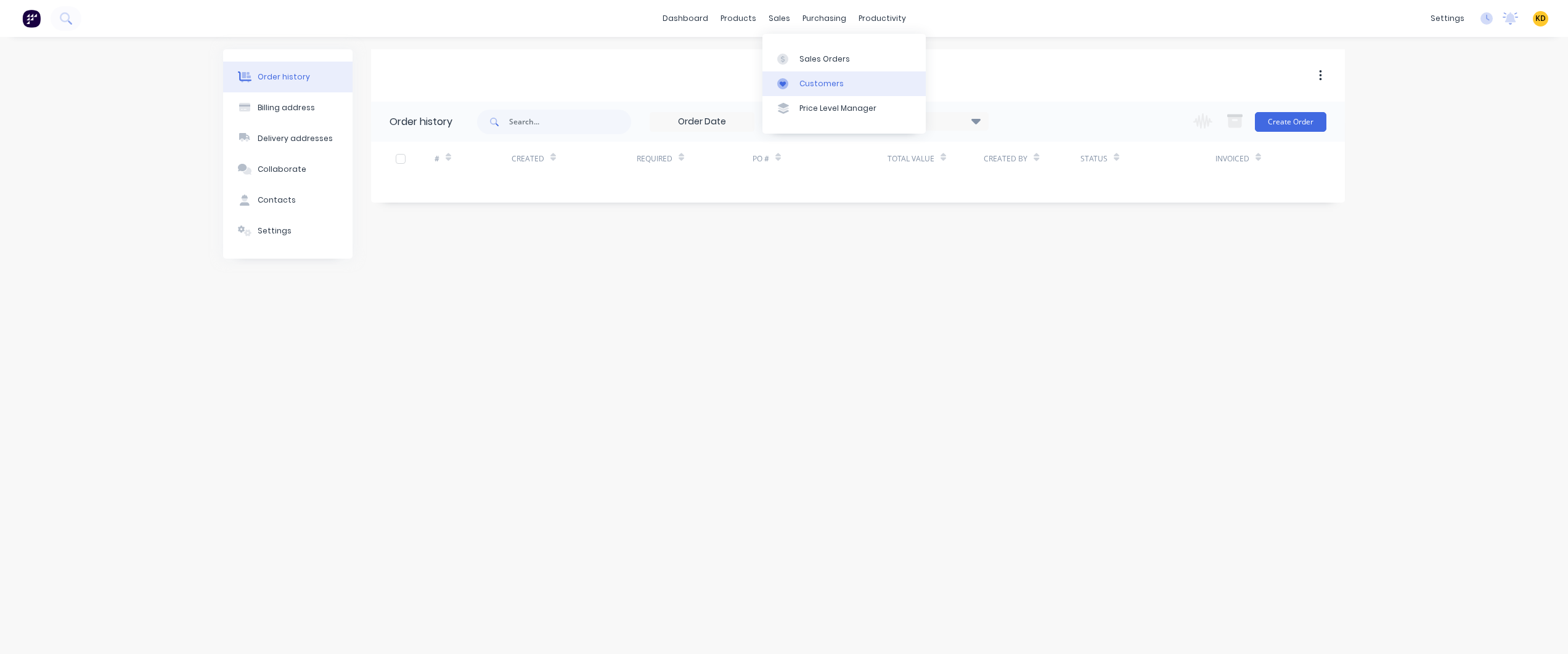
click at [829, 81] on div "Customers" at bounding box center [821, 83] width 44 height 11
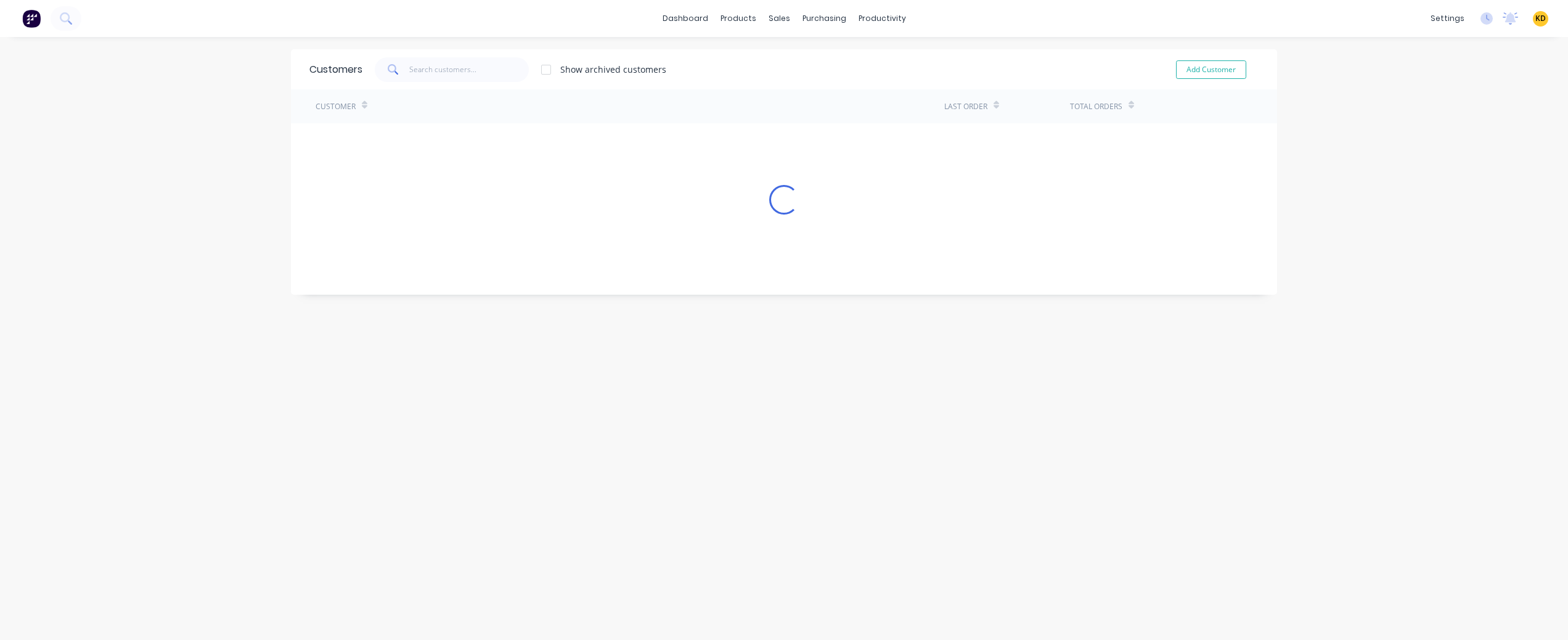
click at [1310, 168] on div "dashboard products sales purchasing productivity dashboard products Product Cat…" at bounding box center [784, 320] width 1568 height 640
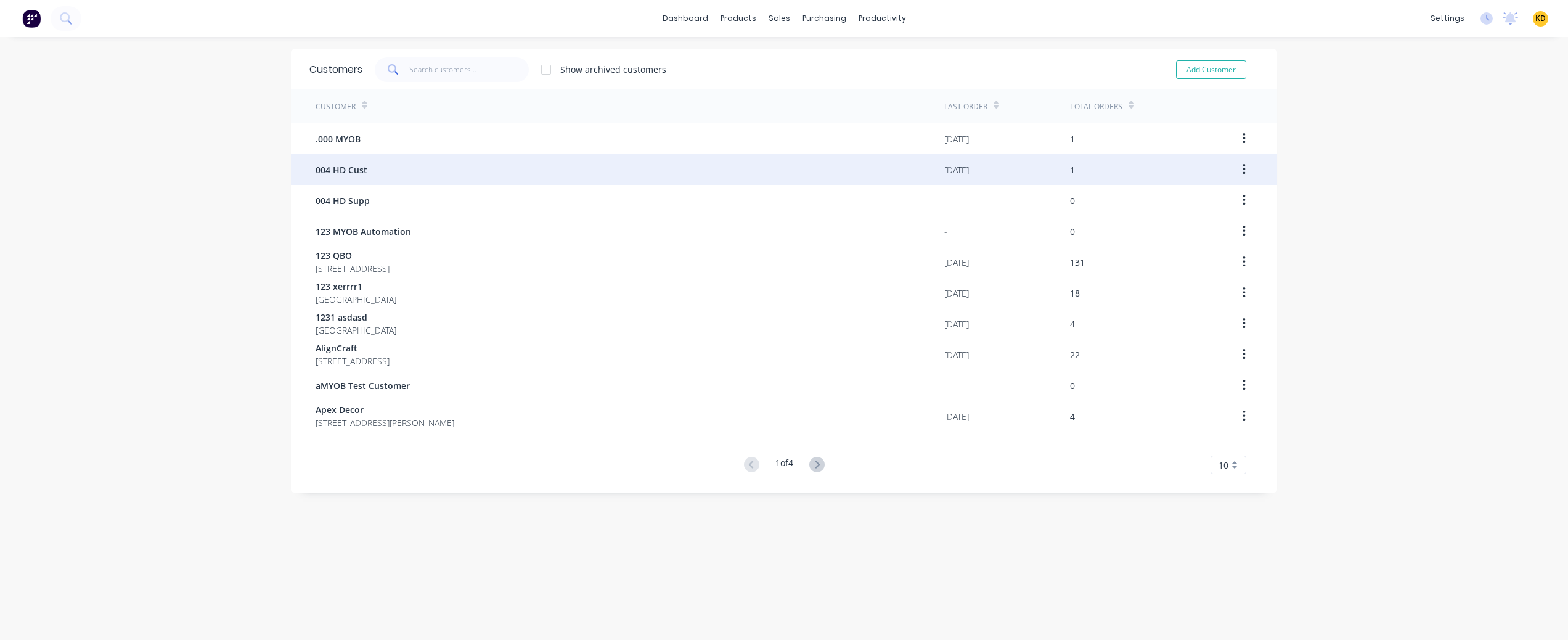
click at [472, 155] on div "004 HD Cust" at bounding box center [630, 169] width 629 height 31
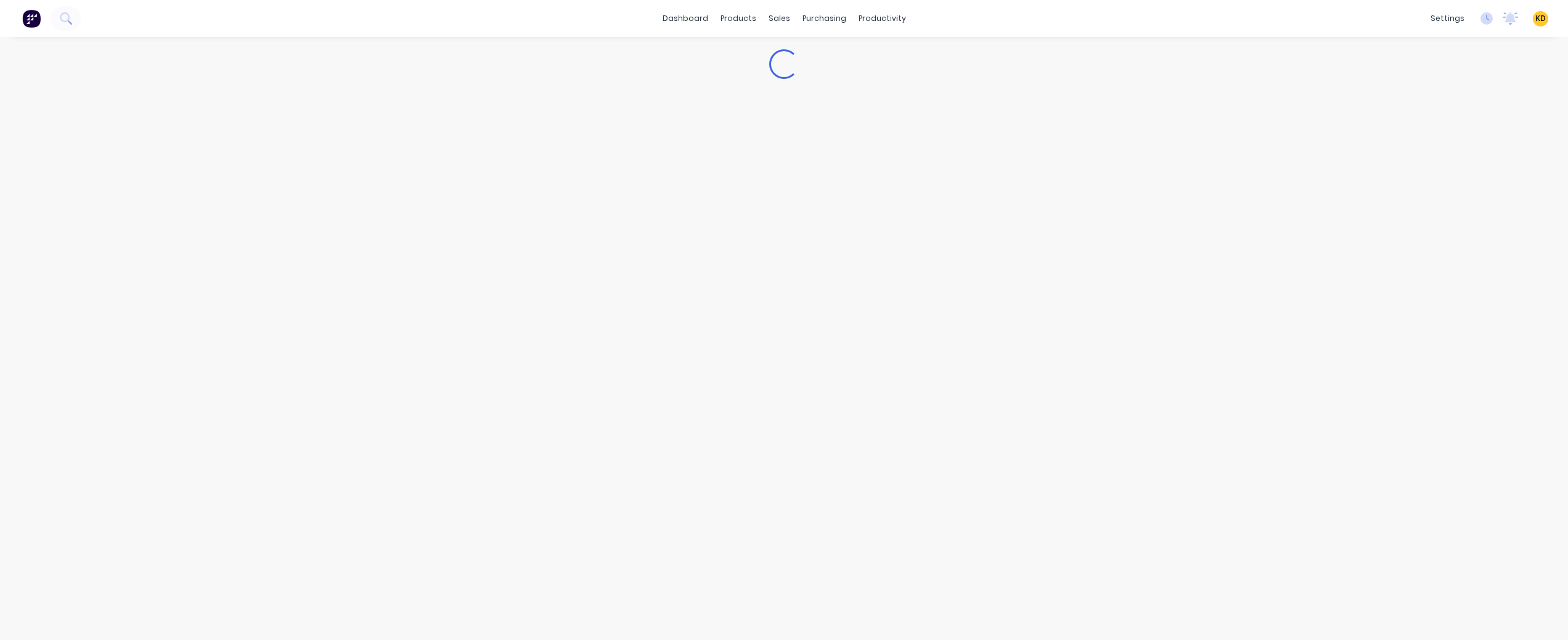
click at [1435, 177] on div "Loading..." at bounding box center [784, 338] width 1568 height 603
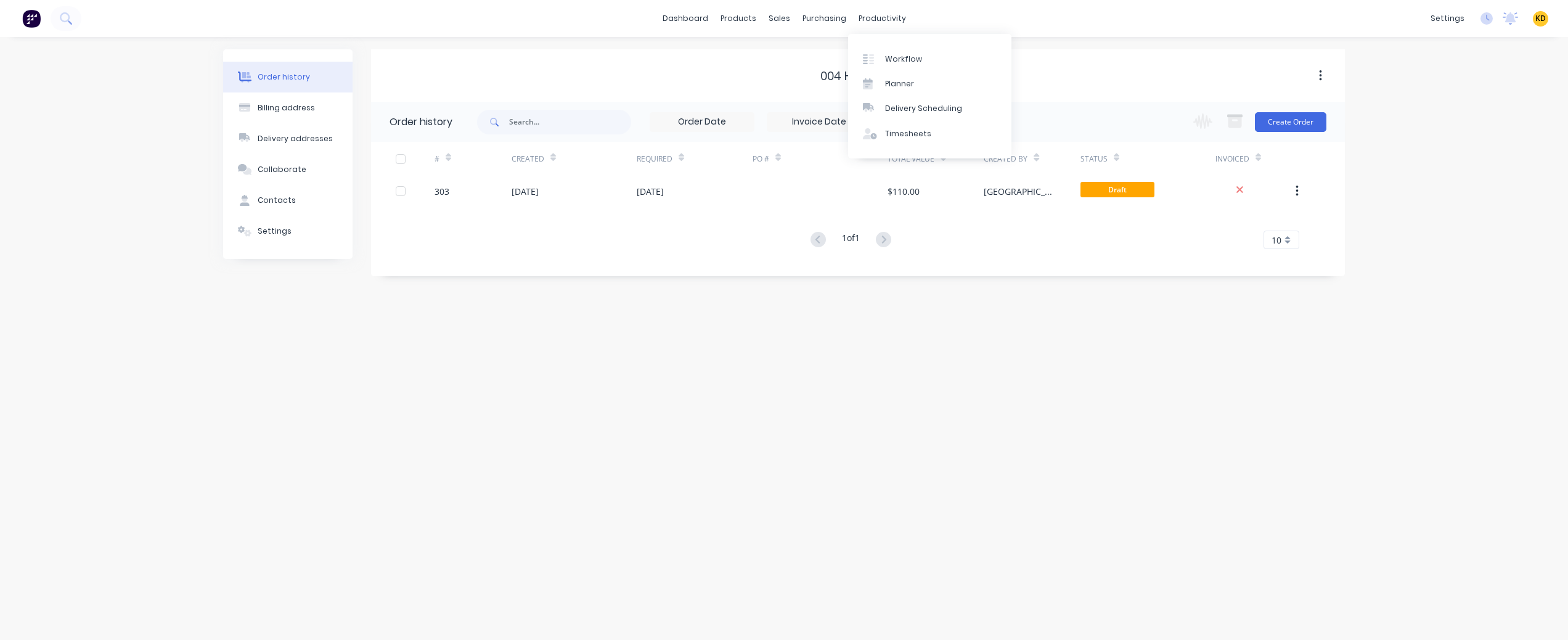
click at [857, 403] on div "Order history Billing address Delivery addresses Collaborate Contacts Settings …" at bounding box center [784, 338] width 1568 height 603
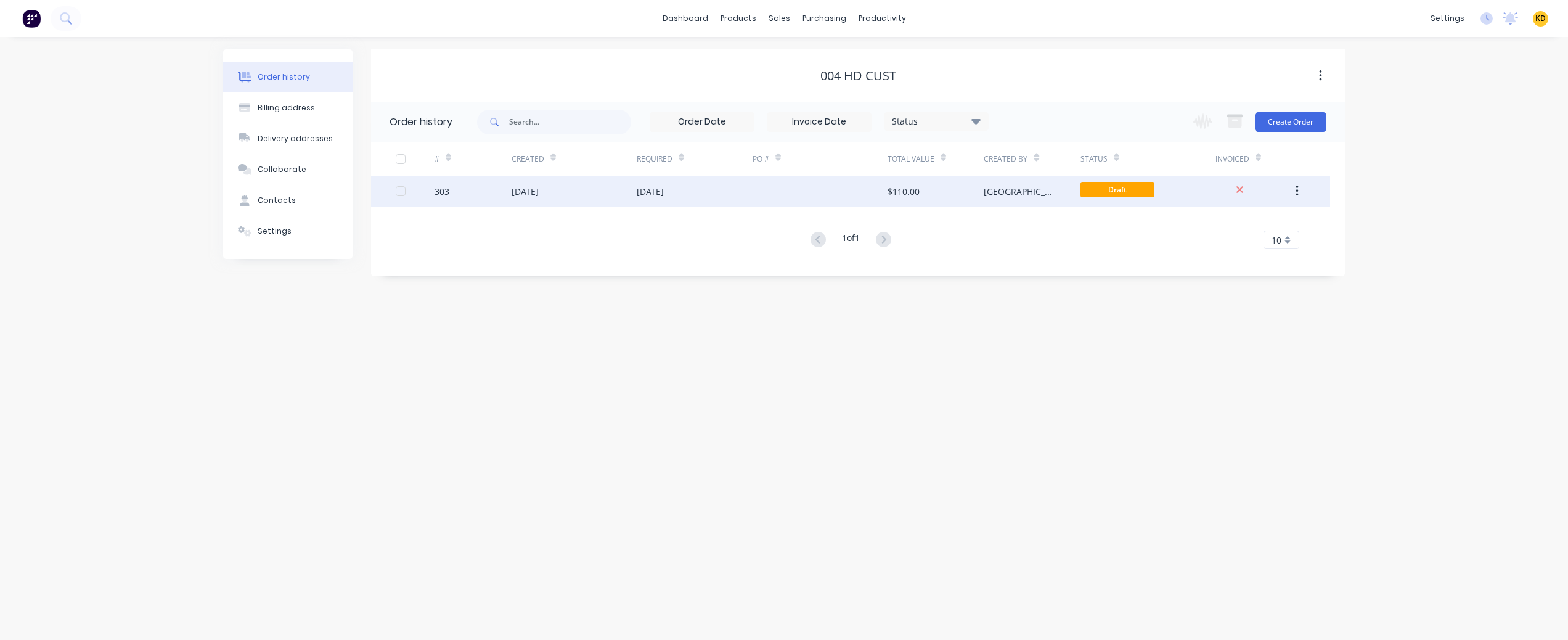
click at [706, 197] on div "02 Sep 2025" at bounding box center [695, 191] width 116 height 31
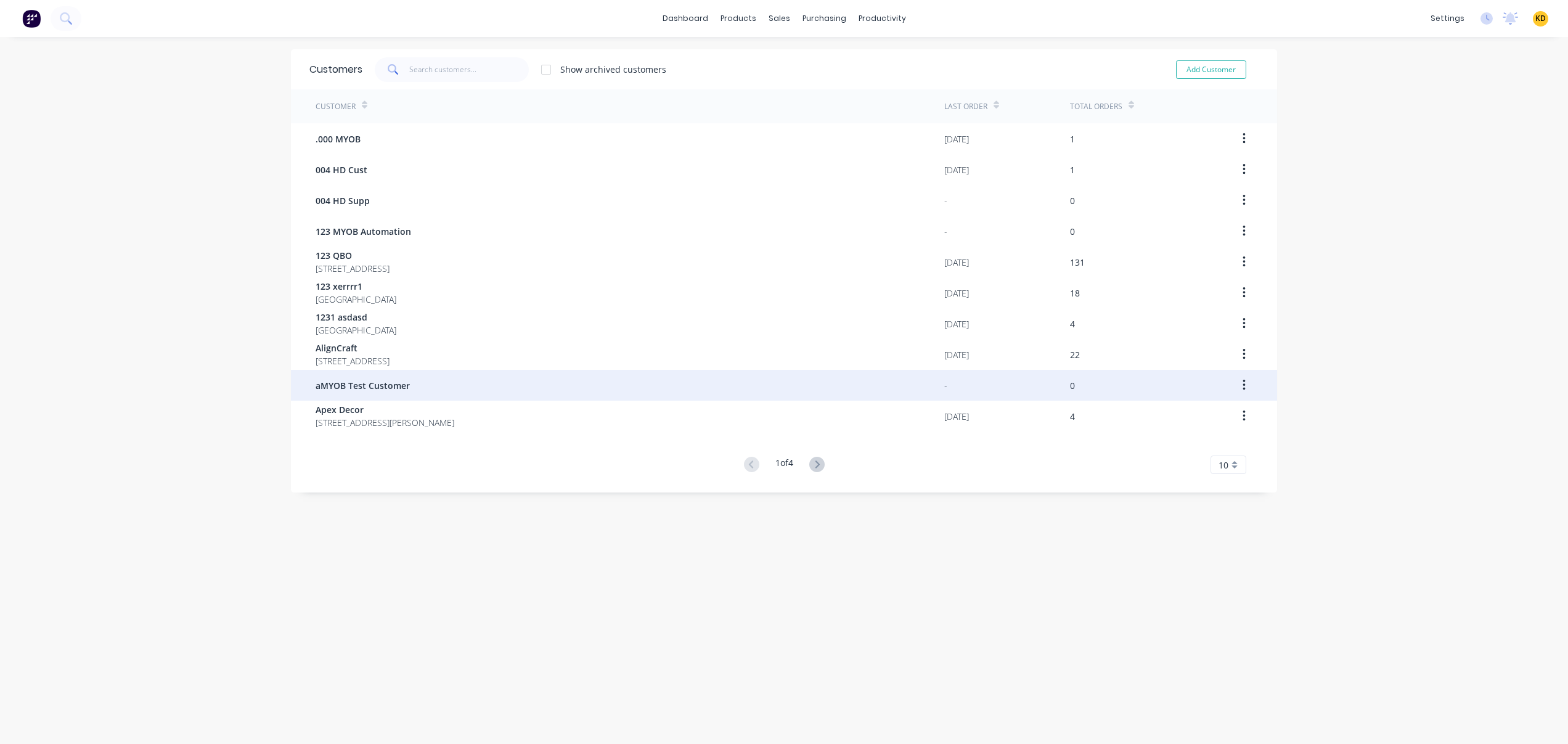
click at [566, 382] on div "aMYOB Test Customer" at bounding box center [630, 385] width 629 height 31
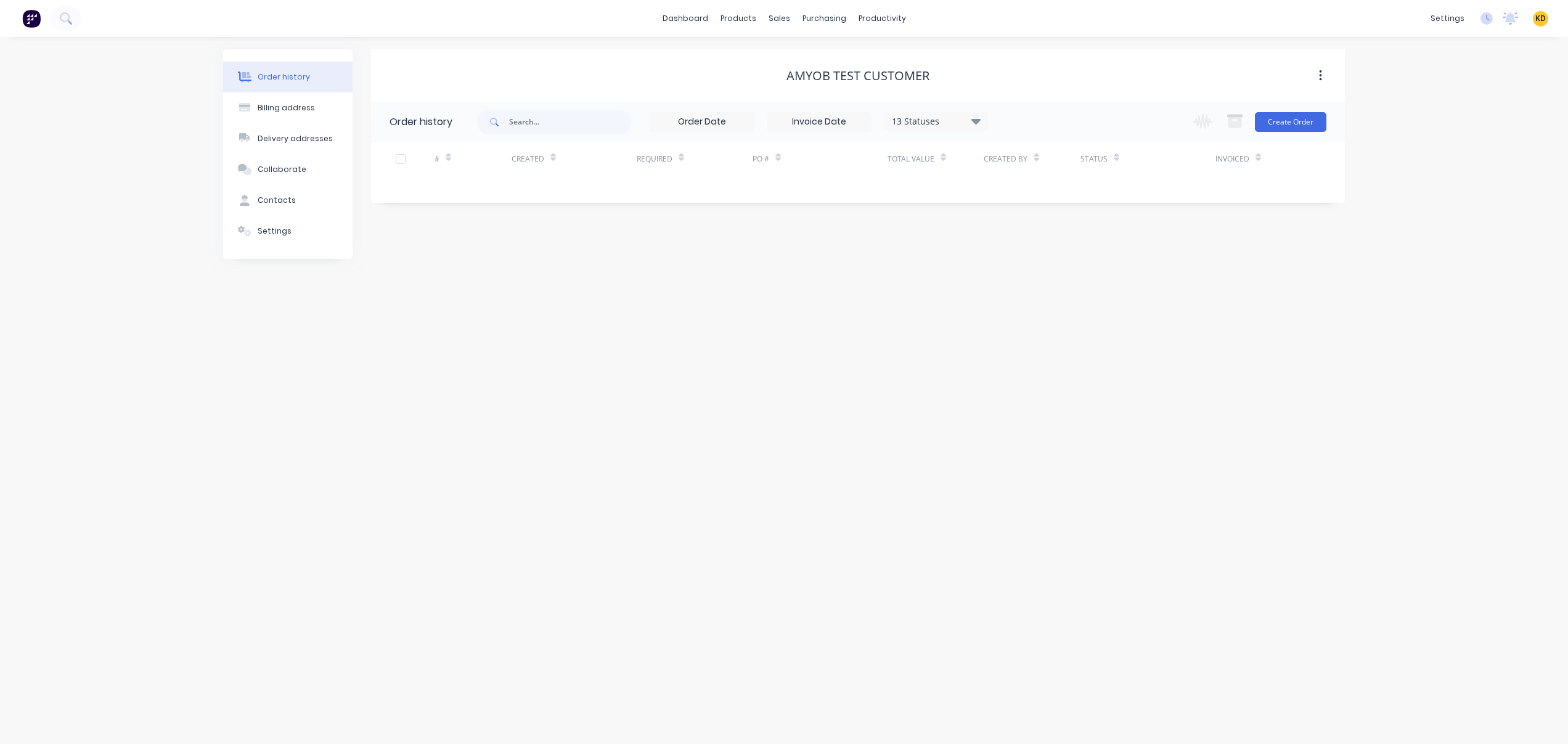
click at [1301, 133] on div "Change order status Submitted Ready for Pick Up New asdasd Ready for Delivery W…" at bounding box center [1256, 122] width 140 height 40
click at [1294, 116] on button "Create Order" at bounding box center [1290, 122] width 72 height 20
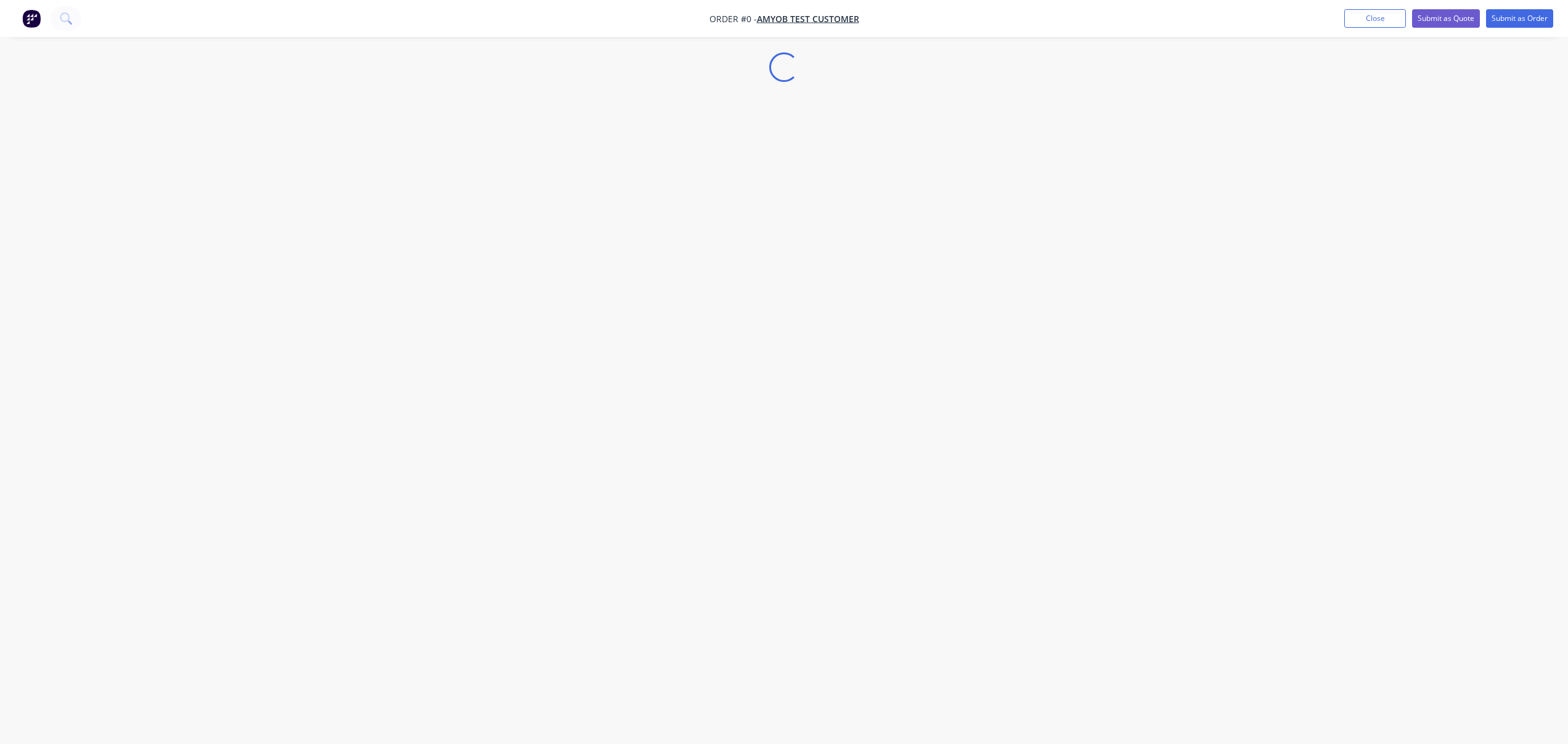
select select "CA"
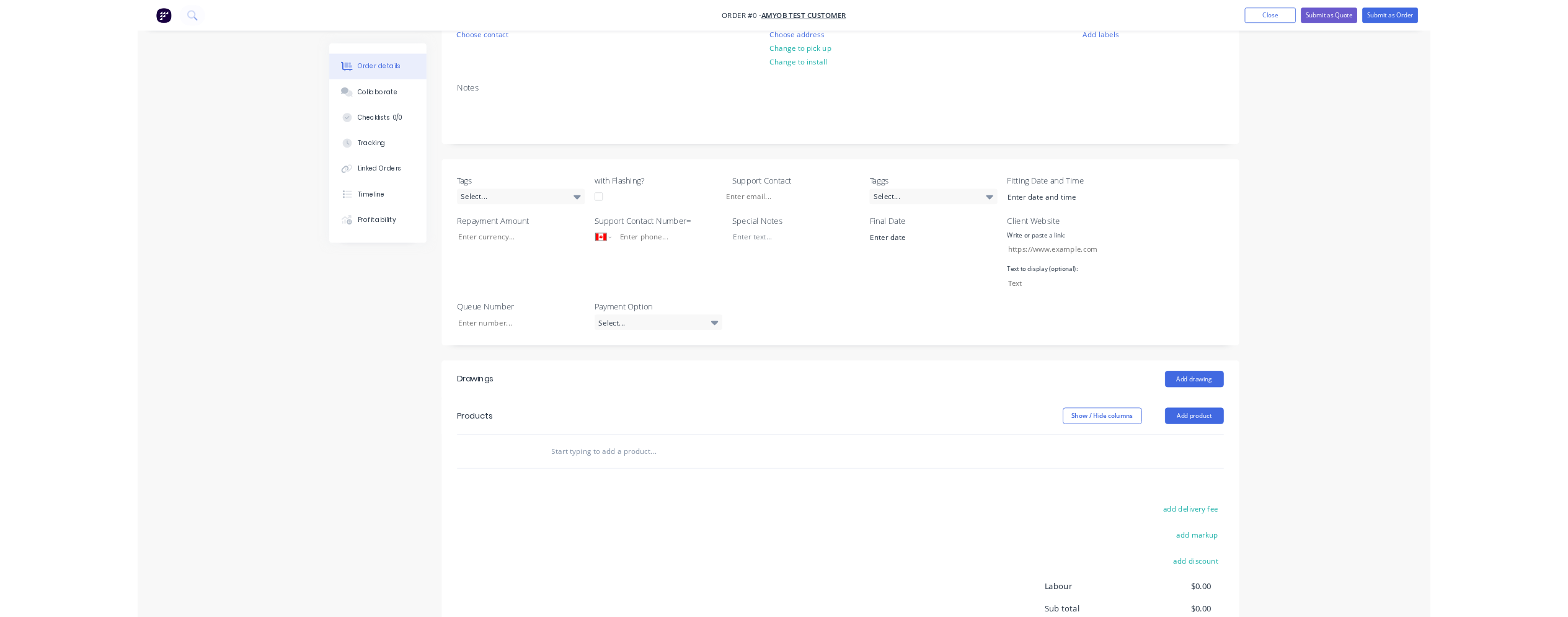
scroll to position [149, 0]
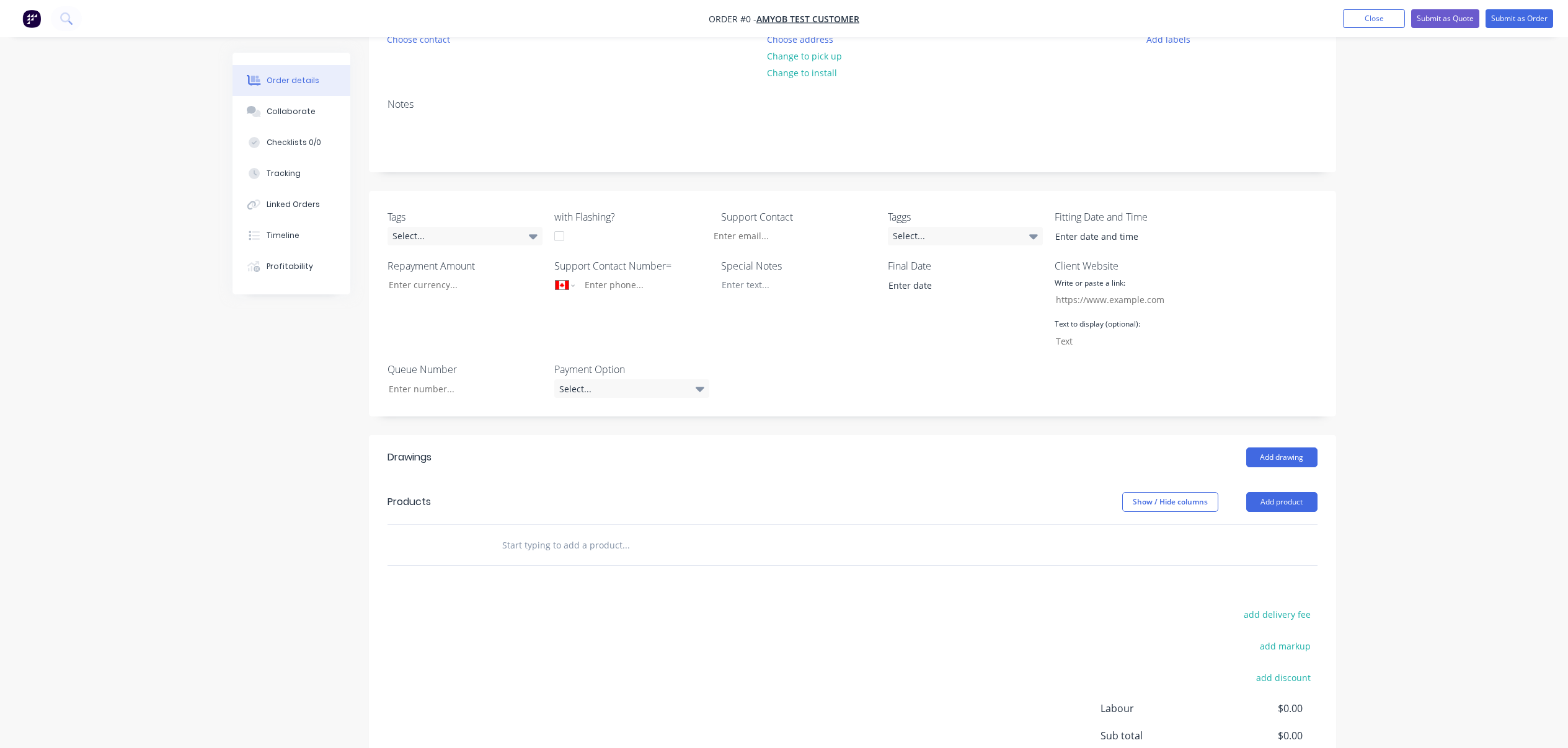
click at [586, 531] on div at bounding box center [710, 545] width 446 height 41
click at [589, 541] on input "text" at bounding box center [625, 545] width 248 height 25
click at [232, 448] on div "Created by Karmela (Factory) Created 09/10/25 Required 09/10/25 Assigned to Add…" at bounding box center [784, 392] width 1104 height 978
drag, startPoint x: 597, startPoint y: 563, endPoint x: 588, endPoint y: 536, distance: 28.5
click at [597, 563] on div at bounding box center [710, 545] width 446 height 41
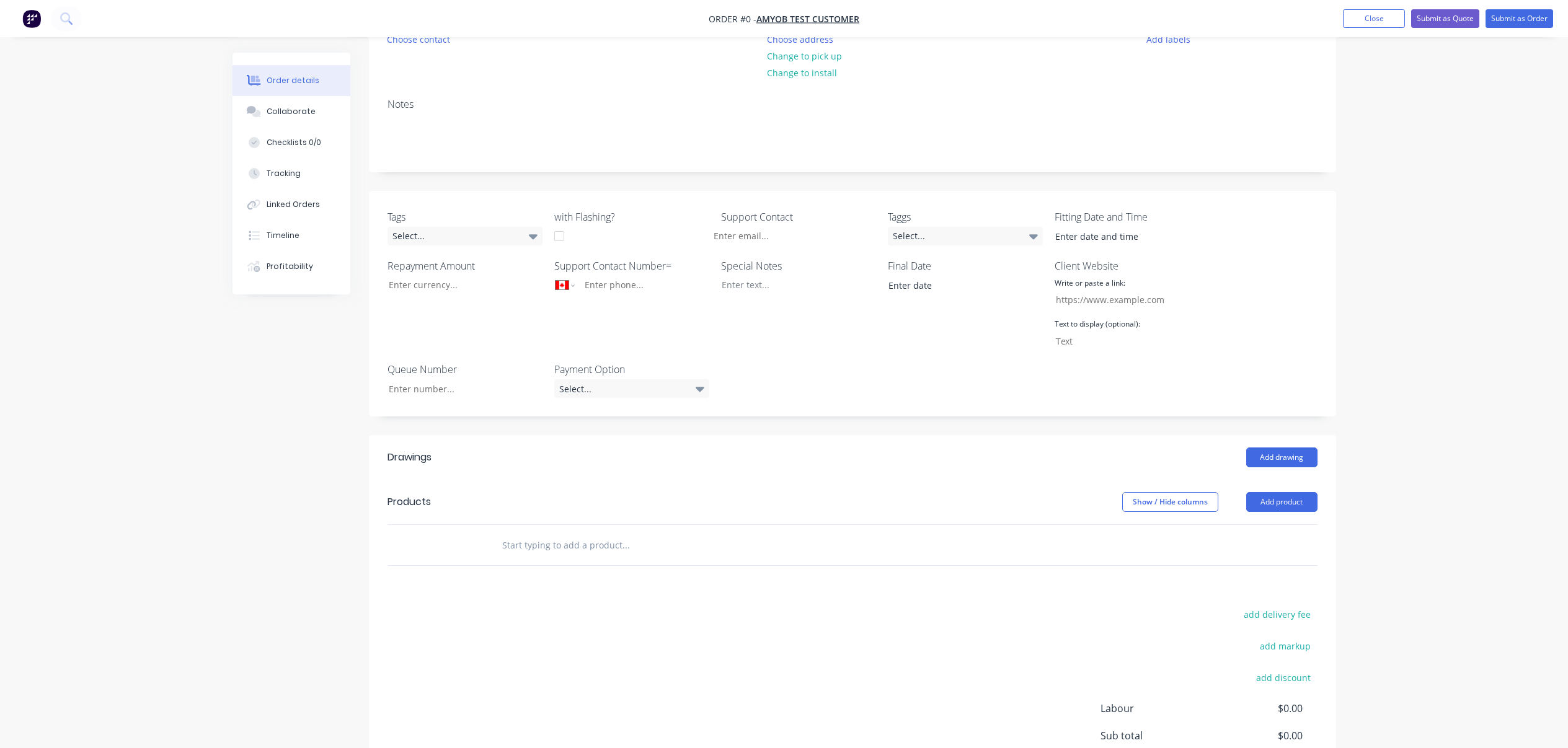
click at [588, 536] on input "text" at bounding box center [625, 545] width 248 height 25
click at [1272, 509] on button "Add product" at bounding box center [1281, 502] width 71 height 20
click at [1274, 536] on div "Product catalogue" at bounding box center [1259, 534] width 96 height 18
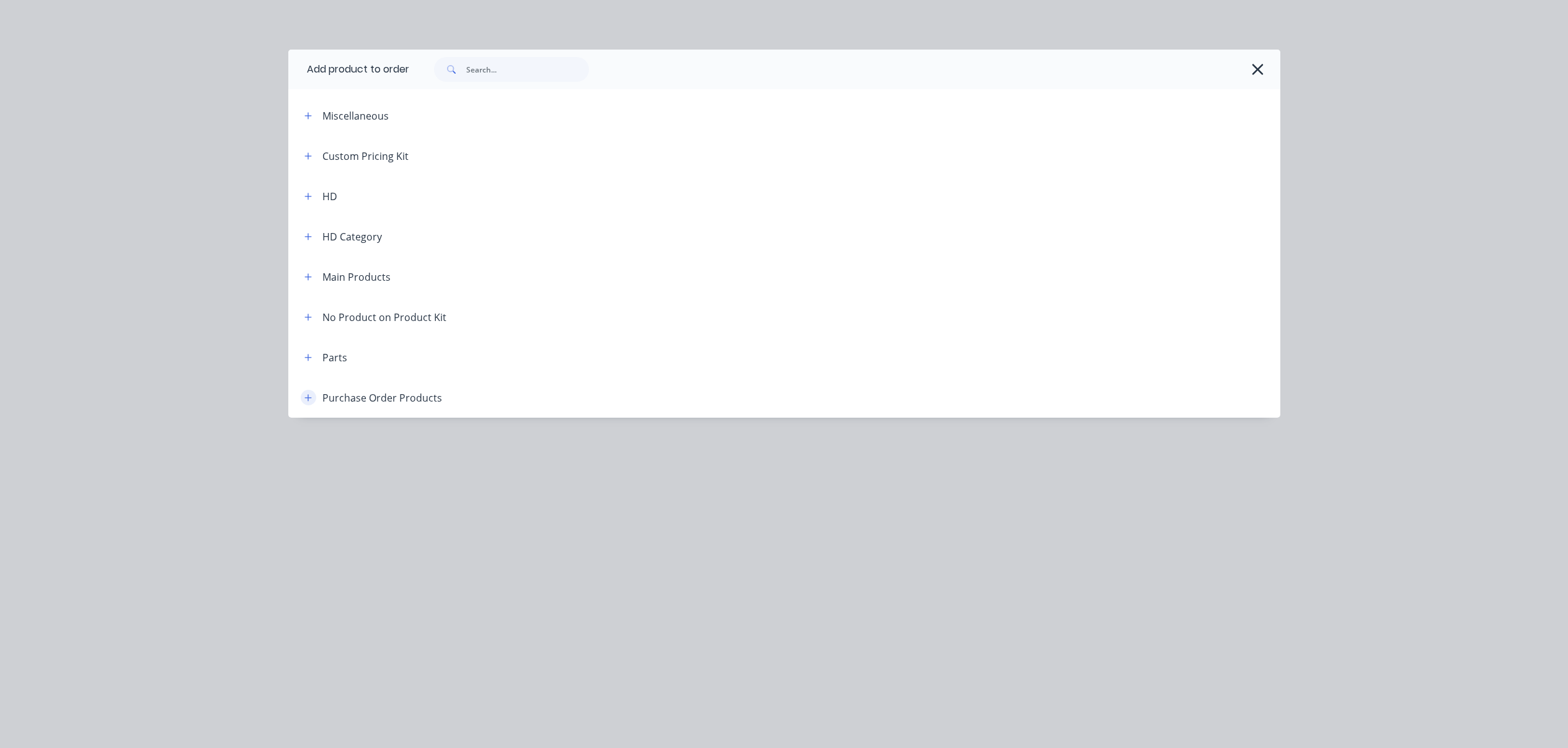
click at [309, 394] on icon "button" at bounding box center [307, 398] width 7 height 8
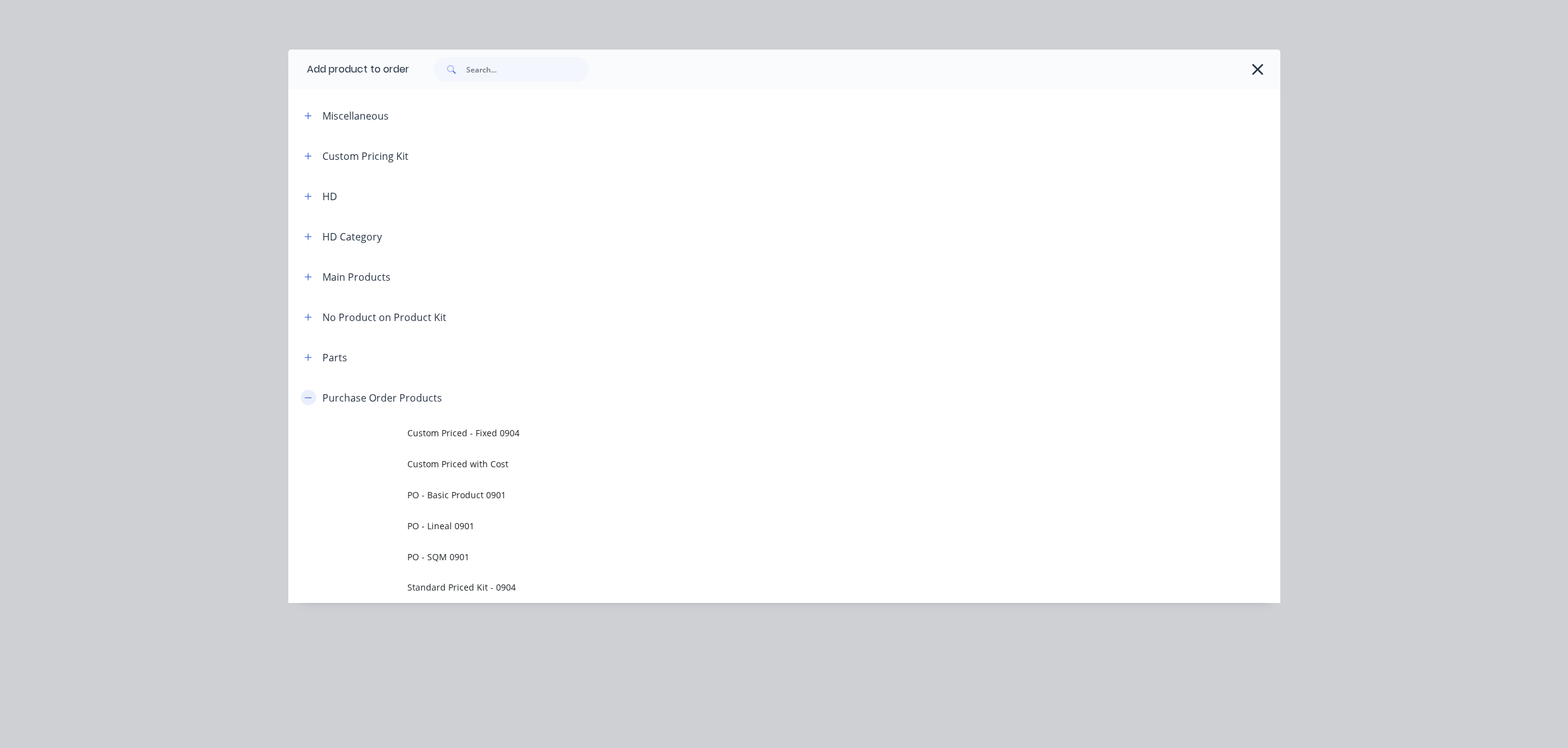
click at [309, 394] on icon "button" at bounding box center [307, 398] width 7 height 8
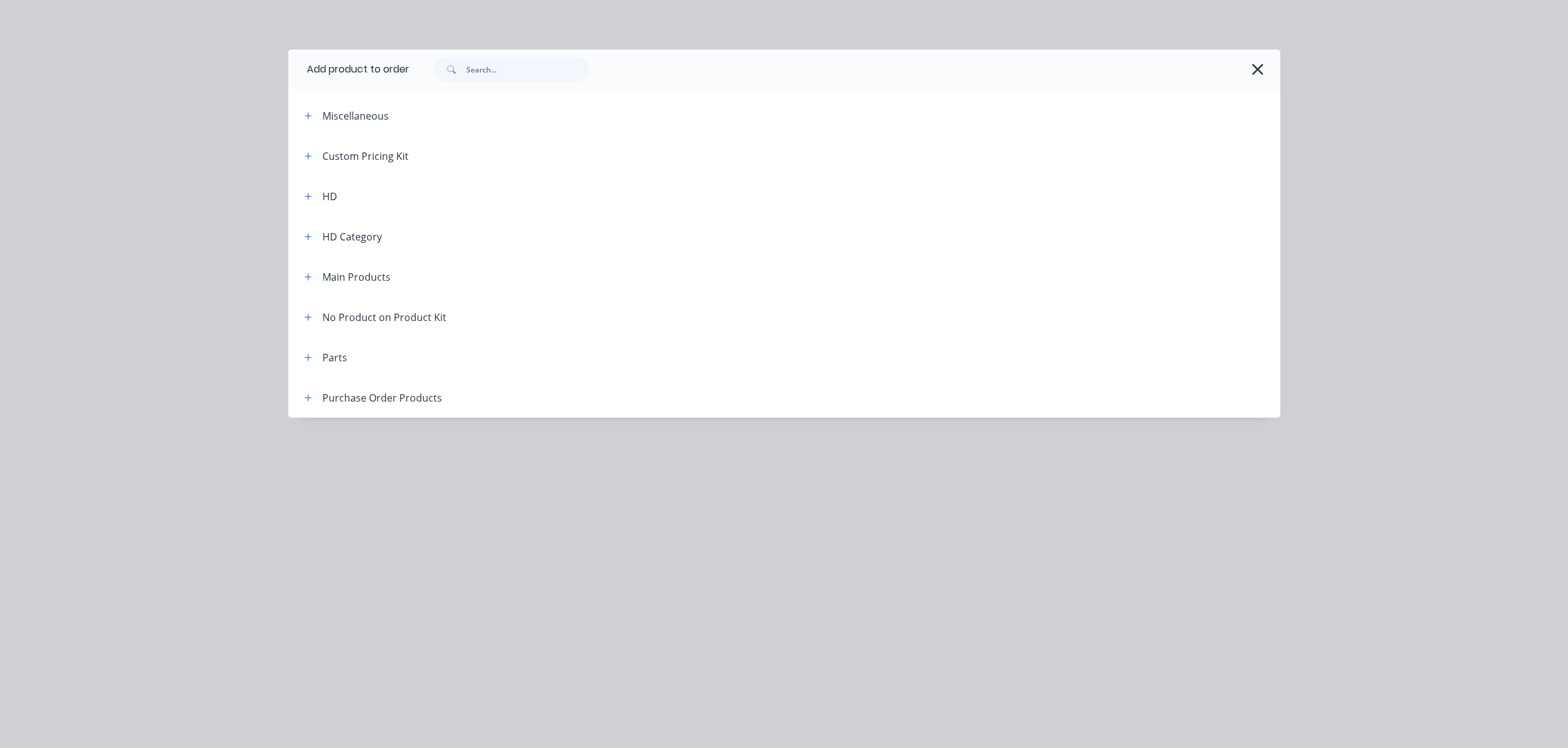
click at [302, 348] on header "Parts" at bounding box center [784, 358] width 992 height 41
click at [305, 355] on icon "button" at bounding box center [307, 357] width 7 height 8
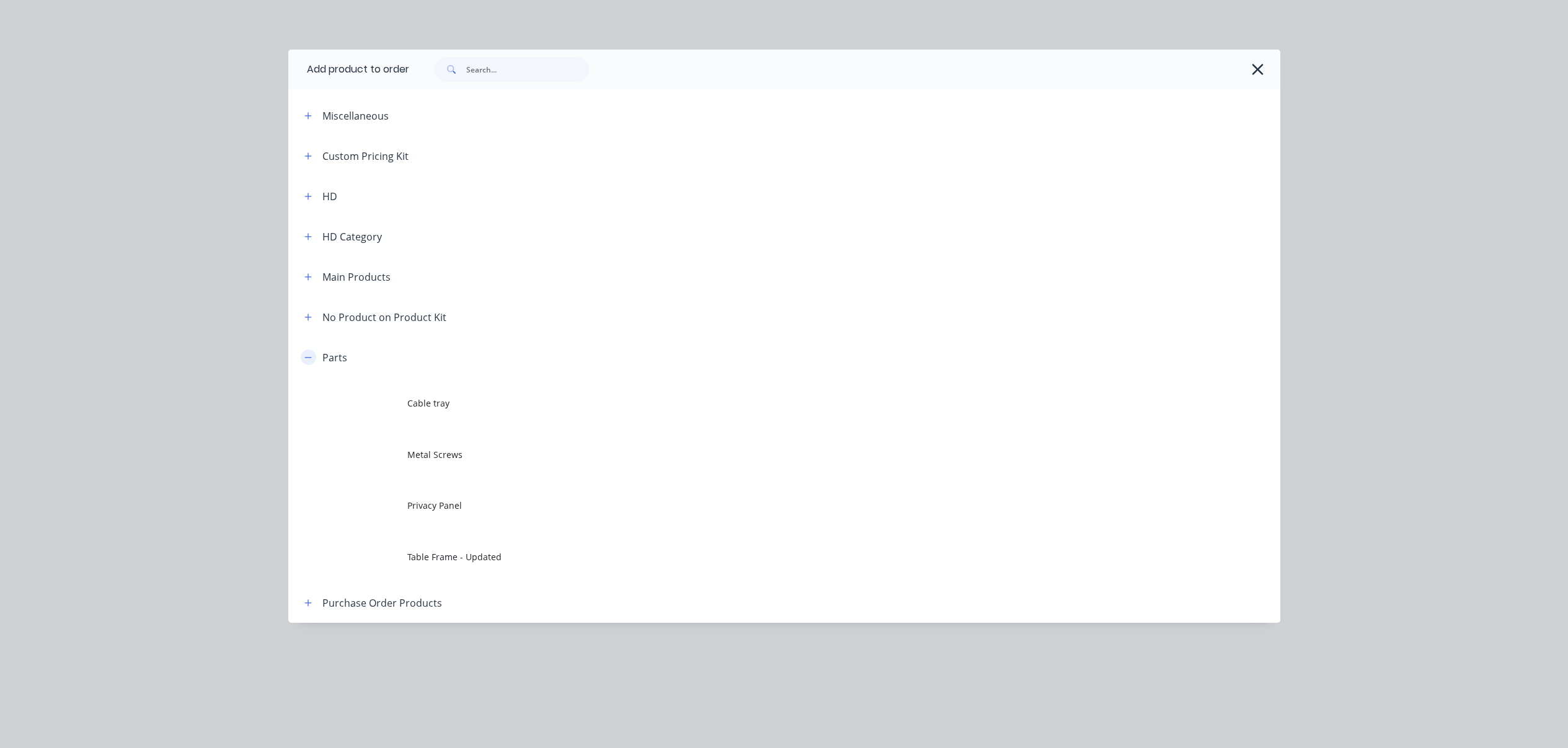
click at [305, 355] on icon "button" at bounding box center [307, 357] width 7 height 8
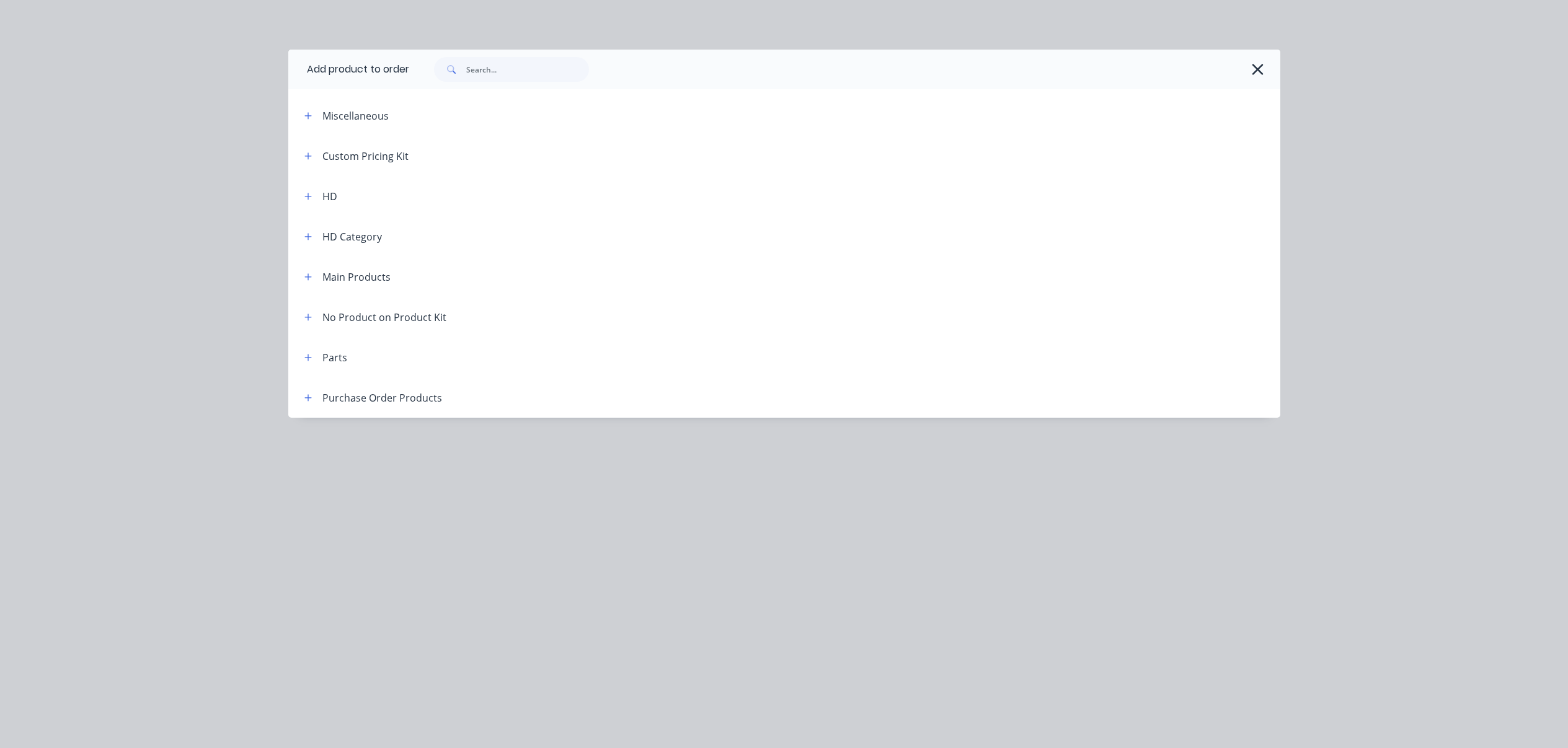
click at [305, 308] on header "No Product on Product Kit" at bounding box center [784, 317] width 992 height 41
click at [310, 314] on icon "button" at bounding box center [307, 317] width 7 height 8
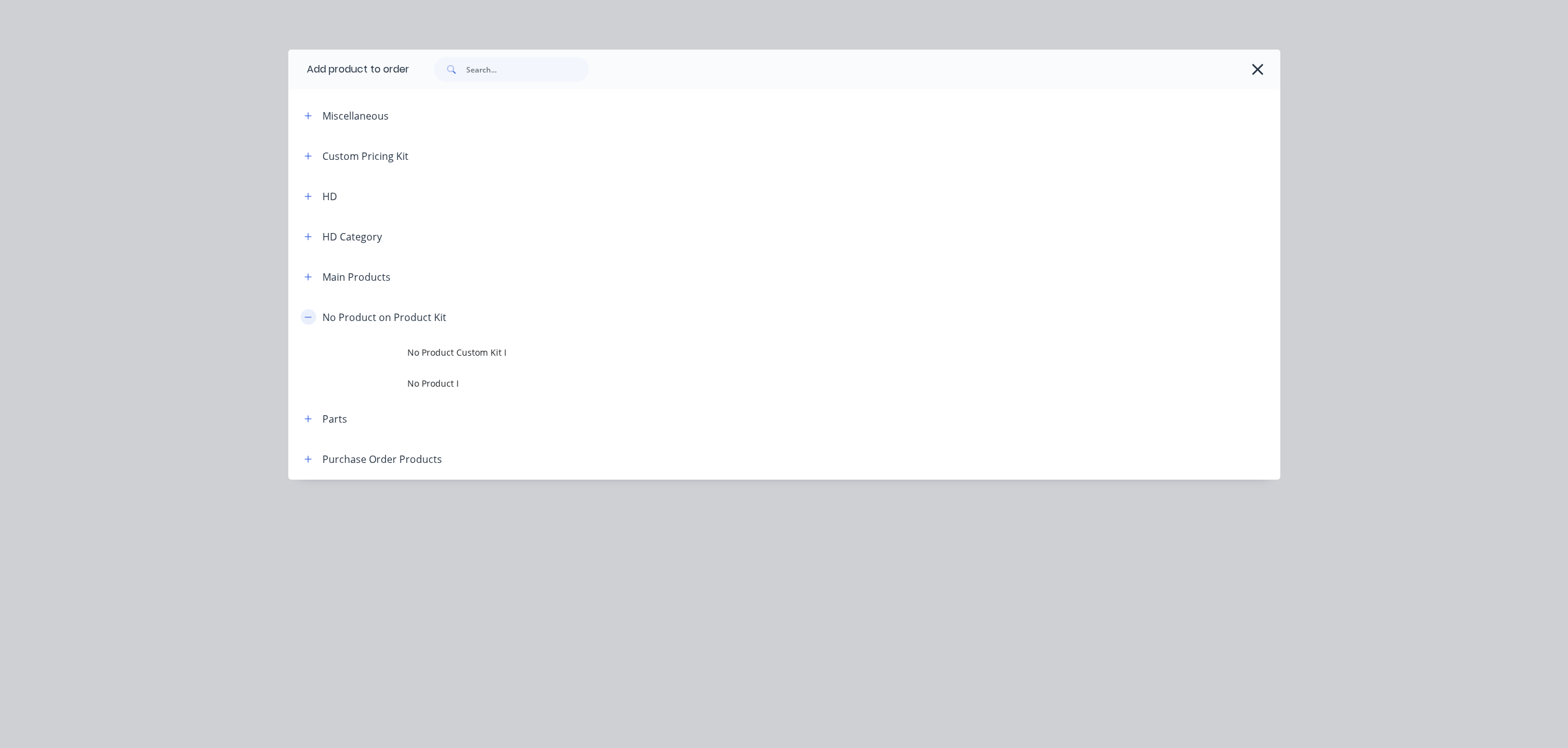
click at [310, 314] on icon "button" at bounding box center [307, 317] width 7 height 8
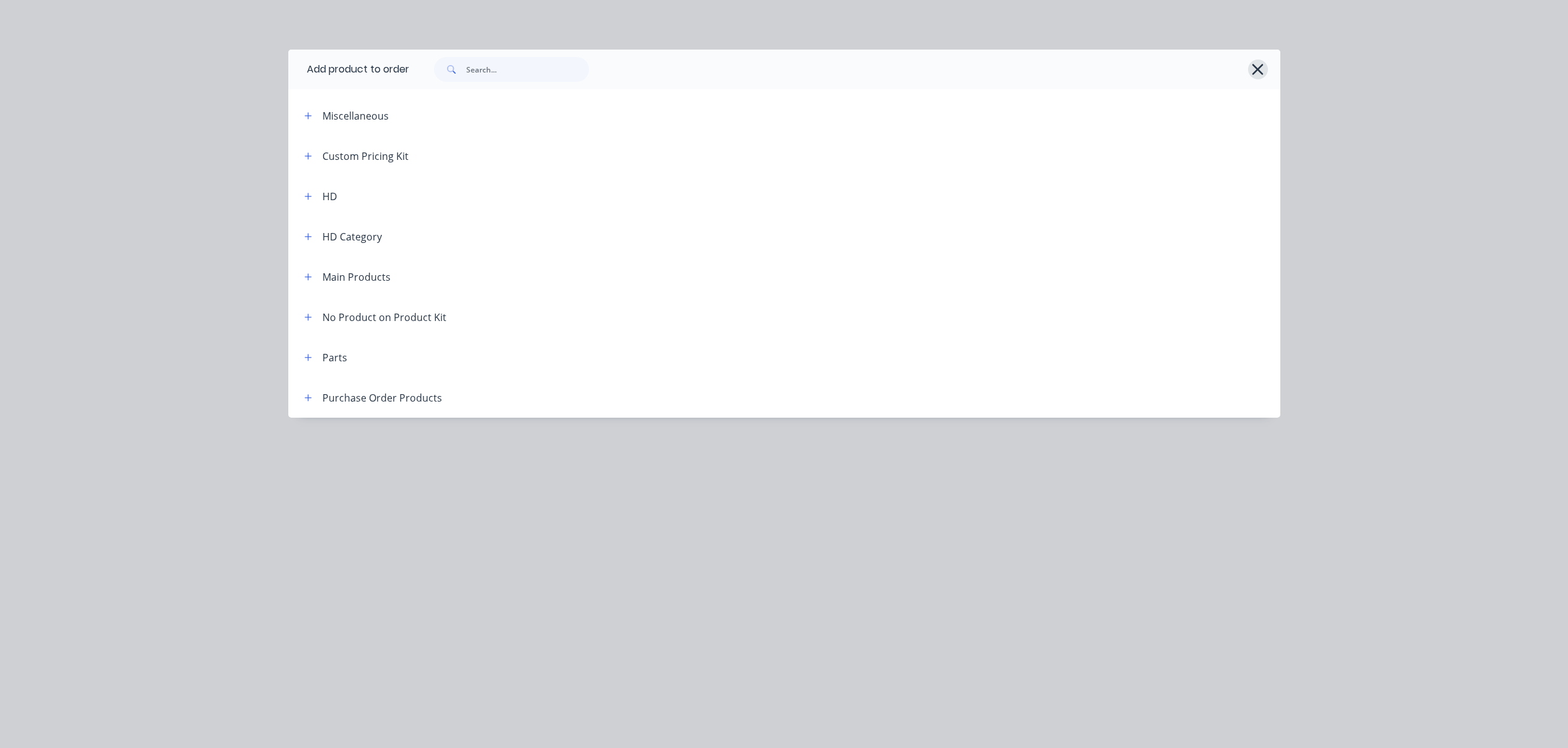
click at [1261, 68] on icon "button" at bounding box center [1257, 69] width 13 height 18
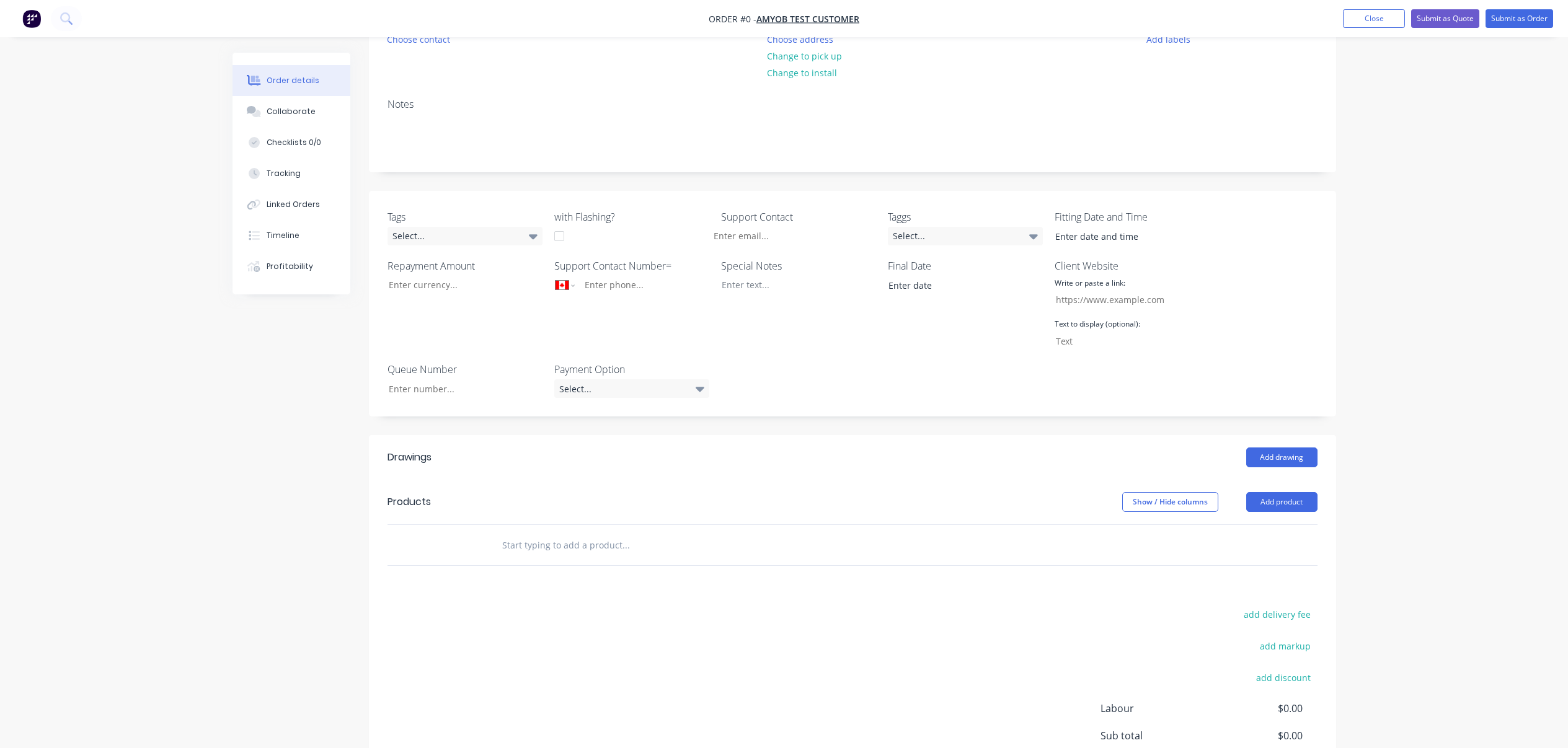
click at [589, 533] on input "text" at bounding box center [625, 545] width 248 height 25
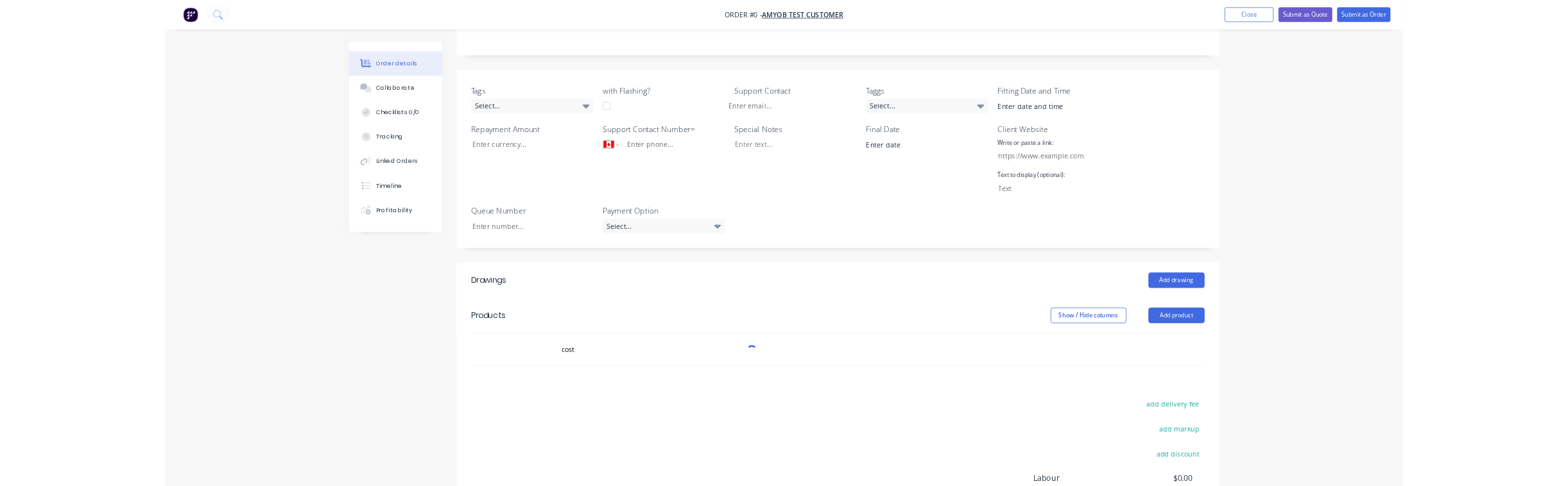
scroll to position [385, 0]
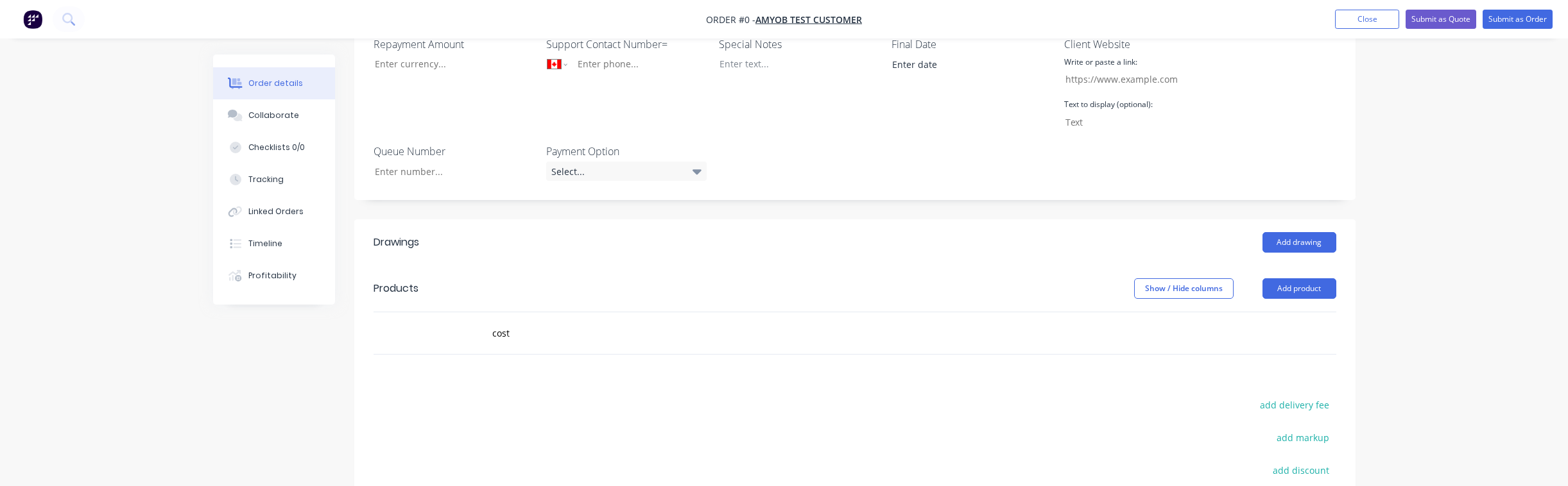
click at [1481, 322] on div "Order details Collaborate Checklists 0/0 Tracking Linked Orders Timeline Profit…" at bounding box center [784, 148] width 1568 height 1067
click at [585, 333] on input "cost" at bounding box center [620, 333] width 257 height 26
type input "cost"
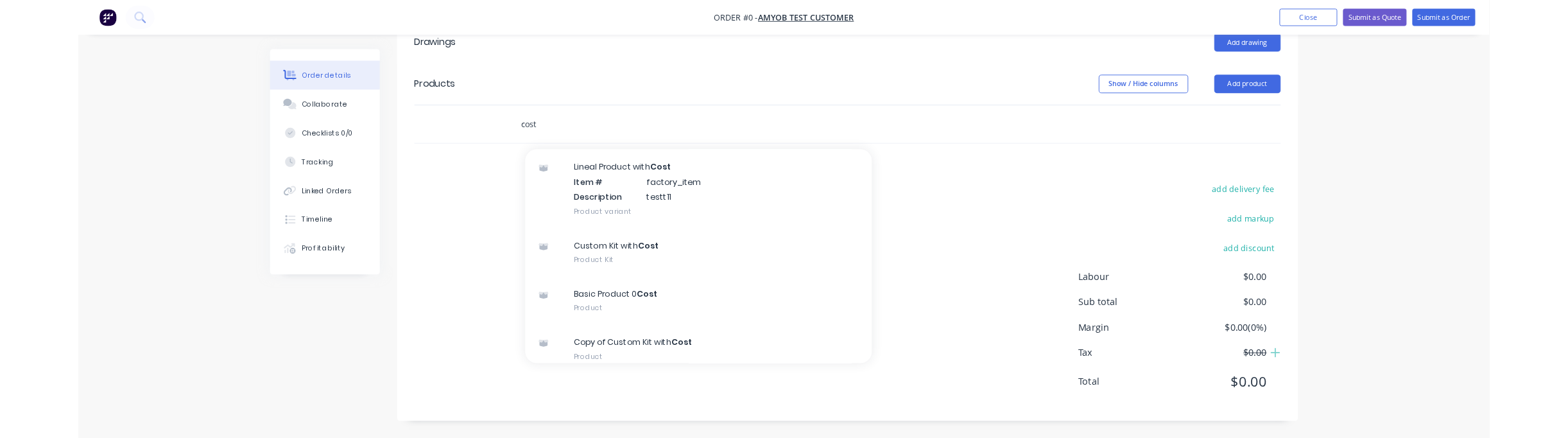
scroll to position [298, 0]
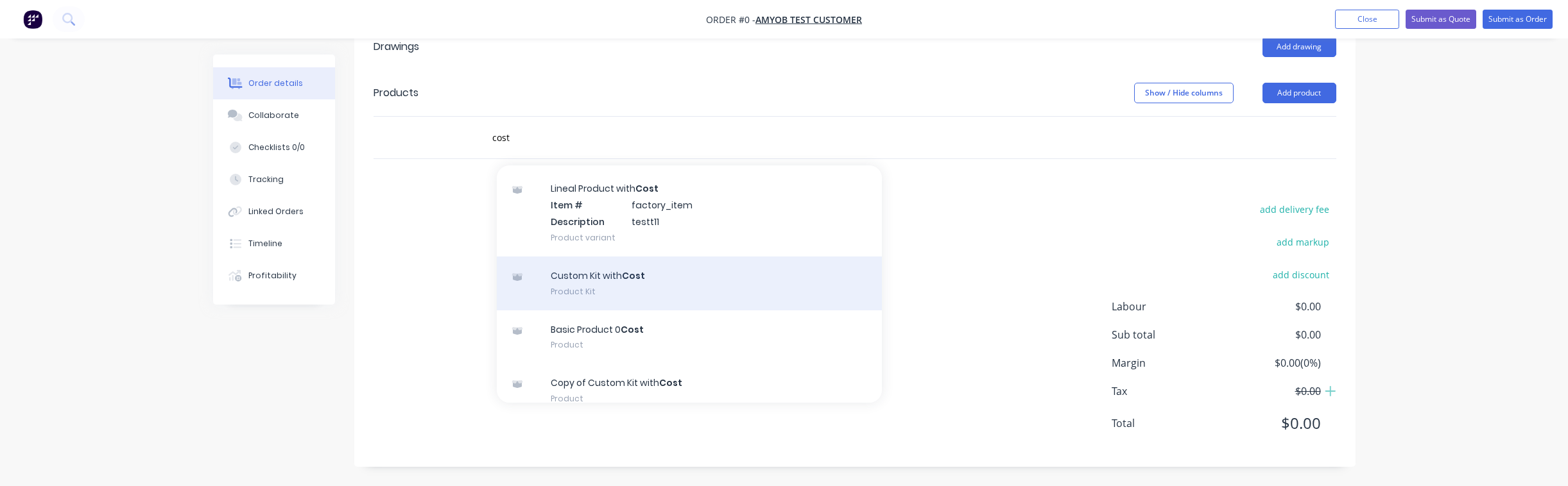
click at [703, 284] on div "Custom Kit with Cost Product Kit" at bounding box center [689, 284] width 385 height 54
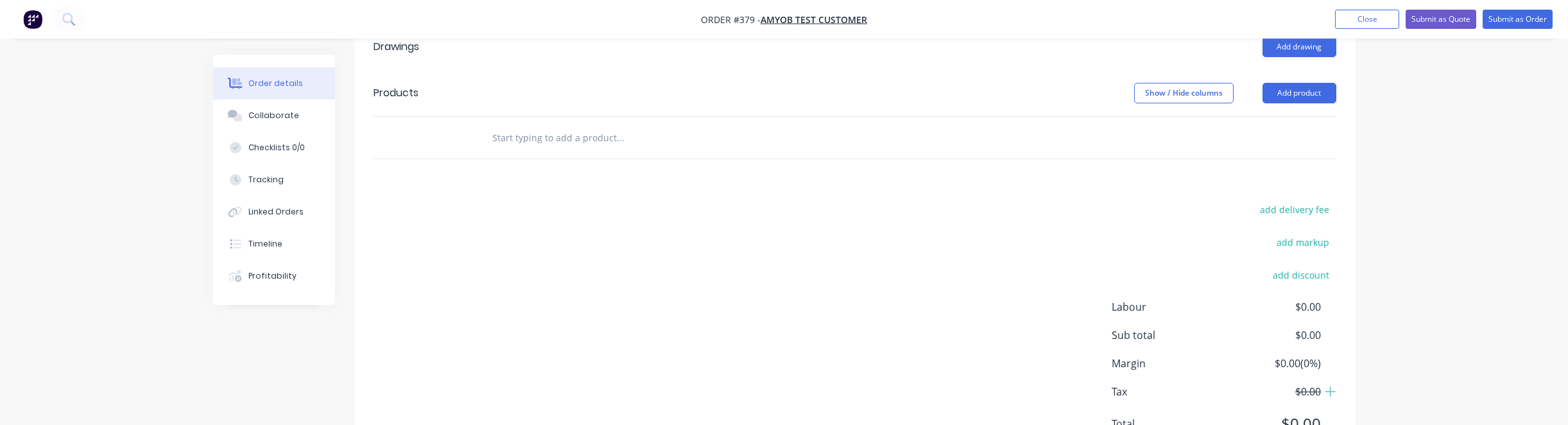
click at [604, 126] on input "text" at bounding box center [620, 138] width 257 height 26
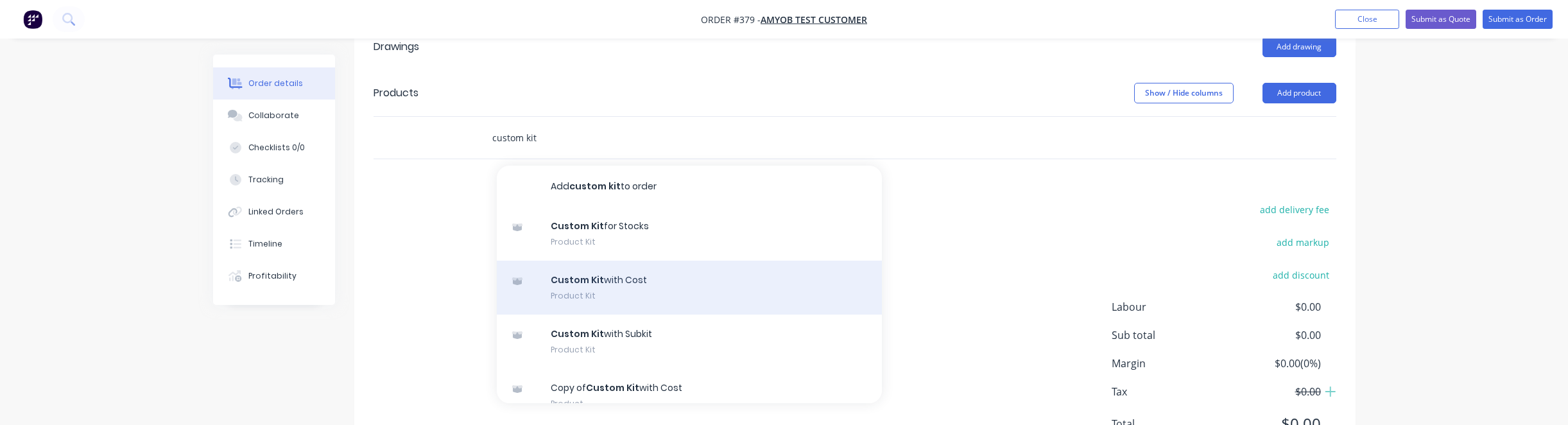
type input "custom kit"
click at [707, 278] on div "Custom Kit with Cost Product Kit" at bounding box center [689, 288] width 385 height 54
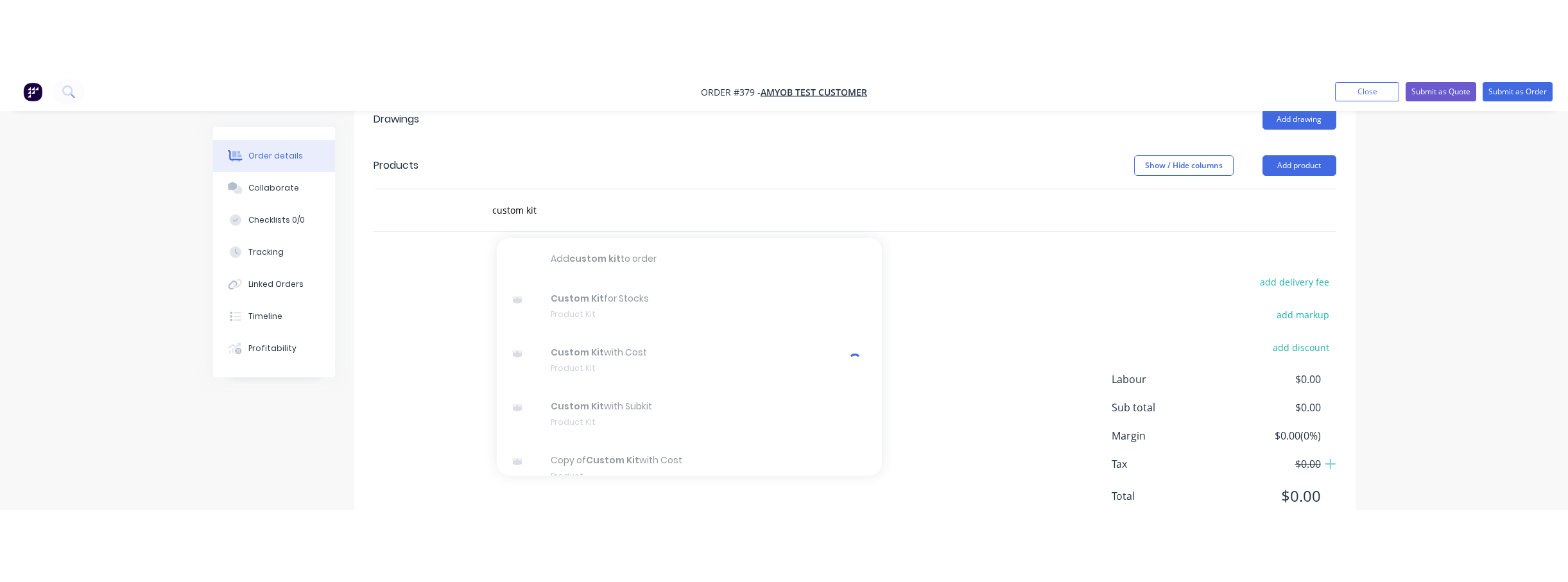
scroll to position [485, 0]
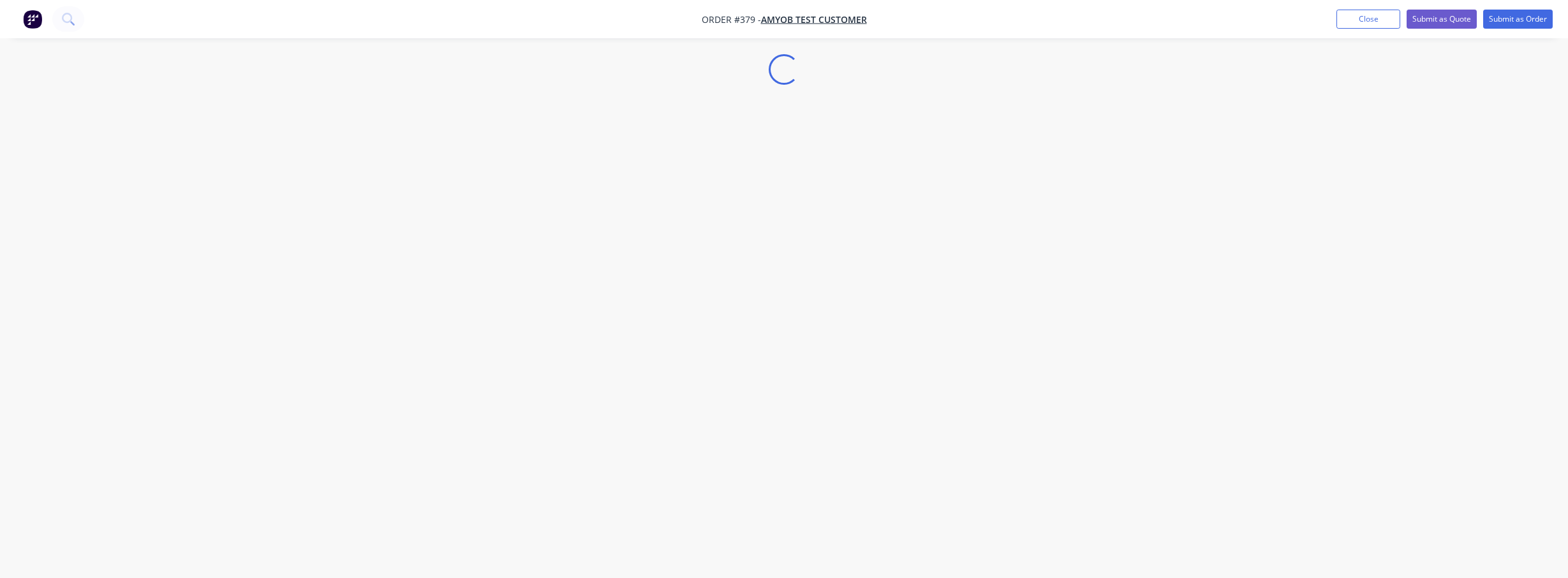
select select "CA"
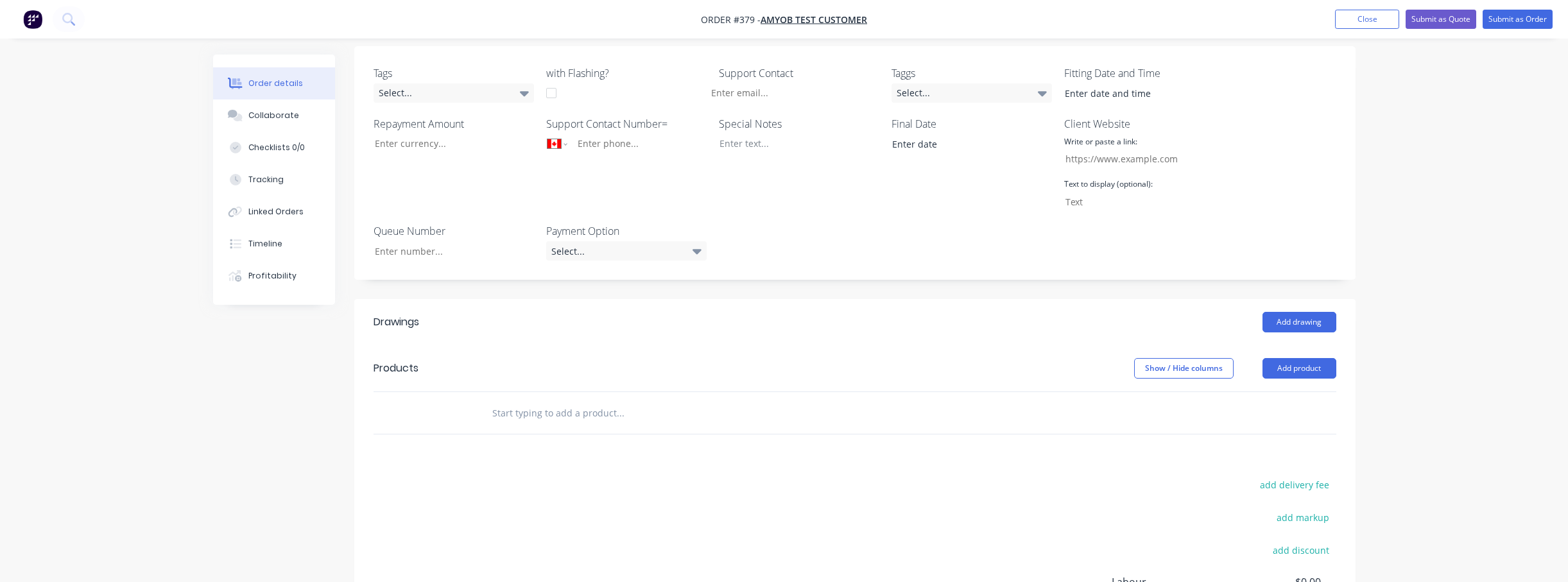
scroll to position [308, 0]
click at [613, 414] on input "text" at bounding box center [620, 411] width 257 height 26
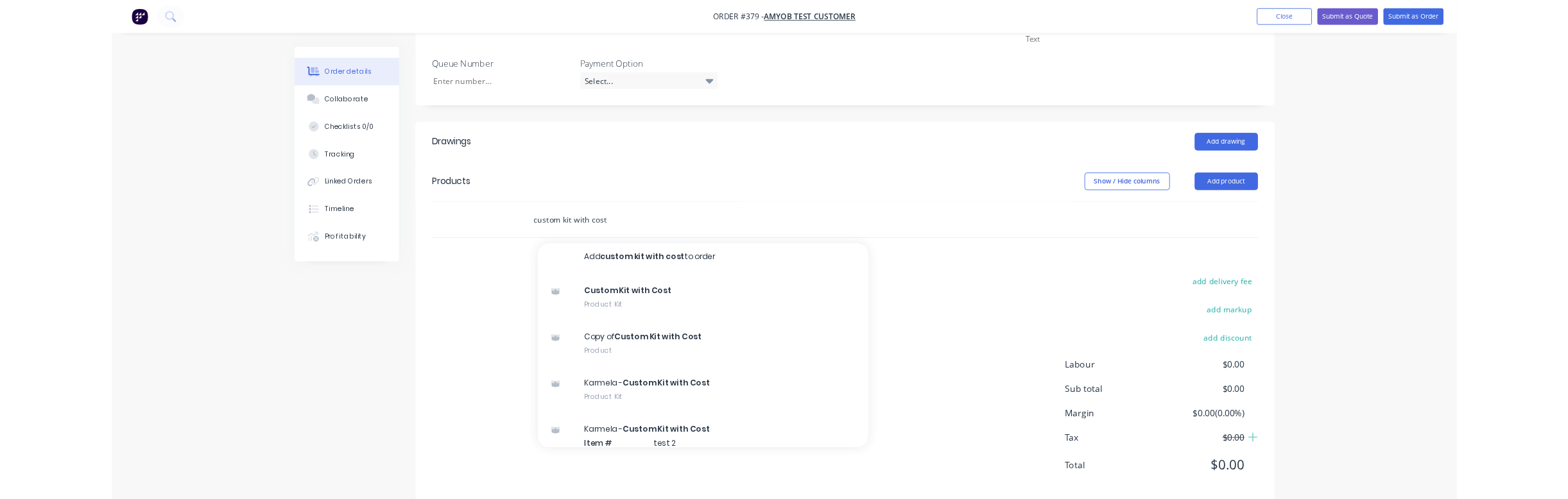
scroll to position [0, 0]
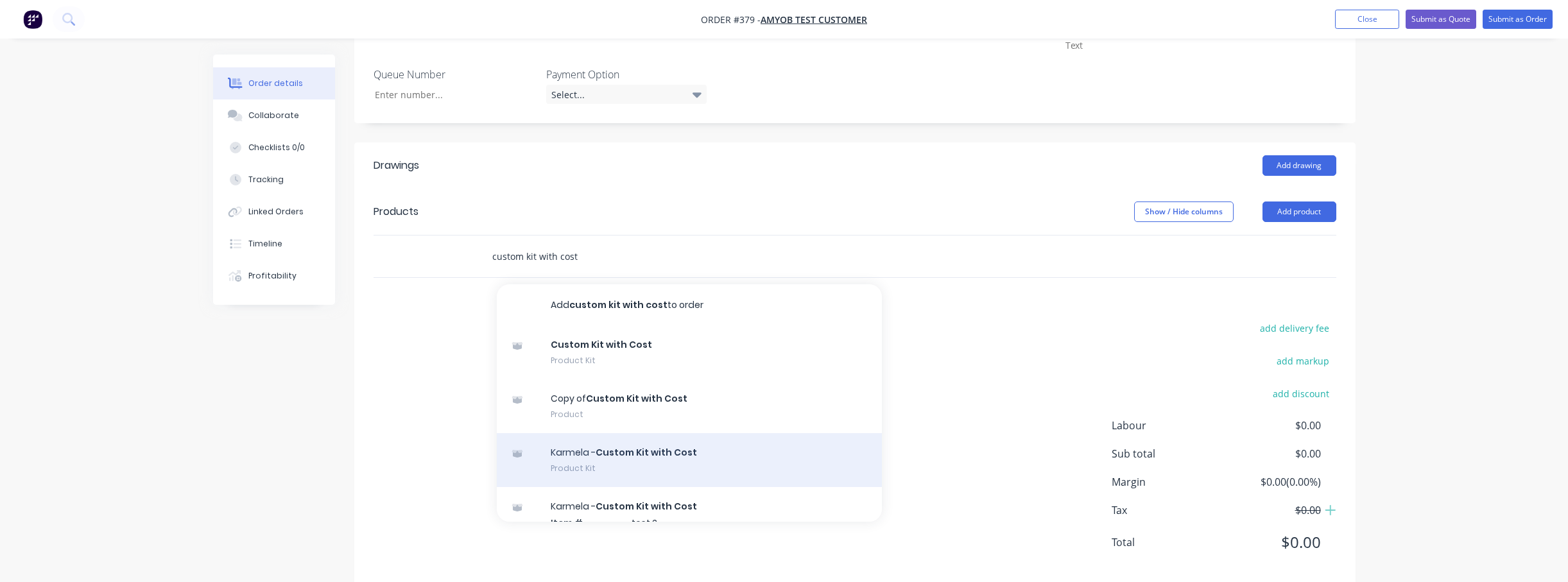
type input "custom kit with cost"
click at [645, 480] on div "Karmela - Custom Kit with Cost Product Kit" at bounding box center [689, 461] width 385 height 54
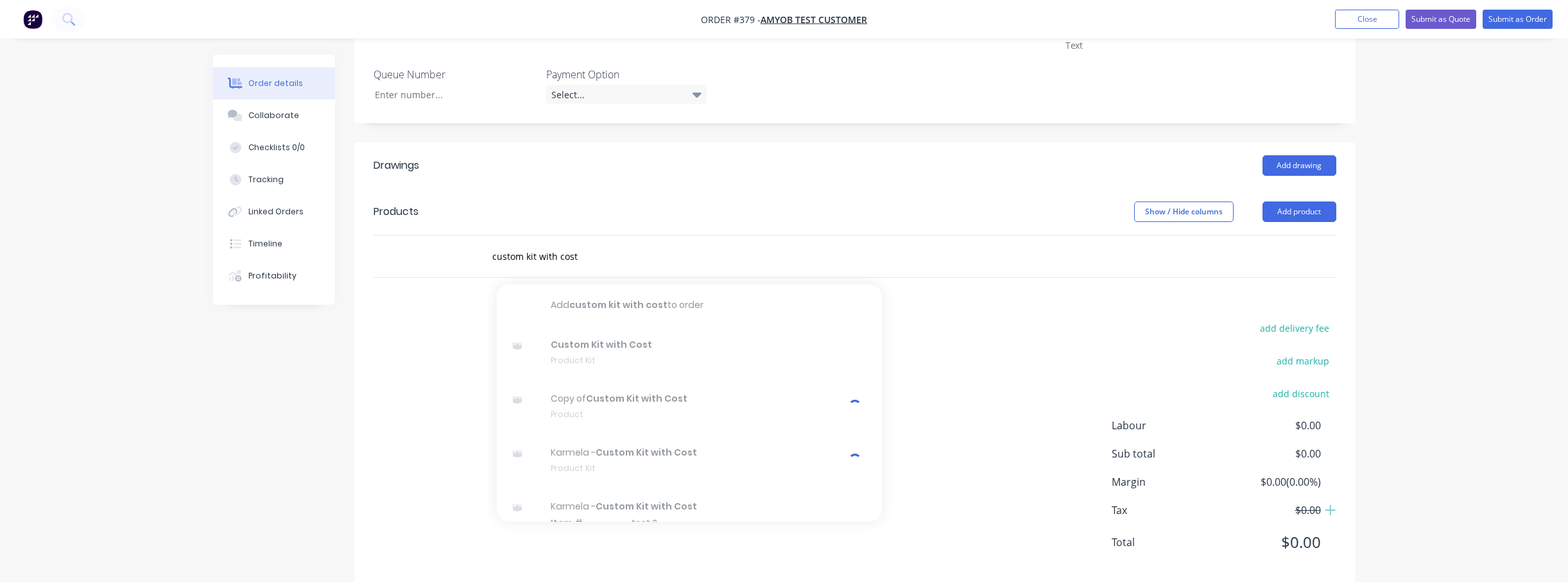
click at [116, 582] on div "Order details Collaborate Checklists 0/0 Tracking Linked Orders Timeline Profit…" at bounding box center [784, 72] width 1568 height 1068
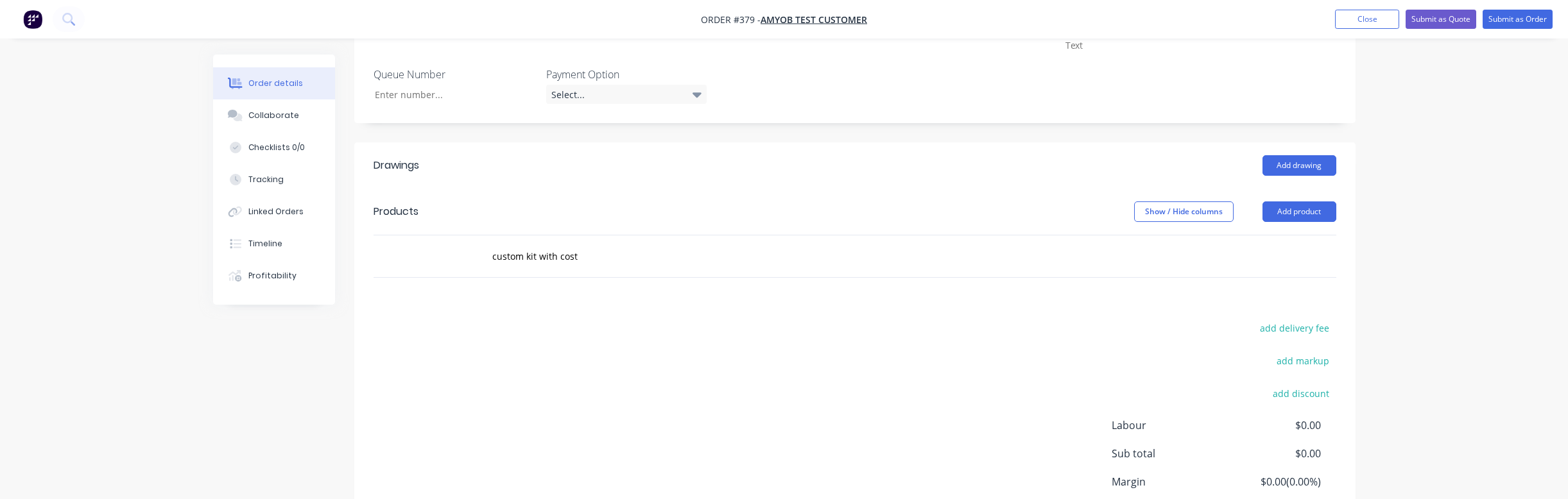
click at [151, 312] on div "Order details Collaborate Checklists 0/0 Tracking Linked Orders Timeline Profit…" at bounding box center [784, 72] width 1568 height 1067
click at [106, 309] on div "Order details Collaborate Checklists 0/0 Tracking Linked Orders Timeline Profit…" at bounding box center [784, 72] width 1568 height 1067
click at [170, 347] on div "Order details Collaborate Checklists 0/0 Tracking Linked Orders Timeline Profit…" at bounding box center [784, 72] width 1568 height 1067
